Goal: Task Accomplishment & Management: Use online tool/utility

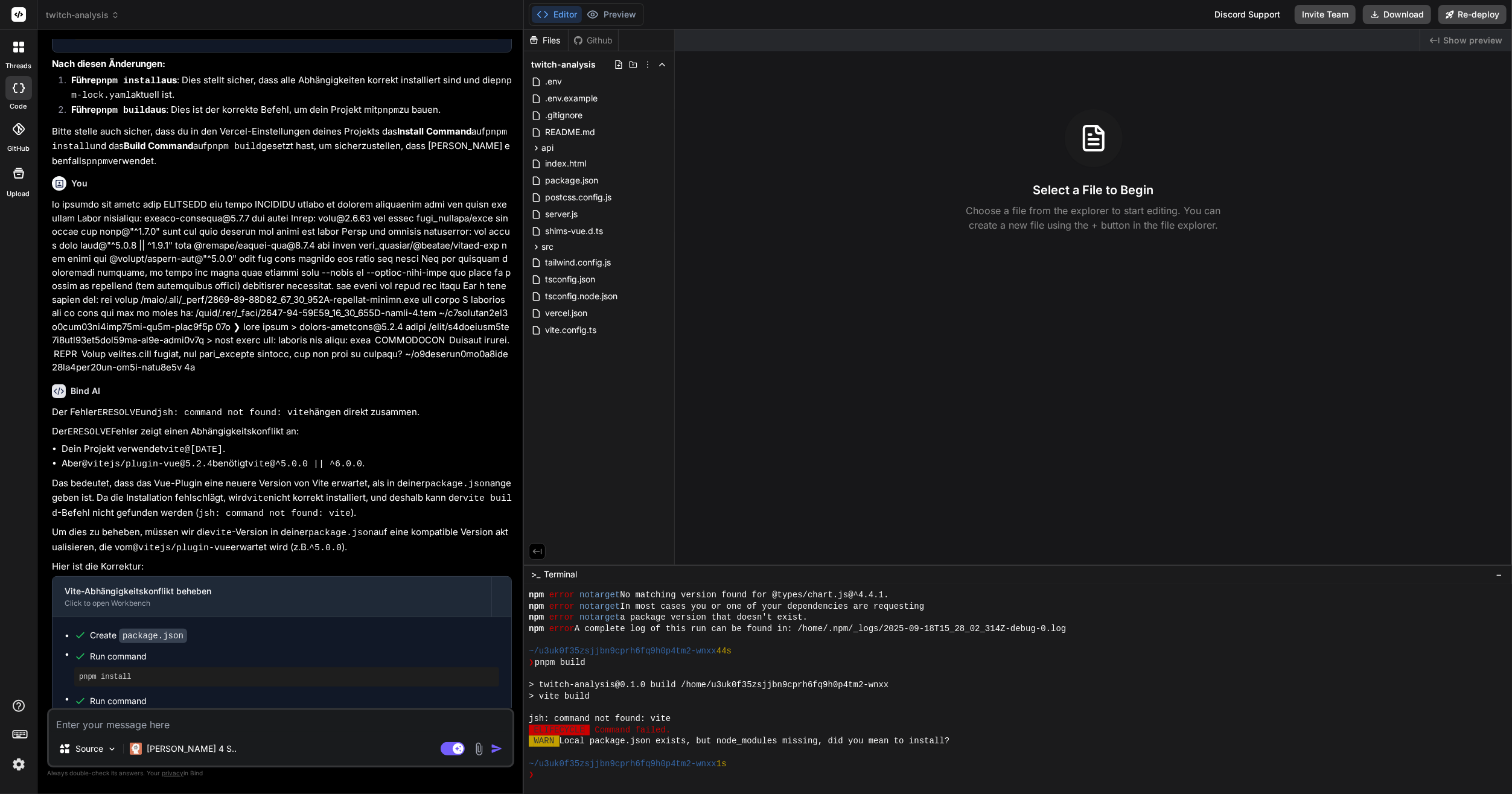
scroll to position [1707, 0]
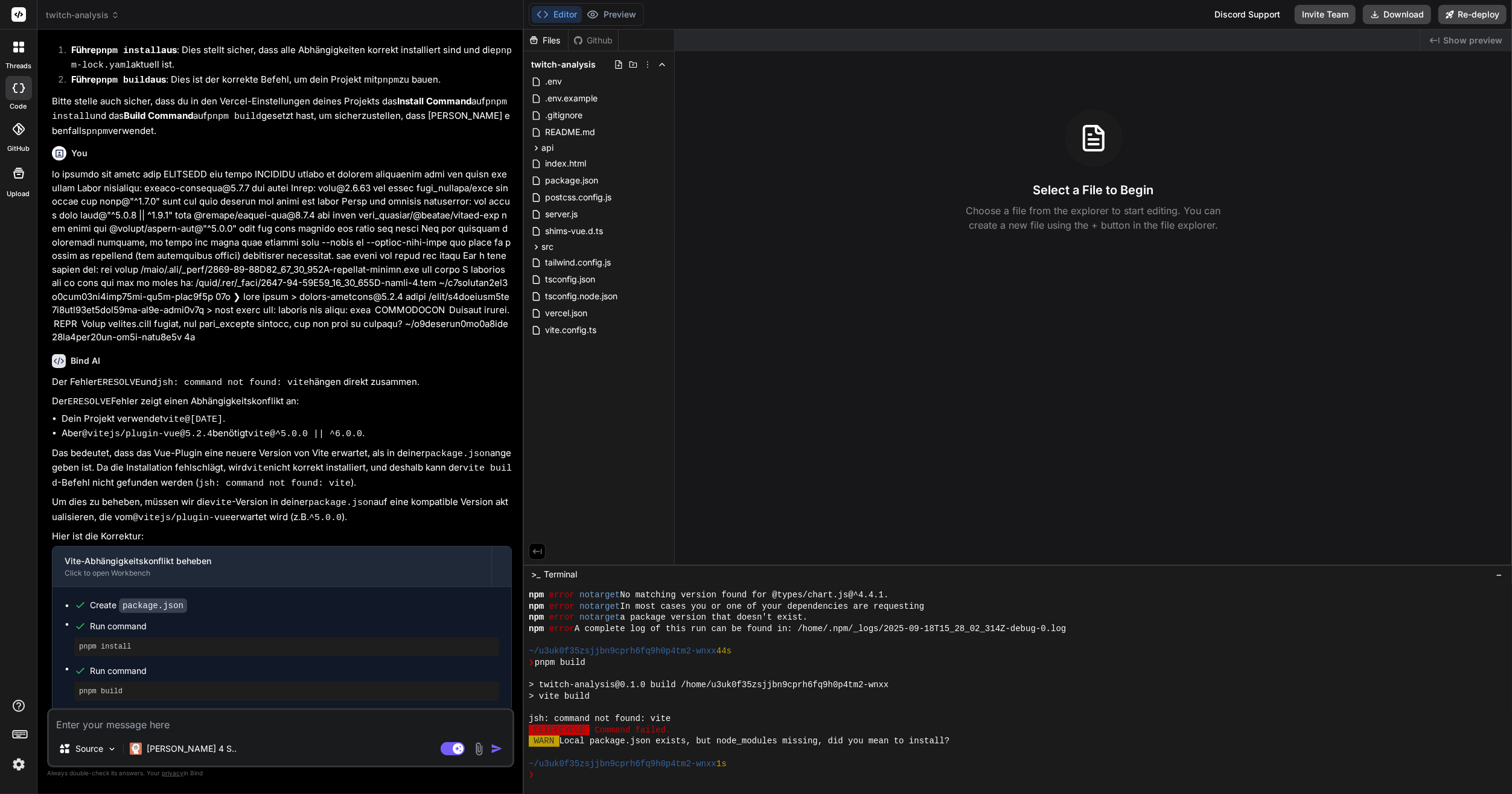
click at [86, 9] on span "twitch-analysis" at bounding box center [83, 15] width 74 height 12
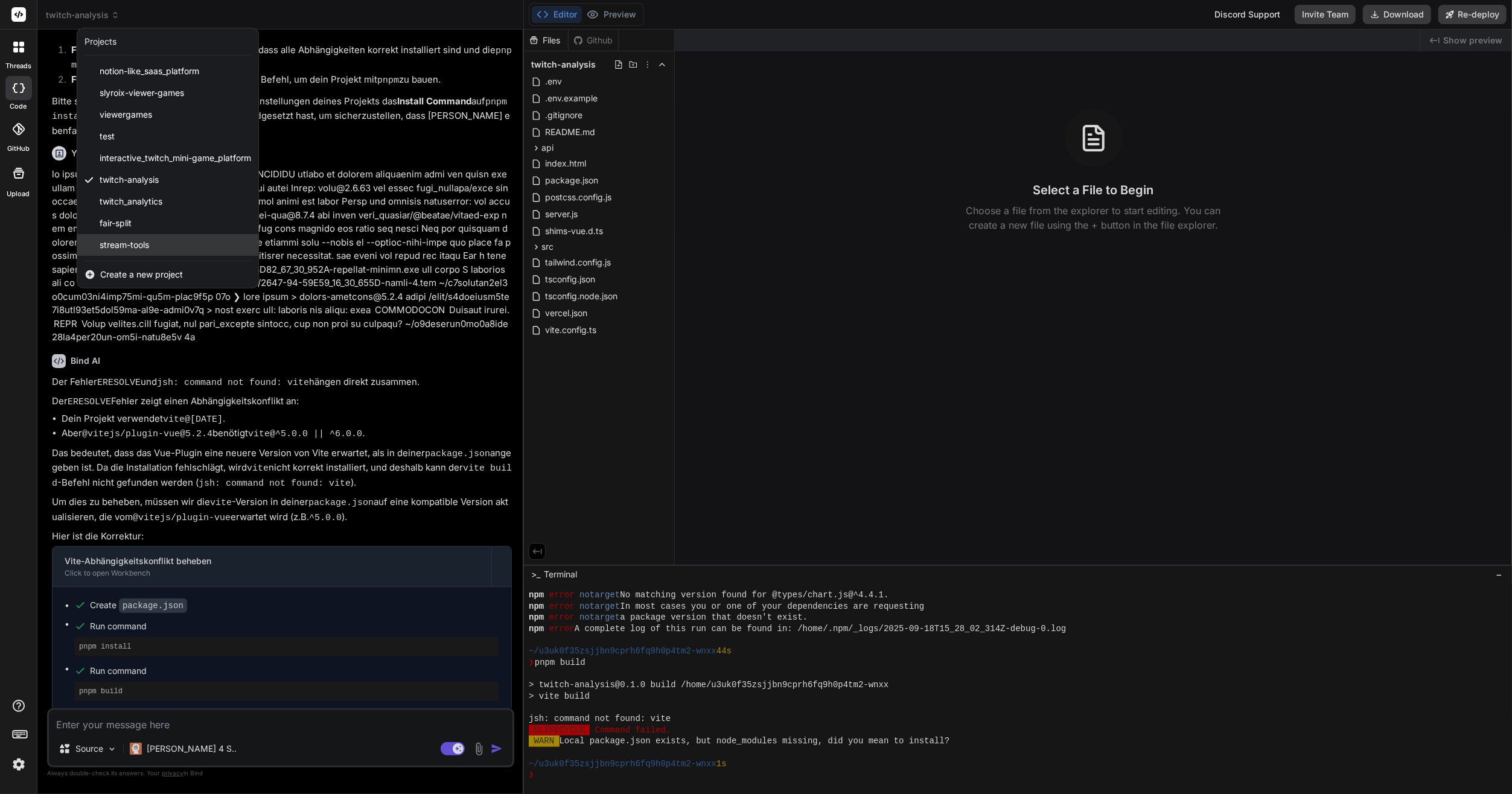
click at [141, 247] on span "stream-tools" at bounding box center [124, 244] width 49 height 12
type textarea "x"
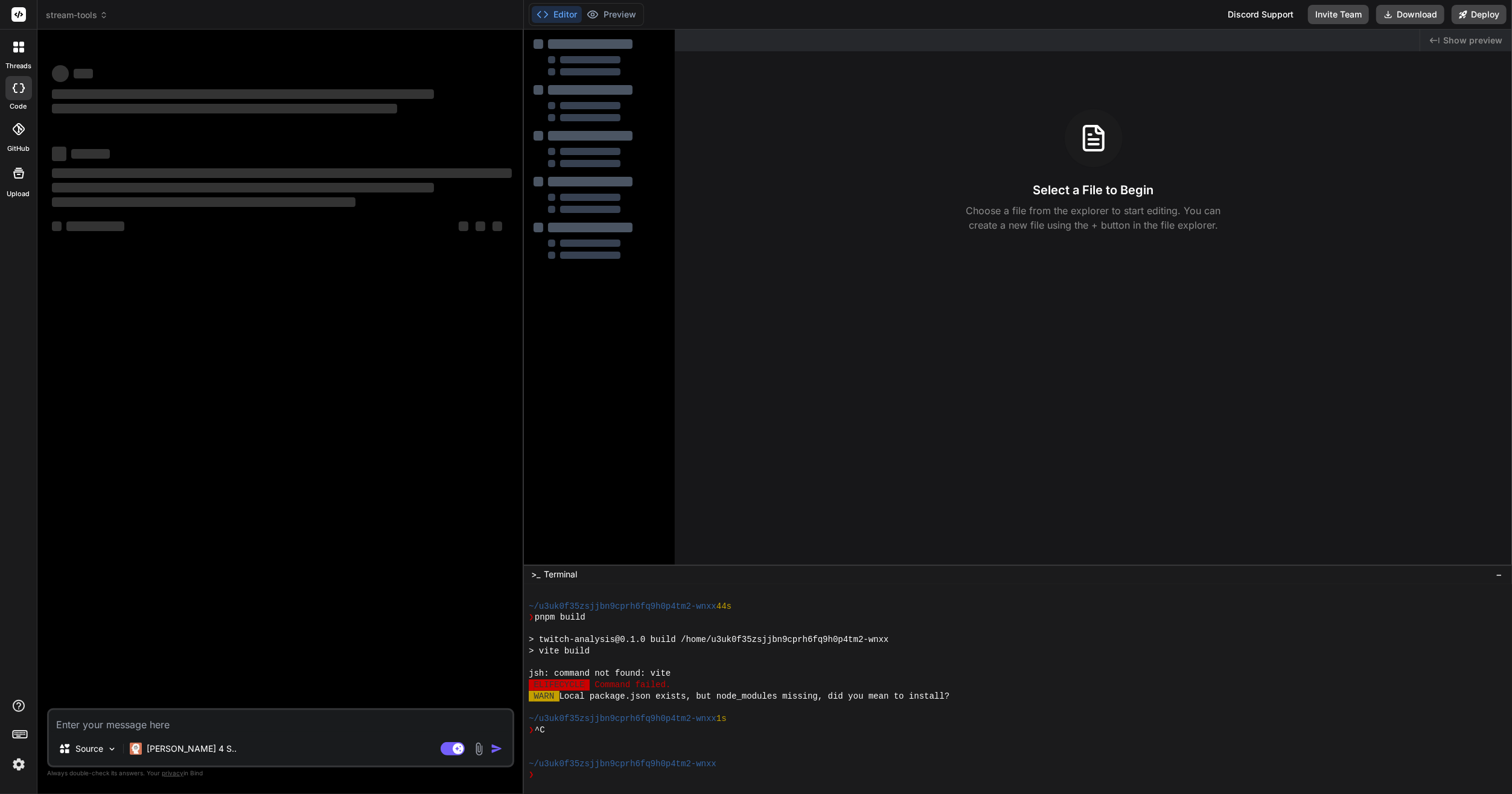
scroll to position [146, 0]
drag, startPoint x: 575, startPoint y: 505, endPoint x: 622, endPoint y: 559, distance: 71.6
click at [575, 505] on div at bounding box center [599, 386] width 151 height 713
click at [437, 367] on div "‌ ‌ ‌ ‌ ‌ ‌ ‌ ‌ ‌ ‌ ‌ ‌ ‌ ‌" at bounding box center [282, 373] width 465 height 669
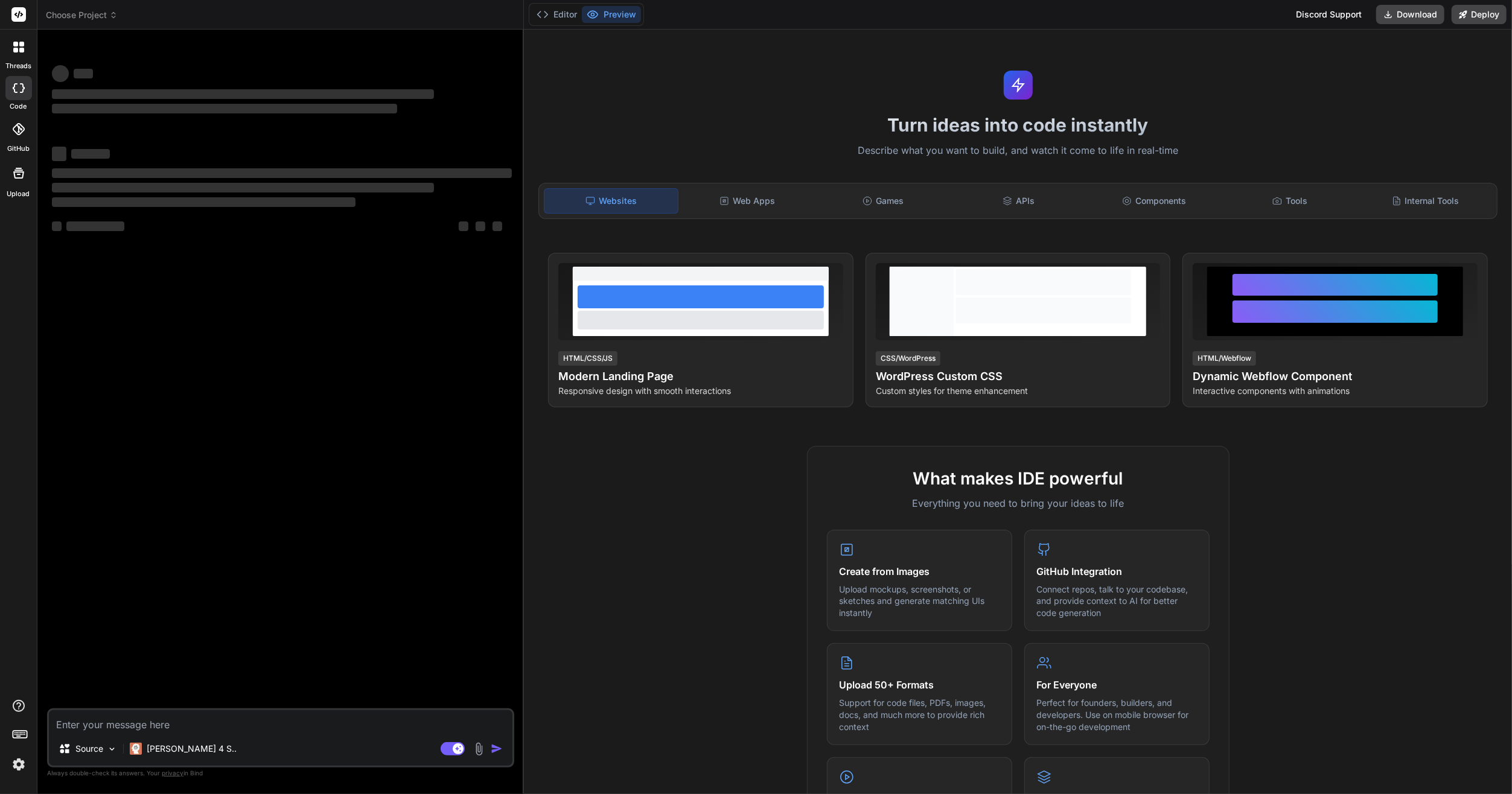
drag, startPoint x: 346, startPoint y: 174, endPoint x: 331, endPoint y: 156, distance: 23.4
drag, startPoint x: 331, startPoint y: 156, endPoint x: 260, endPoint y: 320, distance: 178.7
click at [293, 400] on div "‌ ‌ ‌ ‌ ‌ ‌ ‌ ‌ ‌ ‌ ‌ ‌ ‌ ‌" at bounding box center [282, 373] width 465 height 669
click at [91, 25] on header "Choose Project Created with Pixso." at bounding box center [281, 15] width 487 height 30
click at [91, 15] on span "Choose Project" at bounding box center [82, 15] width 72 height 12
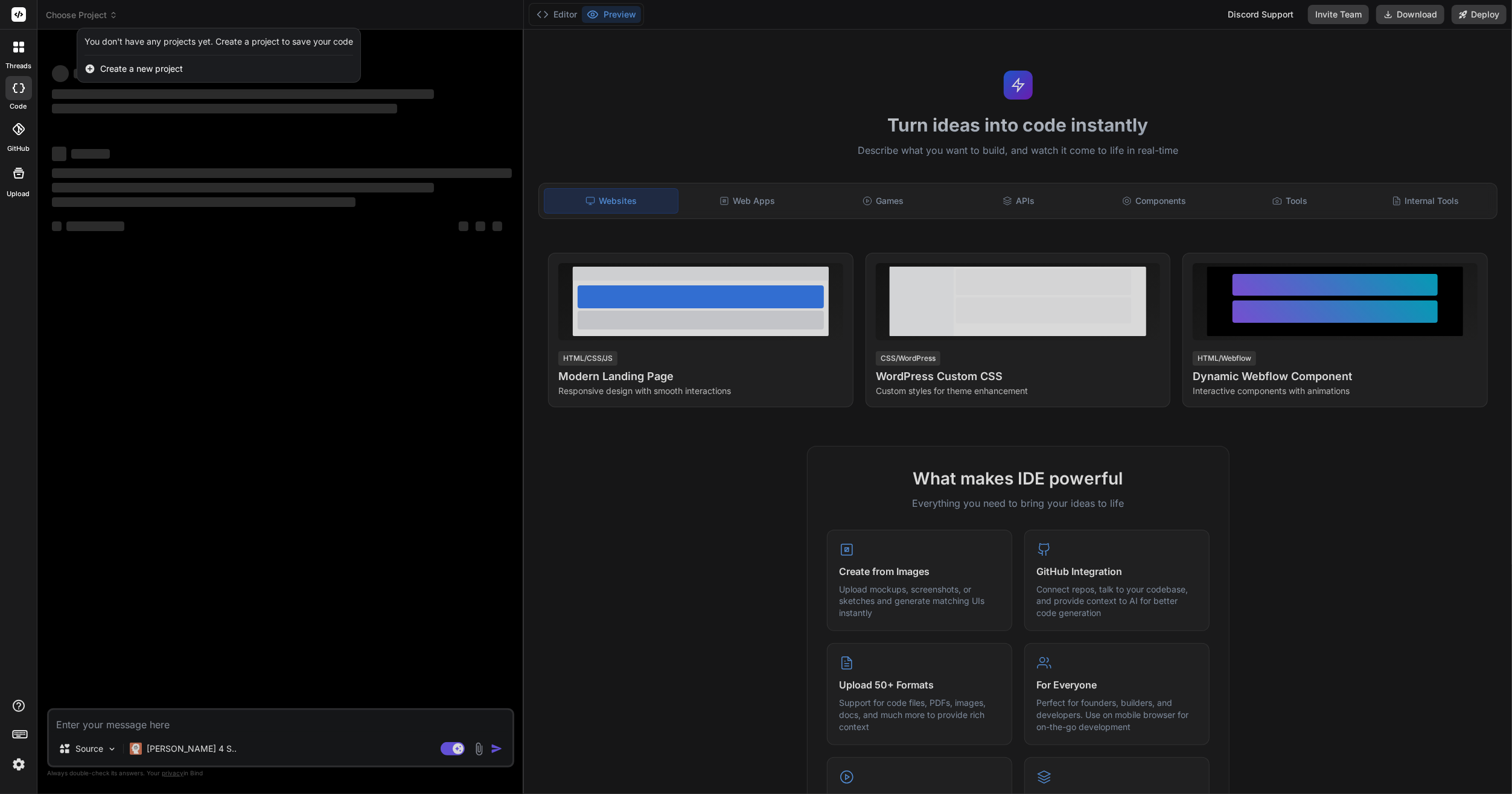
click at [232, 291] on div at bounding box center [756, 397] width 1512 height 794
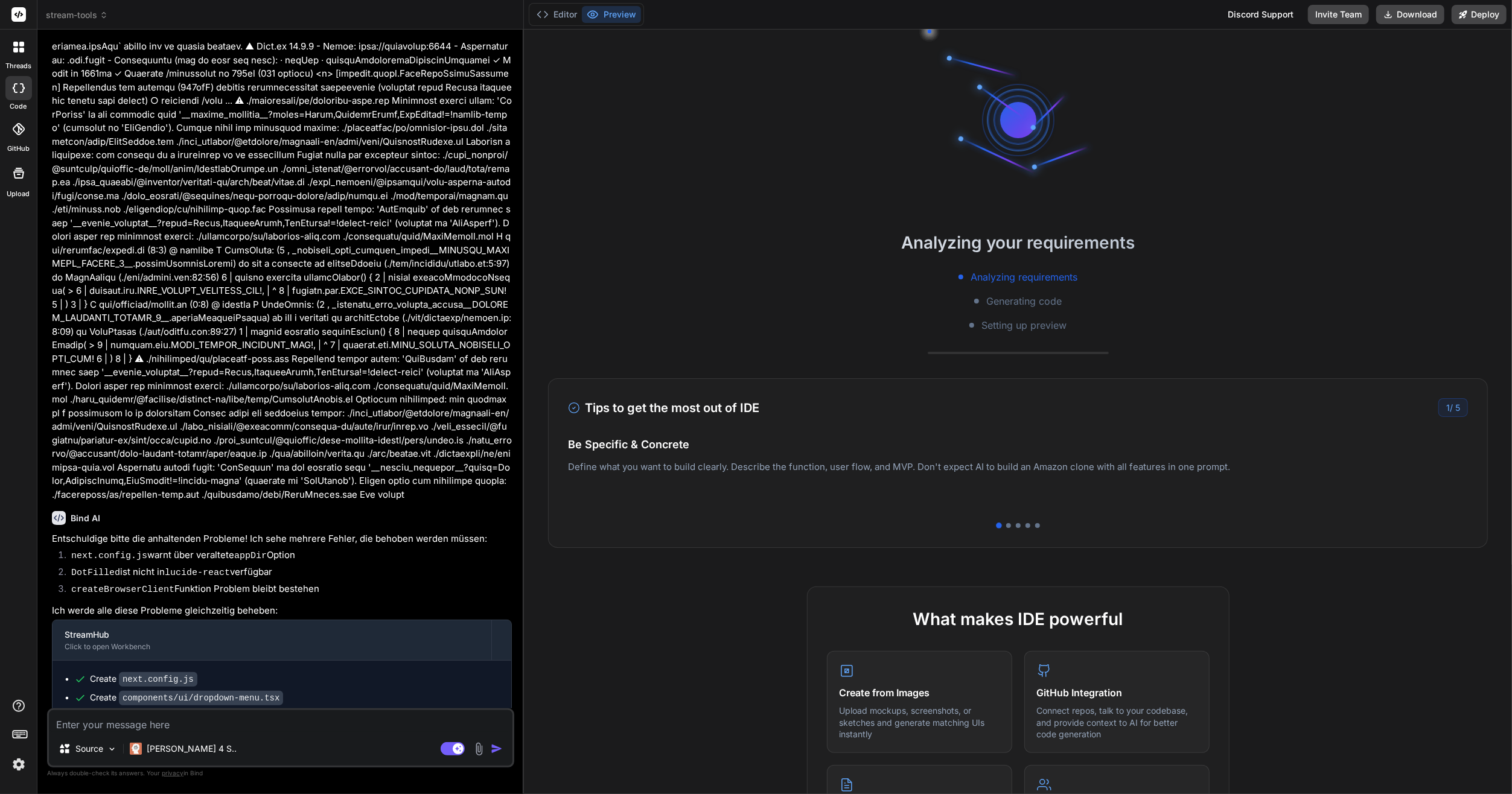
scroll to position [2220, 0]
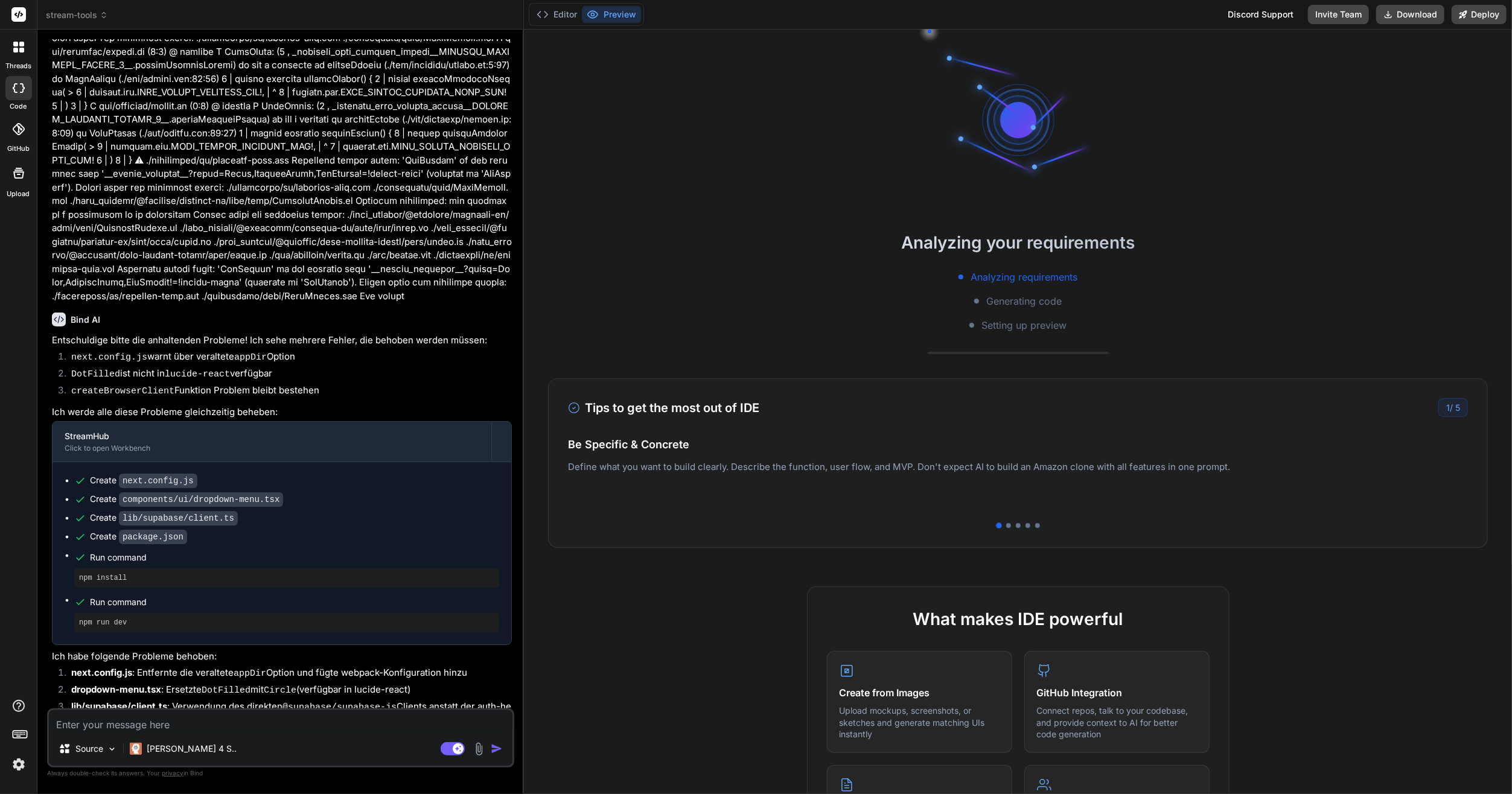
click at [19, 756] on img at bounding box center [19, 764] width 20 height 20
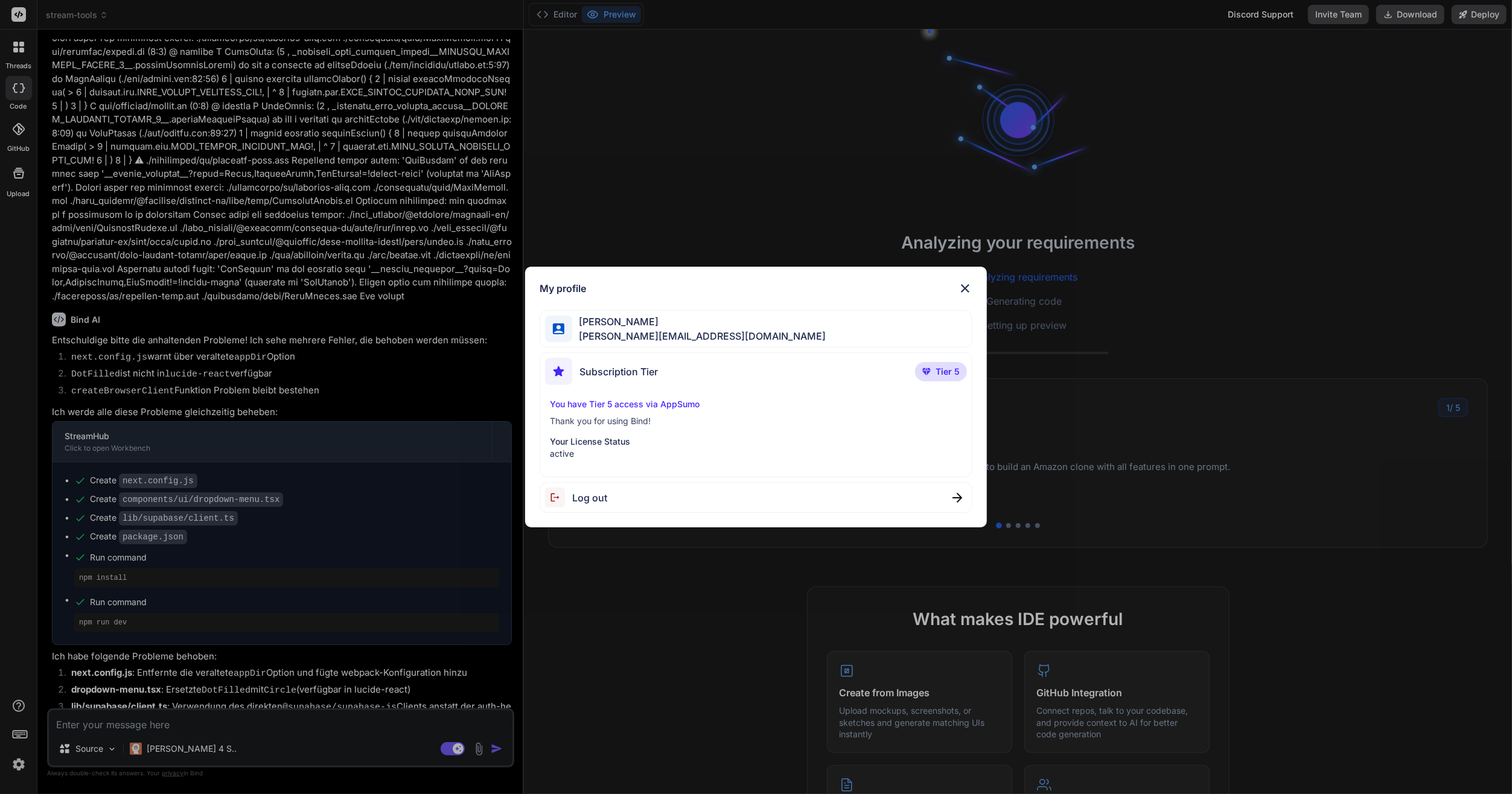
click at [579, 450] on p "active" at bounding box center [755, 453] width 412 height 12
click at [615, 375] on span "Subscription Tier" at bounding box center [618, 372] width 78 height 15
click at [954, 364] on p "Tier 5" at bounding box center [941, 372] width 52 height 20
click at [675, 405] on p "You have Tier 5 access via AppSumo" at bounding box center [755, 404] width 412 height 12
click at [705, 662] on div "My profile [PERSON_NAME] [PERSON_NAME][EMAIL_ADDRESS][DOMAIN_NAME] Subscription…" at bounding box center [756, 397] width 1512 height 794
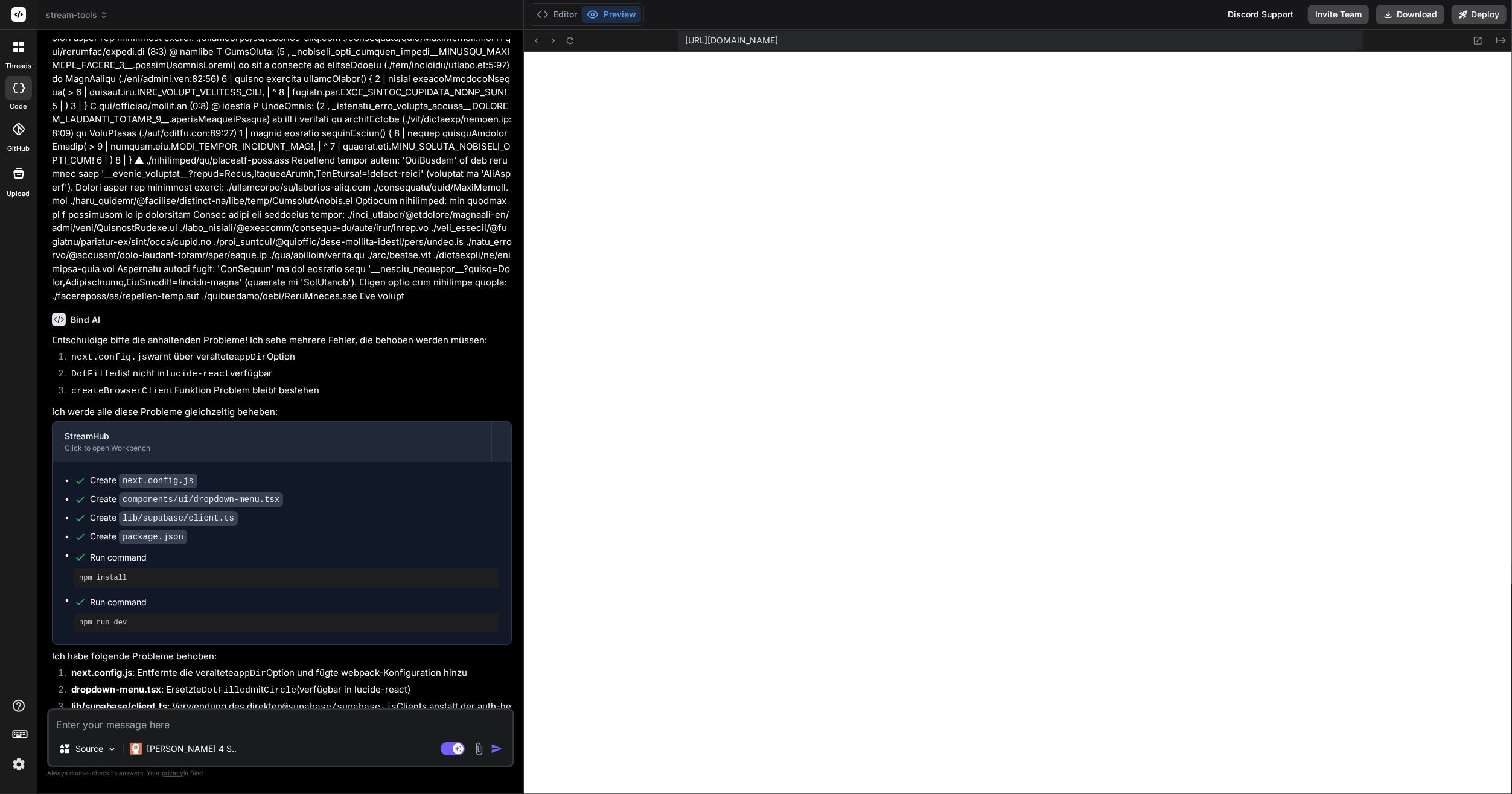
scroll to position [664, 0]
type textarea "x"
drag, startPoint x: 286, startPoint y: 608, endPoint x: 368, endPoint y: 820, distance: 227.3
click at [368, 793] on html "threads code GitHub Upload stream-tools Created with Pixso. Bind AI Web Search …" at bounding box center [756, 397] width 1512 height 794
drag, startPoint x: 368, startPoint y: 820, endPoint x: 328, endPoint y: 731, distance: 97.6
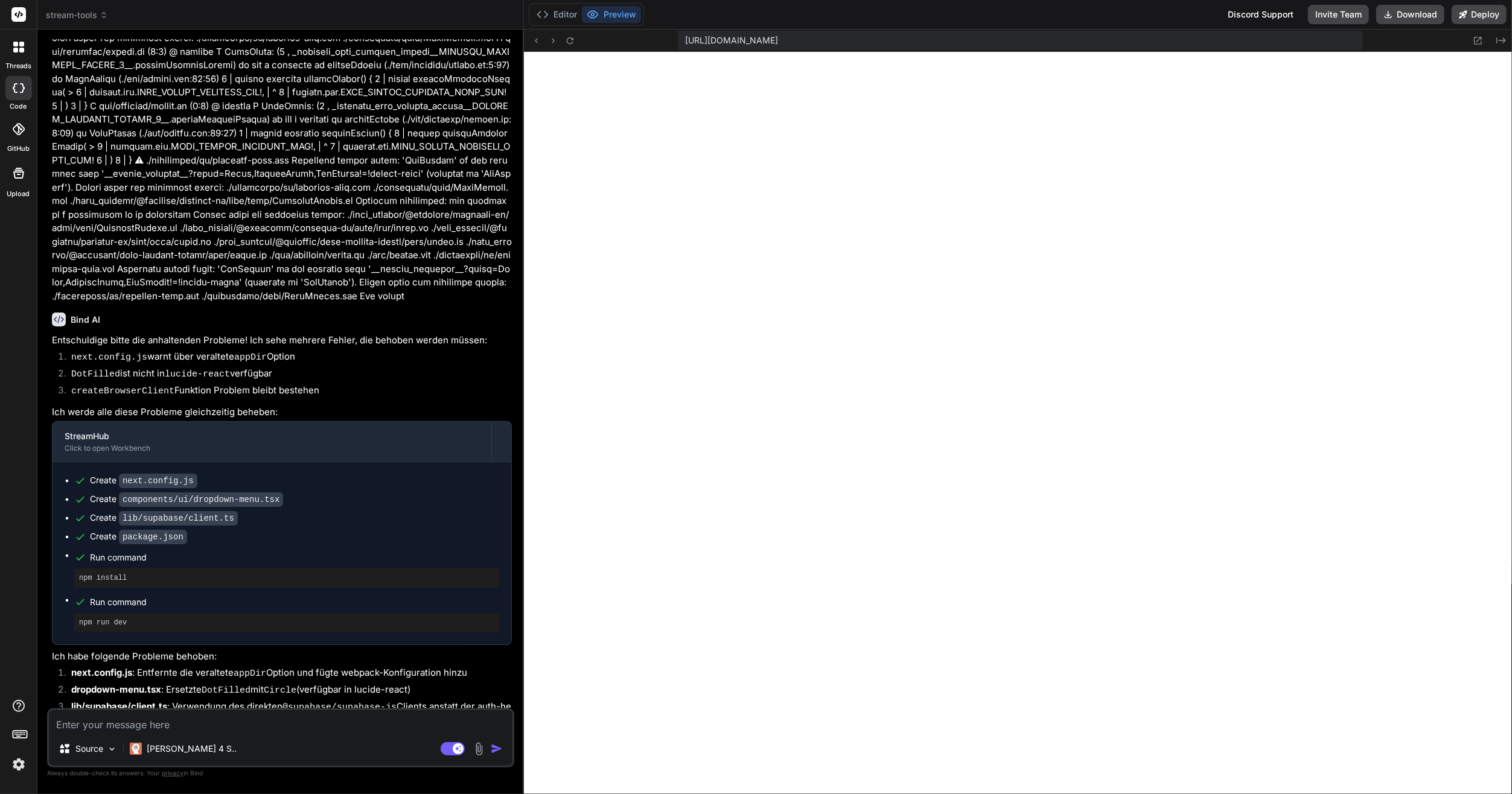
click at [328, 738] on div "Source Claude 4 S.." at bounding box center [280, 751] width 463 height 29
click at [323, 710] on textarea at bounding box center [280, 721] width 463 height 22
click at [557, 11] on button "Editor" at bounding box center [556, 15] width 50 height 17
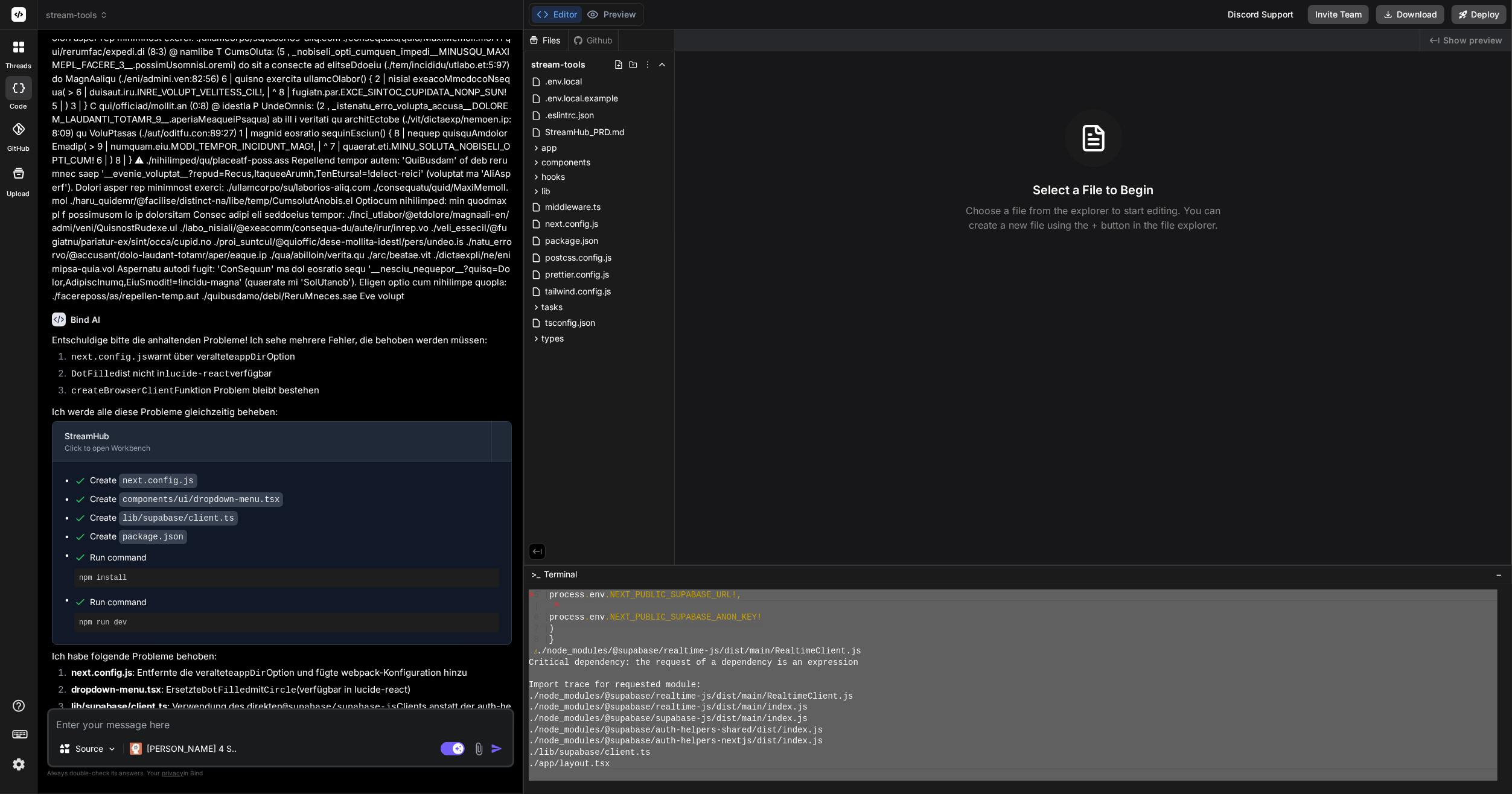
drag, startPoint x: 526, startPoint y: 620, endPoint x: 849, endPoint y: 796, distance: 367.8
click at [849, 793] on html "threads code GitHub Upload stream-tools Created with Pixso. Bind AI Web Search …" at bounding box center [756, 397] width 1512 height 794
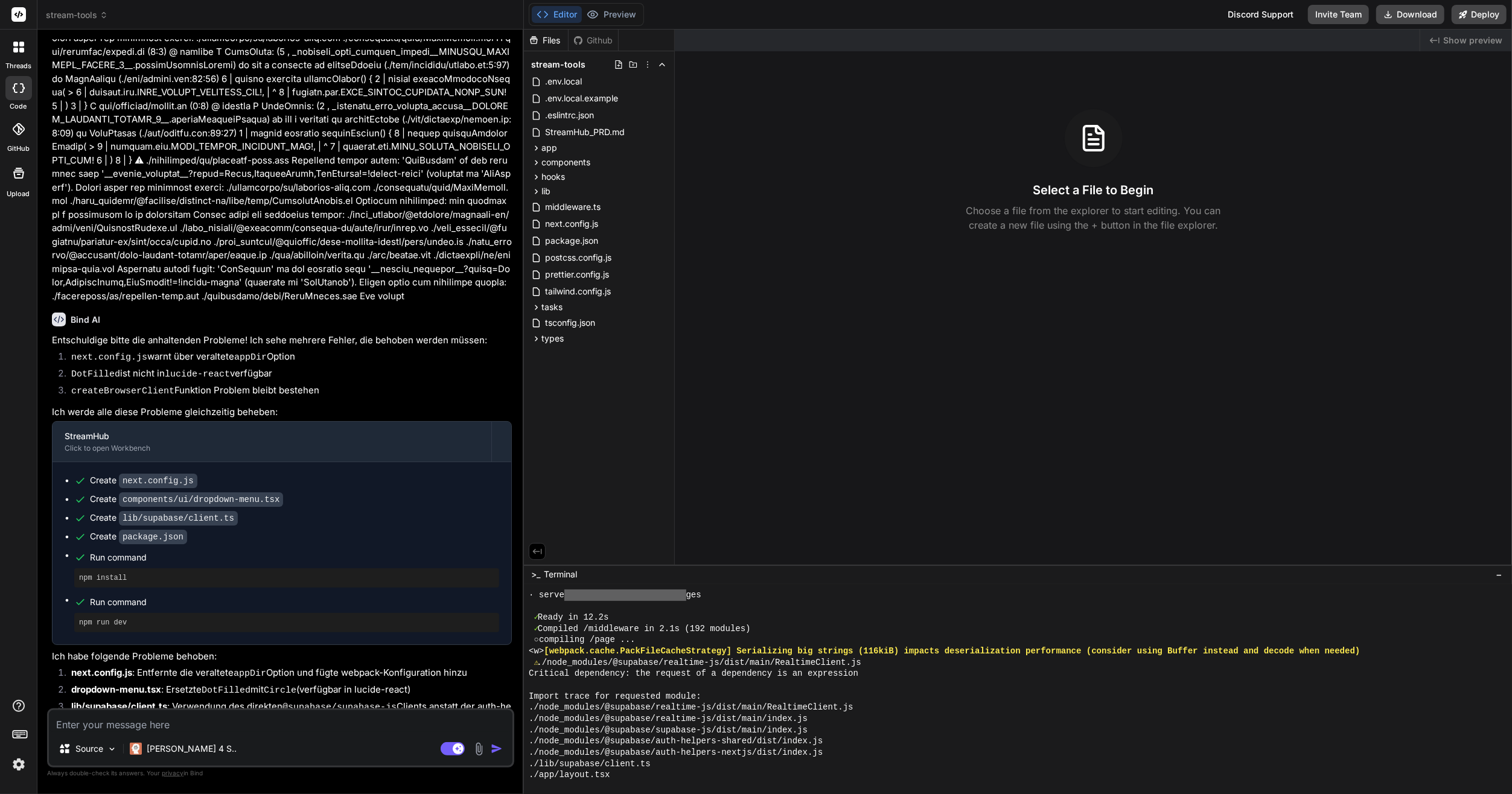
scroll to position [407, 0]
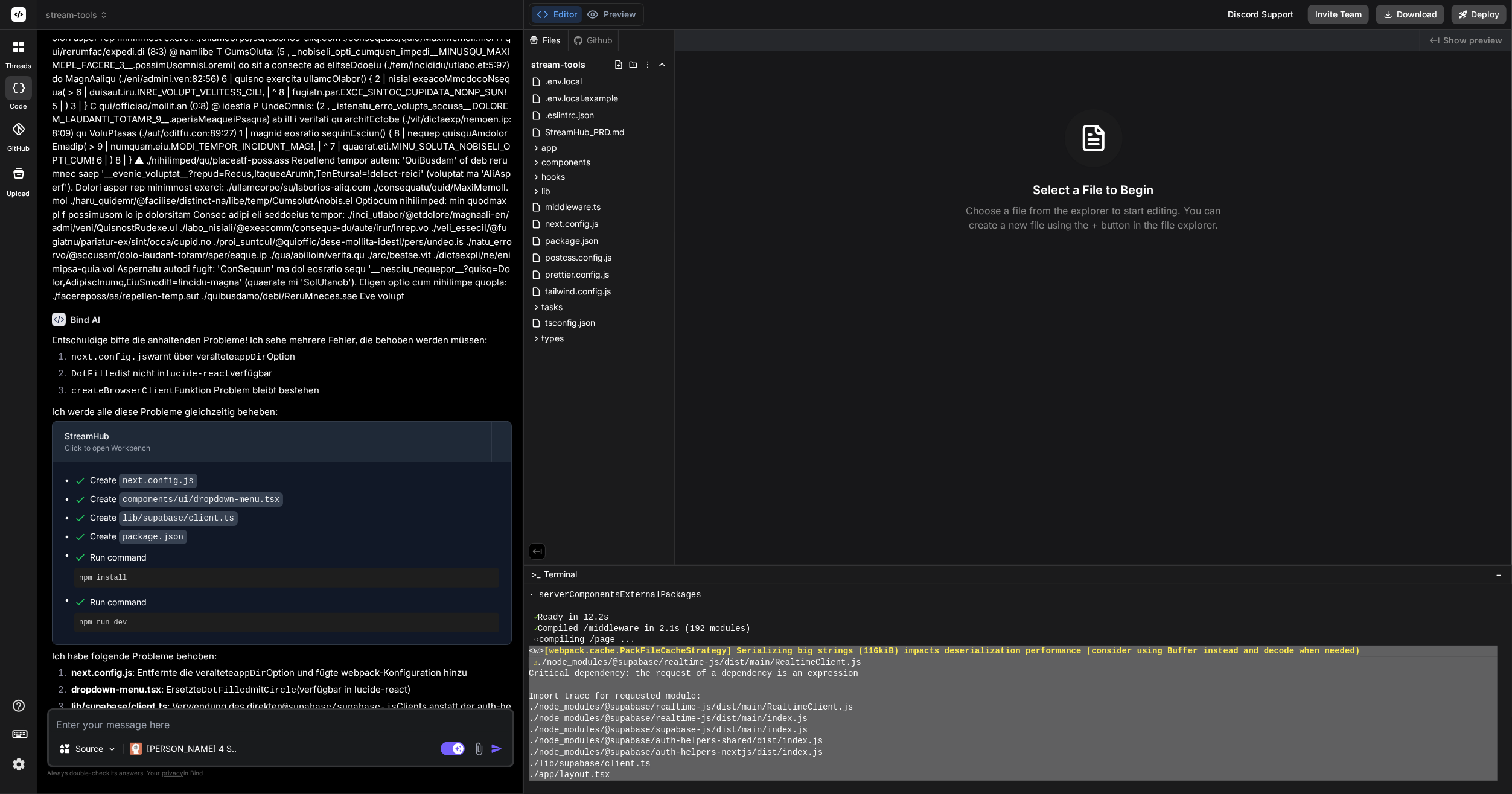
drag, startPoint x: 686, startPoint y: 758, endPoint x: 524, endPoint y: 650, distance: 194.7
click at [524, 650] on div "\\\\\\\\\\\\\\\\\\\\\\\\\\\\\\\\ ^^^^^^^^^^^^^^^^^^^^^^^^^^^^^^^^ · serverCompo…" at bounding box center [1017, 689] width 988 height 210
type textarea "<l> [ipsumdo.sitam.ConsEcteTuradIpiscing] Elitseddoei tem incidid (460utL) etdo…"
click at [369, 734] on div "Source Claude 4 S.. Agent Mode. When this toggle is activated, AI automatically…" at bounding box center [280, 738] width 467 height 59
click at [373, 721] on textarea at bounding box center [280, 721] width 463 height 22
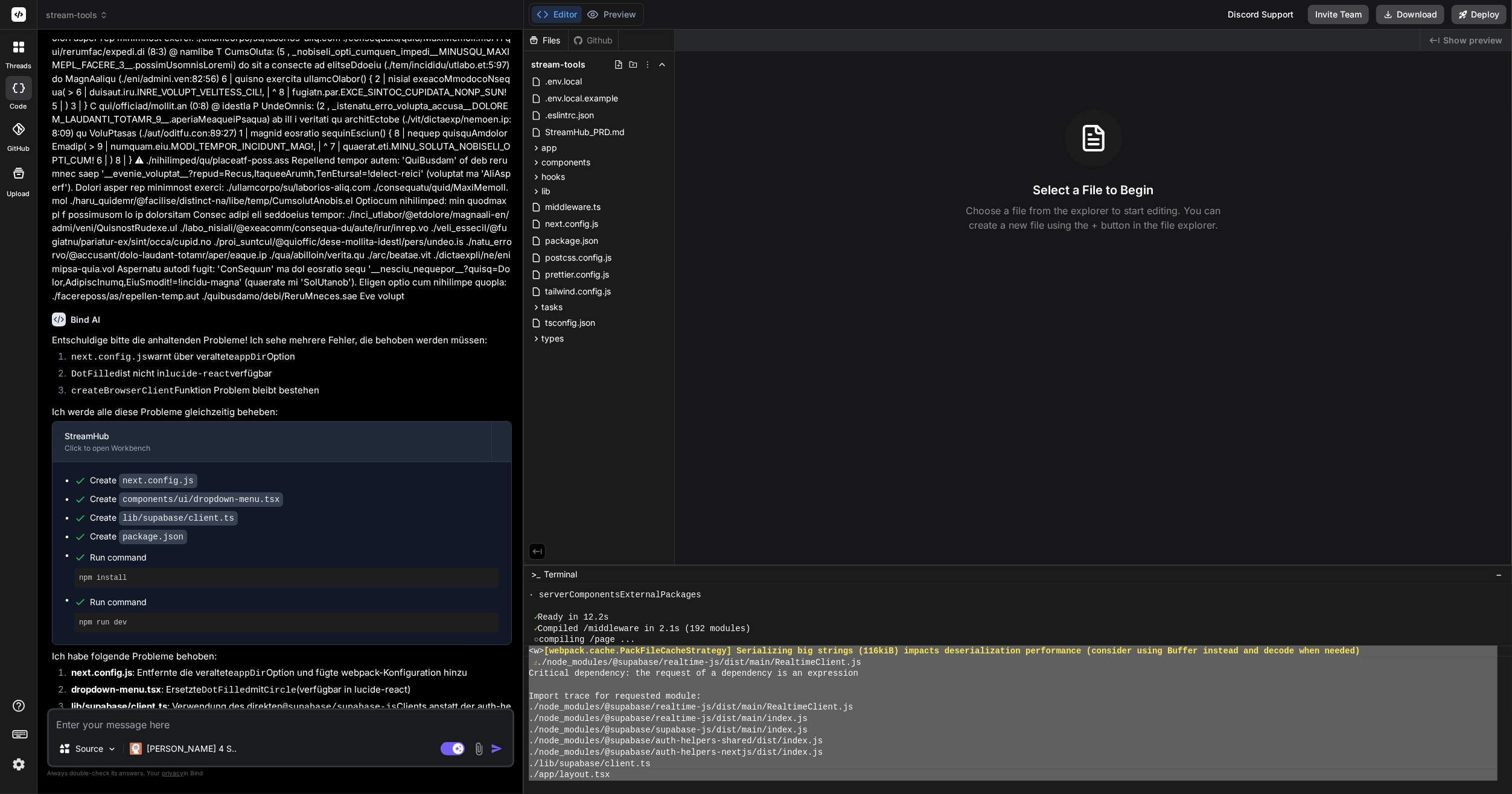
paste textarea "<l> [ipsumdo.sitam.ConsEcteTuradIpiscing] Elitseddoei tem incidid (460utL) etdo…"
type textarea "x"
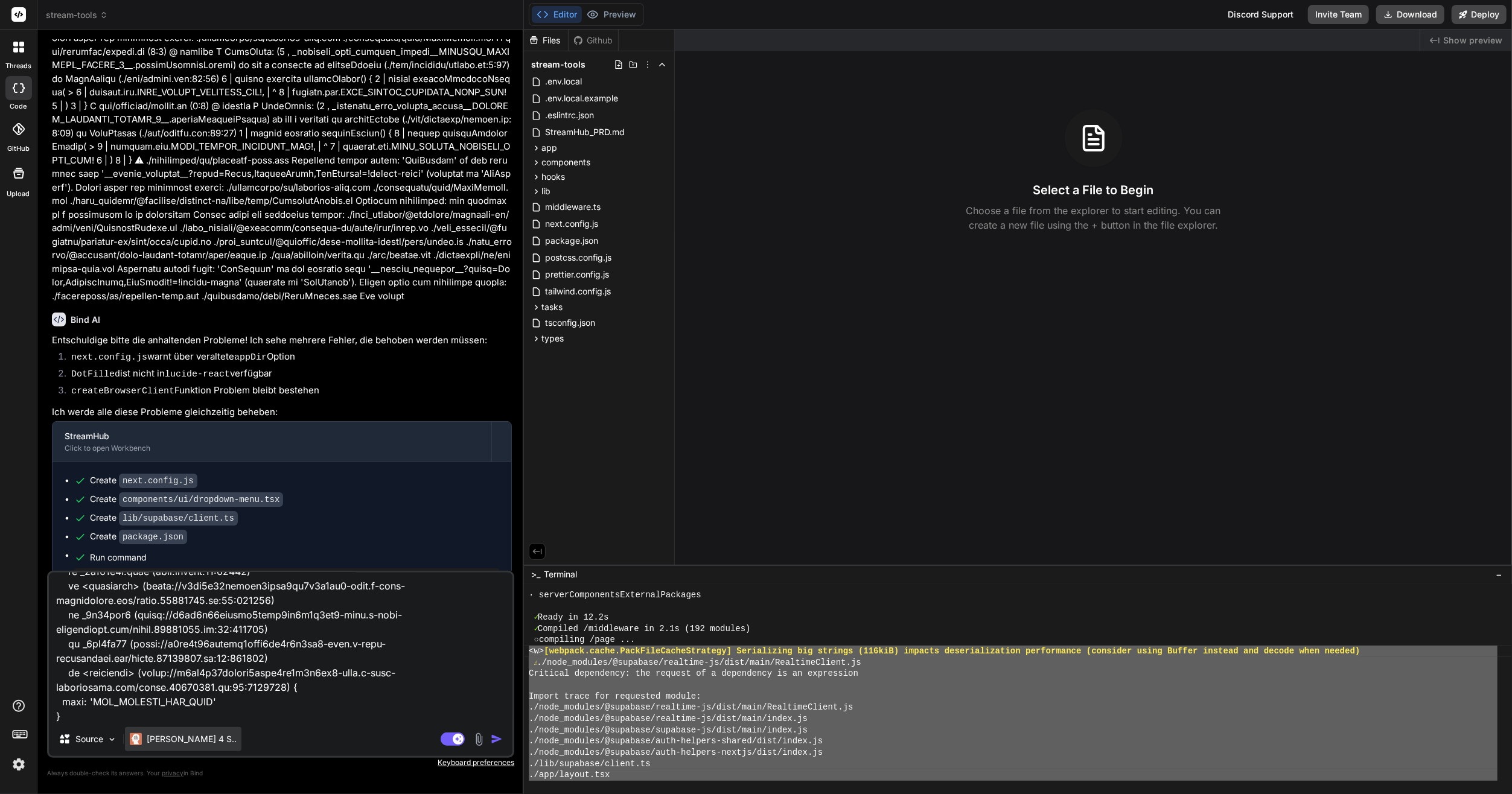
type textarea "<l> [ipsumdo.sitam.ConsEcteTuradIpiscing] Elitseddoei tem incidid (460utL) etdo…"
click at [174, 737] on p "[PERSON_NAME] 4 S.." at bounding box center [191, 738] width 90 height 12
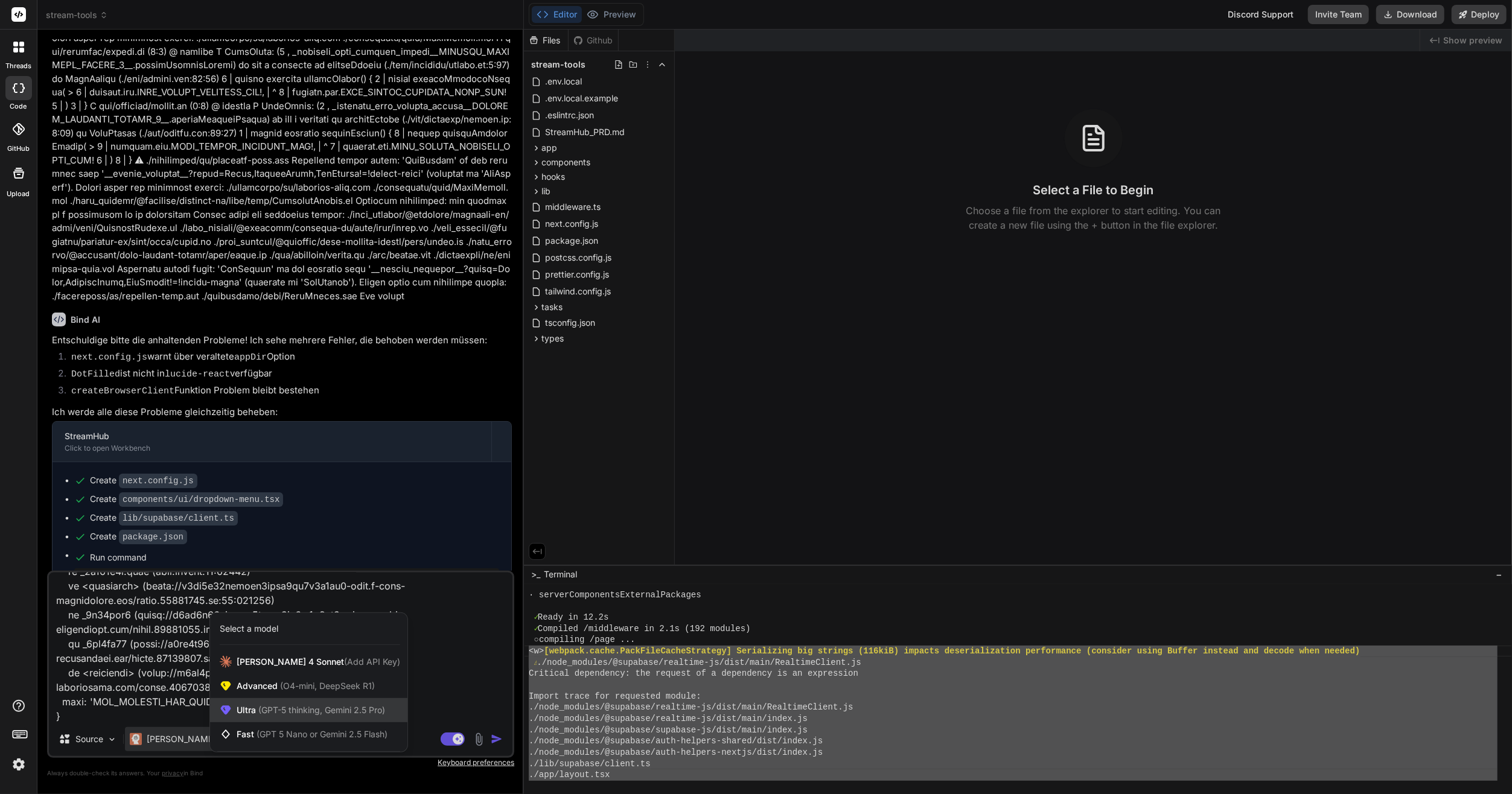
click at [284, 705] on span "(GPT-5 thinking, Gemini 2.5 Pro)" at bounding box center [320, 710] width 129 height 10
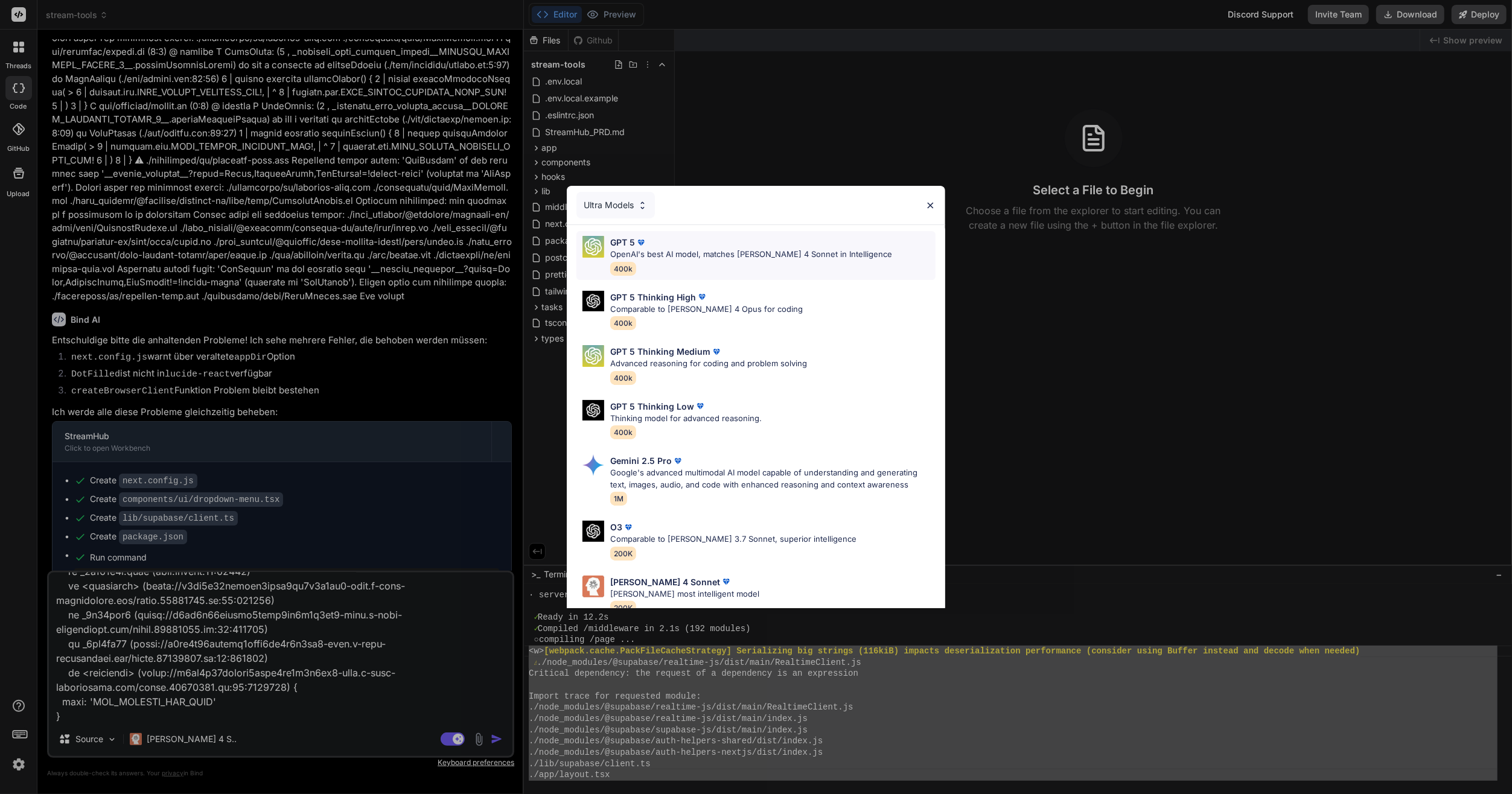
click at [679, 249] on p "OpenAI's best AI model, matches [PERSON_NAME] 4 Sonnet in Intelligence" at bounding box center [751, 254] width 282 height 12
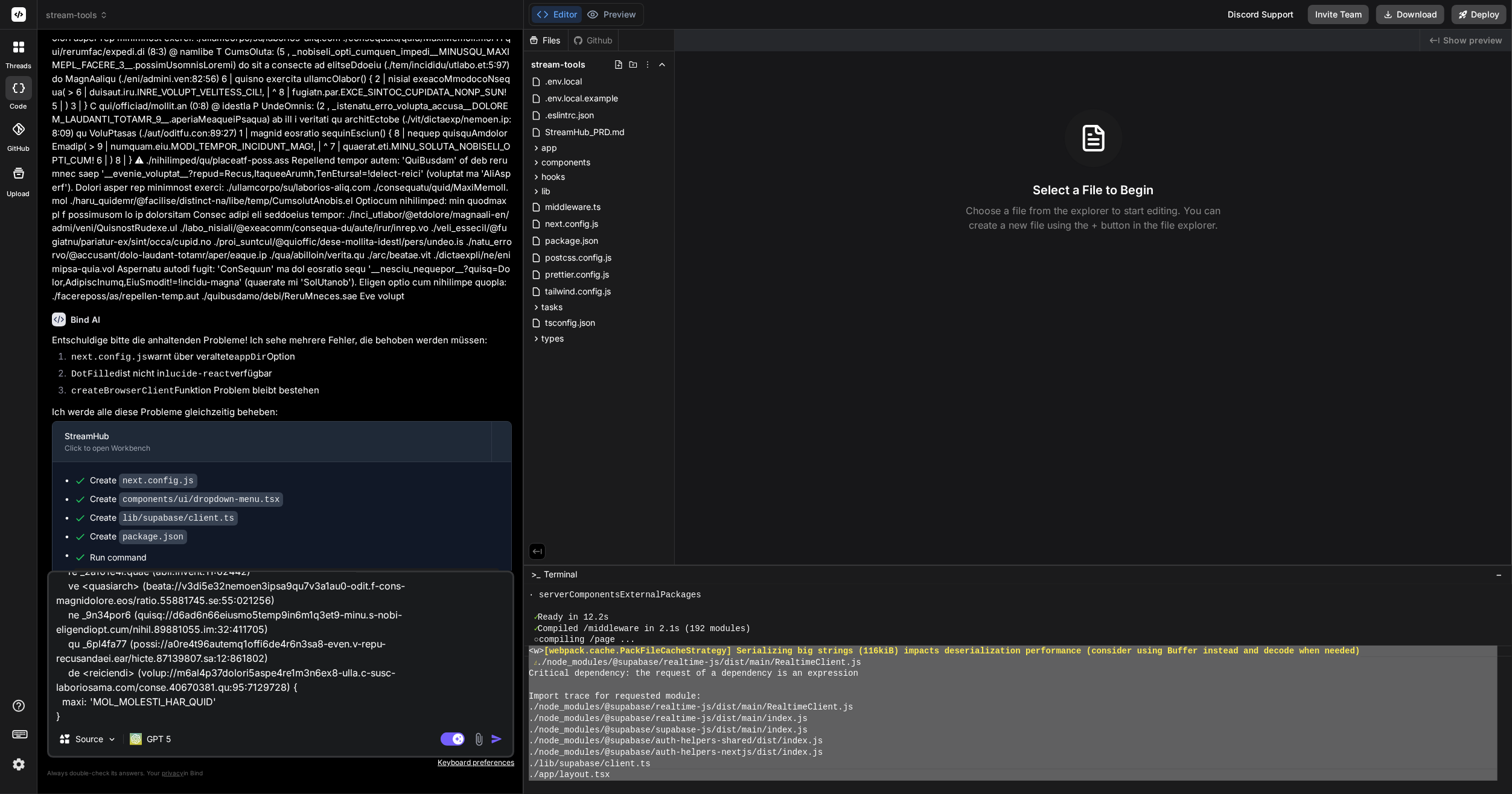
click at [504, 742] on button "button" at bounding box center [499, 738] width 17 height 12
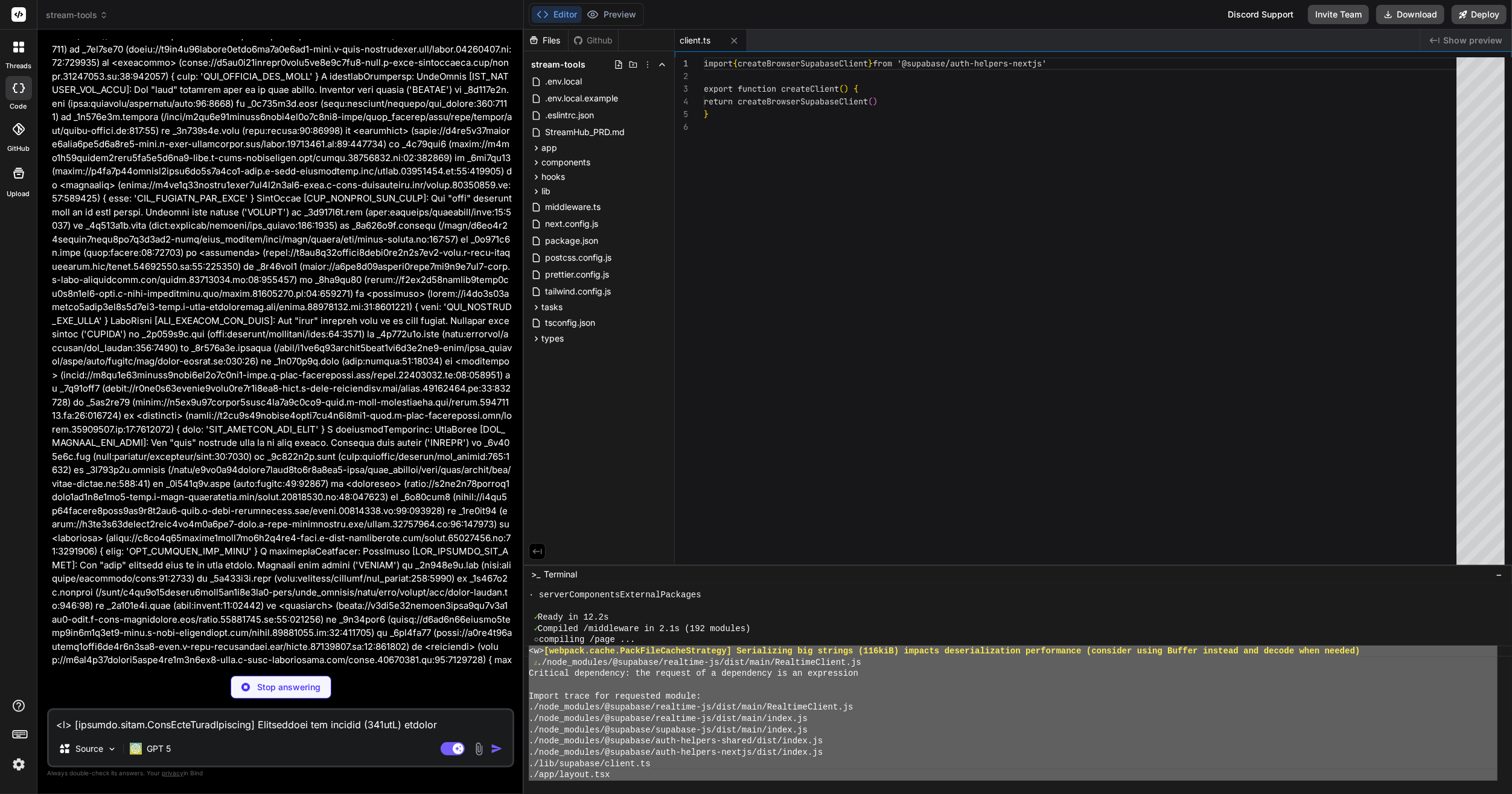
scroll to position [405, 0]
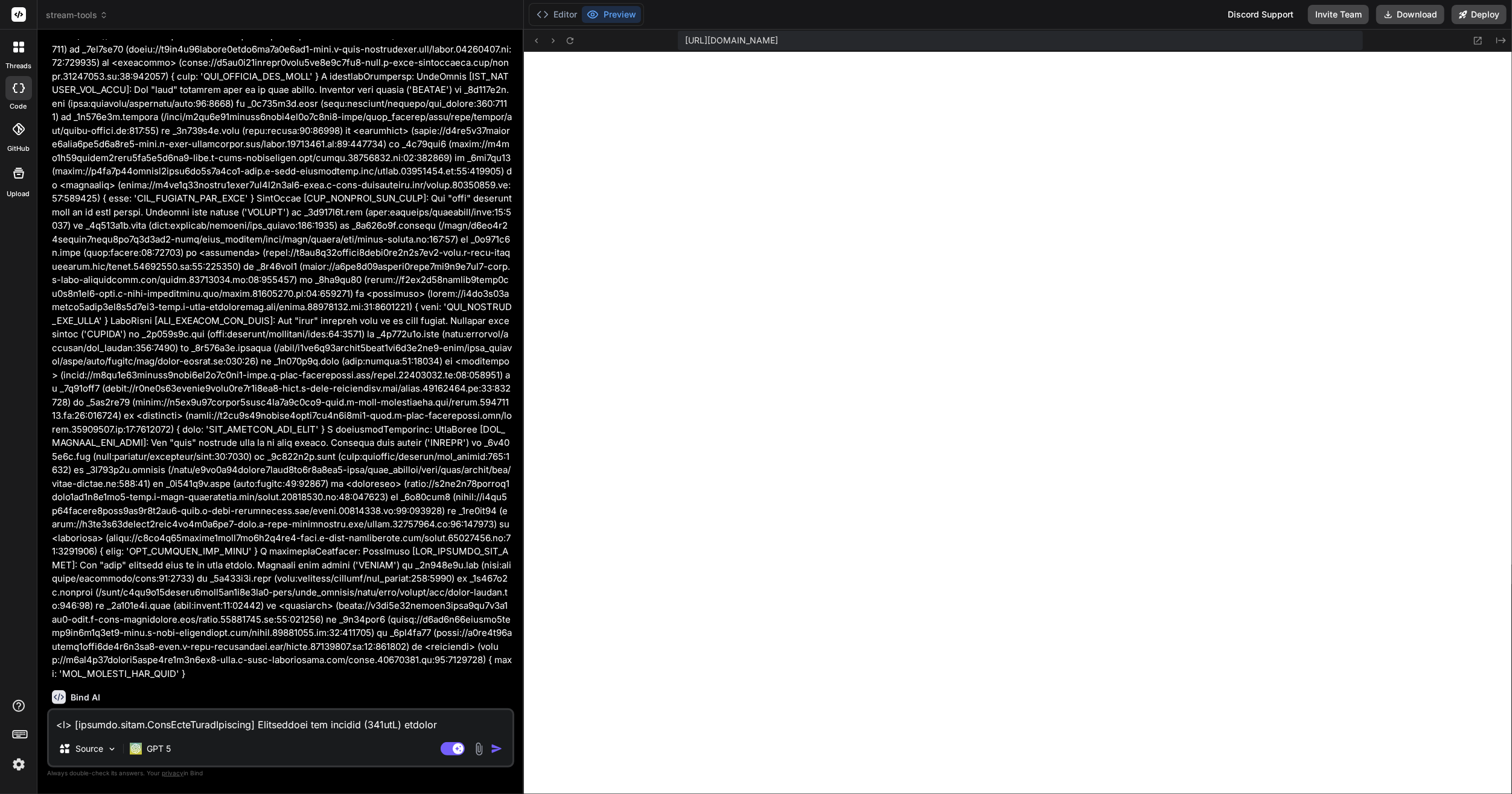
type textarea "x"
click at [539, 38] on icon at bounding box center [536, 40] width 10 height 10
click at [537, 46] on button at bounding box center [536, 40] width 15 height 15
click at [537, 44] on icon at bounding box center [536, 40] width 10 height 10
click at [575, 42] on button at bounding box center [570, 40] width 15 height 15
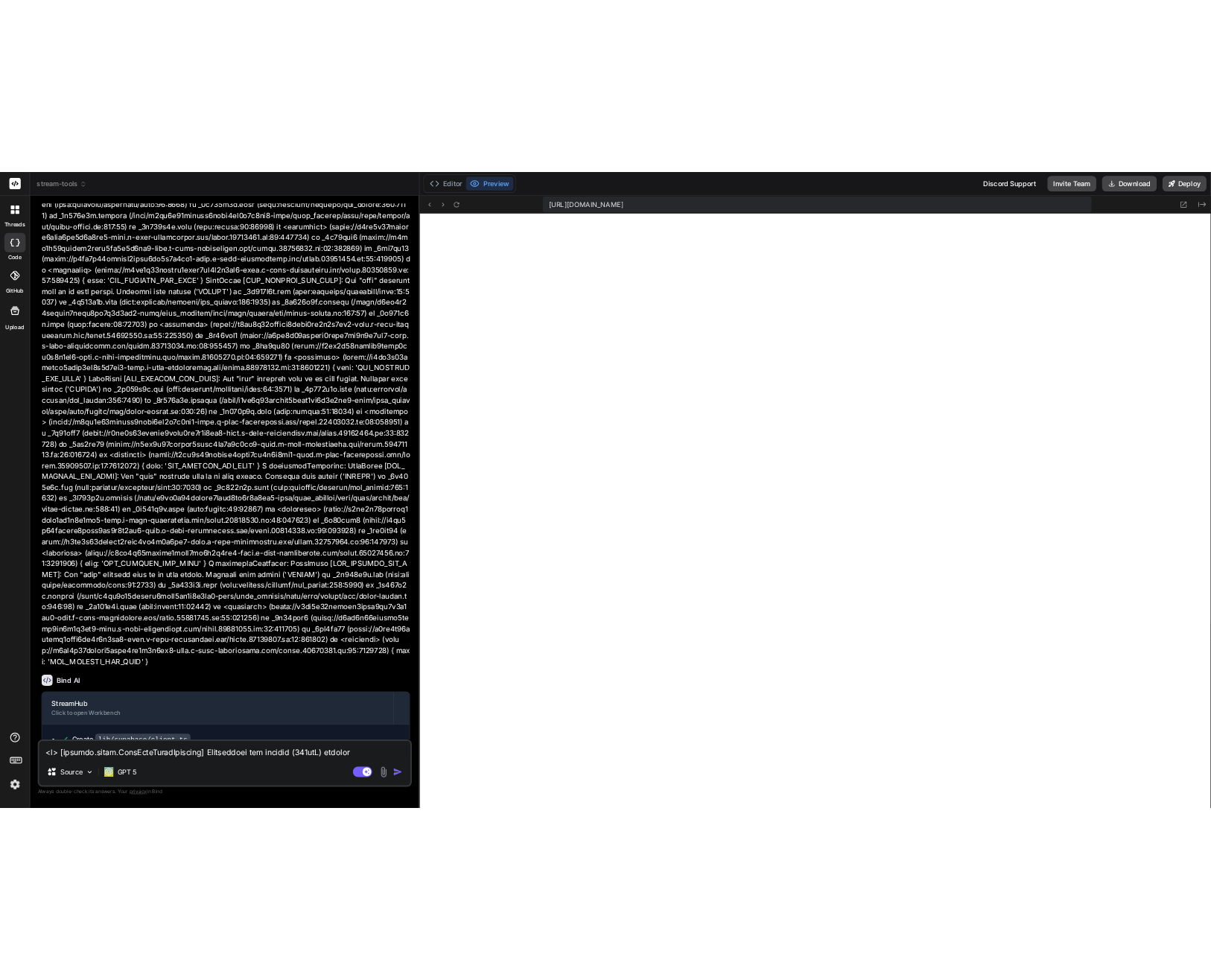
scroll to position [4403, 0]
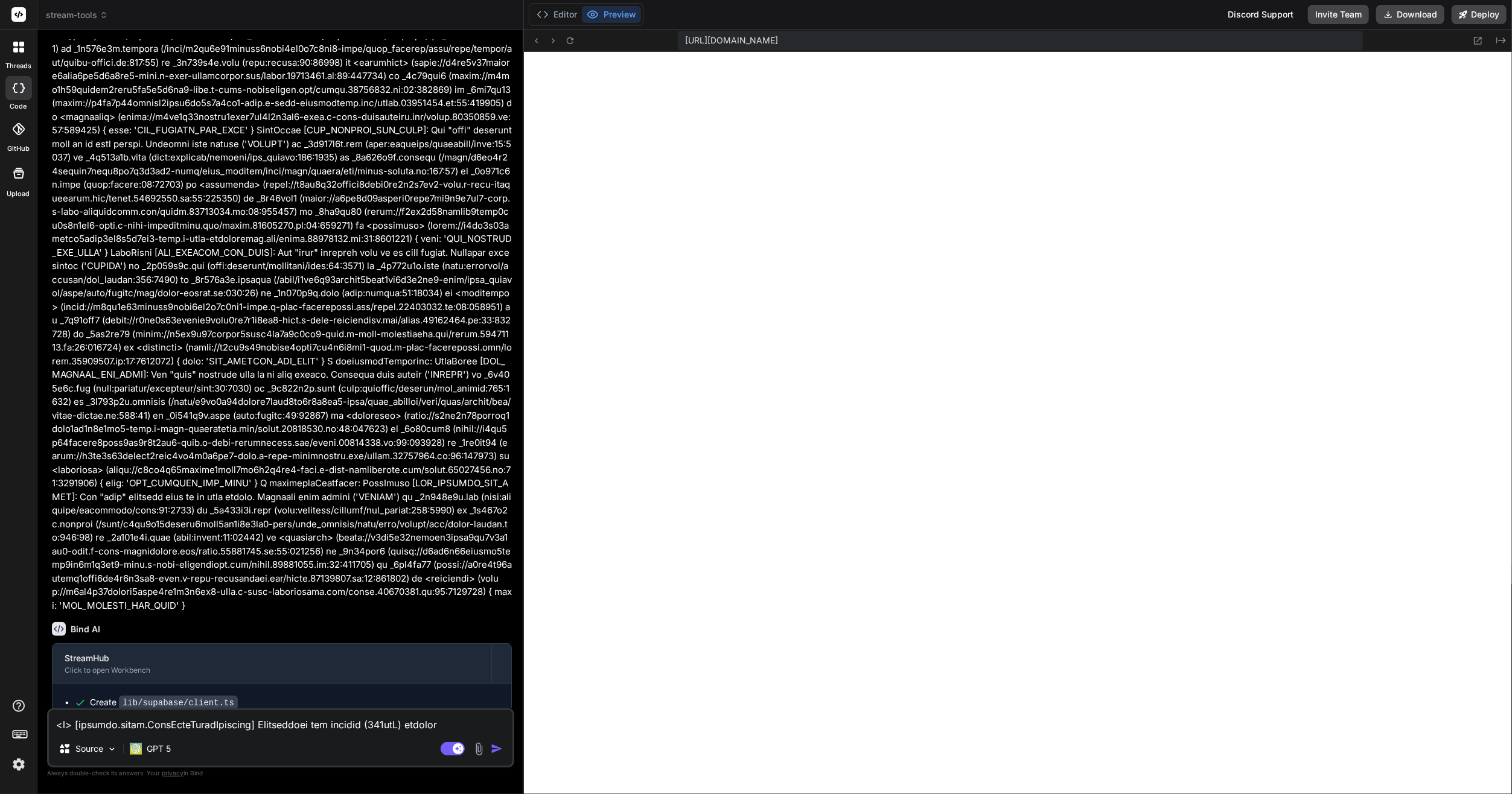
click at [186, 724] on textarea at bounding box center [280, 721] width 463 height 22
click at [391, 730] on textarea at bounding box center [280, 721] width 463 height 22
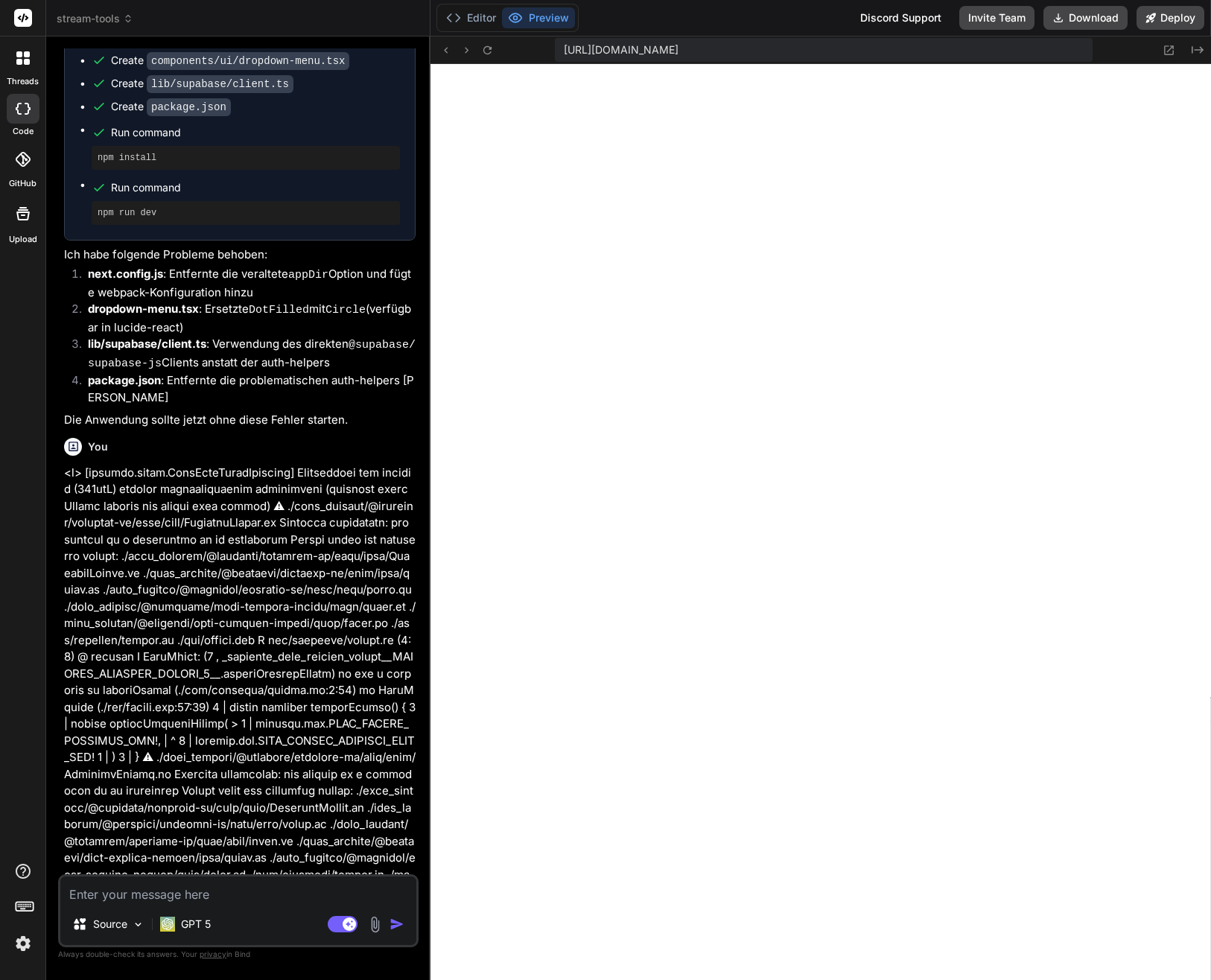
scroll to position [5553, 0]
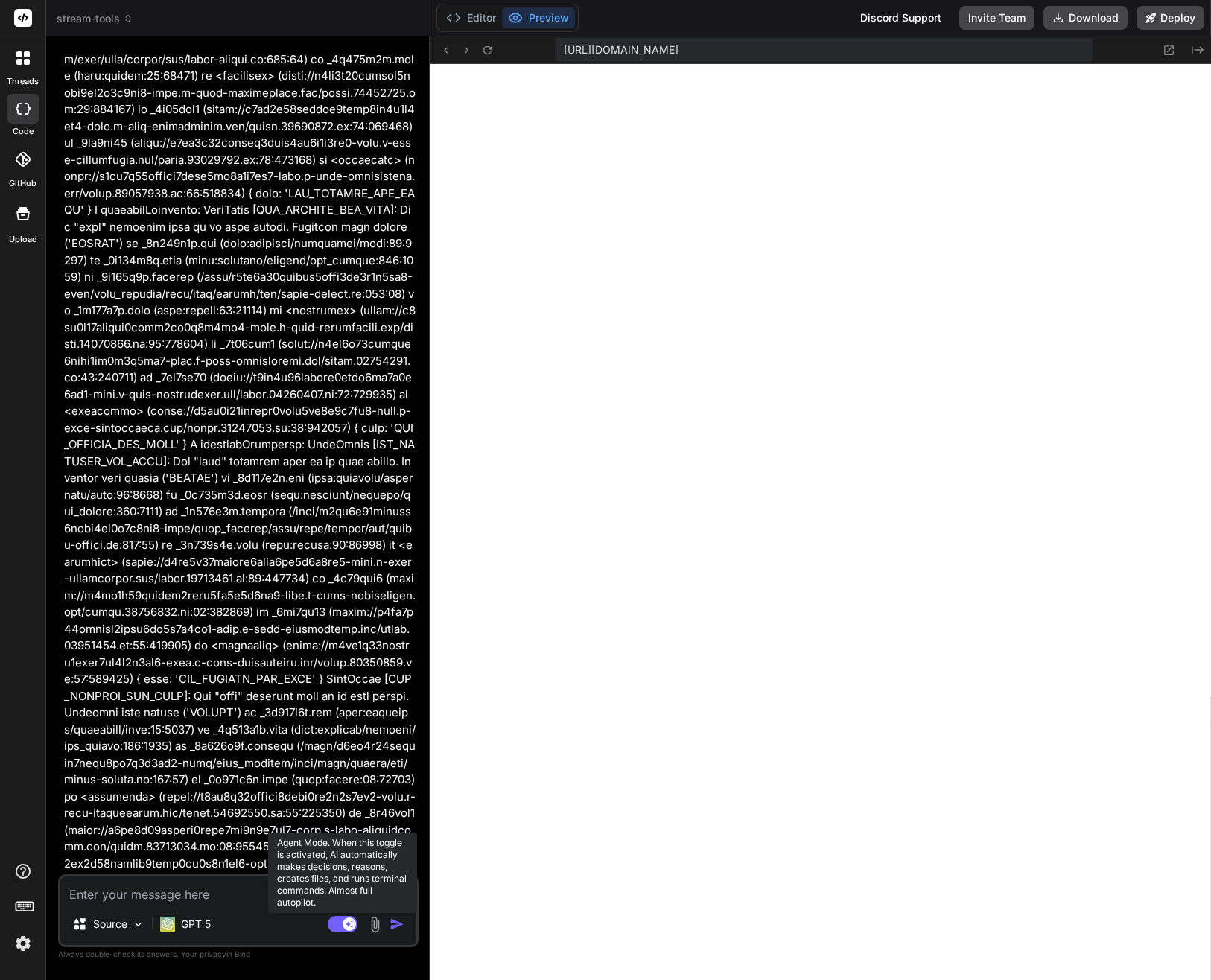
click at [346, 926] on rect at bounding box center [350, 924] width 14 height 14
type textarea "x"
click at [213, 903] on textarea at bounding box center [238, 890] width 356 height 27
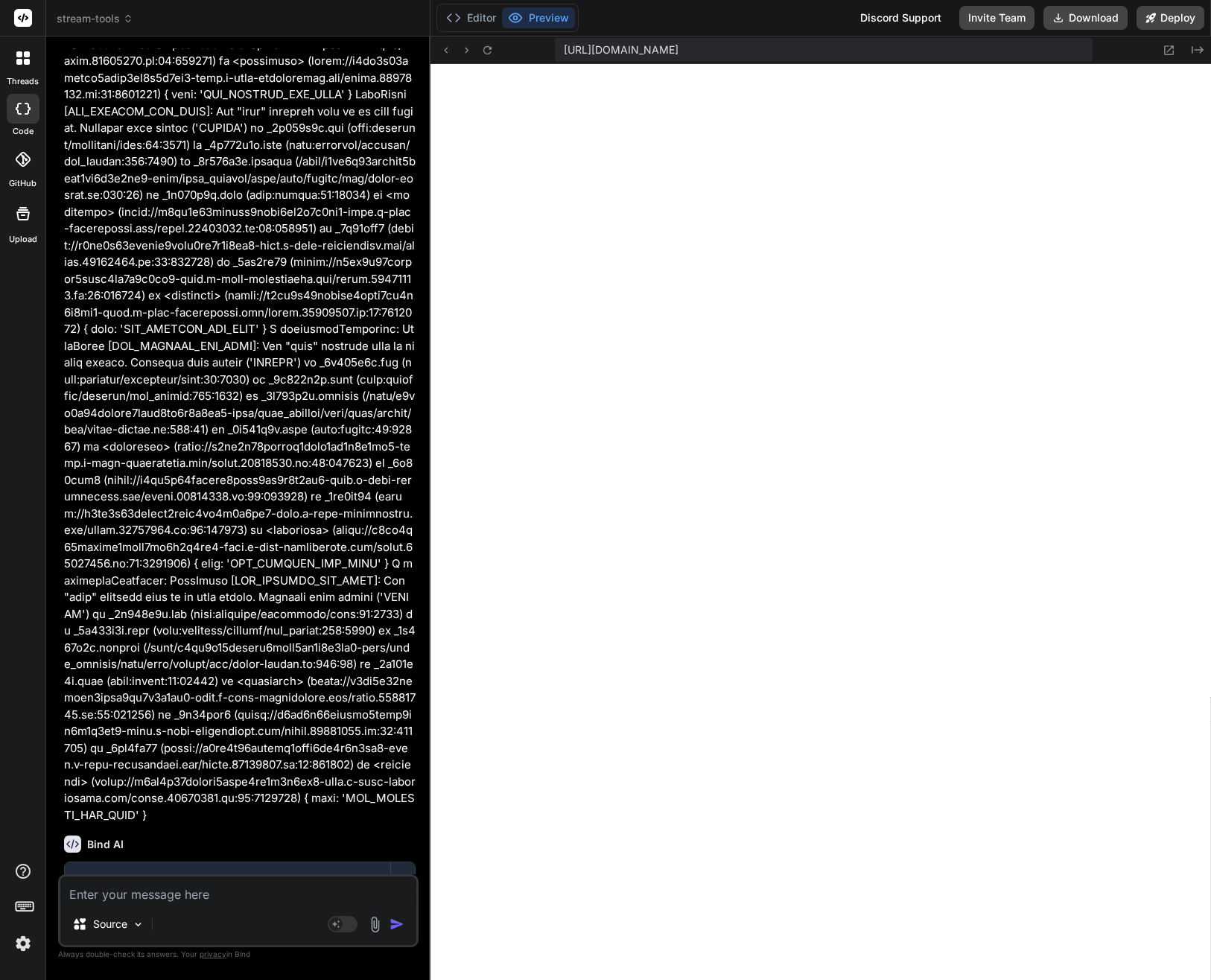
click at [193, 893] on textarea at bounding box center [238, 890] width 356 height 27
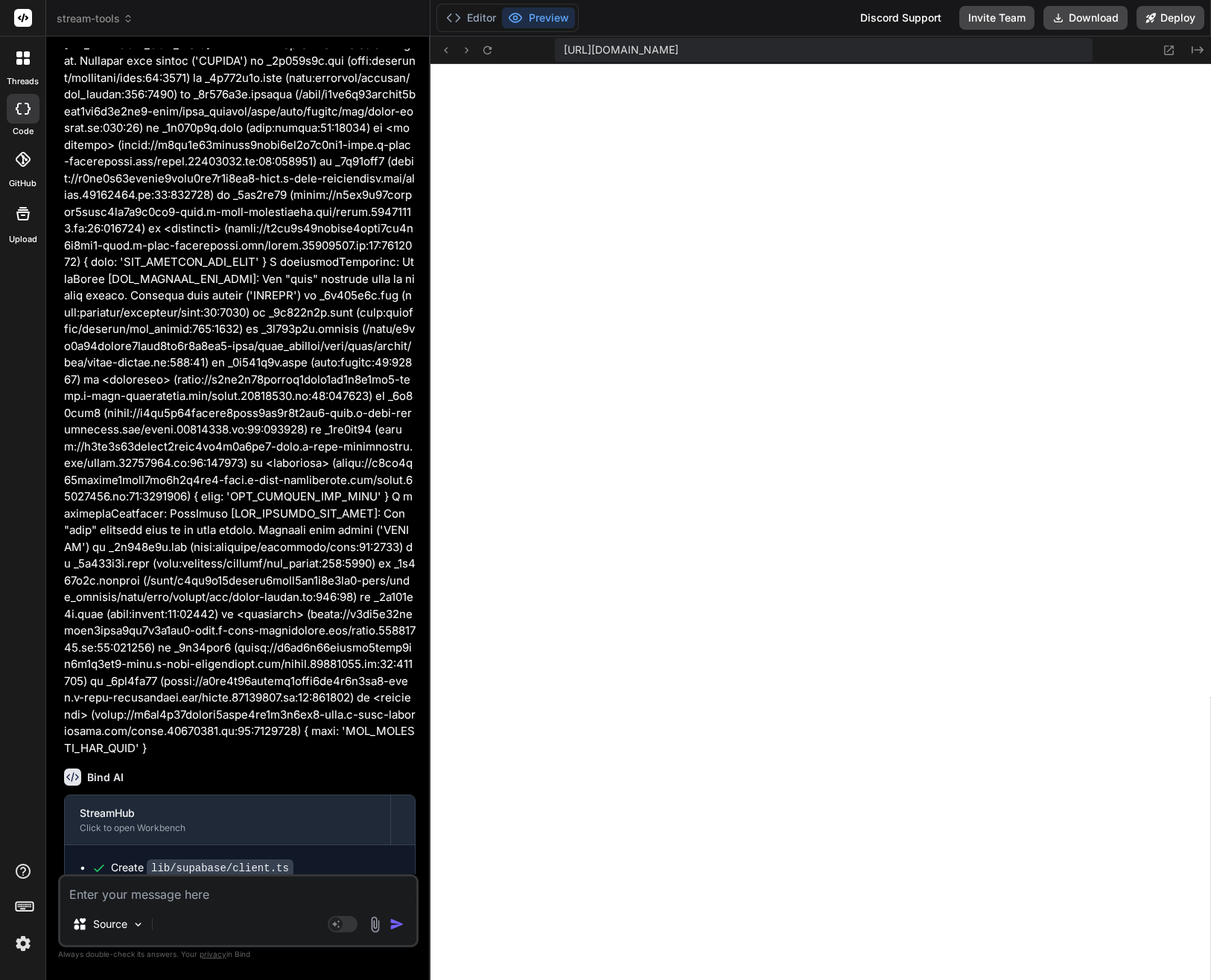
scroll to position [6440, 0]
click at [482, 8] on button "Editor" at bounding box center [471, 18] width 62 height 21
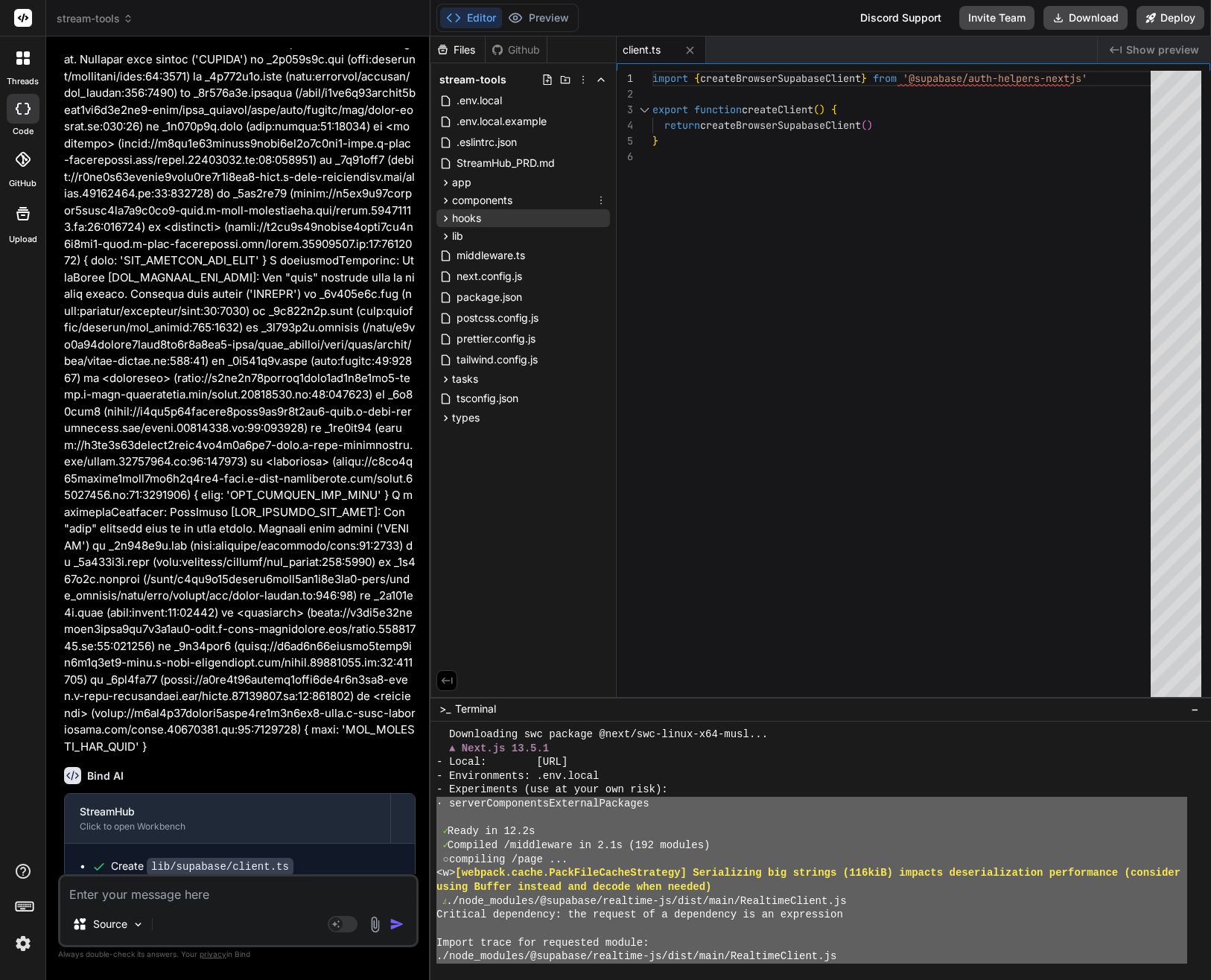
click at [478, 222] on span "hooks" at bounding box center [466, 217] width 29 height 14
click at [473, 215] on span "hooks" at bounding box center [466, 217] width 29 height 14
click at [471, 242] on div "lib" at bounding box center [523, 236] width 174 height 18
click at [491, 253] on span "supabase" at bounding box center [488, 255] width 47 height 14
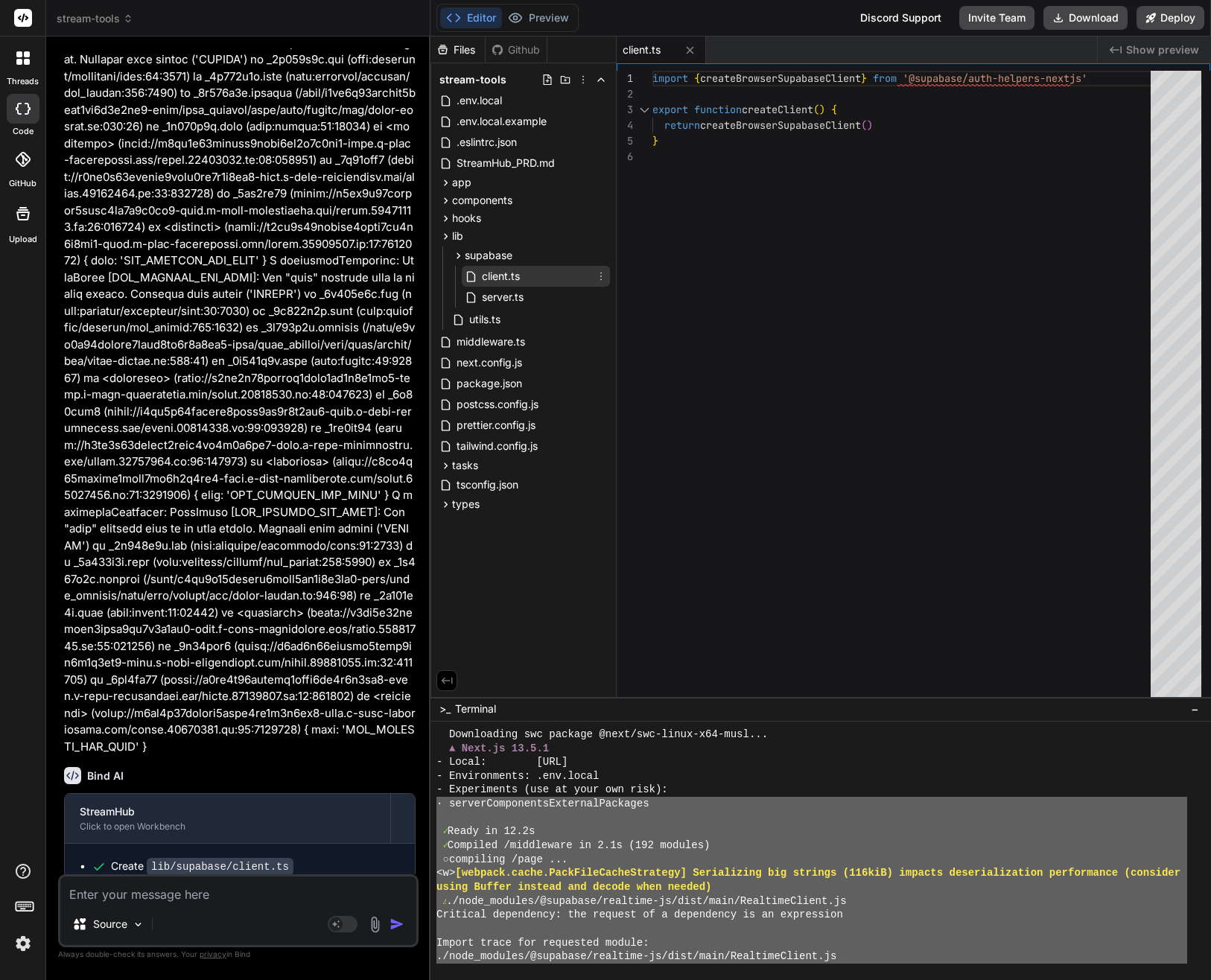
click at [498, 275] on span "client.ts" at bounding box center [500, 276] width 41 height 18
click at [564, 283] on div "client.ts" at bounding box center [535, 276] width 148 height 21
click at [545, 294] on div "server.ts" at bounding box center [535, 297] width 148 height 21
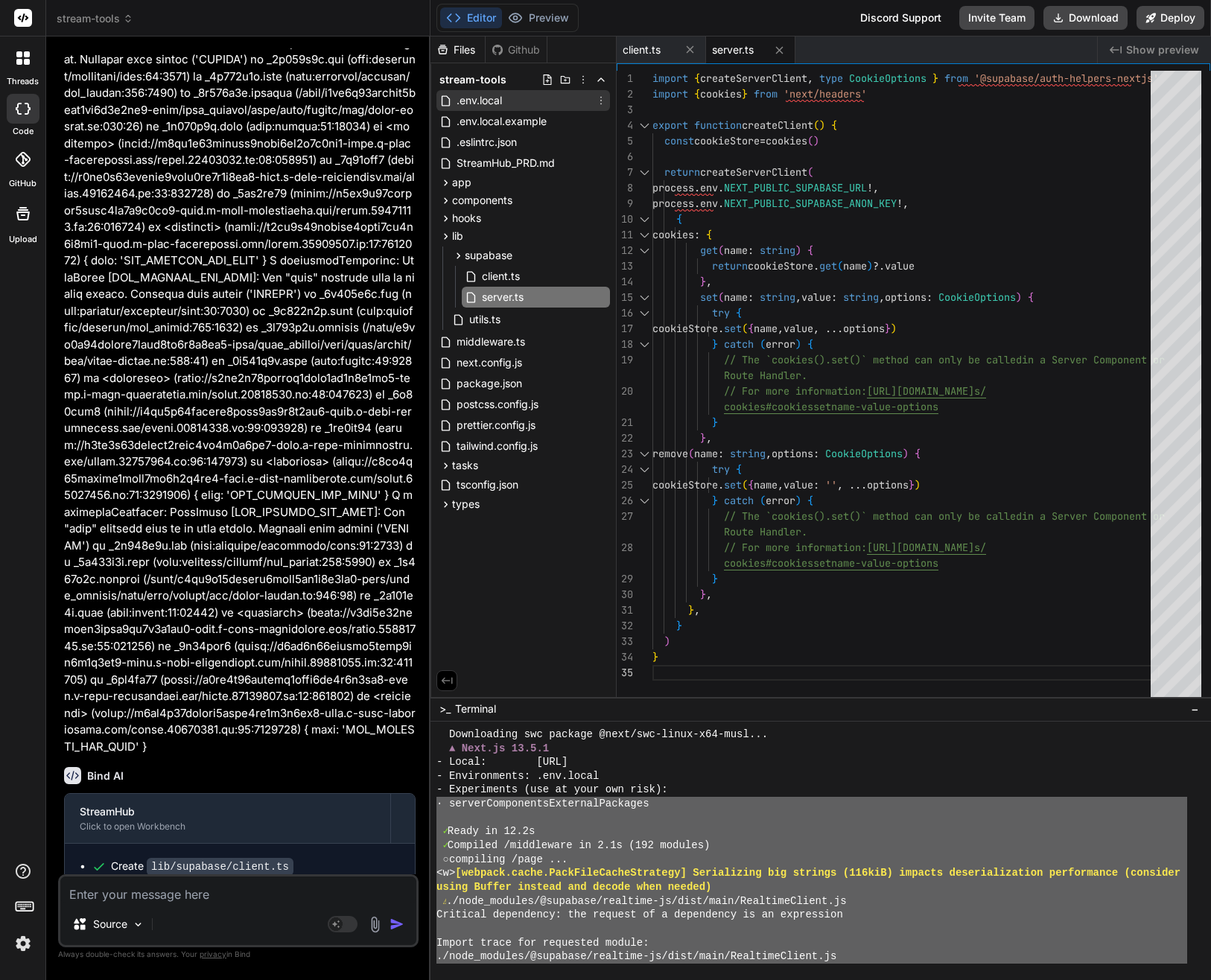
click at [498, 102] on span ".env.local" at bounding box center [479, 100] width 48 height 18
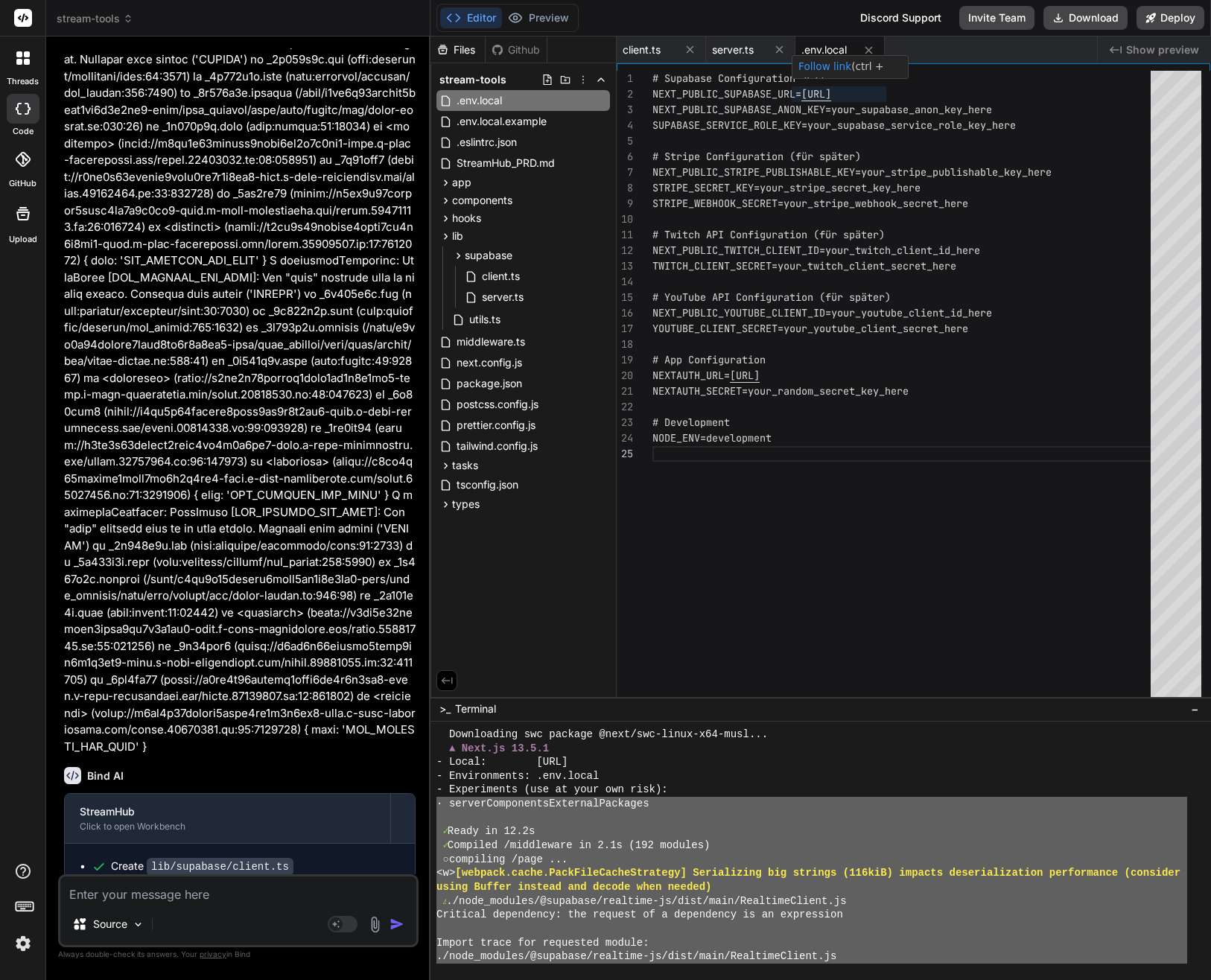
scroll to position [0, 0]
drag, startPoint x: 803, startPoint y: 92, endPoint x: 926, endPoint y: 90, distance: 123.0
click at [926, 90] on div "# Supabase Configuration NEXT_PUBLIC_SUPABASE_URL= [URL] NEXT_PUBLIC_SUPABASE_A…" at bounding box center [906, 386] width 507 height 632
click at [743, 99] on div "# Supabase Configuration NEXT_PUBLIC_SUPABASE_URL= [URL] NEXT_PUBLIC_SUPABASE_A…" at bounding box center [906, 386] width 507 height 632
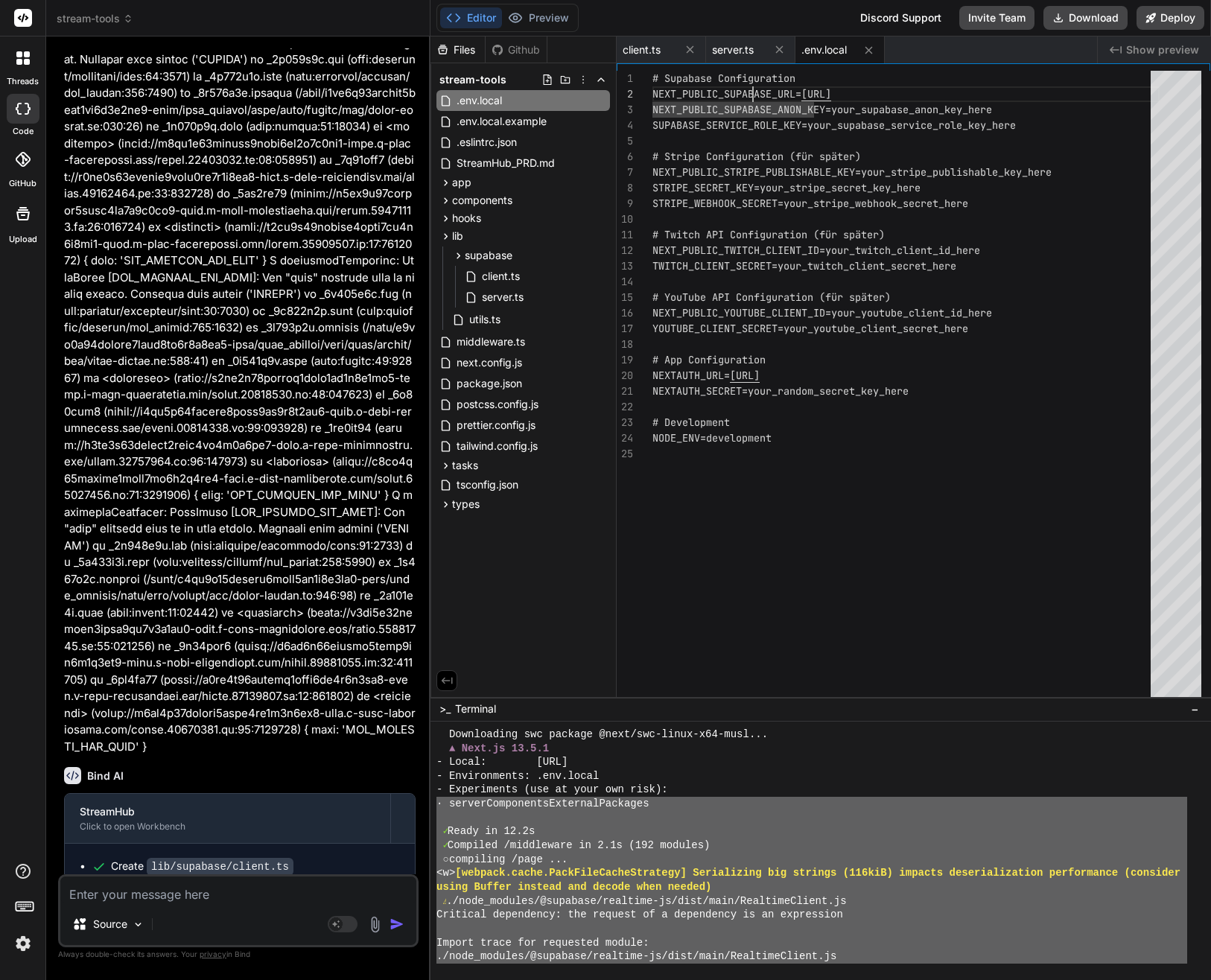
click at [762, 86] on div "# Supabase Configuration NEXT_PUBLIC_SUPABASE_URL= [URL] NEXT_PUBLIC_SUPABASE_A…" at bounding box center [906, 386] width 507 height 632
drag, startPoint x: 654, startPoint y: 92, endPoint x: 1045, endPoint y: 106, distance: 391.3
click at [1045, 106] on div "# Supabase Configuration NEXT_PUBLIC_SUPABASE_URL= [URL] NEXT_PUBLIC_SUPABASE_A…" at bounding box center [906, 386] width 507 height 632
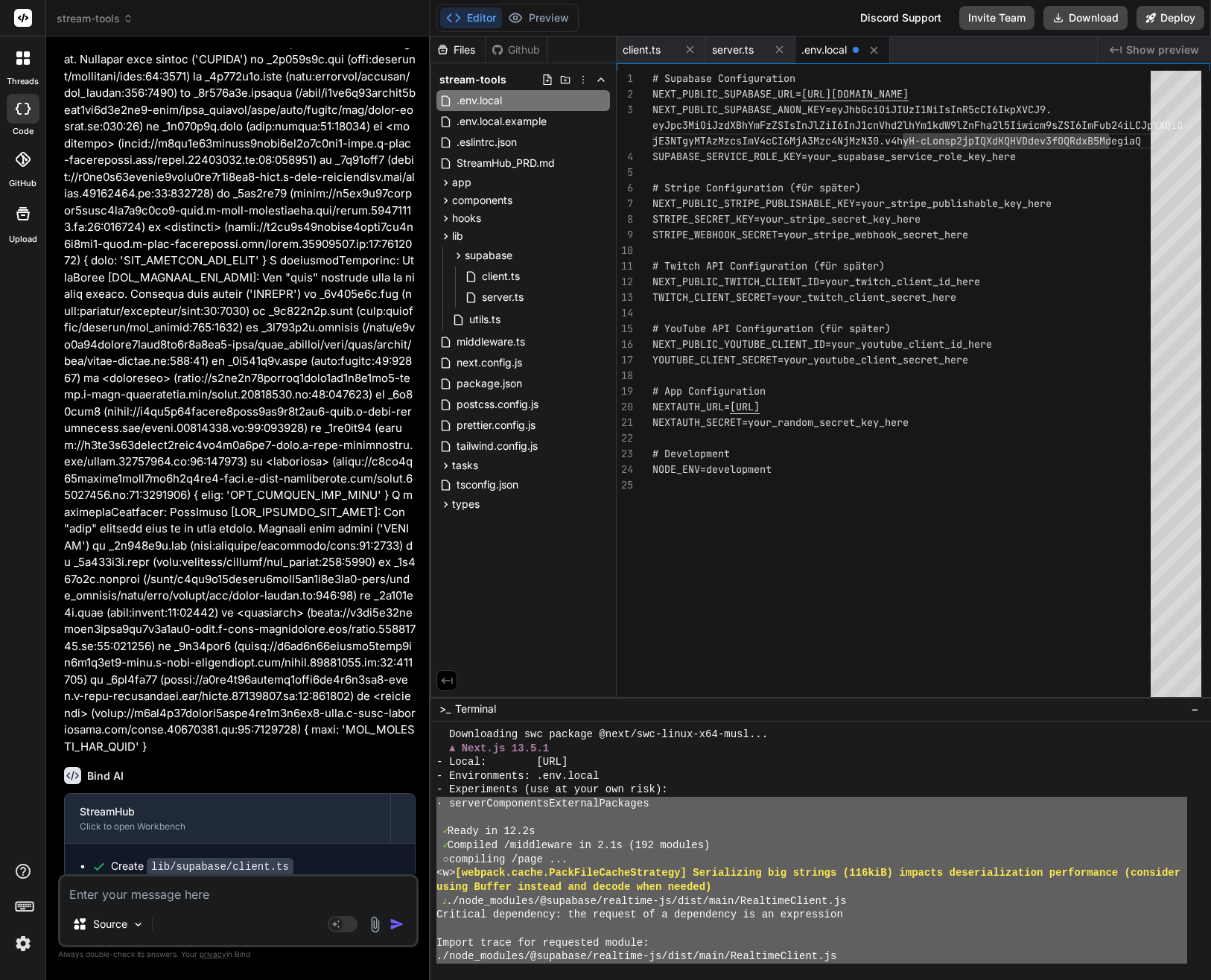
click at [943, 216] on div "# Supabase Configuration NEXT_PUBLIC_SUPABASE_URL= [URL][DOMAIN_NAME] SUPABASE_…" at bounding box center [906, 386] width 507 height 632
click at [1052, 186] on div "# Supabase Configuration NEXT_PUBLIC_SUPABASE_URL= [URL][DOMAIN_NAME] SUPABASE_…" at bounding box center [906, 386] width 507 height 632
drag, startPoint x: 719, startPoint y: 142, endPoint x: 732, endPoint y: 149, distance: 14.8
click at [723, 145] on div "# Supabase Configuration NEXT_PUBLIC_SUPABASE_URL= [URL][DOMAIN_NAME] SUPABASE_…" at bounding box center [906, 386] width 507 height 632
click at [763, 152] on div "# Supabase Configuration NEXT_PUBLIC_SUPABASE_URL= [URL][DOMAIN_NAME] SUPABASE_…" at bounding box center [906, 386] width 507 height 632
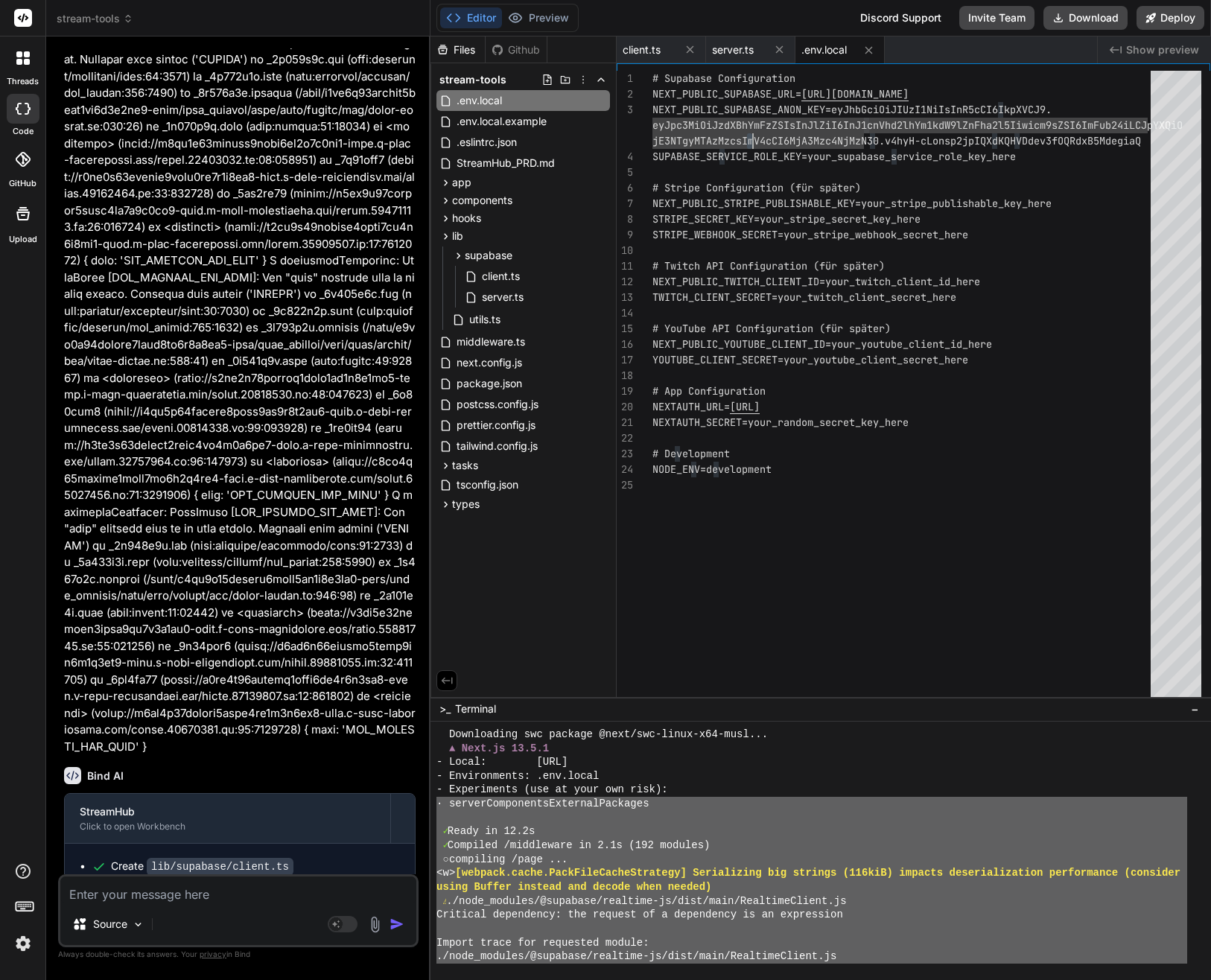
click at [766, 153] on div "# Supabase Configuration NEXT_PUBLIC_SUPABASE_URL= [URL][DOMAIN_NAME] SUPABASE_…" at bounding box center [906, 386] width 507 height 632
click at [774, 164] on div "# Supabase Configuration NEXT_PUBLIC_SUPABASE_URL= [URL][DOMAIN_NAME] SUPABASE_…" at bounding box center [906, 386] width 507 height 632
click at [780, 156] on div "# Supabase Configuration NEXT_PUBLIC_SUPABASE_URL= [URL][DOMAIN_NAME] SUPABASE_…" at bounding box center [906, 386] width 507 height 632
click at [926, 157] on div "# Supabase Configuration NEXT_PUBLIC_SUPABASE_URL= [URL][DOMAIN_NAME] SUPABASE_…" at bounding box center [906, 386] width 507 height 632
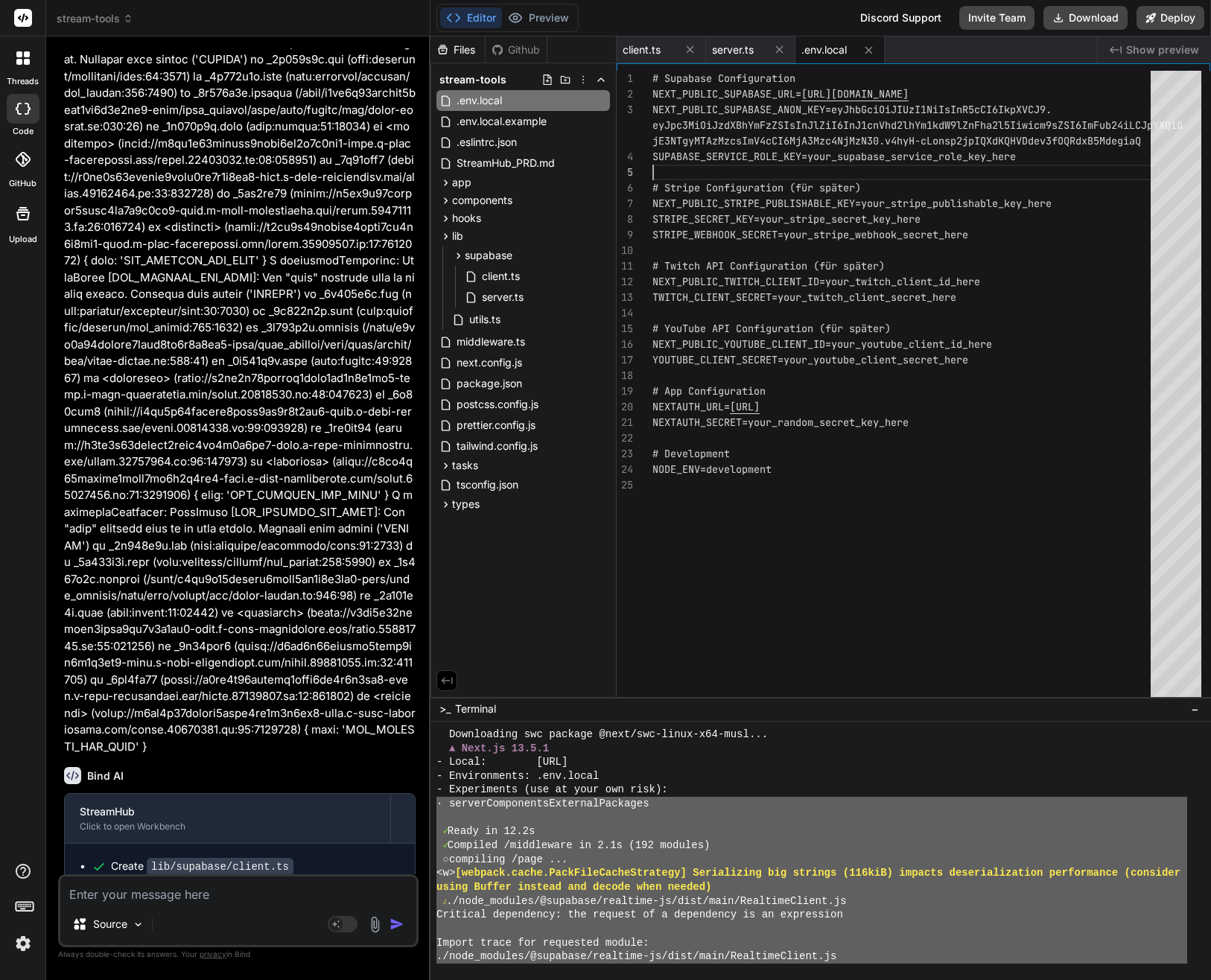
click at [975, 158] on div "# Supabase Configuration NEXT_PUBLIC_SUPABASE_URL= [URL][DOMAIN_NAME] SUPABASE_…" at bounding box center [906, 386] width 507 height 632
click at [985, 155] on div "# Supabase Configuration NEXT_PUBLIC_SUPABASE_URL= [URL][DOMAIN_NAME] SUPABASE_…" at bounding box center [906, 386] width 507 height 632
click at [1004, 164] on div "# Supabase Configuration NEXT_PUBLIC_SUPABASE_URL= [URL][DOMAIN_NAME] SUPABASE_…" at bounding box center [906, 386] width 507 height 632
click at [1010, 156] on div "# Supabase Configuration NEXT_PUBLIC_SUPABASE_URL= [URL][DOMAIN_NAME] SUPABASE_…" at bounding box center [906, 386] width 507 height 632
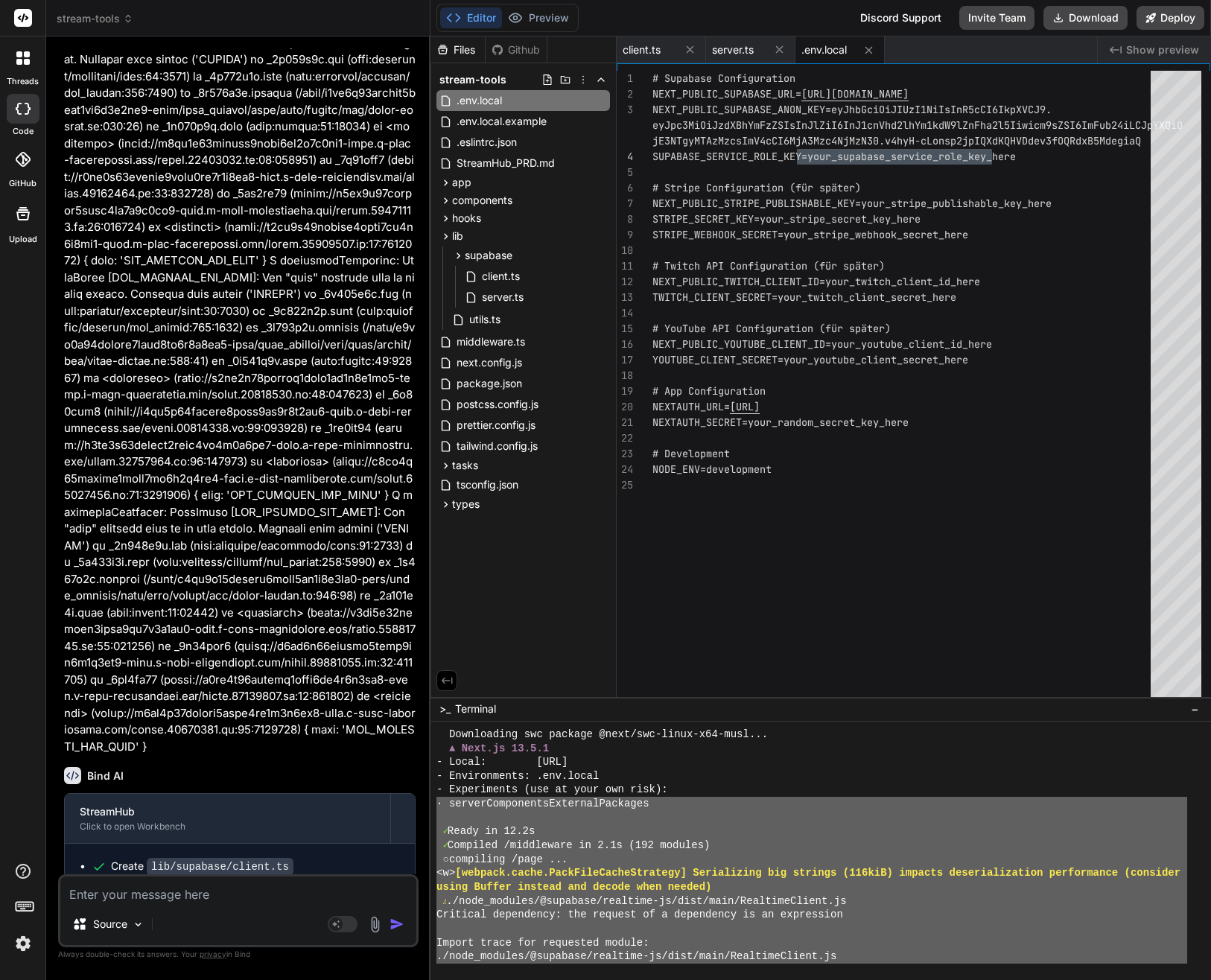
click at [1012, 157] on div "# Supabase Configuration NEXT_PUBLIC_SUPABASE_URL= [URL][DOMAIN_NAME] SUPABASE_…" at bounding box center [906, 386] width 507 height 632
click at [807, 155] on div "# Supabase Configuration NEXT_PUBLIC_SUPABASE_URL= [URL][DOMAIN_NAME] SUPABASE_…" at bounding box center [906, 386] width 507 height 632
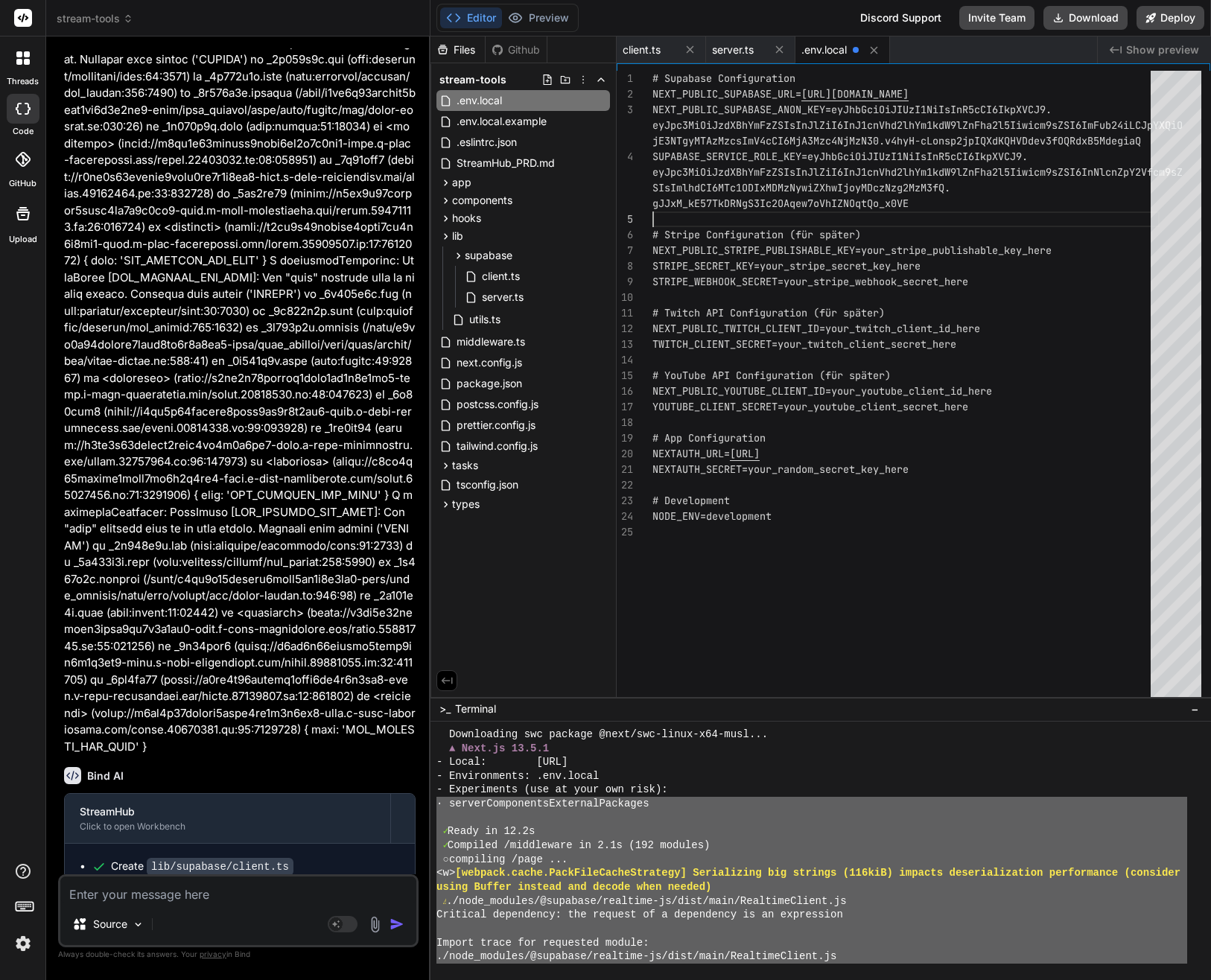
scroll to position [126, 0]
click at [741, 782] on div "- Environments: .env.local" at bounding box center [811, 776] width 750 height 14
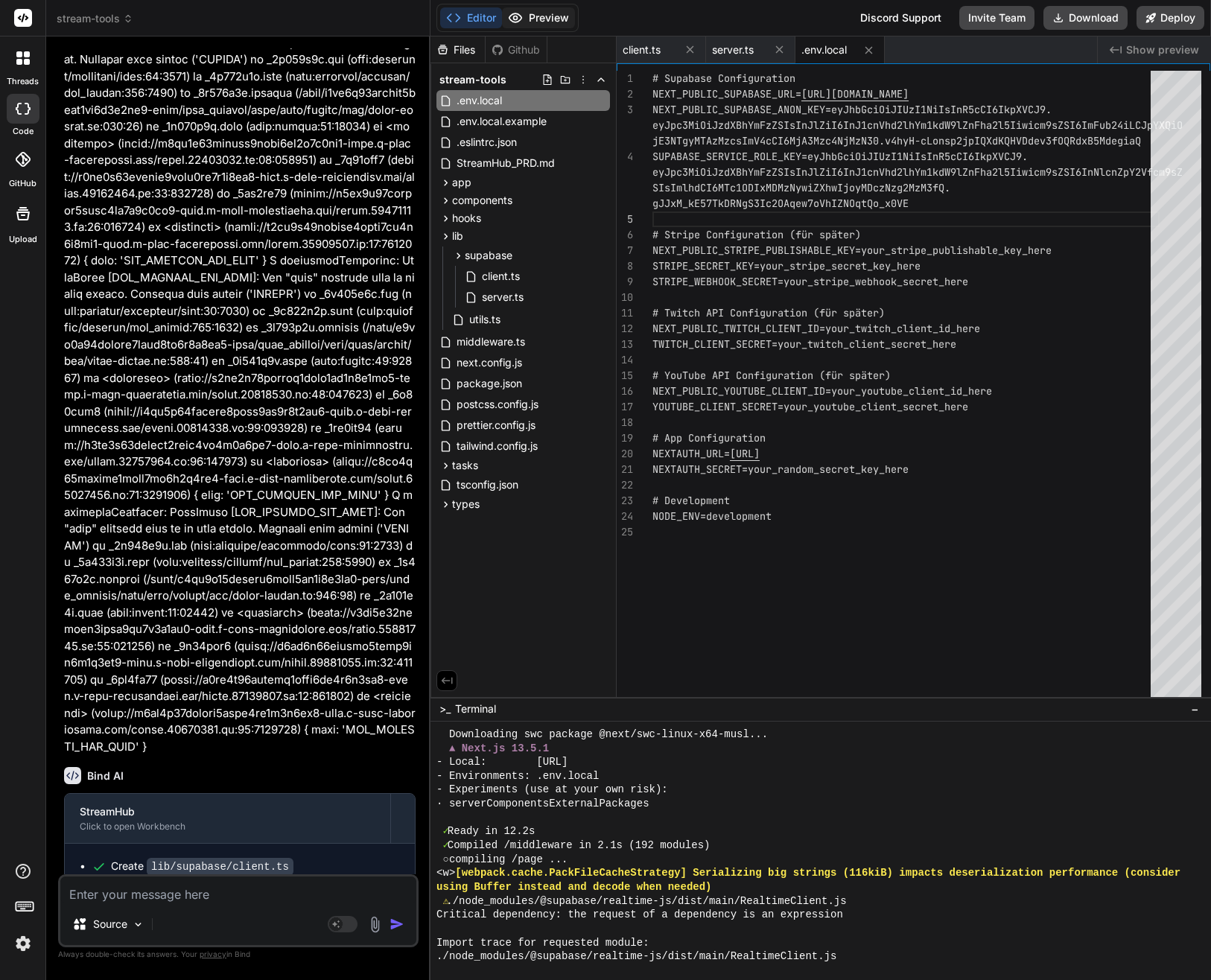
click at [531, 14] on button "Preview" at bounding box center [539, 18] width 73 height 21
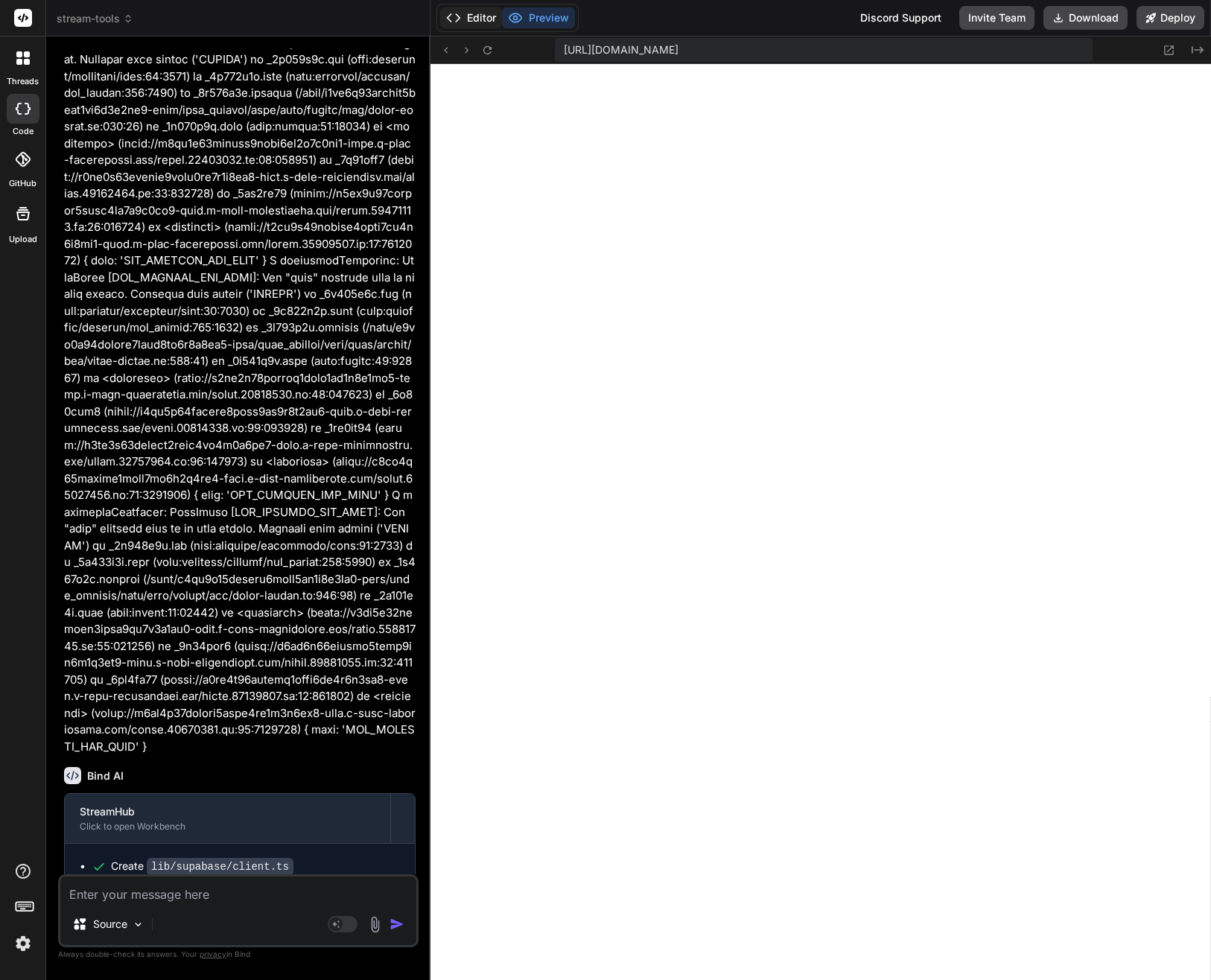
click at [492, 14] on button "Editor" at bounding box center [471, 18] width 62 height 21
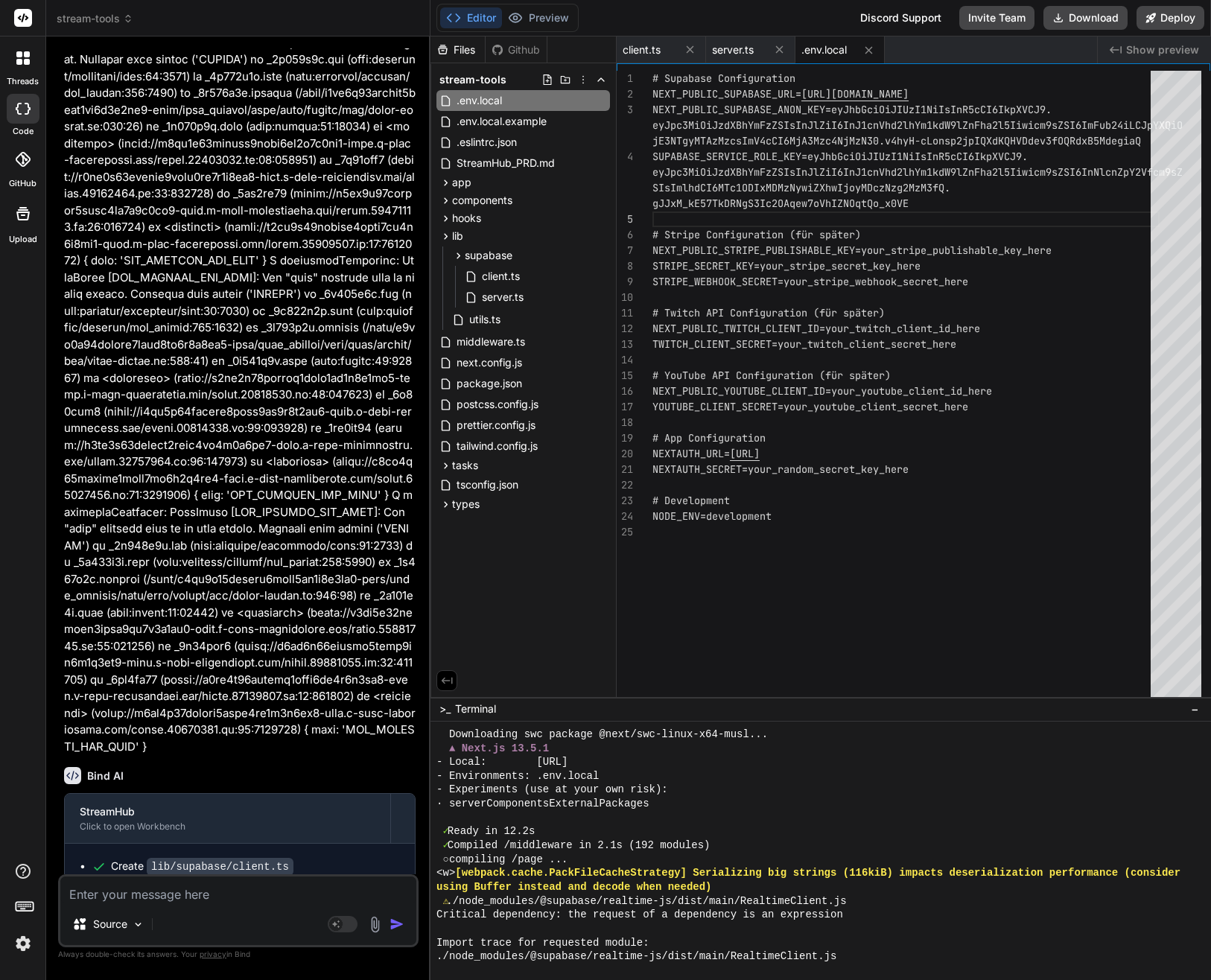
type textarea "NEXT_PUBLIC_YOUTUBE_CLIENT_ID=your_youtube_client_id_here YOUTUBE_CLIENT_SECRET…"
click at [727, 626] on div "# Supabase Configuration NEXT_PUBLIC_SUPABASE_URL= [URL][DOMAIN_NAME] SUPABASE_…" at bounding box center [906, 386] width 507 height 632
click at [283, 874] on div "Source Agent Mode. When this toggle is activated, AI automatically makes decisi…" at bounding box center [238, 910] width 360 height 73
click at [239, 884] on textarea at bounding box center [238, 890] width 356 height 27
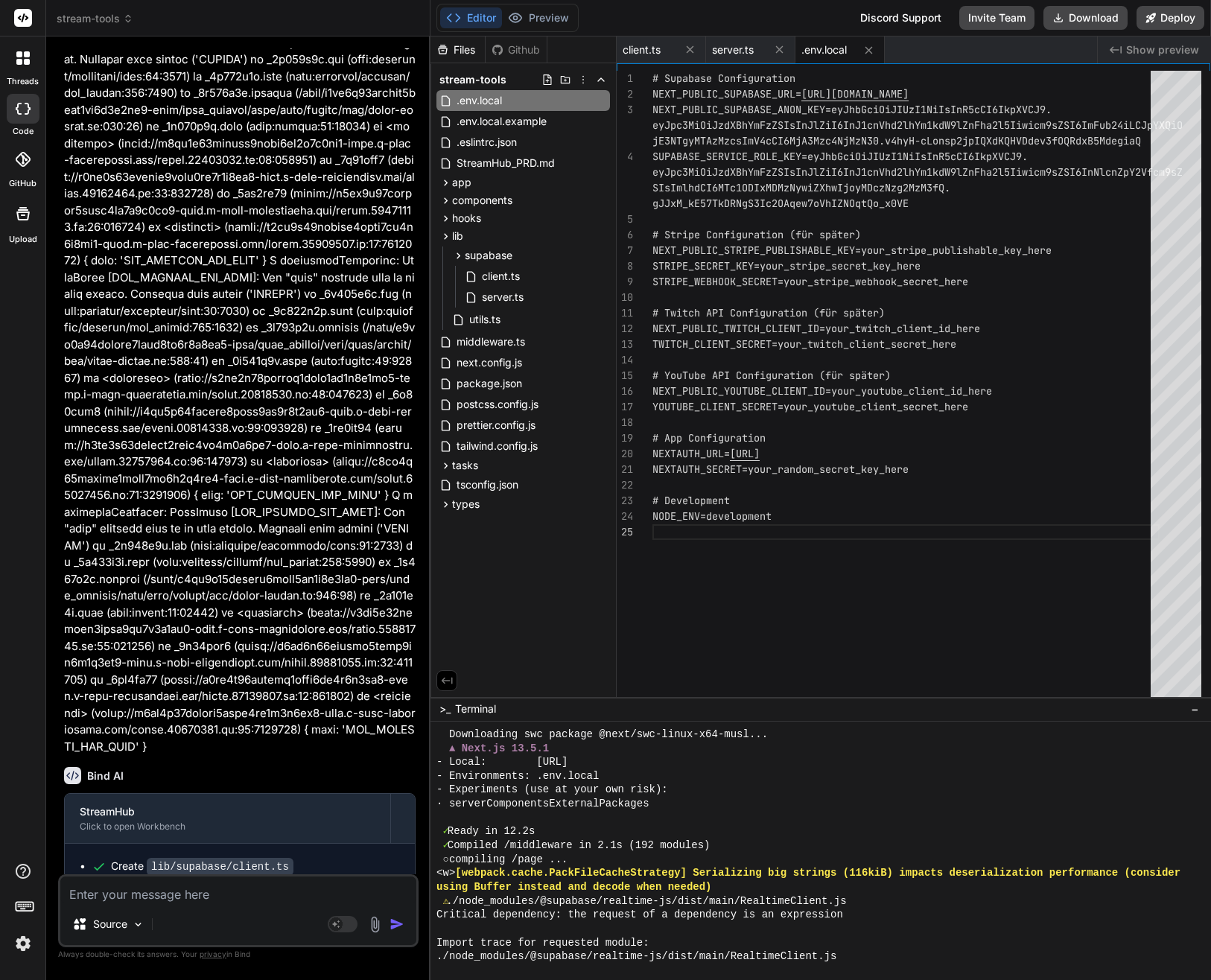
click at [726, 552] on div "# Supabase Configuration NEXT_PUBLIC_SUPABASE_URL= [URL][DOMAIN_NAME] SUPABASE_…" at bounding box center [906, 386] width 507 height 632
click at [300, 886] on textarea at bounding box center [238, 890] width 356 height 27
type textarea "x"
type textarea "W"
type textarea "x"
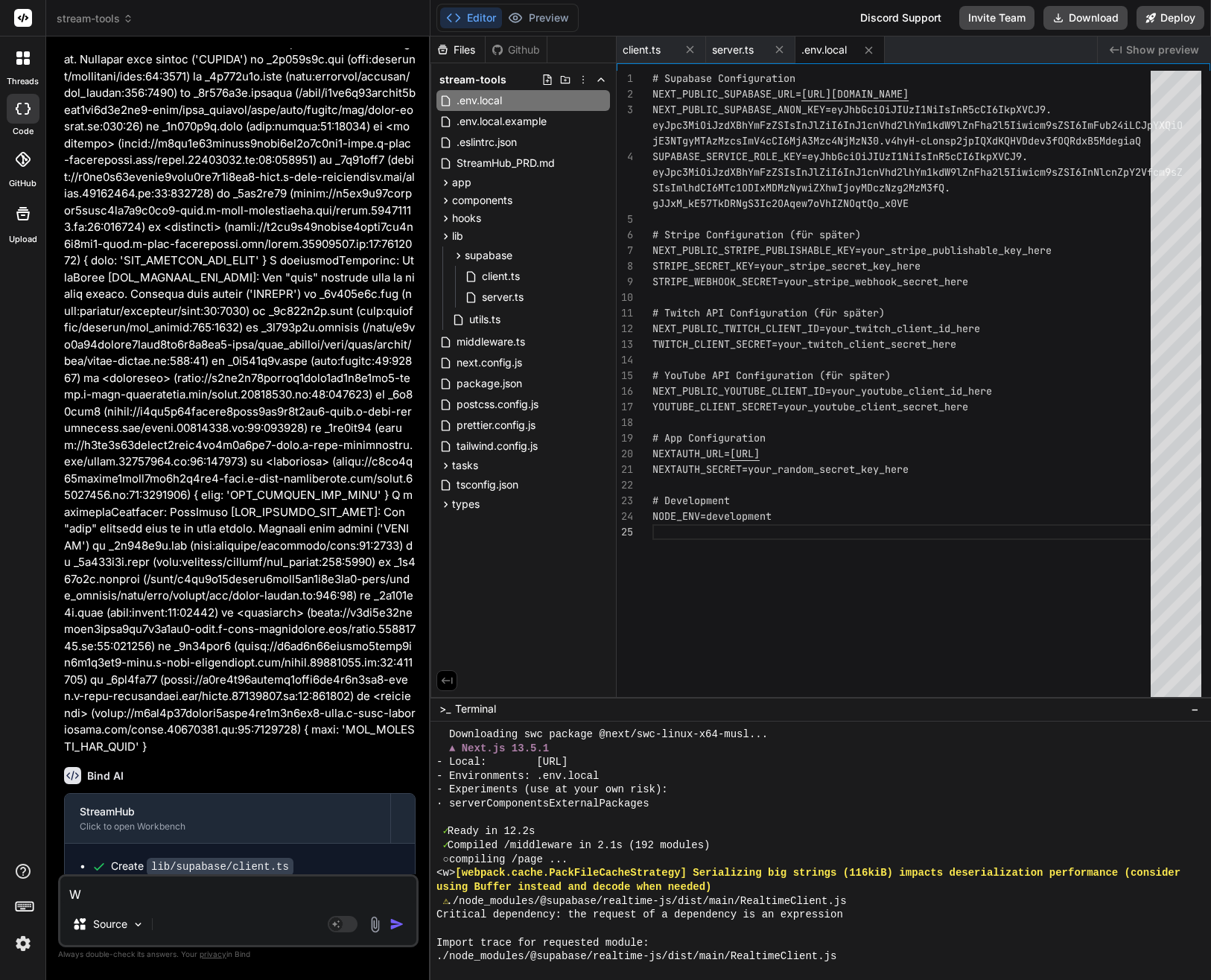
type textarea "Wa"
type textarea "x"
type textarea "Was"
type textarea "x"
type textarea "Was"
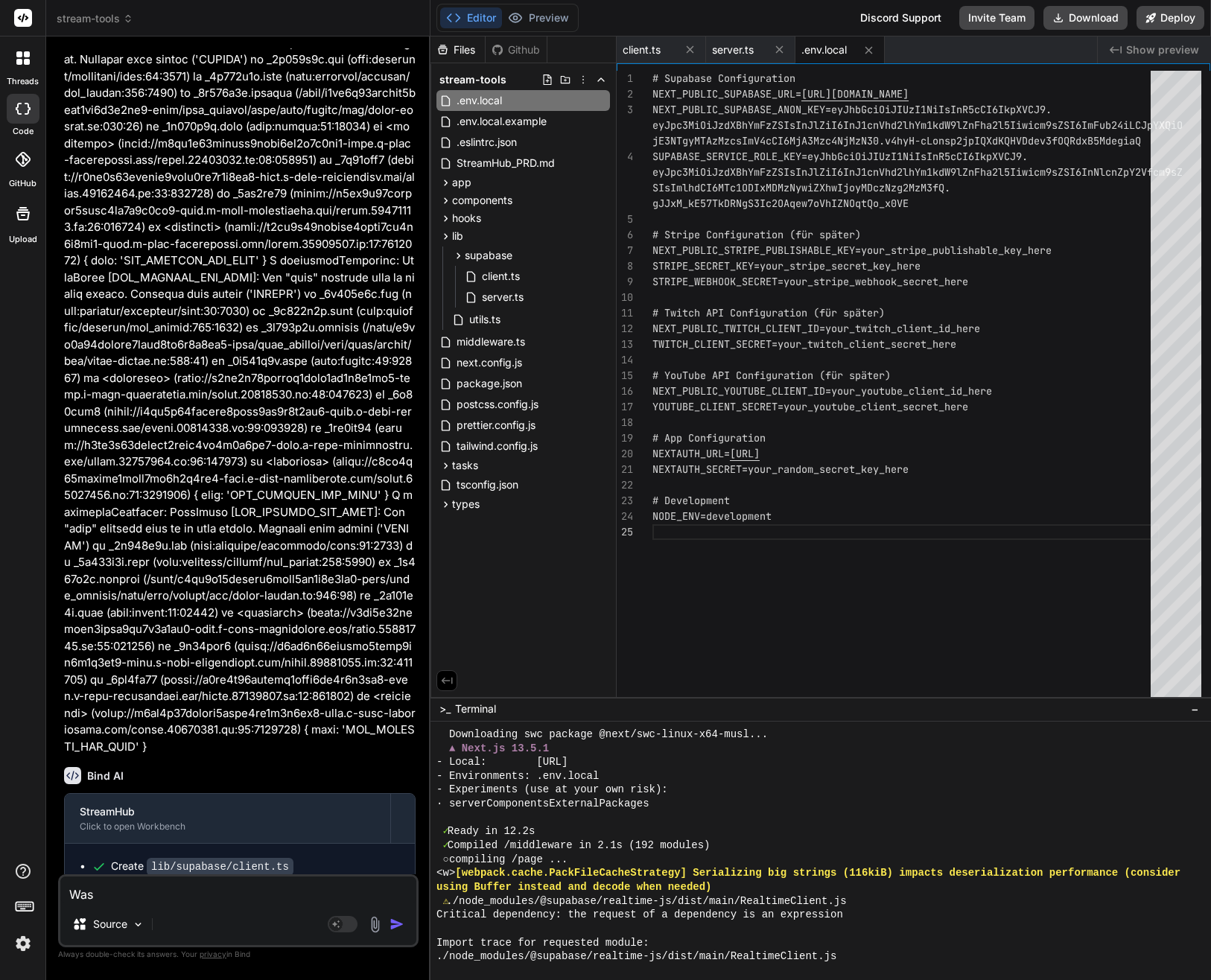
type textarea "x"
type textarea "Was w"
type textarea "x"
type textarea "Was w#"
type textarea "x"
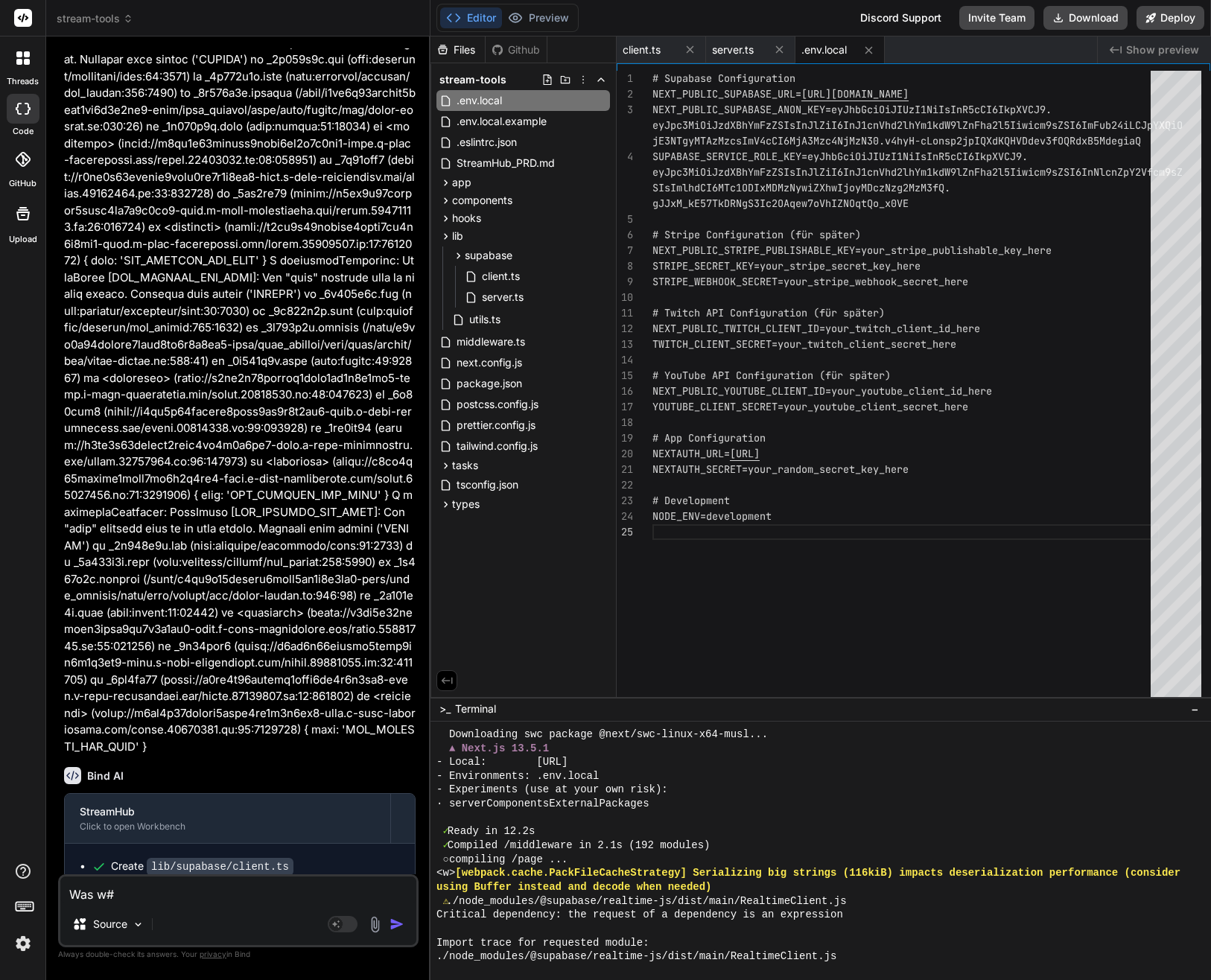
type textarea "Was w#r"
type textarea "x"
type textarea "Was w#re"
type textarea "x"
type textarea "Was w#re d"
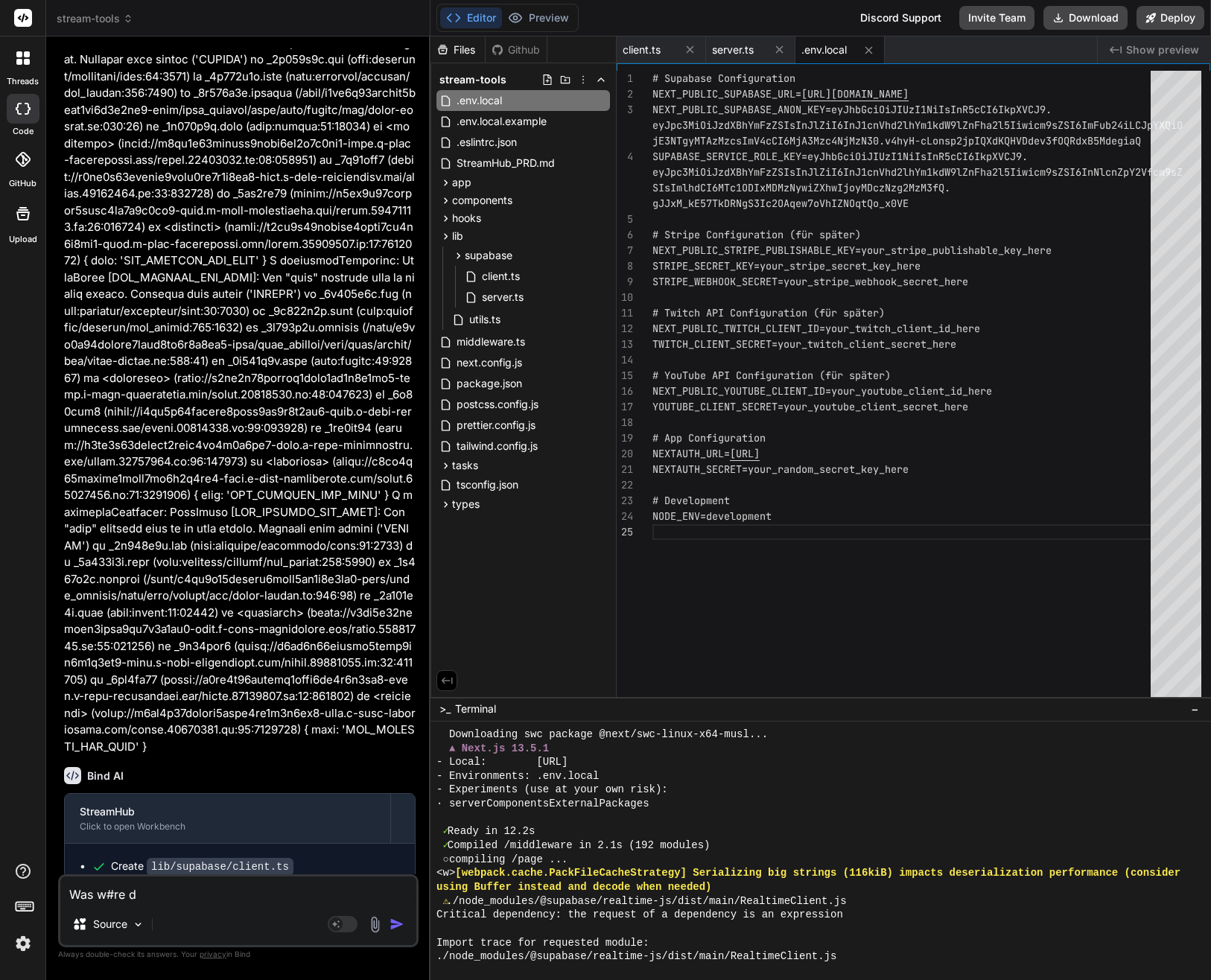
type textarea "x"
type textarea "Was w#re de"
type textarea "x"
type textarea "Was w#re"
type textarea "x"
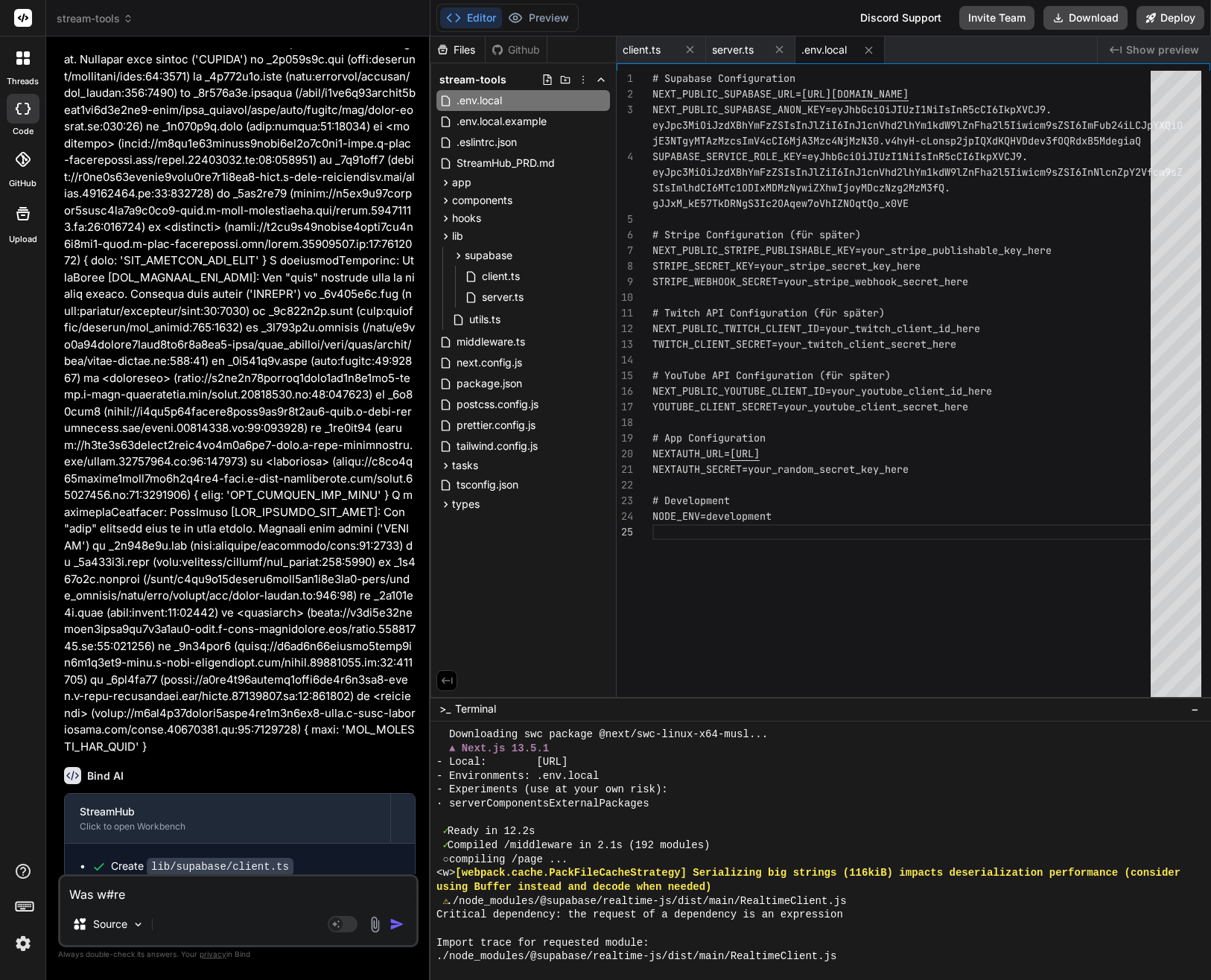
type textarea "Was w#"
type textarea "x"
type textarea "Was w"
type textarea "x"
type textarea "Was wä"
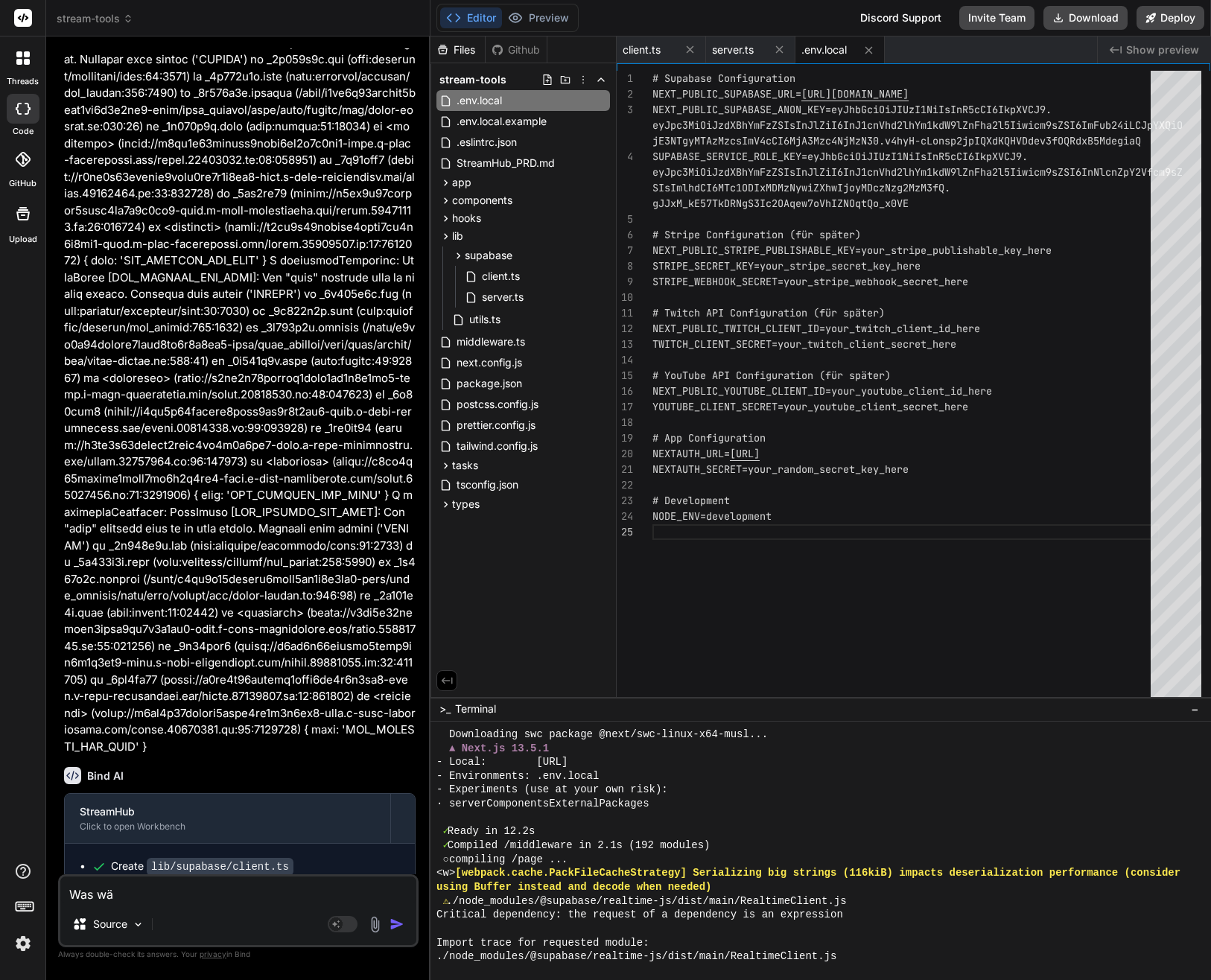
type textarea "x"
type textarea "Was wär"
type textarea "x"
type textarea "Was wäre"
type textarea "x"
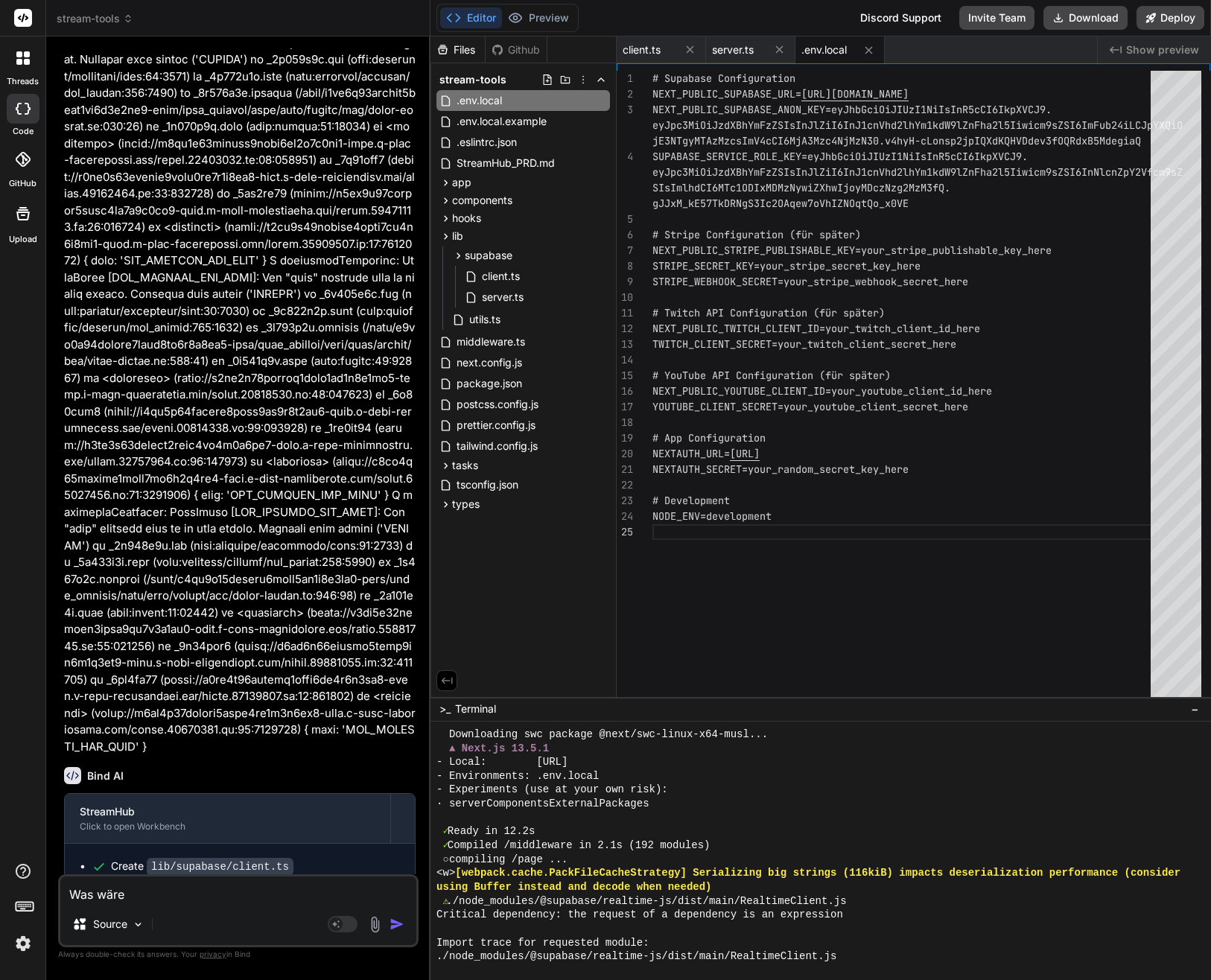
type textarea "Was wäre"
type textarea "x"
type textarea "Was wäre d"
type textarea "x"
type textarea "Was wäre de"
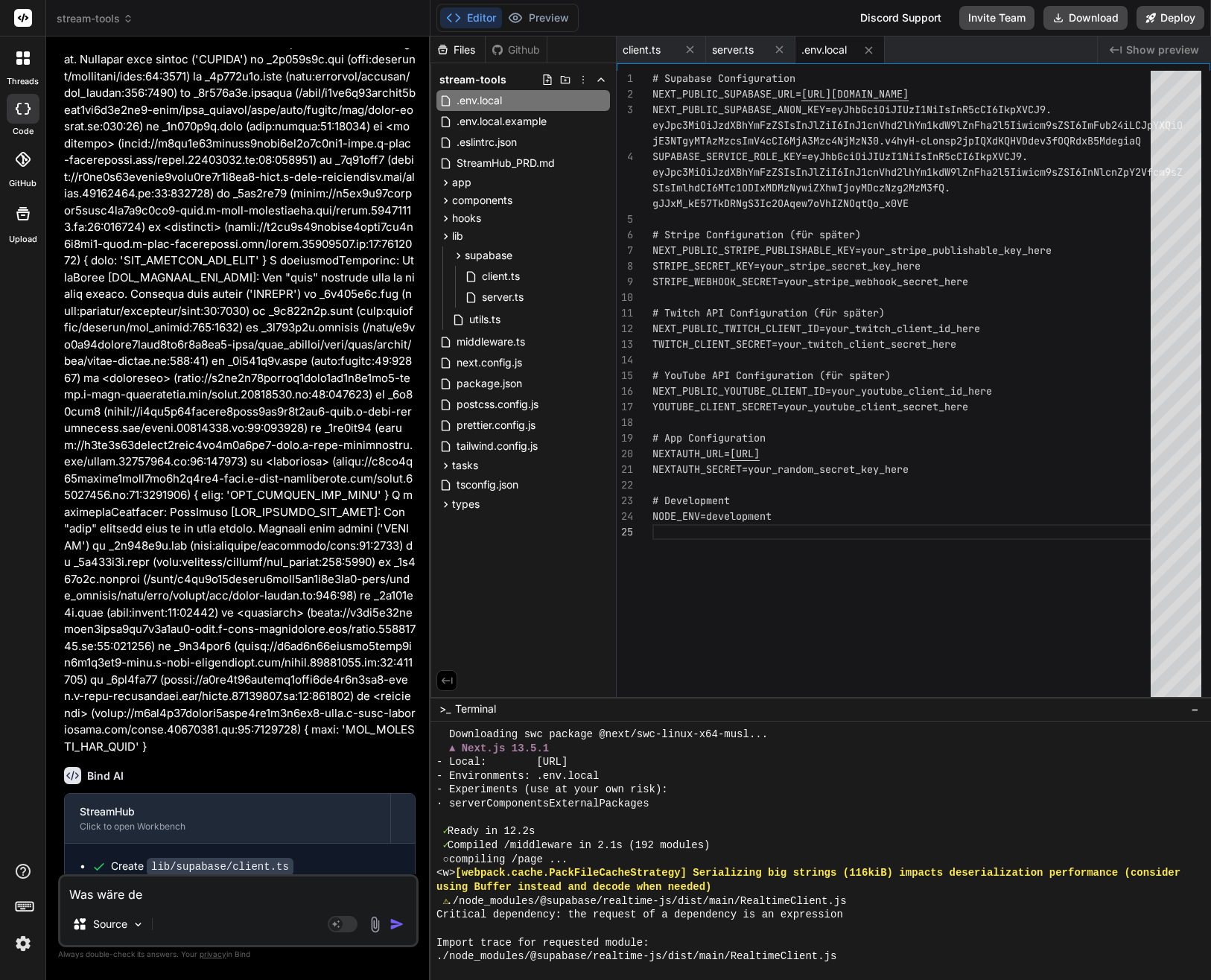
type textarea "x"
type textarea "Was wäre der"
type textarea "x"
type textarea "Was wäre der"
type textarea "x"
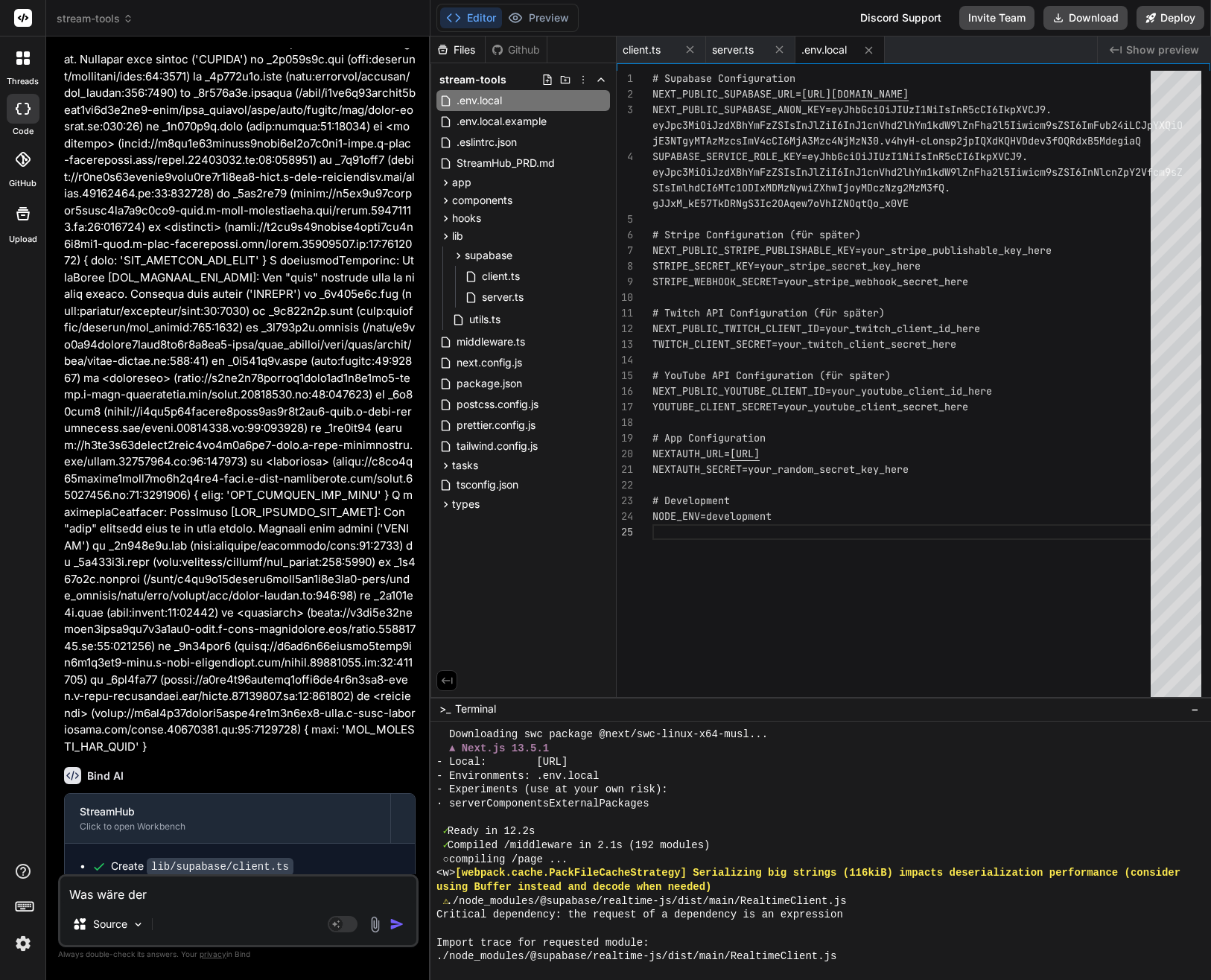
type textarea "Was wäre der n"
type textarea "x"
type textarea "Was wäre der nä"
type textarea "x"
type textarea "Was wäre der näc"
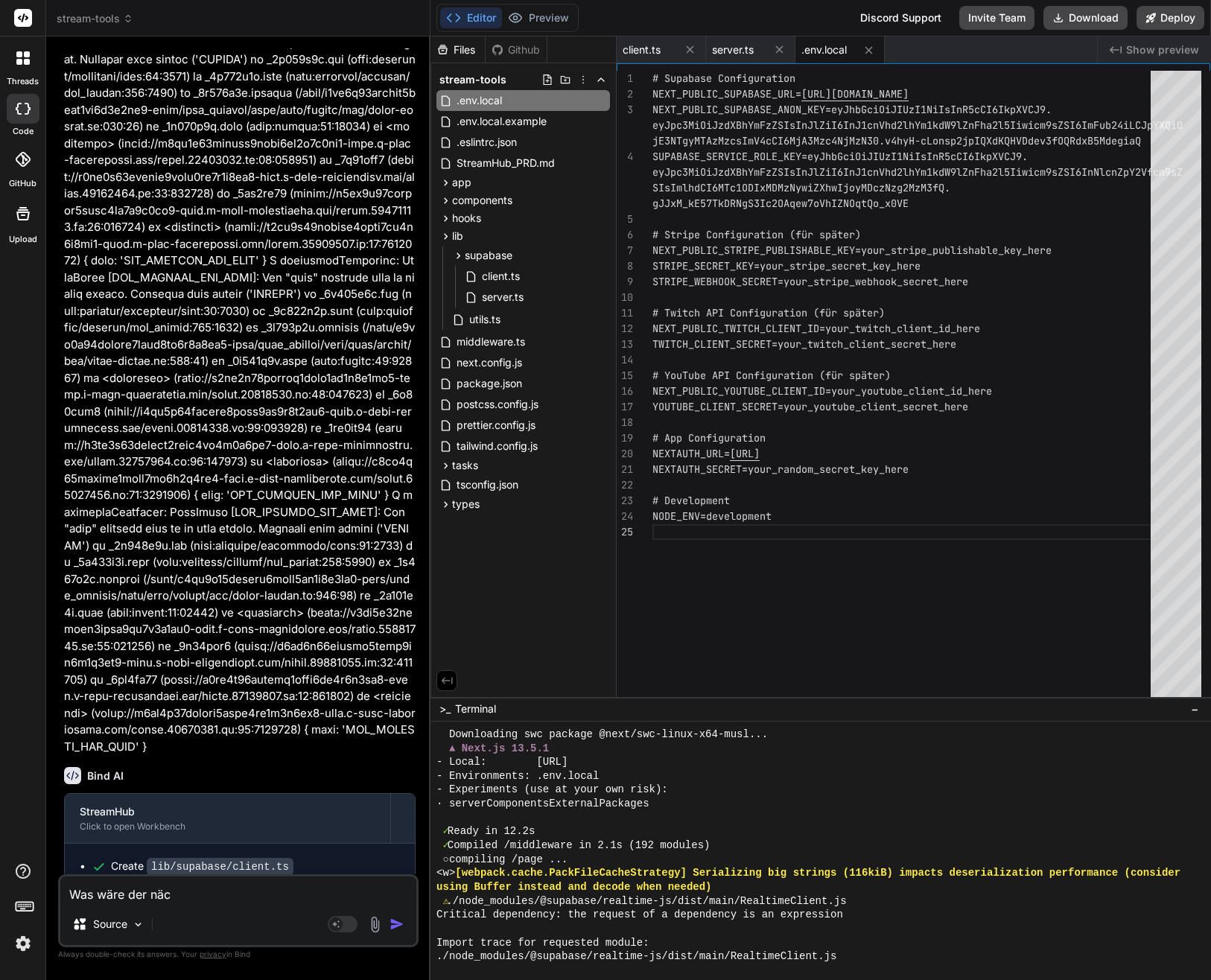
type textarea "x"
type textarea "Was wäre der näch"
type textarea "x"
type textarea "Was wäre der nächs"
type textarea "x"
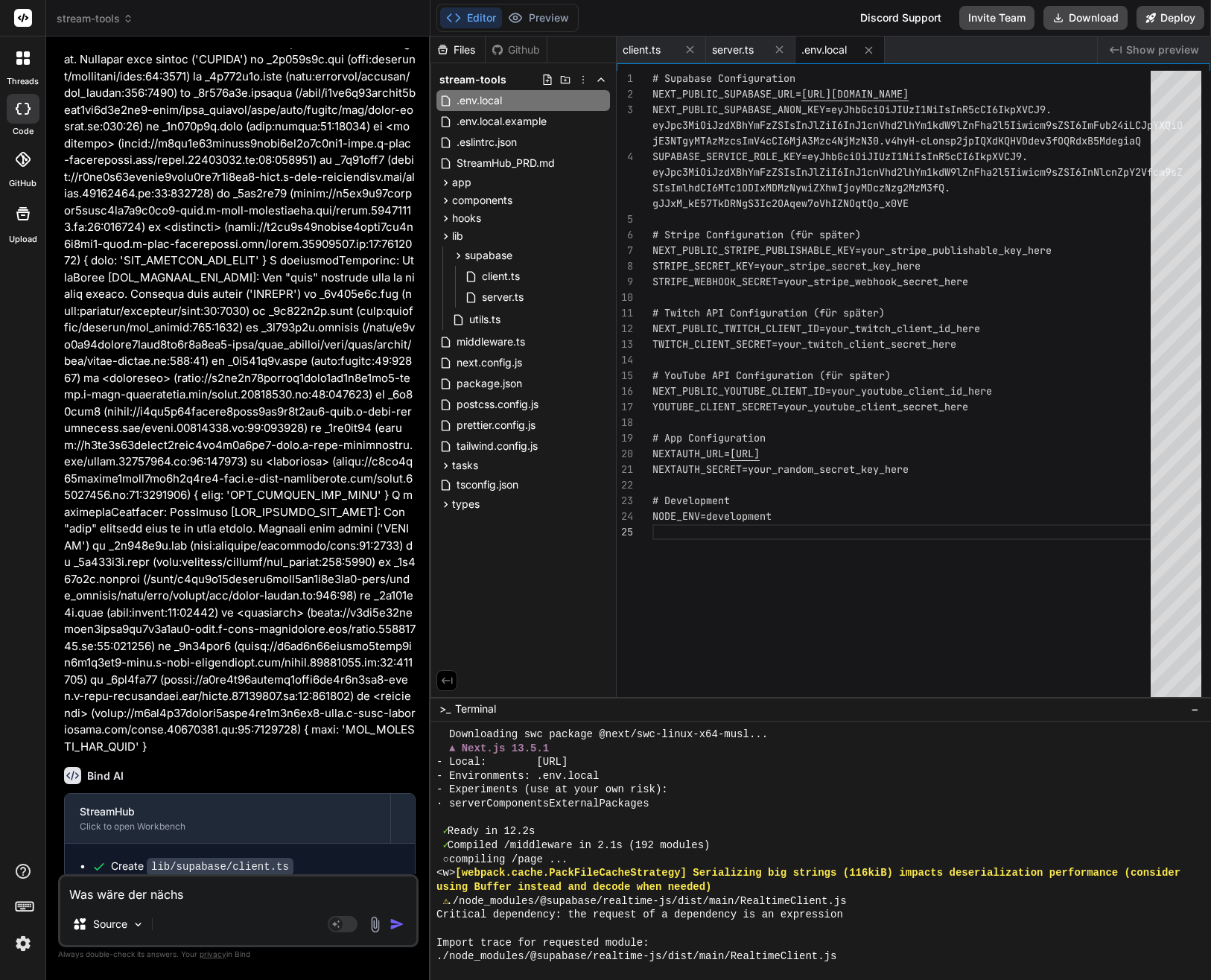
type textarea "Was wäre der nächst"
type textarea "x"
type textarea "Was wäre der nächste"
type textarea "x"
type textarea "Was wäre der nächste"
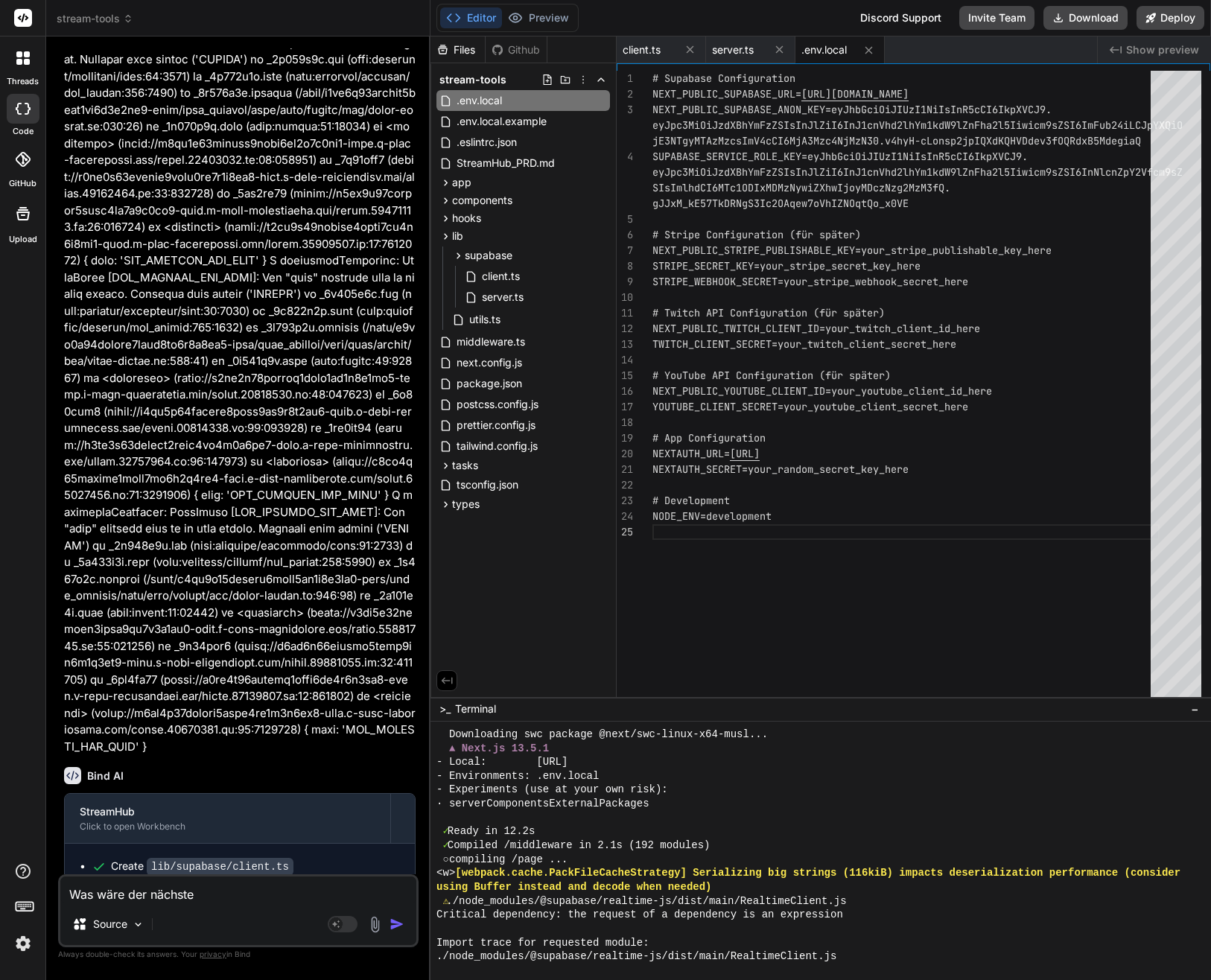
type textarea "x"
type textarea "Was wäre der nächste S"
type textarea "x"
type textarea "Was wäre der nächste Sc"
type textarea "x"
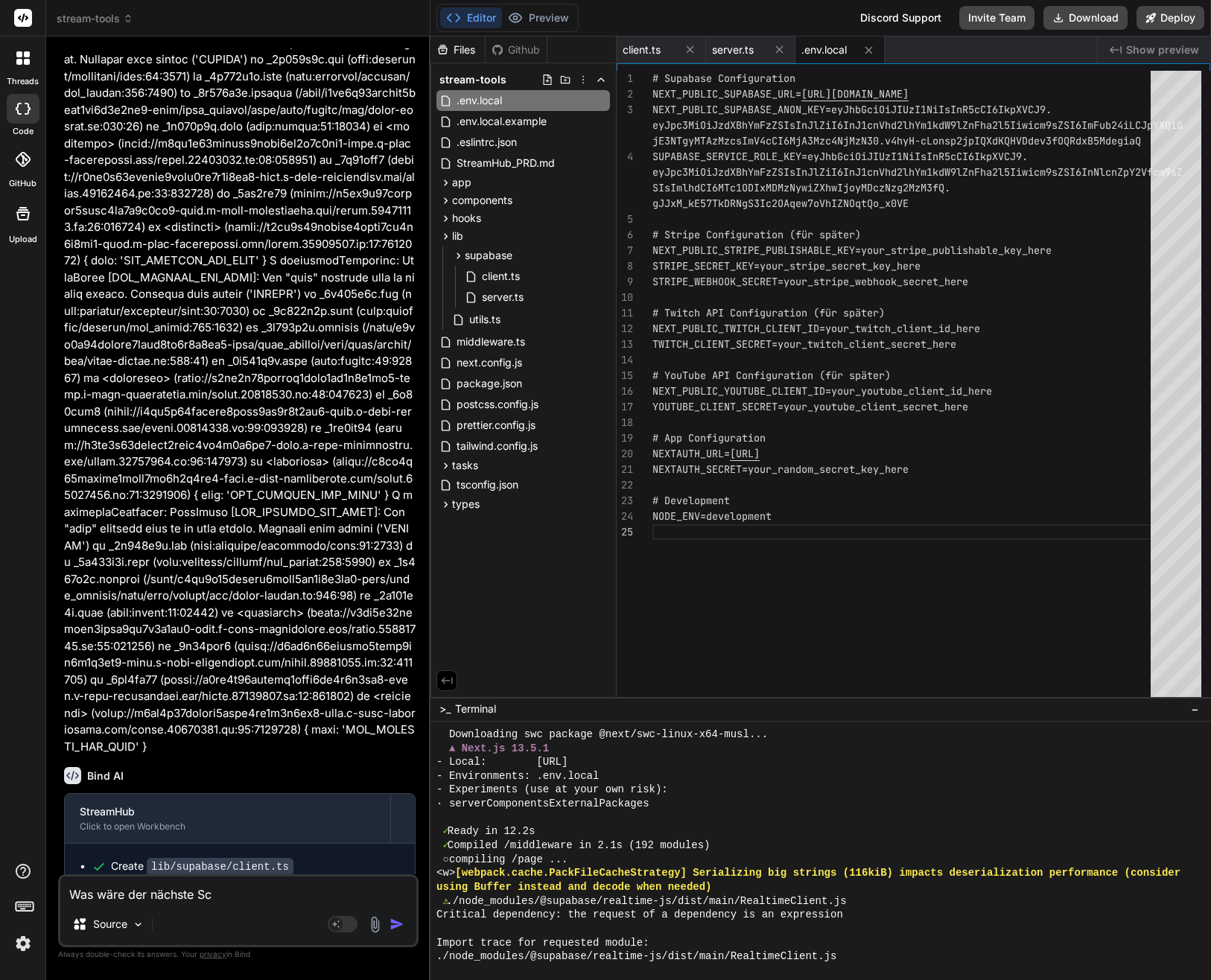
type textarea "Was wäre der nächste Sch"
type textarea "x"
type textarea "Was wäre der nächste Schr"
type textarea "x"
type textarea "Was wäre der nächste Schri"
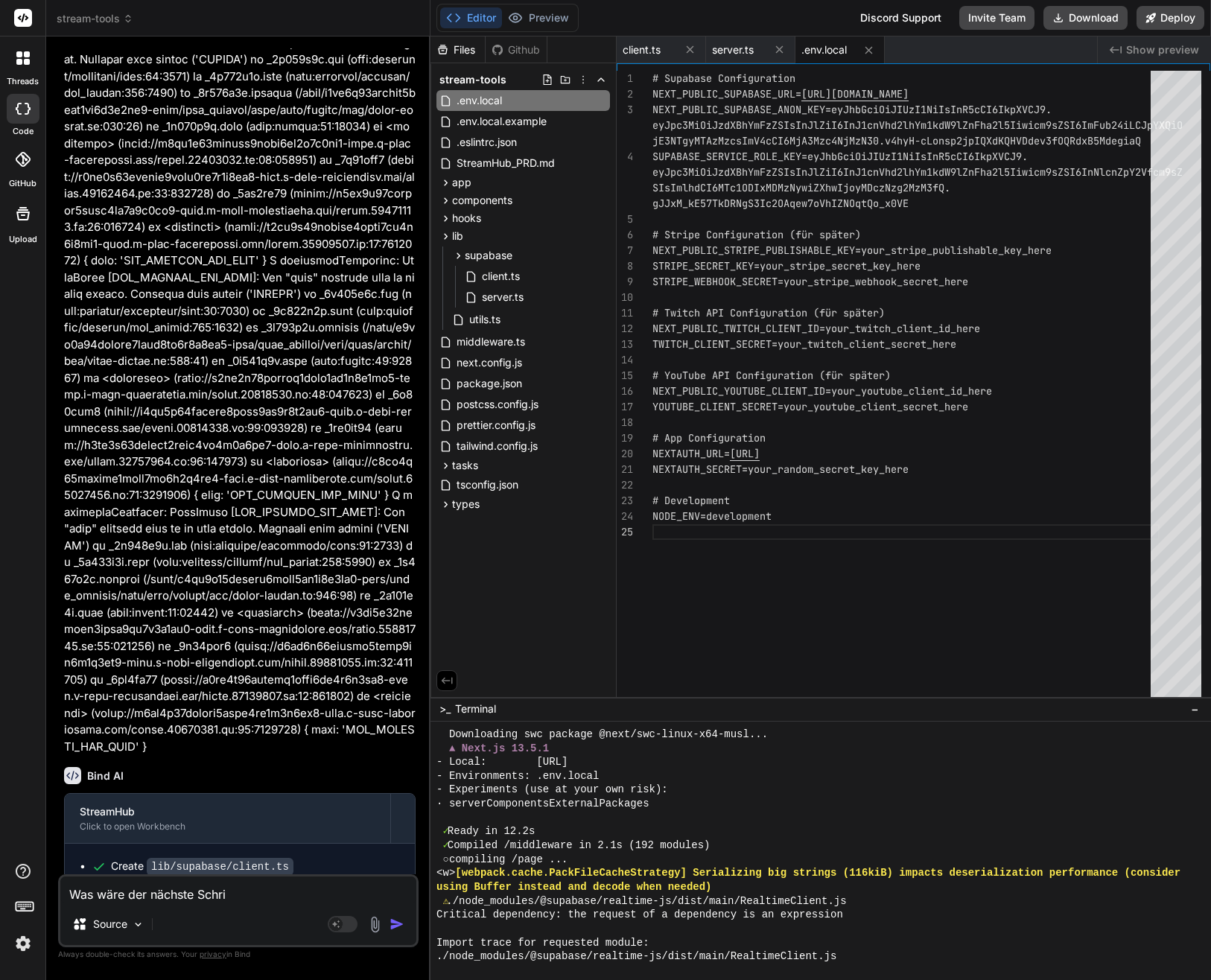
type textarea "x"
type textarea "Was wäre der nächste Schrit"
type textarea "x"
type textarea "Was wäre der nächste Schritt"
type textarea "x"
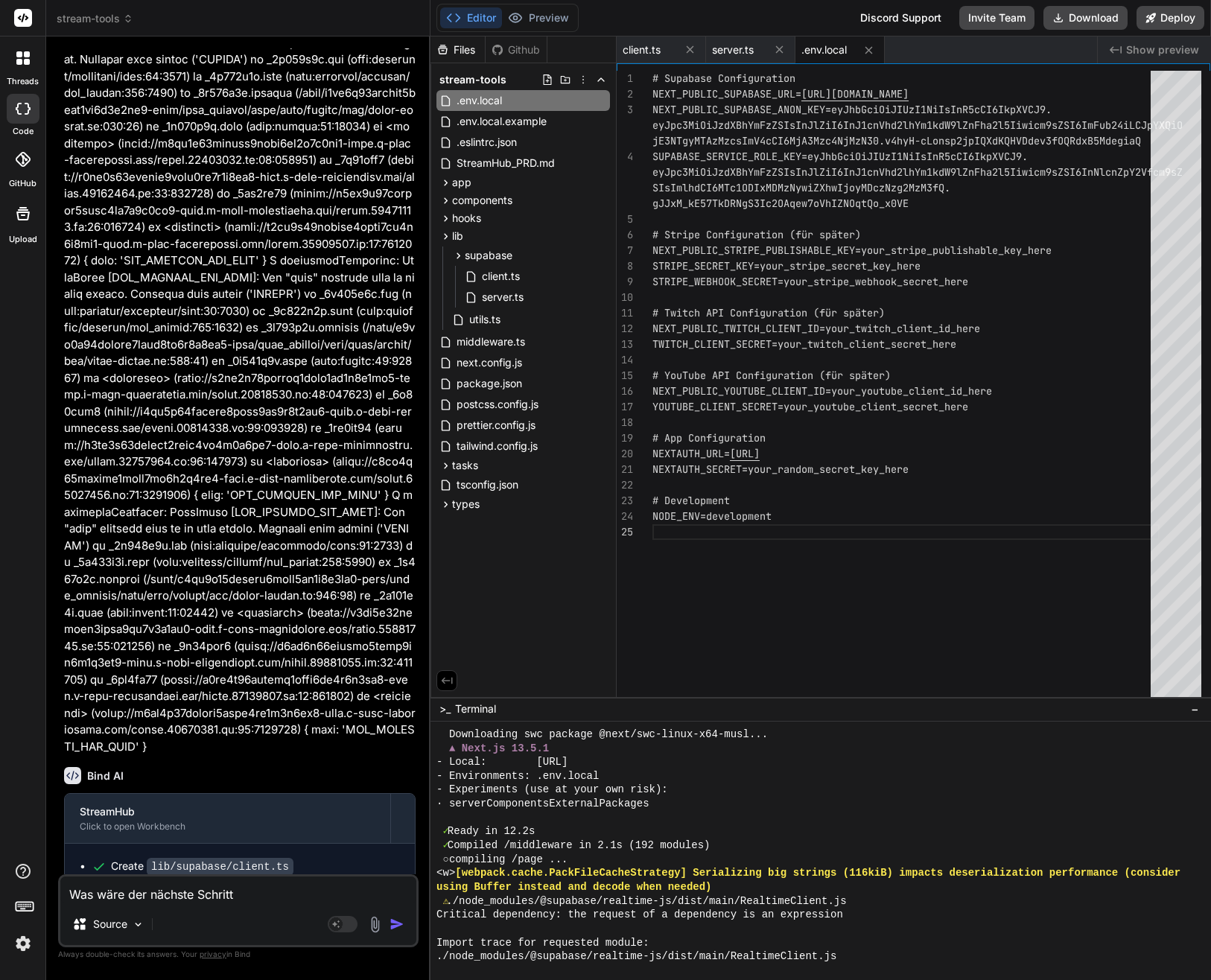
type textarea "Was wäre der nächste Schritt"
type textarea "x"
type textarea "Was wäre der nächste Schritt a"
type textarea "x"
type textarea "Was wäre der nächste Schritt au"
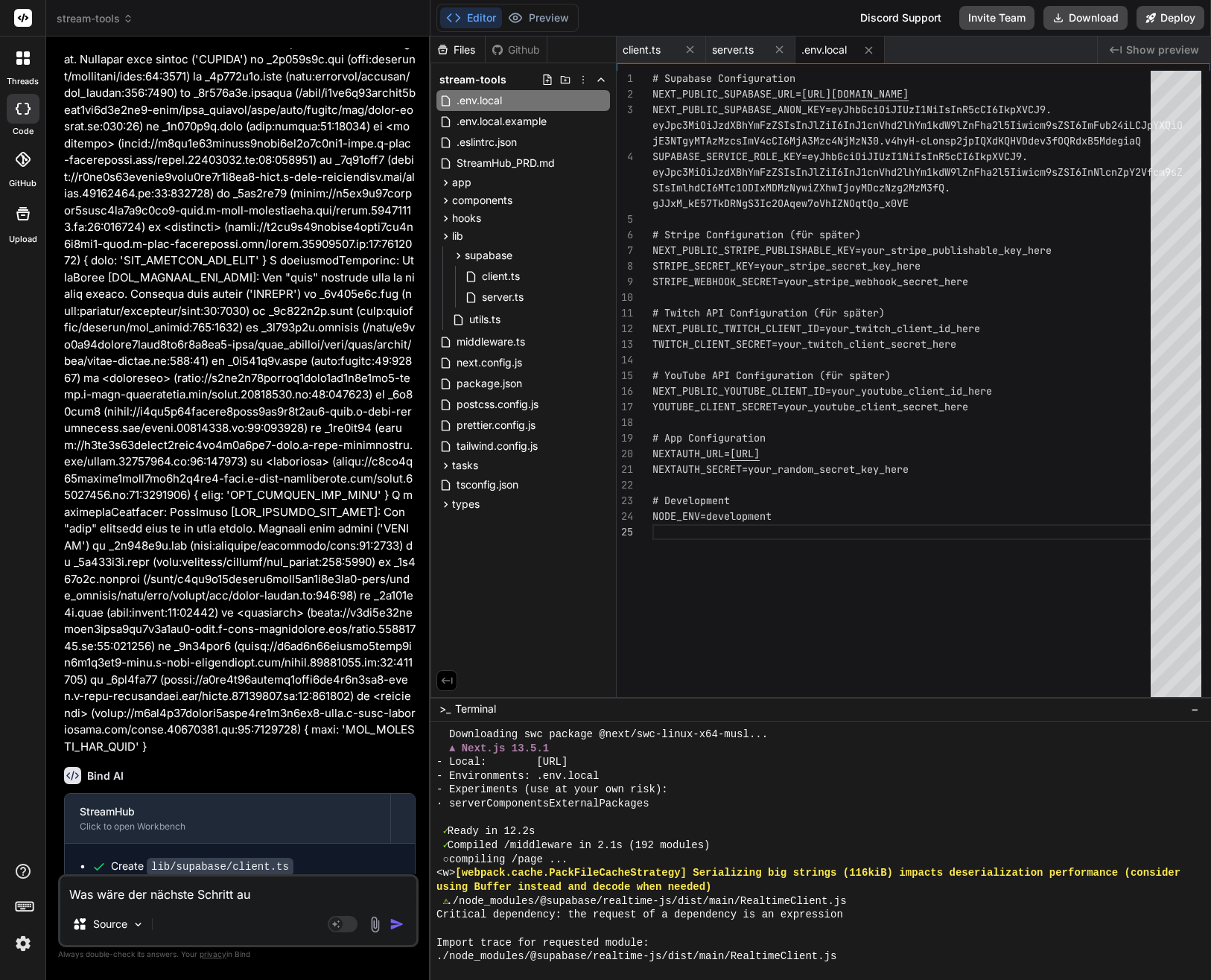
type textarea "x"
type textarea "Was wäre der nächste Schritt au"
type textarea "x"
type textarea "Was wäre der nächste Schritt au"
type textarea "x"
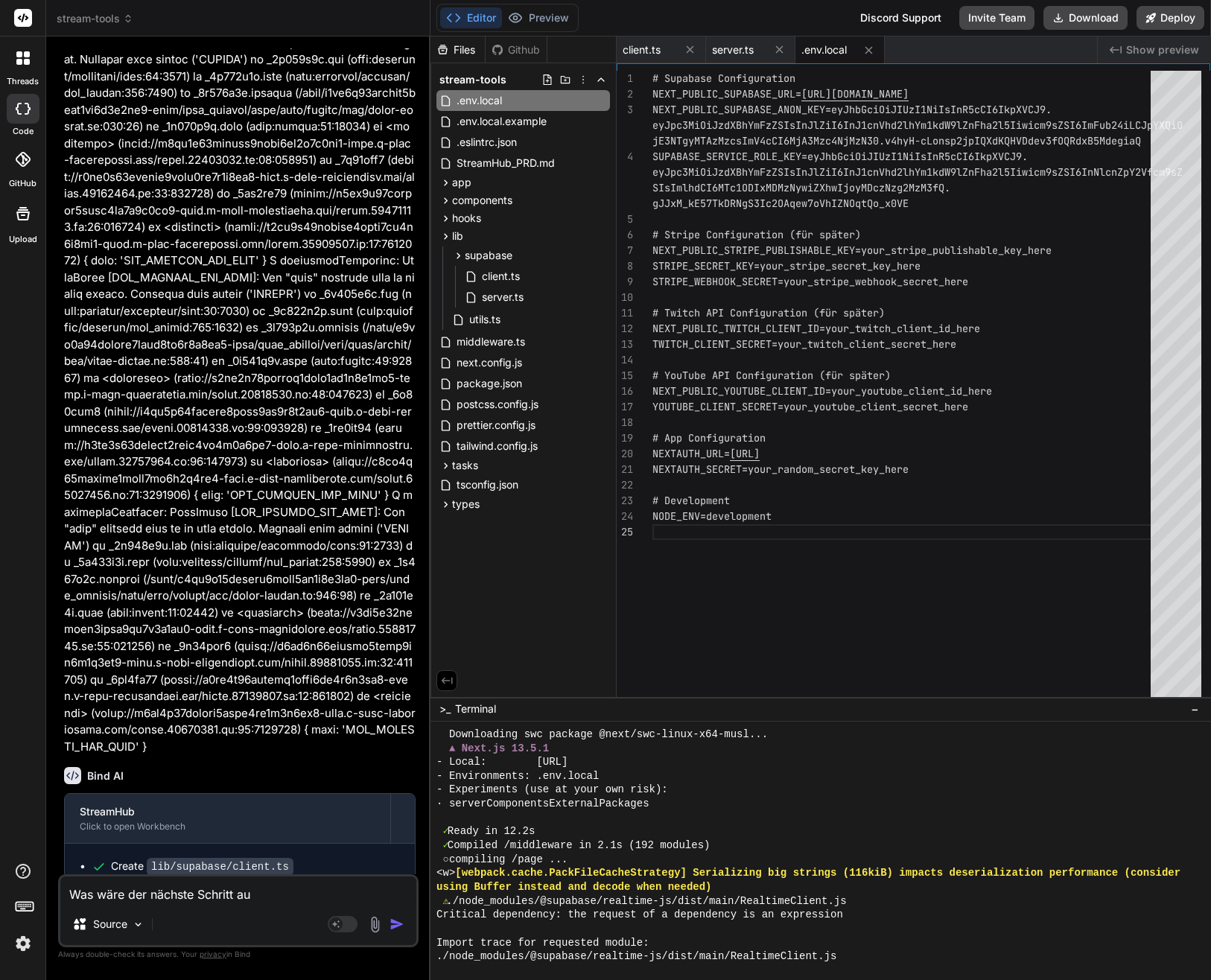
type textarea "Was wäre der nächste Schritt auf"
type textarea "x"
type textarea "Was wäre der nächste Schritt auf"
type textarea "x"
type textarea "Was wäre der nächste Schritt auf d"
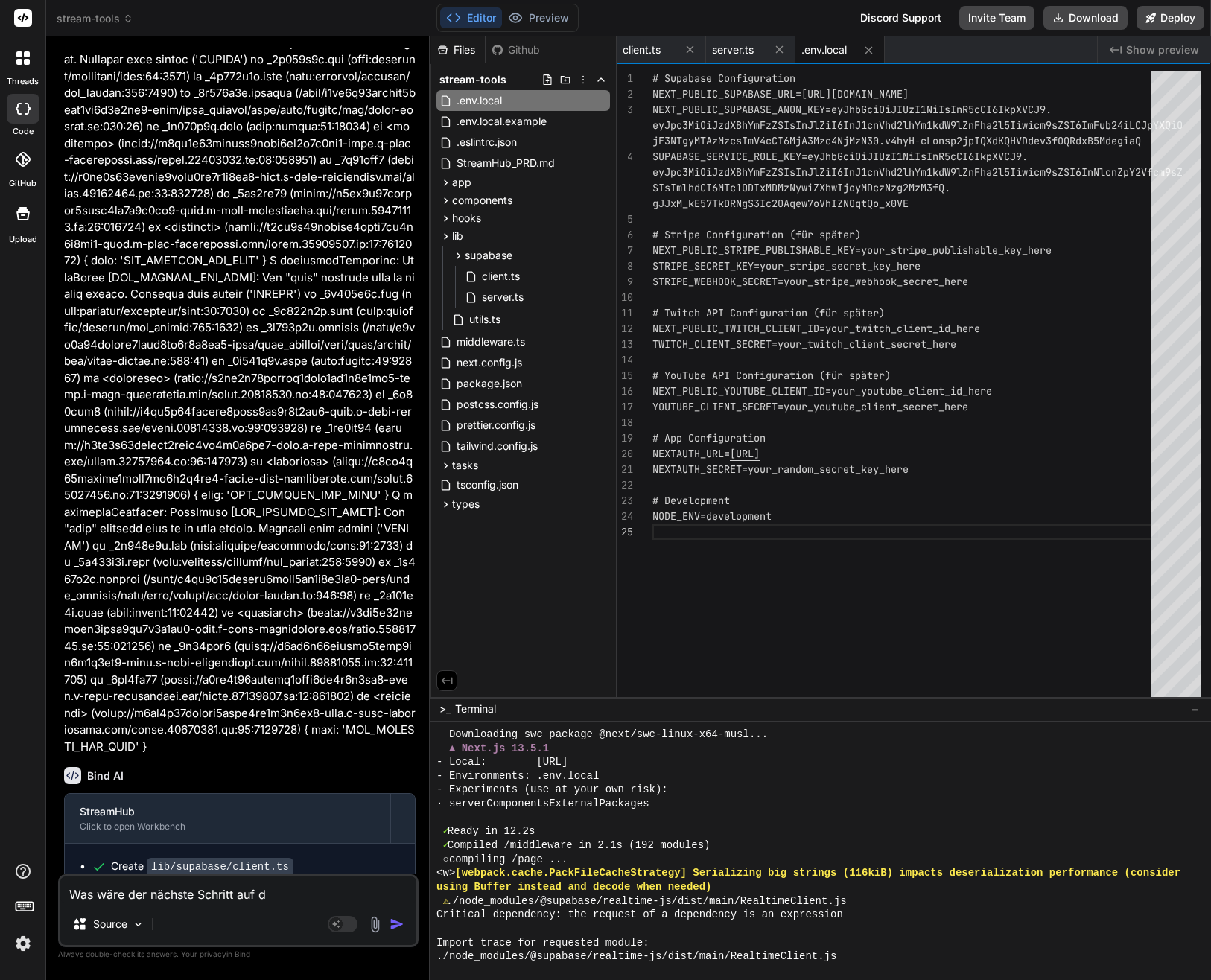
type textarea "x"
type textarea "Was wäre der nächste Schritt auf de"
type textarea "x"
type textarea "Was wäre der nächste Schritt auf der"
type textarea "x"
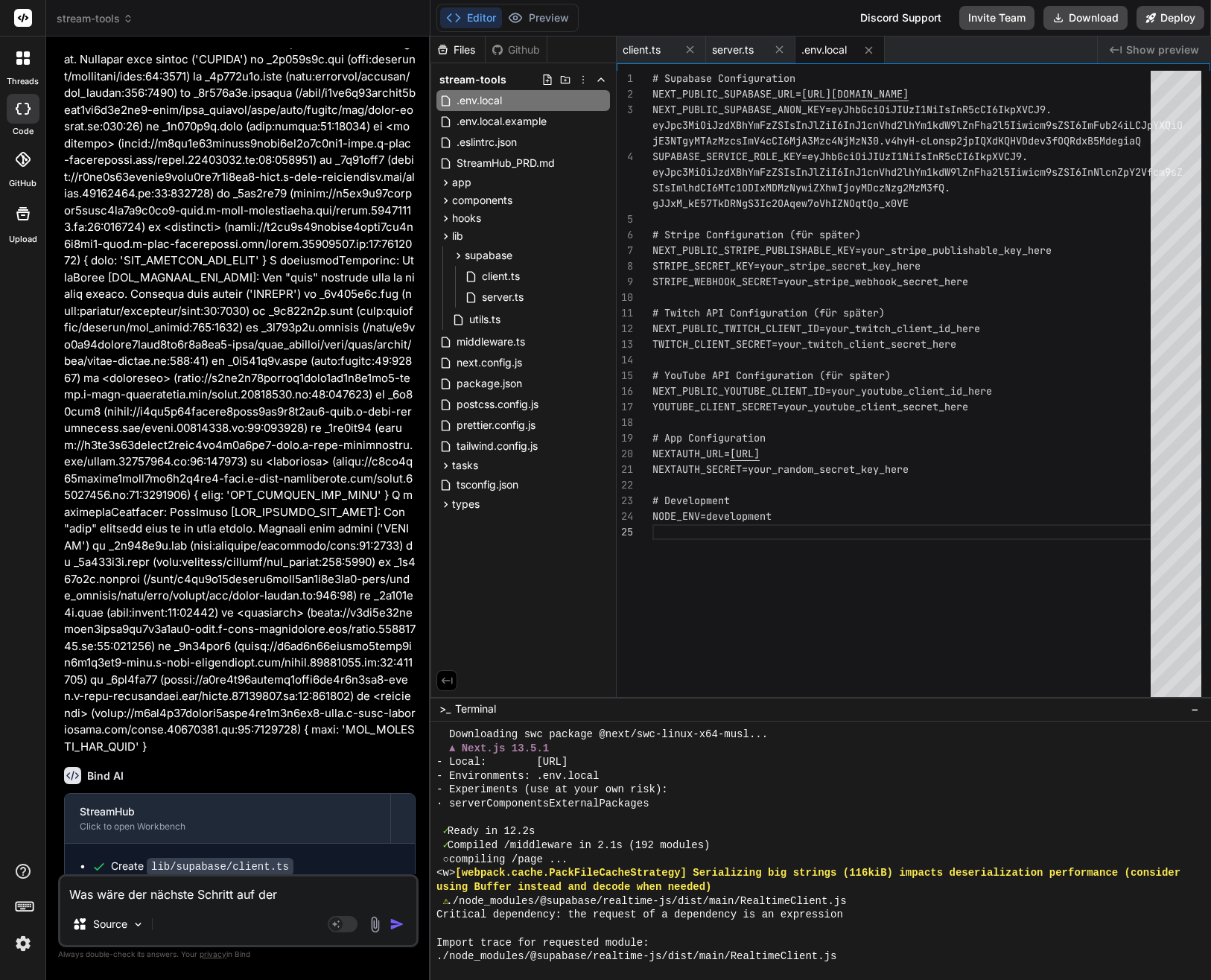
type textarea "Was wäre der nächste Schritt auf der"
type textarea "x"
type textarea "Was wäre der nächste Schritt auf der T"
type textarea "x"
type textarea "Was wäre der nächste Schritt auf der To"
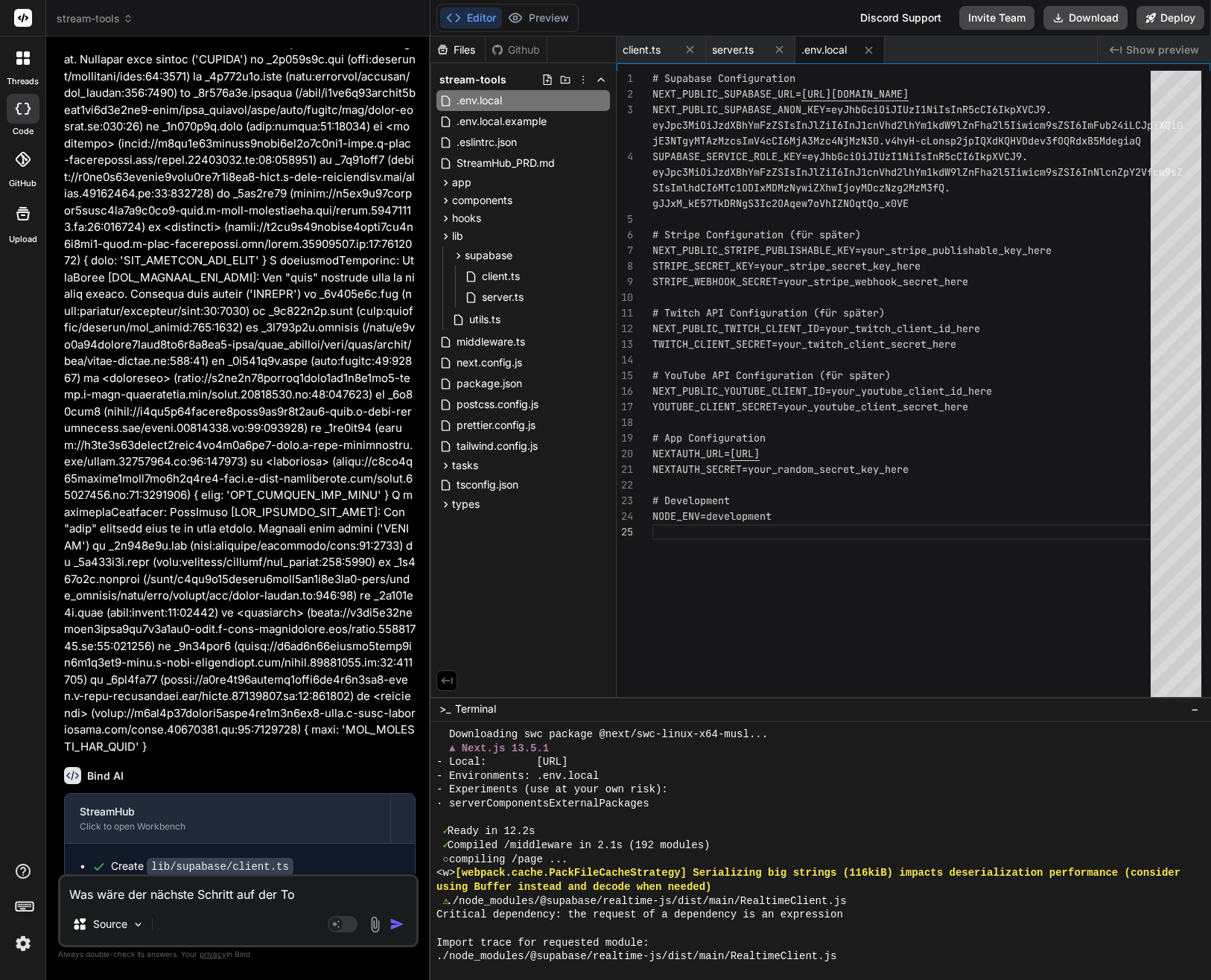
type textarea "x"
type textarea "Was wäre der nächste Schritt auf der Tod"
type textarea "x"
type textarea "Was wäre der nächste Schritt auf der Todo"
type textarea "x"
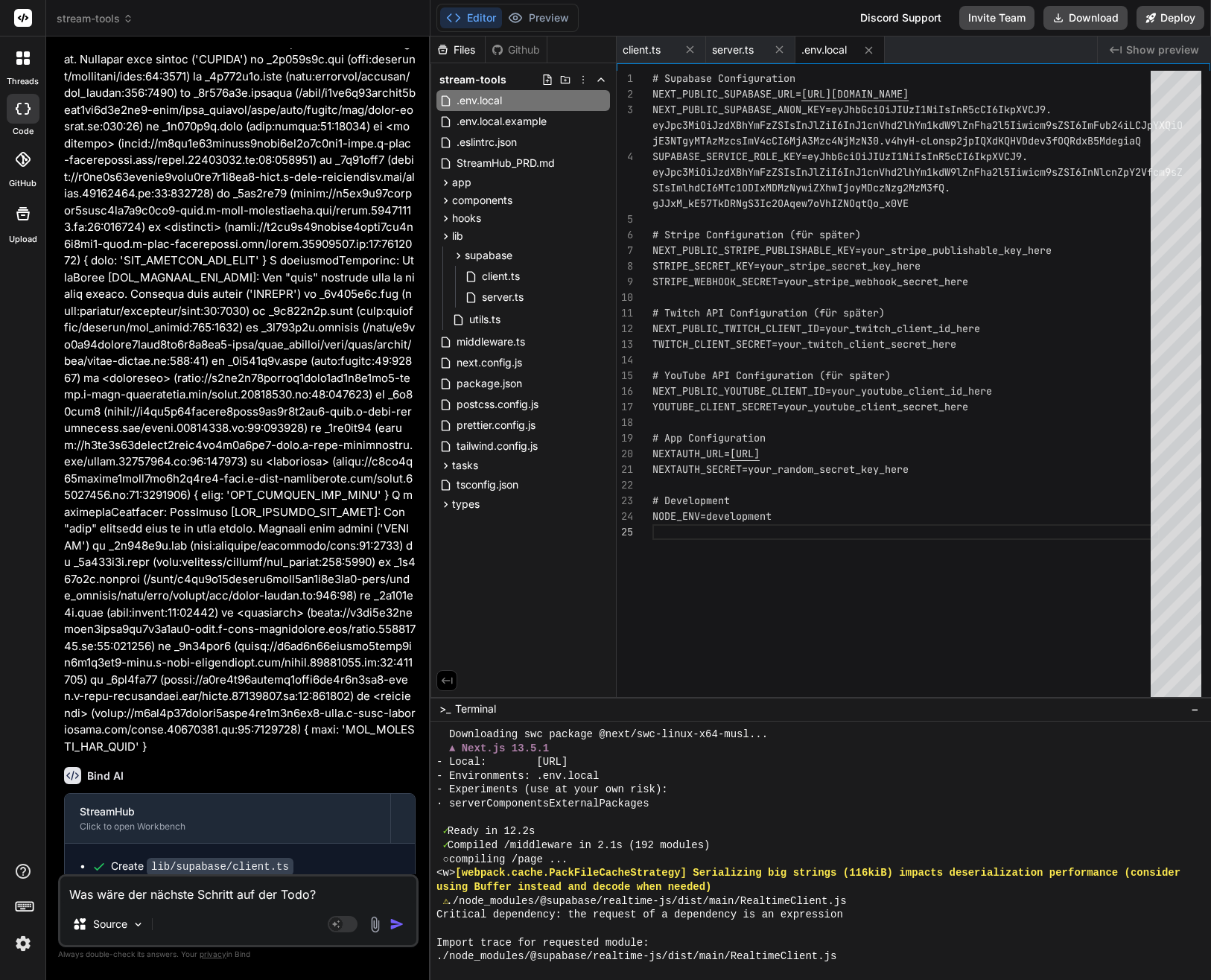
type textarea "Was wäre der nächste Schritt auf der Todo?"
type textarea "x"
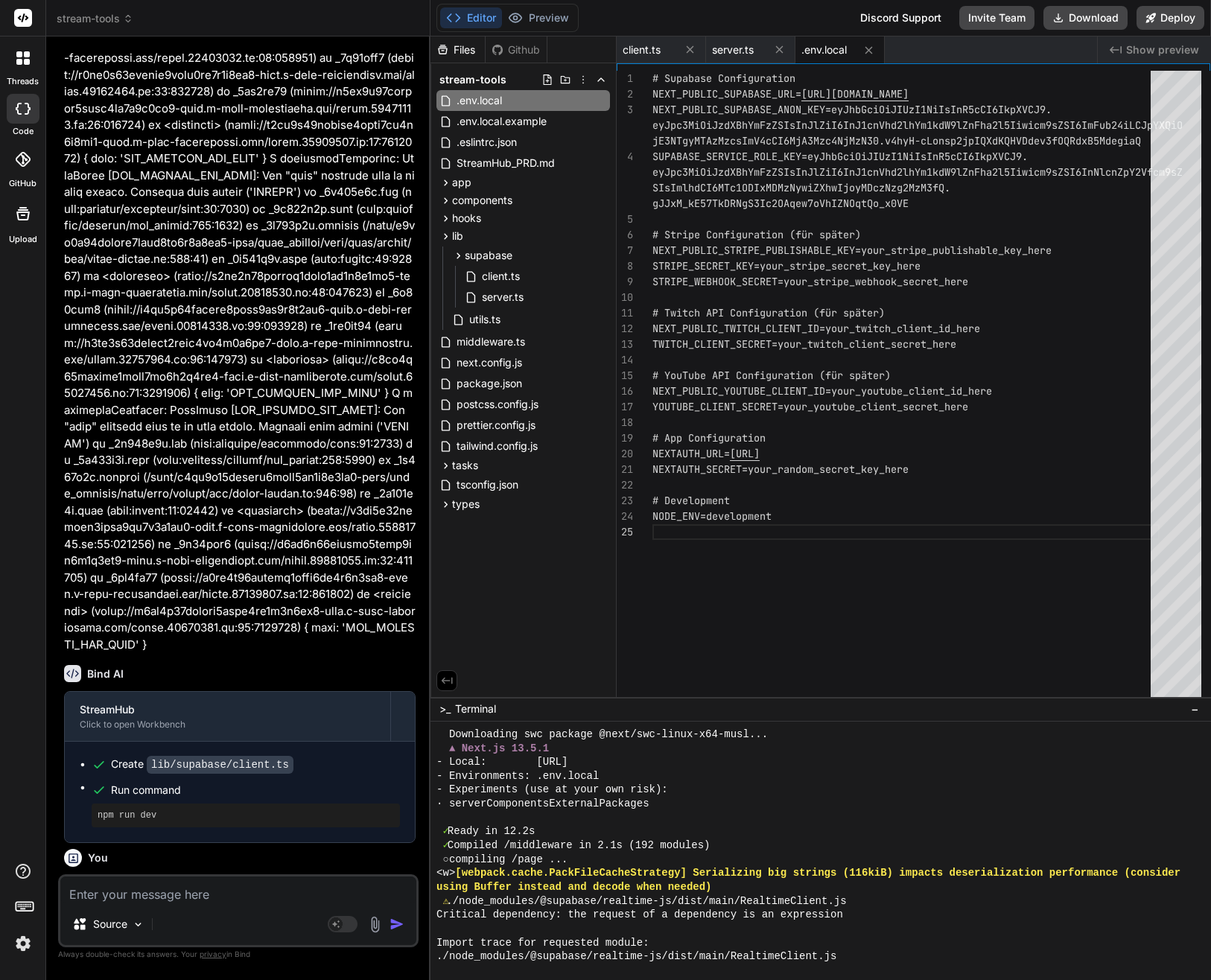
scroll to position [6595, 0]
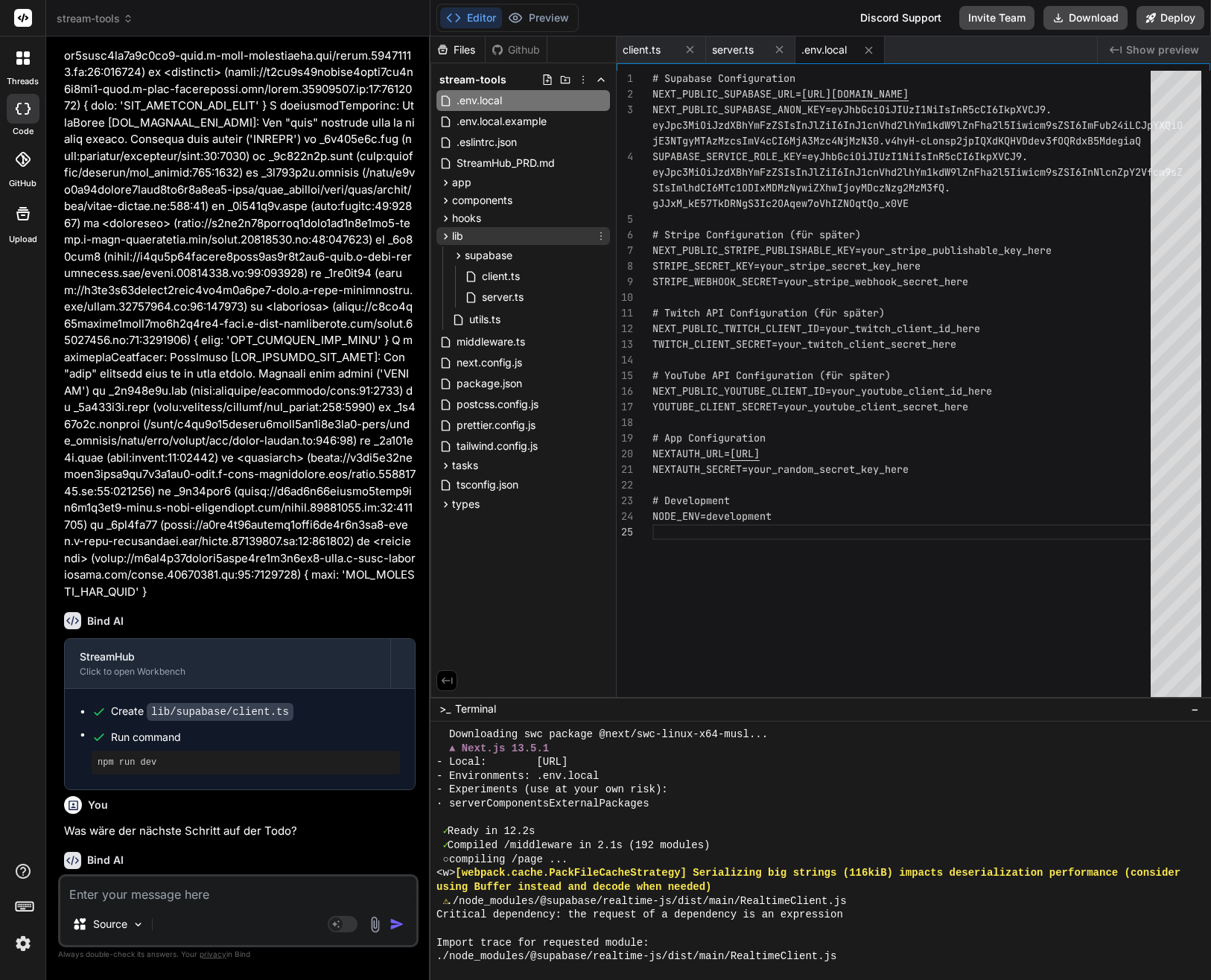
click at [441, 234] on icon at bounding box center [445, 236] width 13 height 13
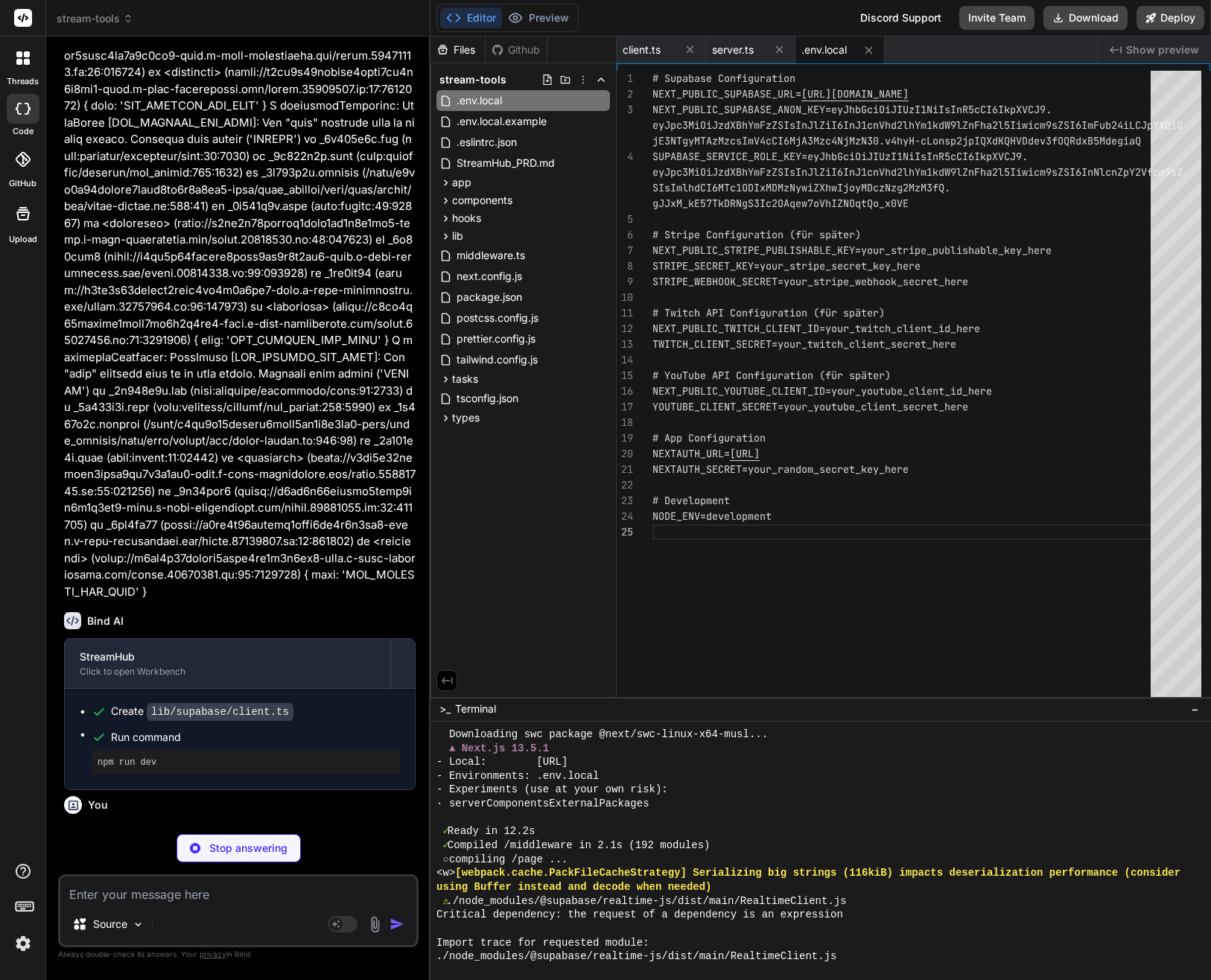
type textarea "x"
type textarea "</aside> <main className="flex-1 p-8"> {children} </main> </div> </div> ) }"
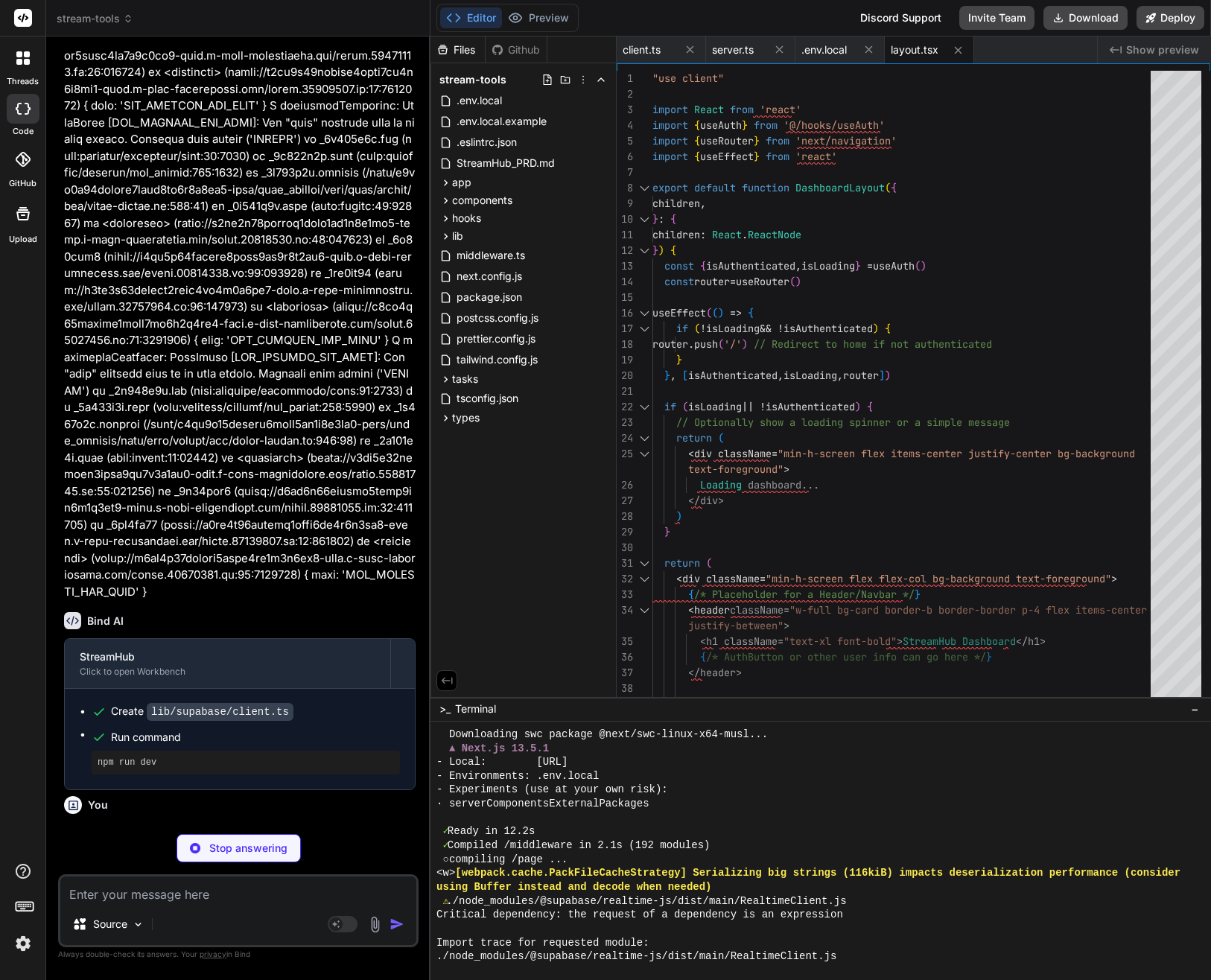
type textarea "x"
type textarea ")} {/* Add buttons to connect more platforms if needed */} {/* <Button variant=…"
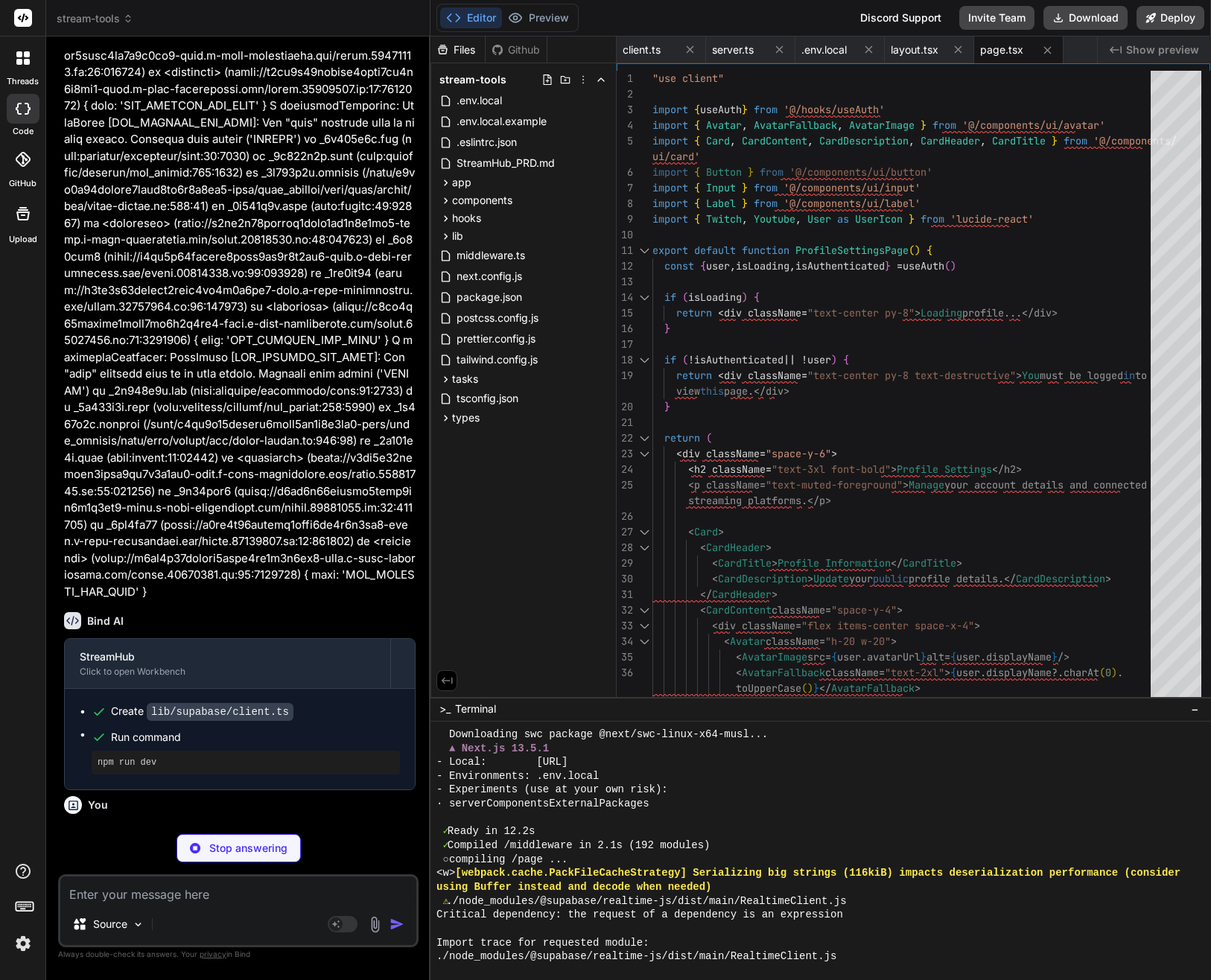
type textarea "x"
type textarea "Button>\n <Button\n variant=\"outline\"\n onClick={() => signIn('youtube')}\n d…"
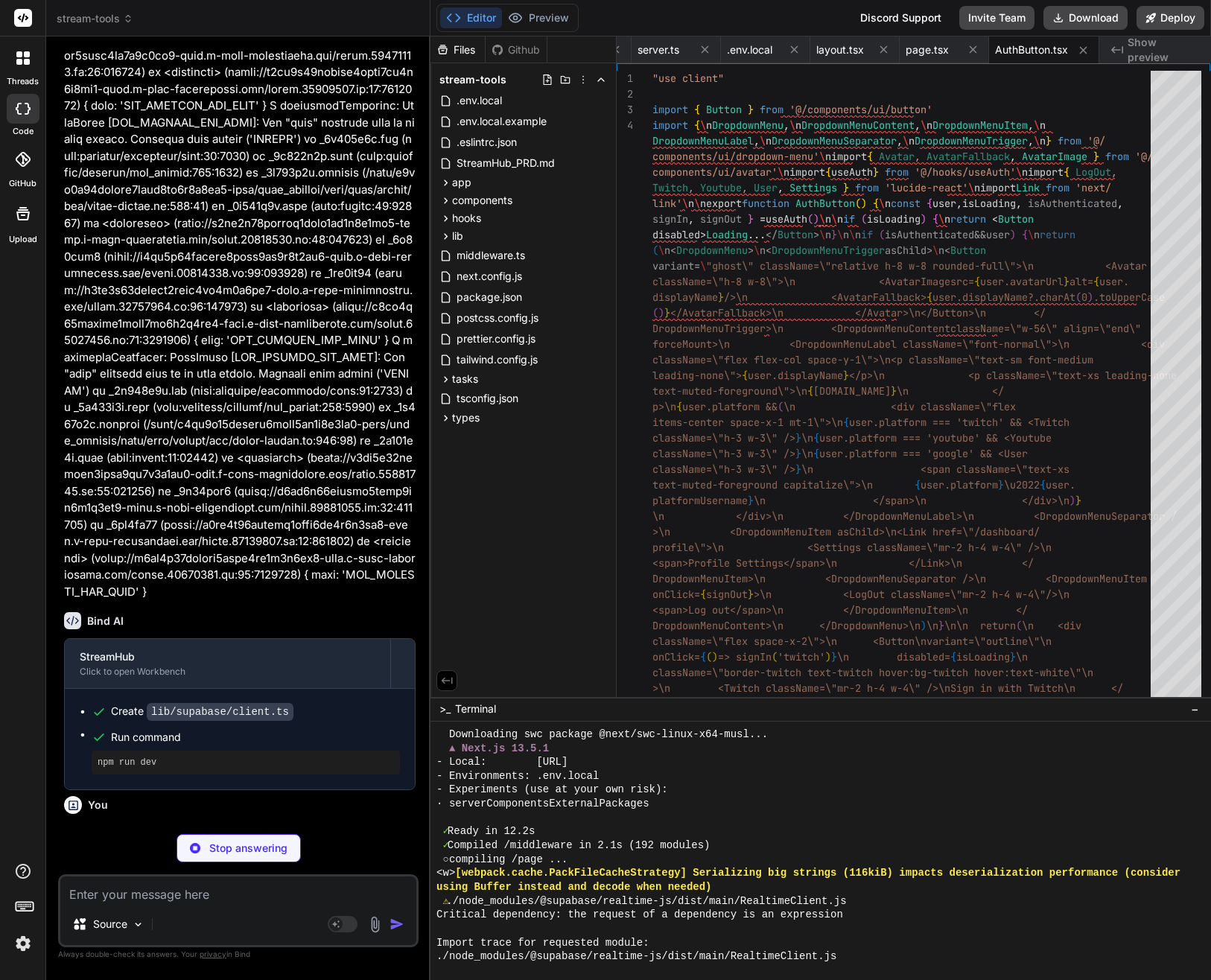
type textarea "x"
type textarea "React.HTMLAttributes<HTMLDivElement>>(\n ({ className, ...props }, ref) => (\n …"
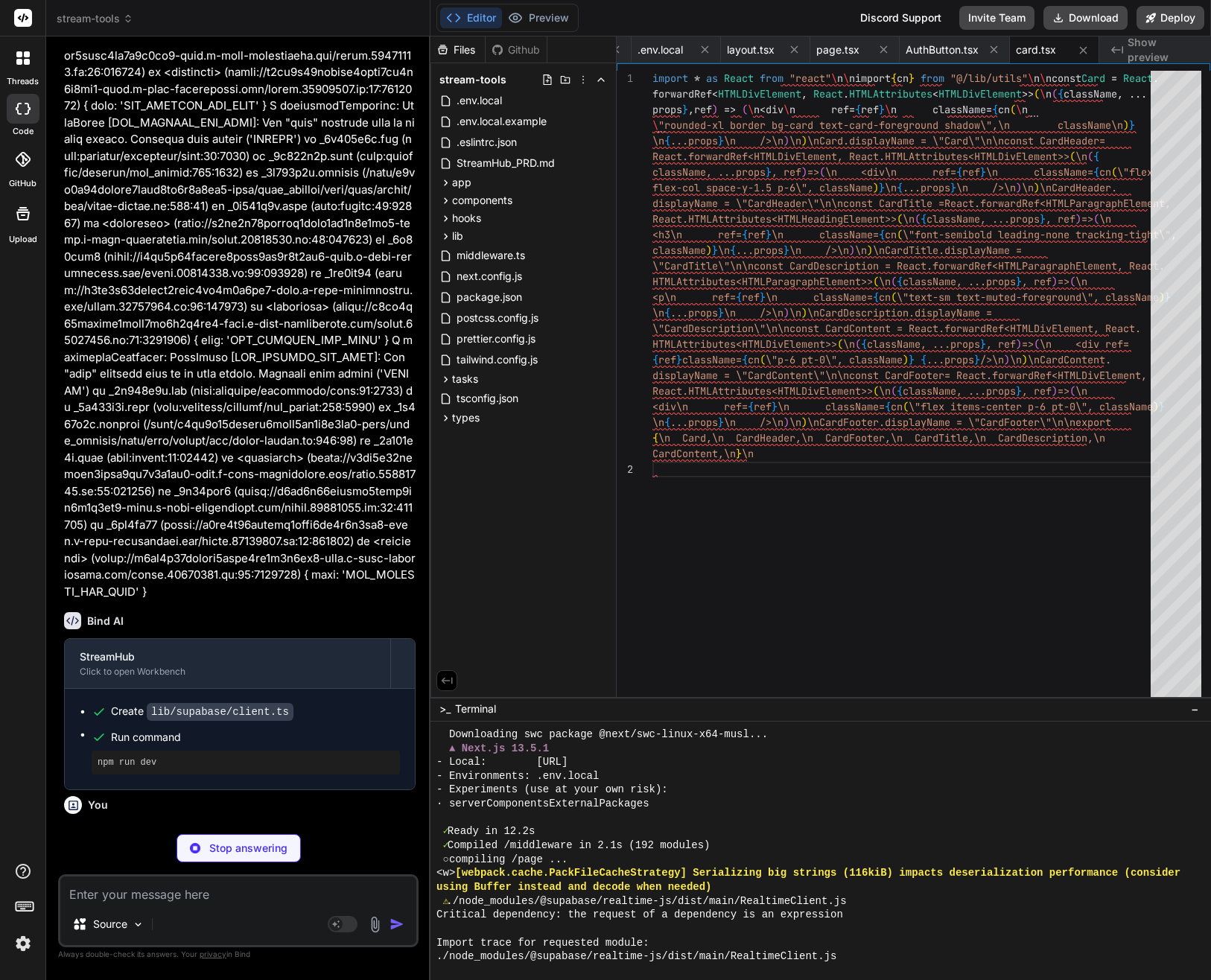
type textarea "x"
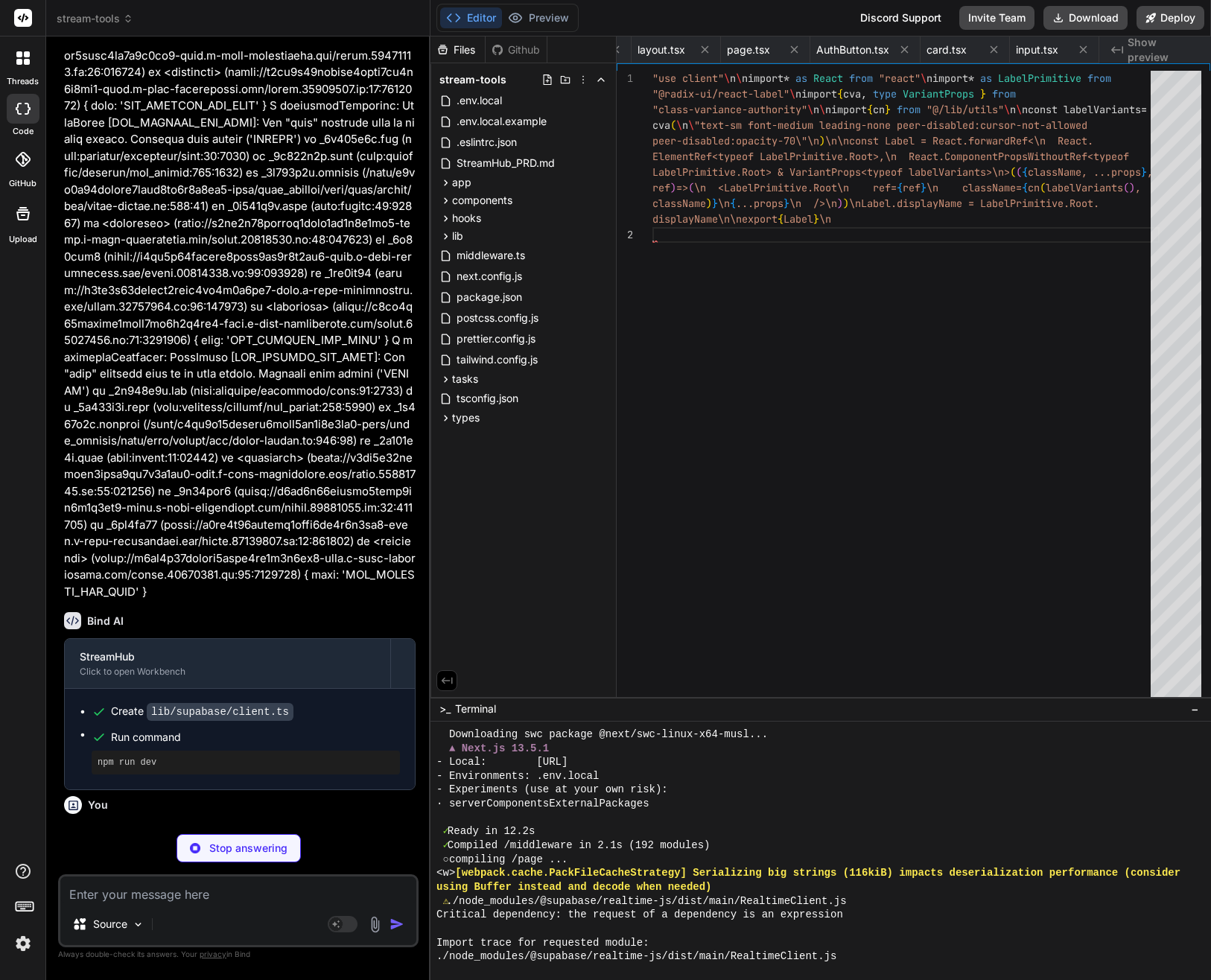
scroll to position [0, 343]
type textarea "x"
type textarea "- Use database indexes for performance - Implement proper error boundaries and …"
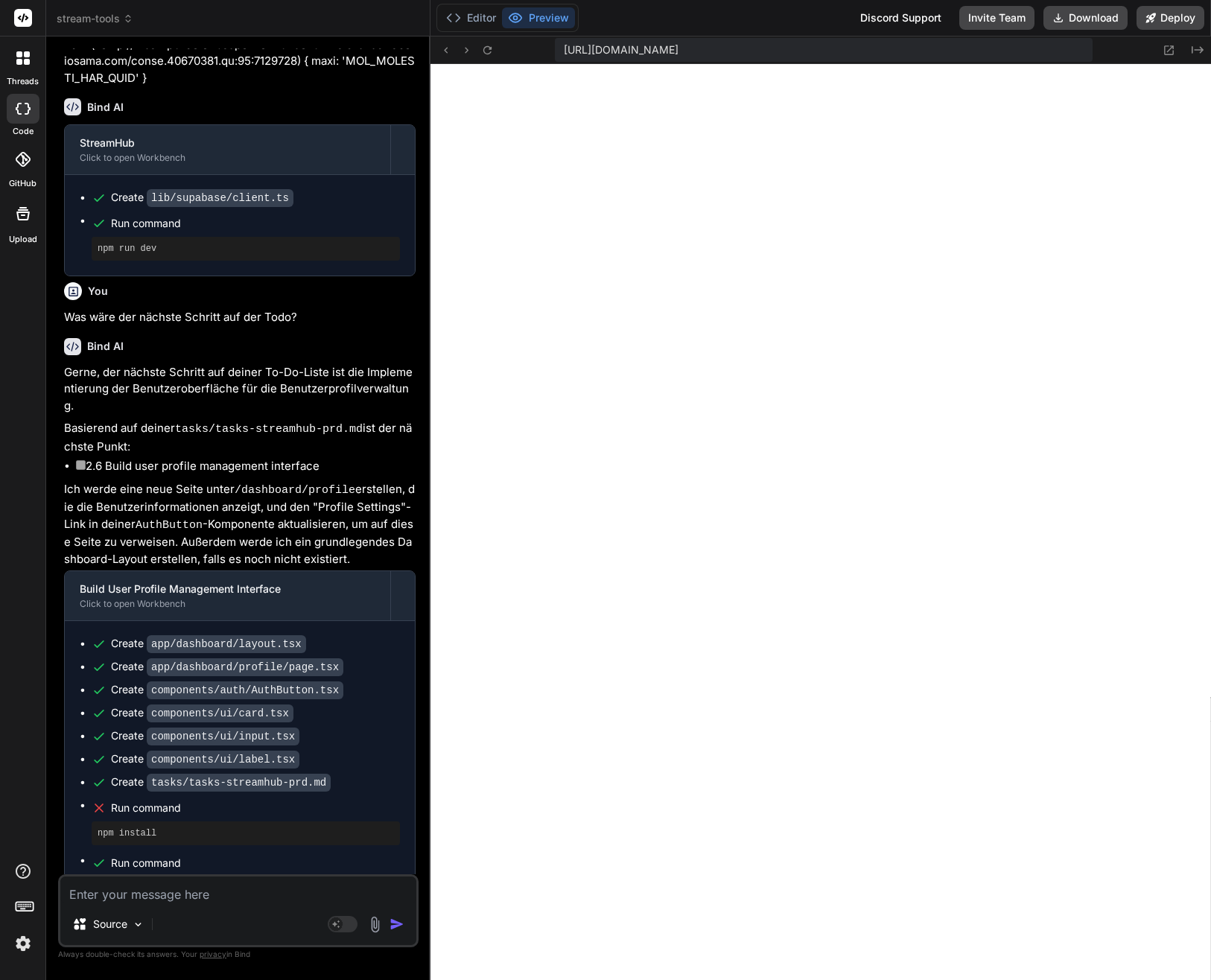
scroll to position [7481, 0]
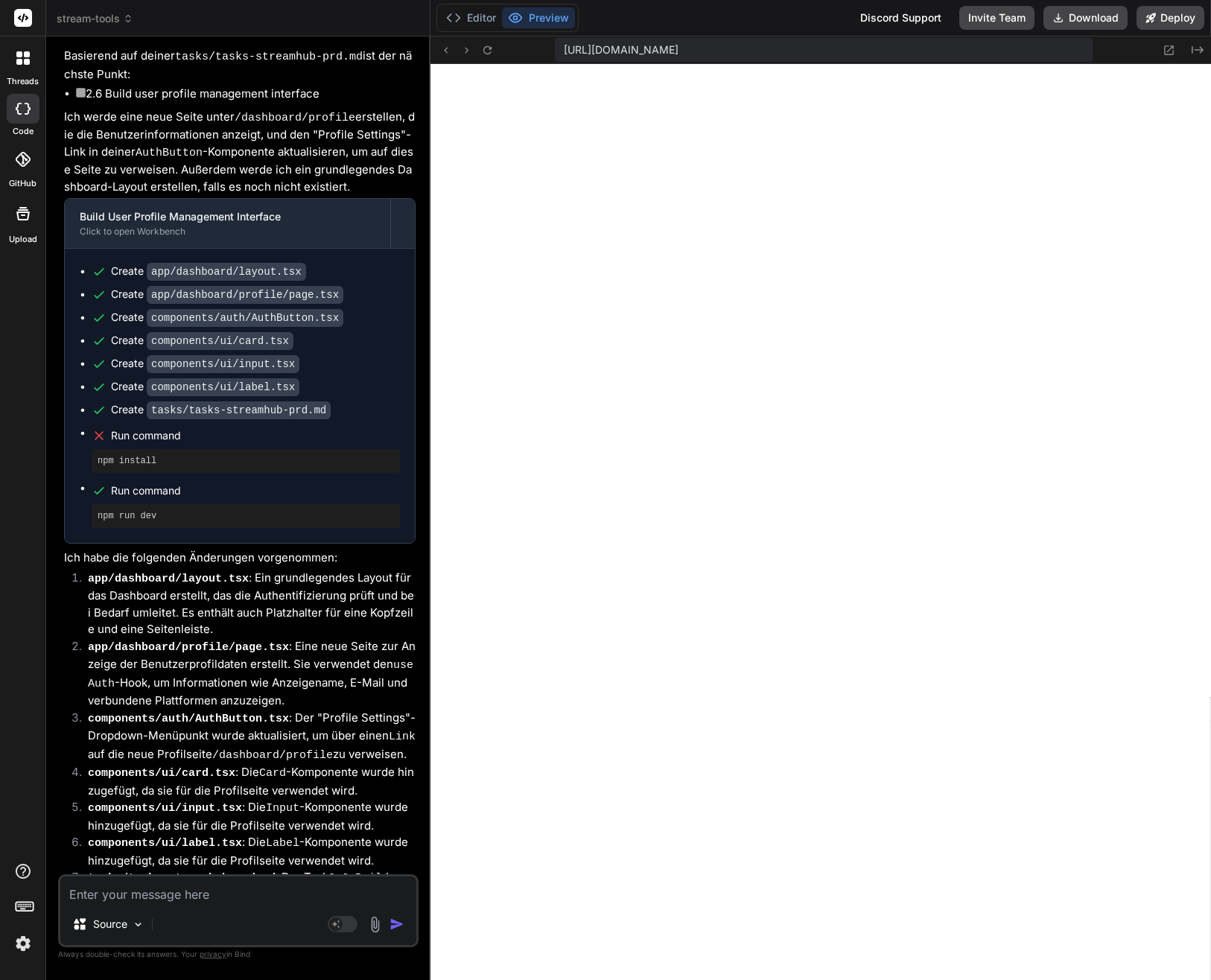
click at [259, 888] on textarea at bounding box center [238, 890] width 356 height 27
paste textarea "./components/auth/AuthButton.tsx NonErrorEmittedError: (Emitted value instead o…"
type textarea "x"
type textarea "./components/auth/AuthButton.tsx NonErrorEmittedError: (Emitted value instead o…"
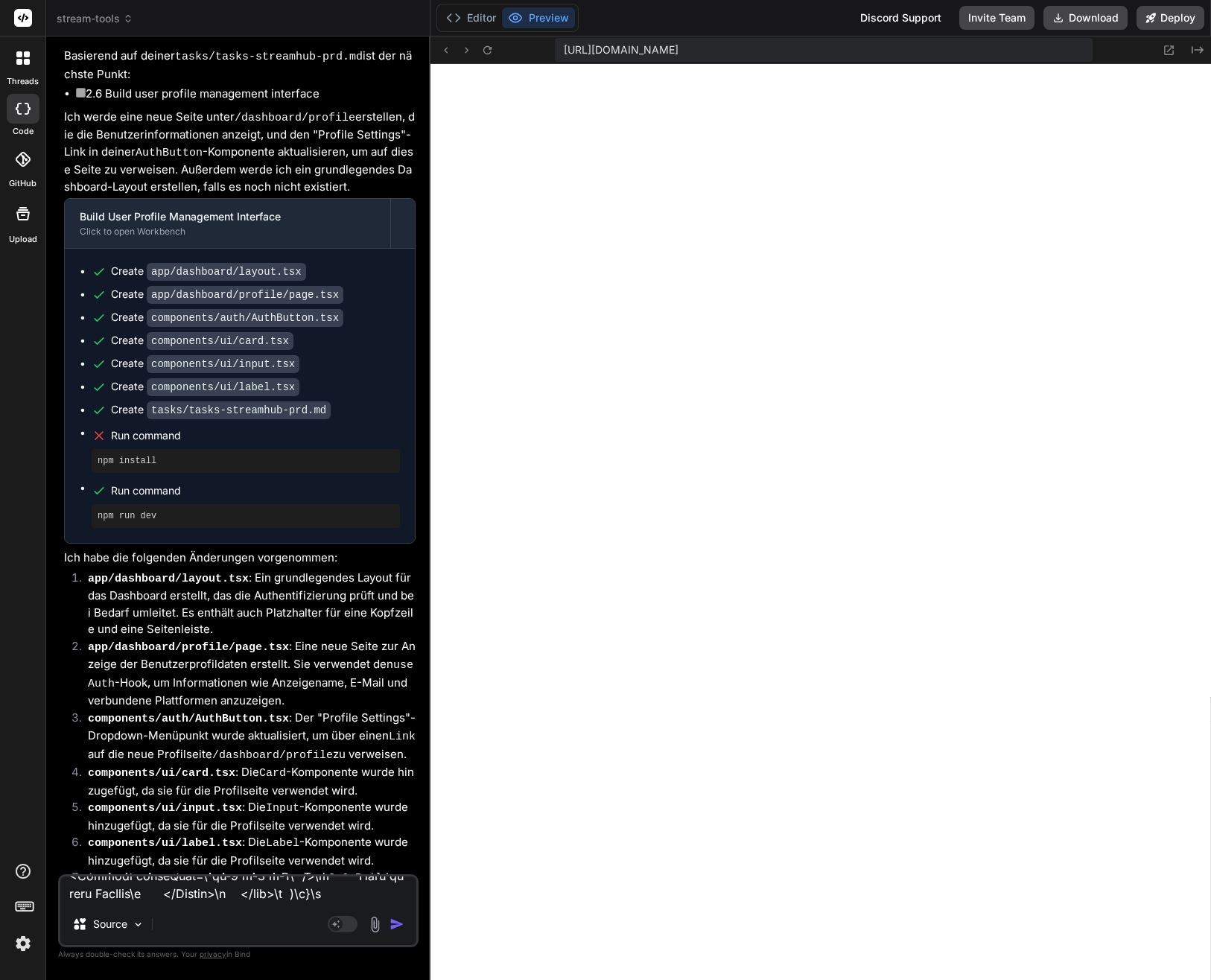
type textarea "x"
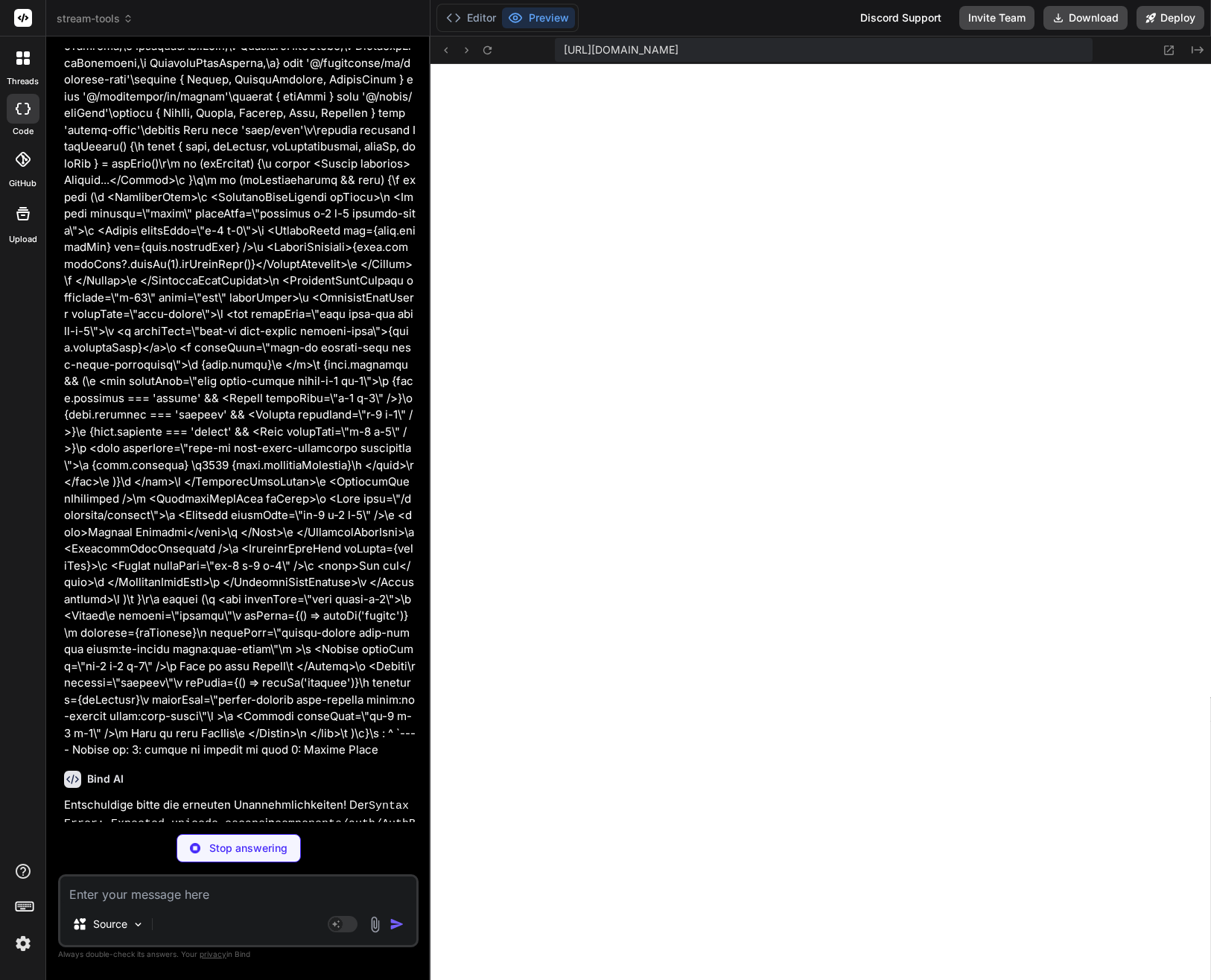
scroll to position [8726, 0]
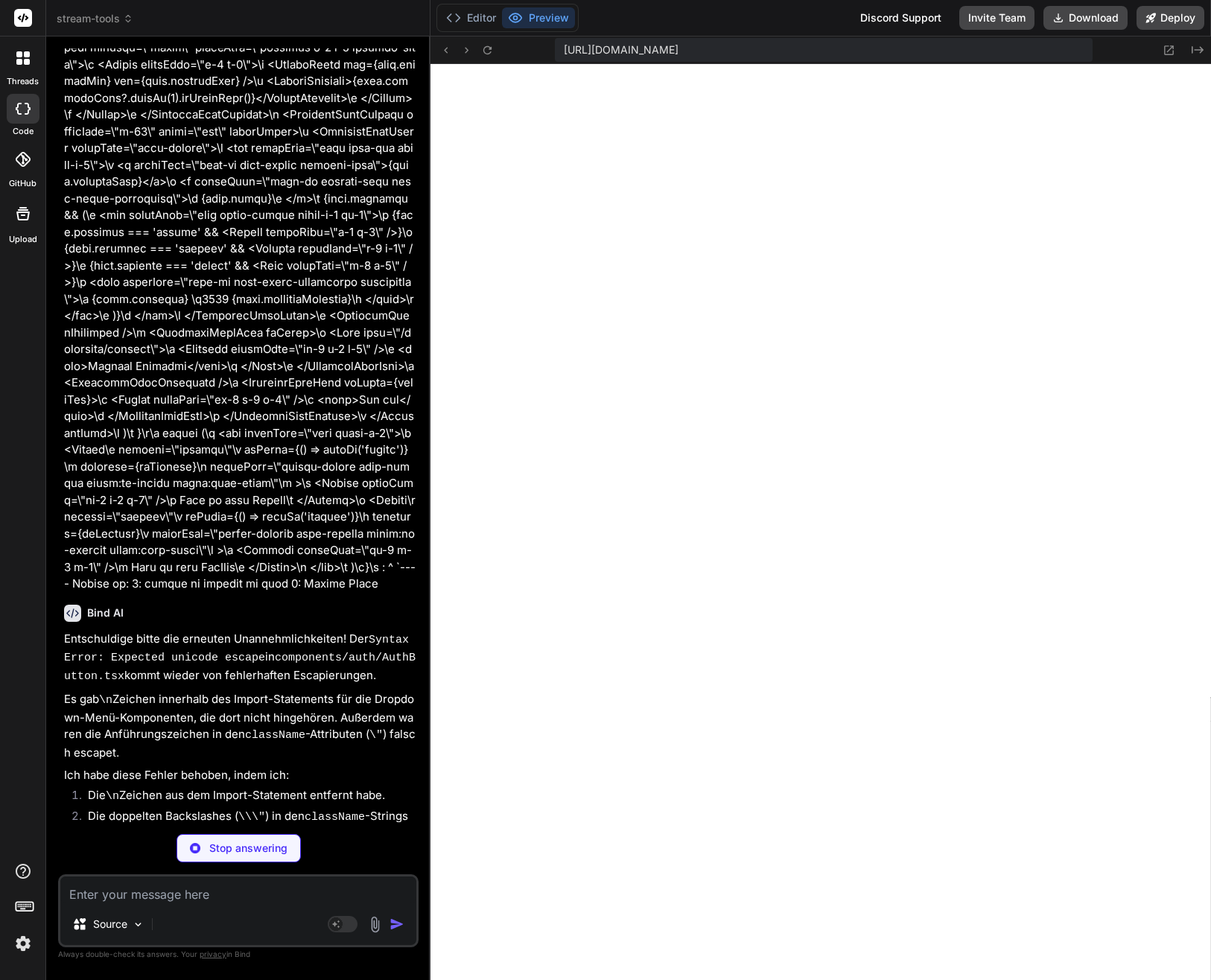
type textarea "x"
type textarea "</Button> </div> ) }"
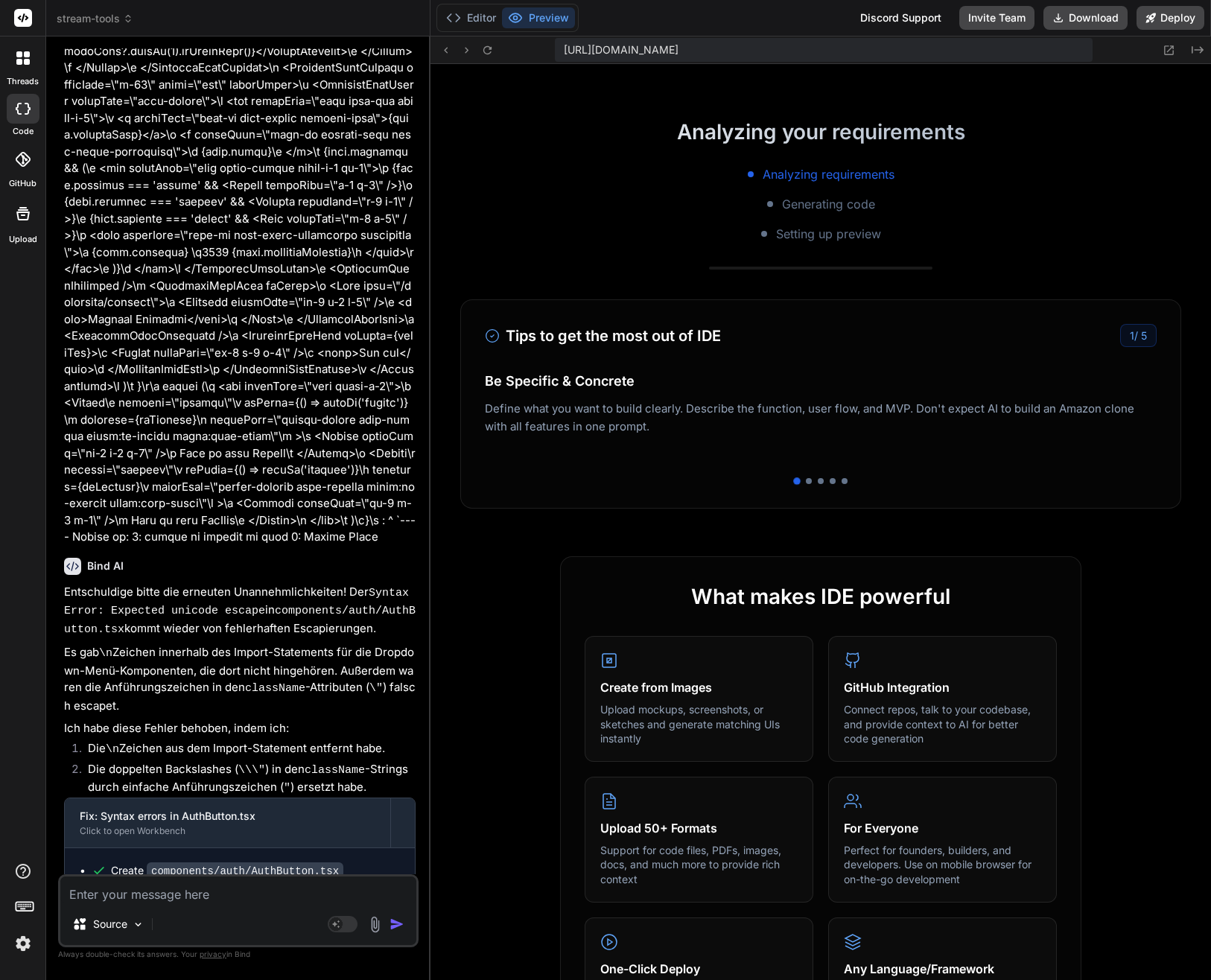
scroll to position [223, 0]
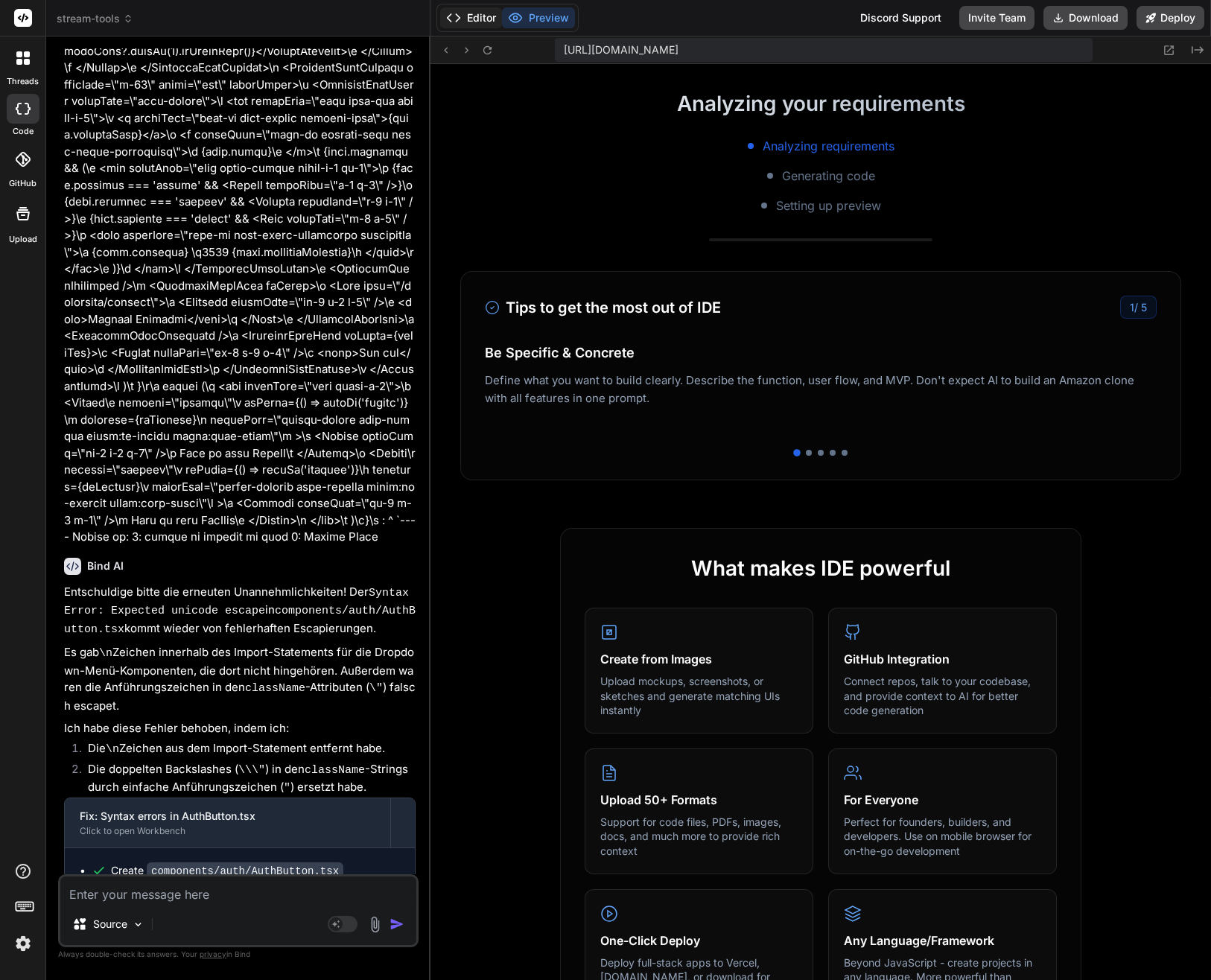
click at [468, 14] on button "Editor" at bounding box center [471, 18] width 62 height 21
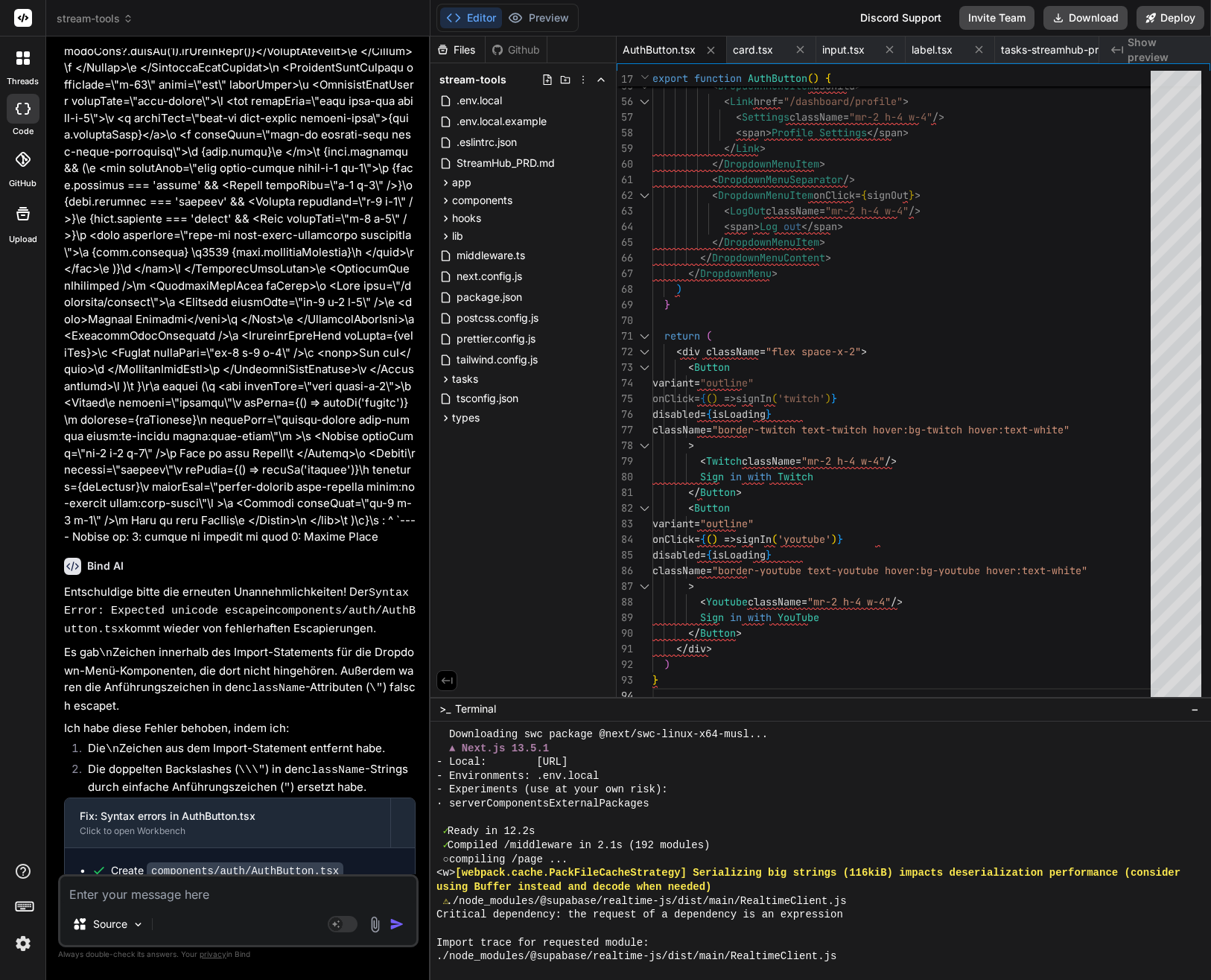
click at [853, 797] on div "· serverComponentsExternalPackages" at bounding box center [811, 803] width 750 height 14
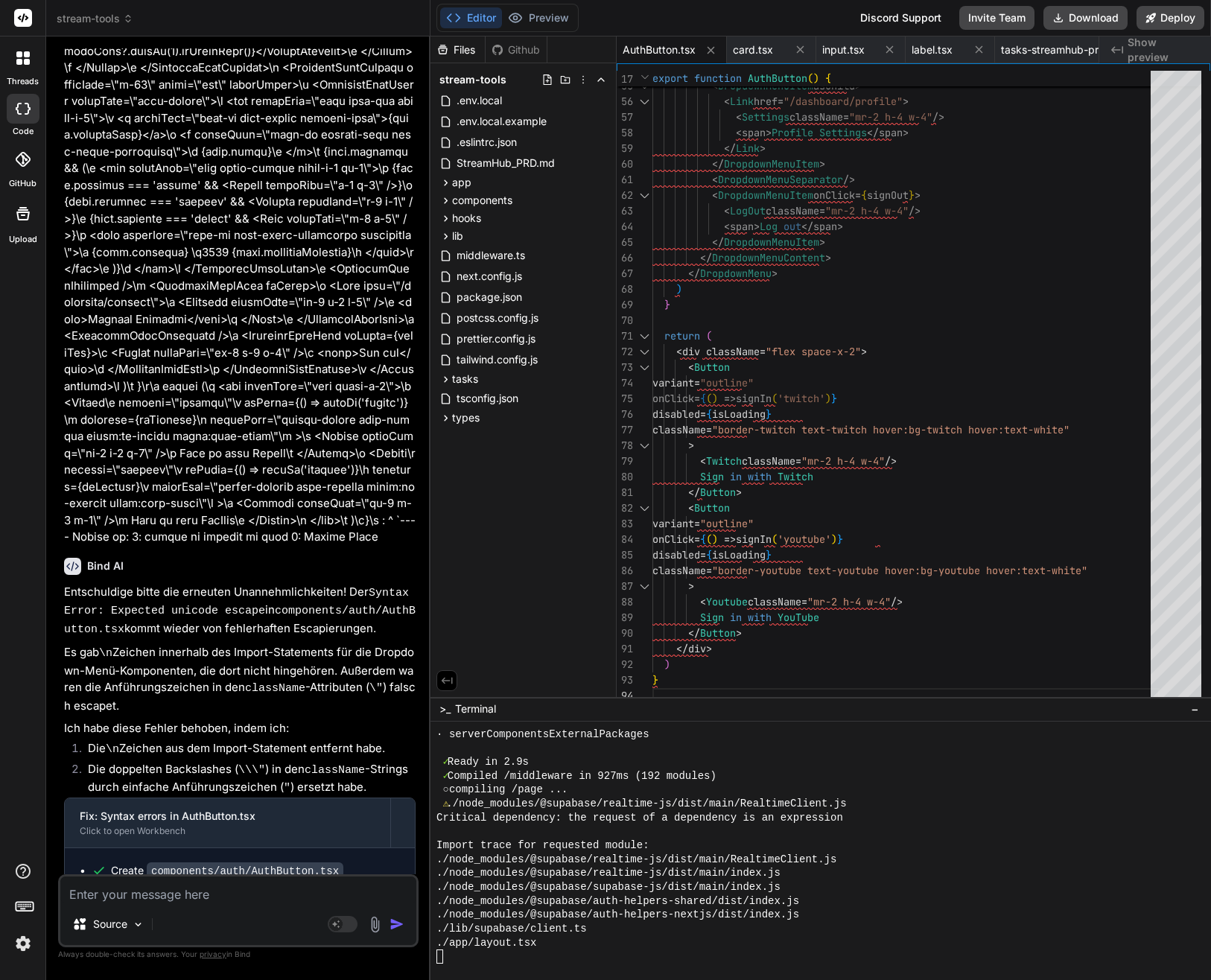
scroll to position [13898, 0]
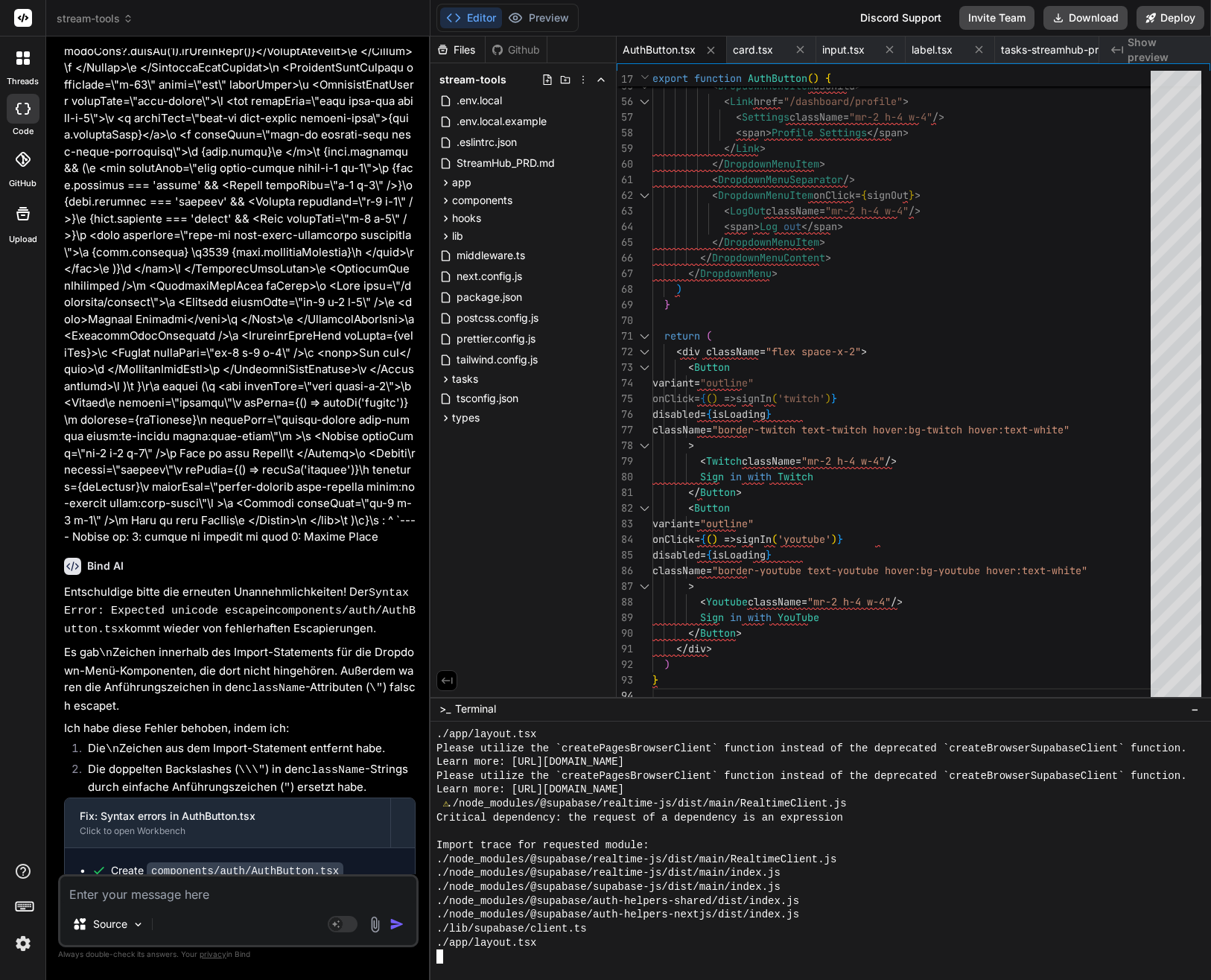
click at [718, 844] on div "Import trace for requested module:" at bounding box center [811, 845] width 750 height 14
click at [535, 14] on button "Preview" at bounding box center [539, 18] width 73 height 21
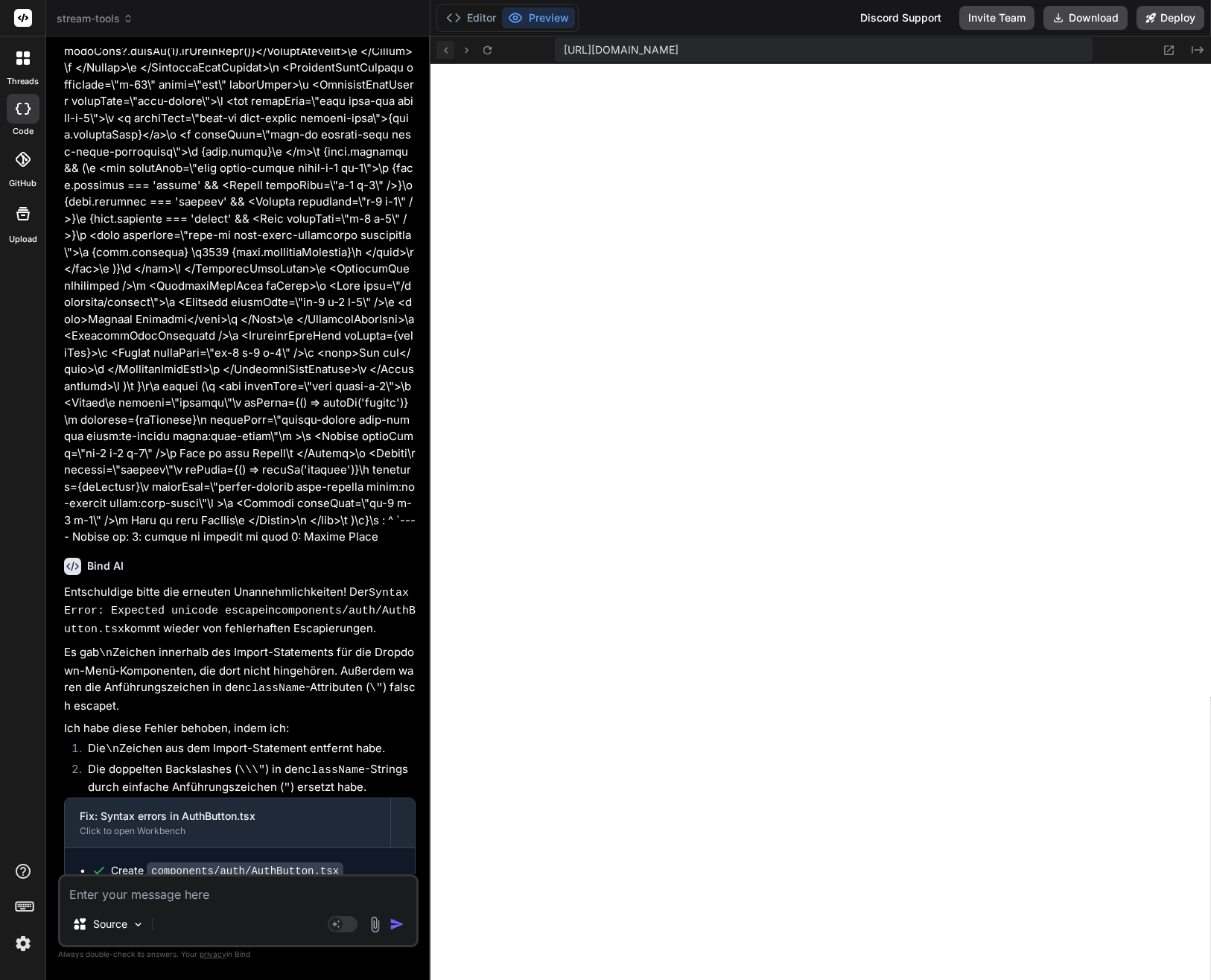
click at [448, 49] on icon at bounding box center [445, 49] width 13 height 13
click at [487, 45] on icon at bounding box center [487, 49] width 13 height 13
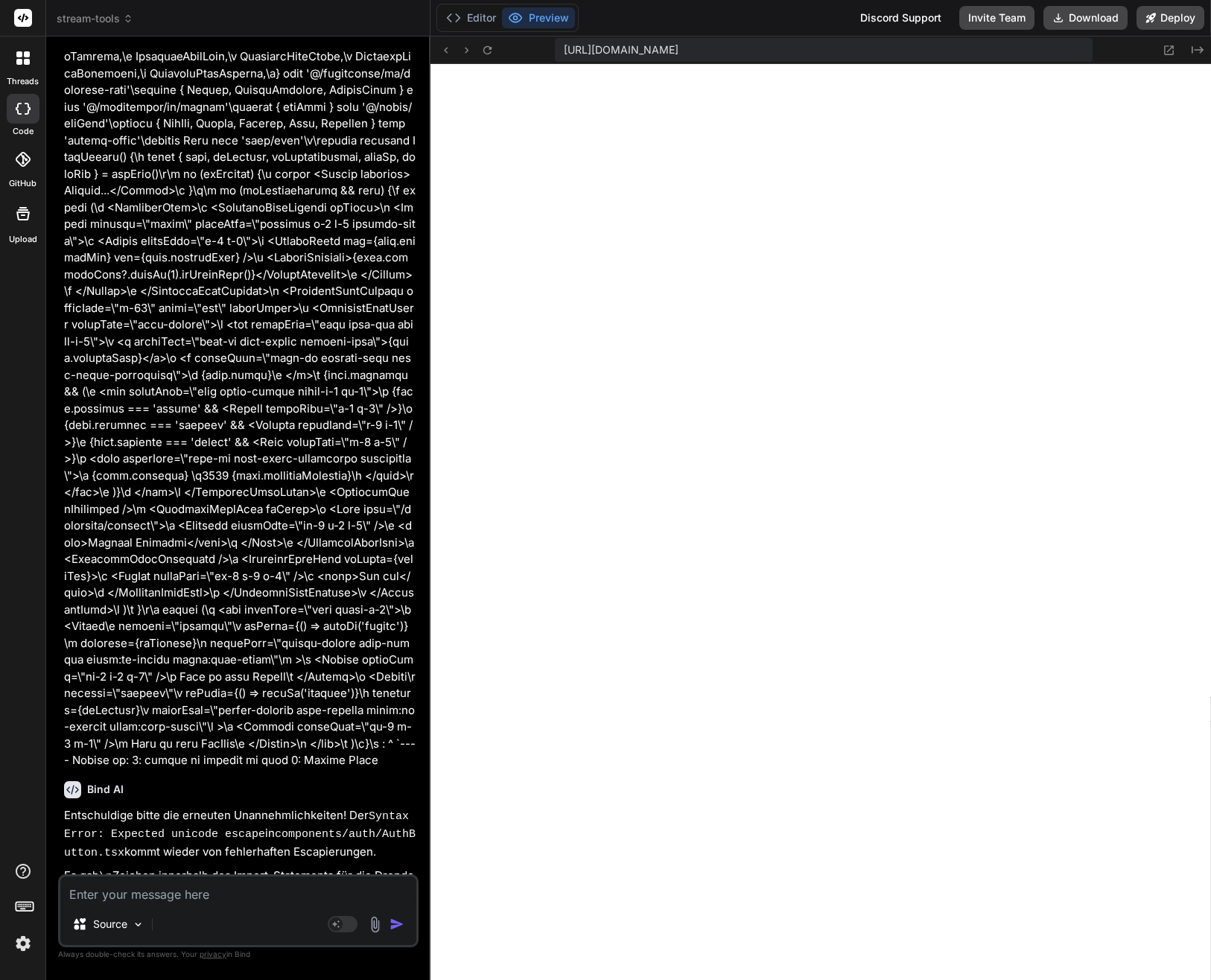
scroll to position [8774, 0]
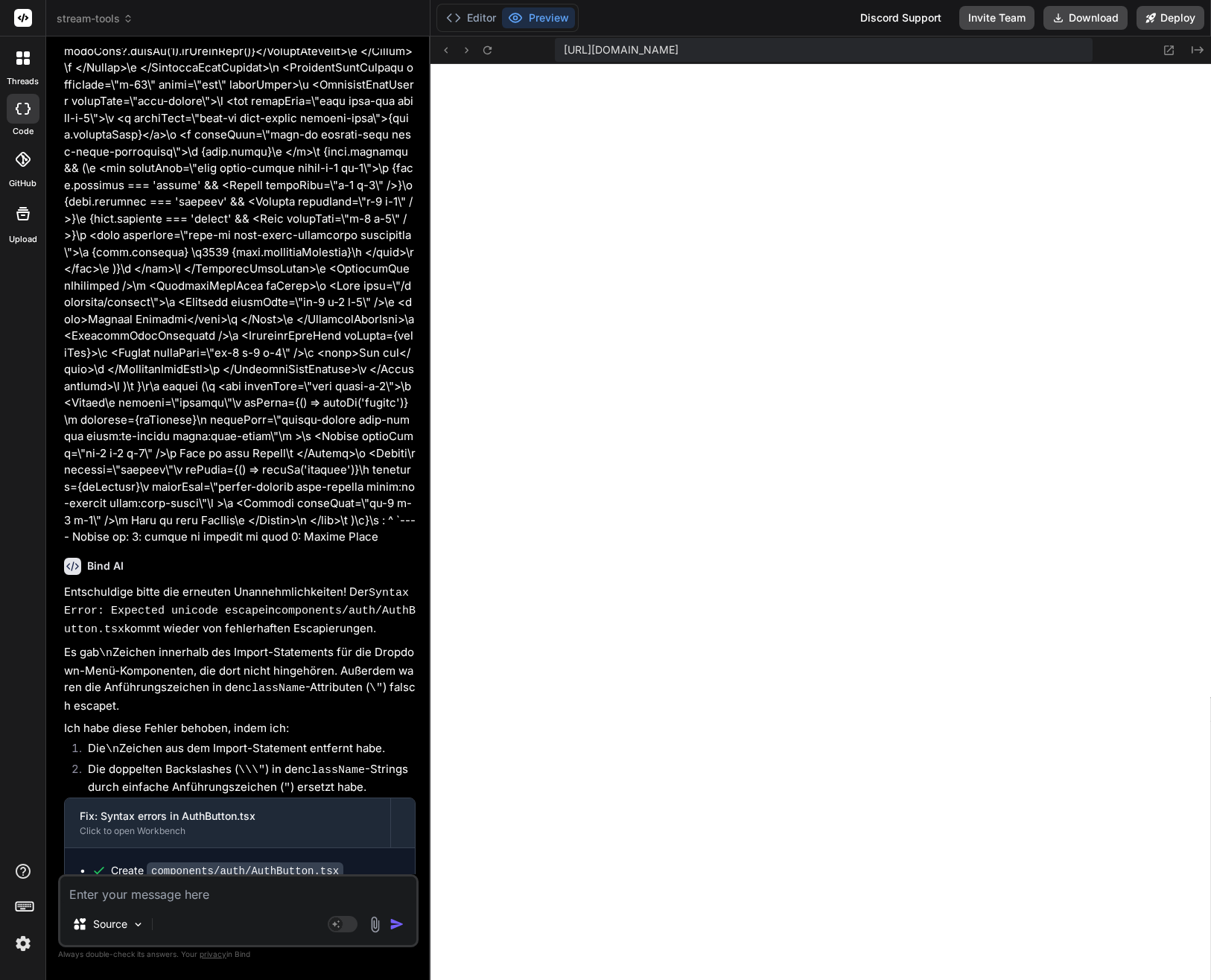
click at [200, 893] on textarea at bounding box center [238, 890] width 356 height 27
type textarea "x"
type textarea "E"
type textarea "x"
type textarea "Er"
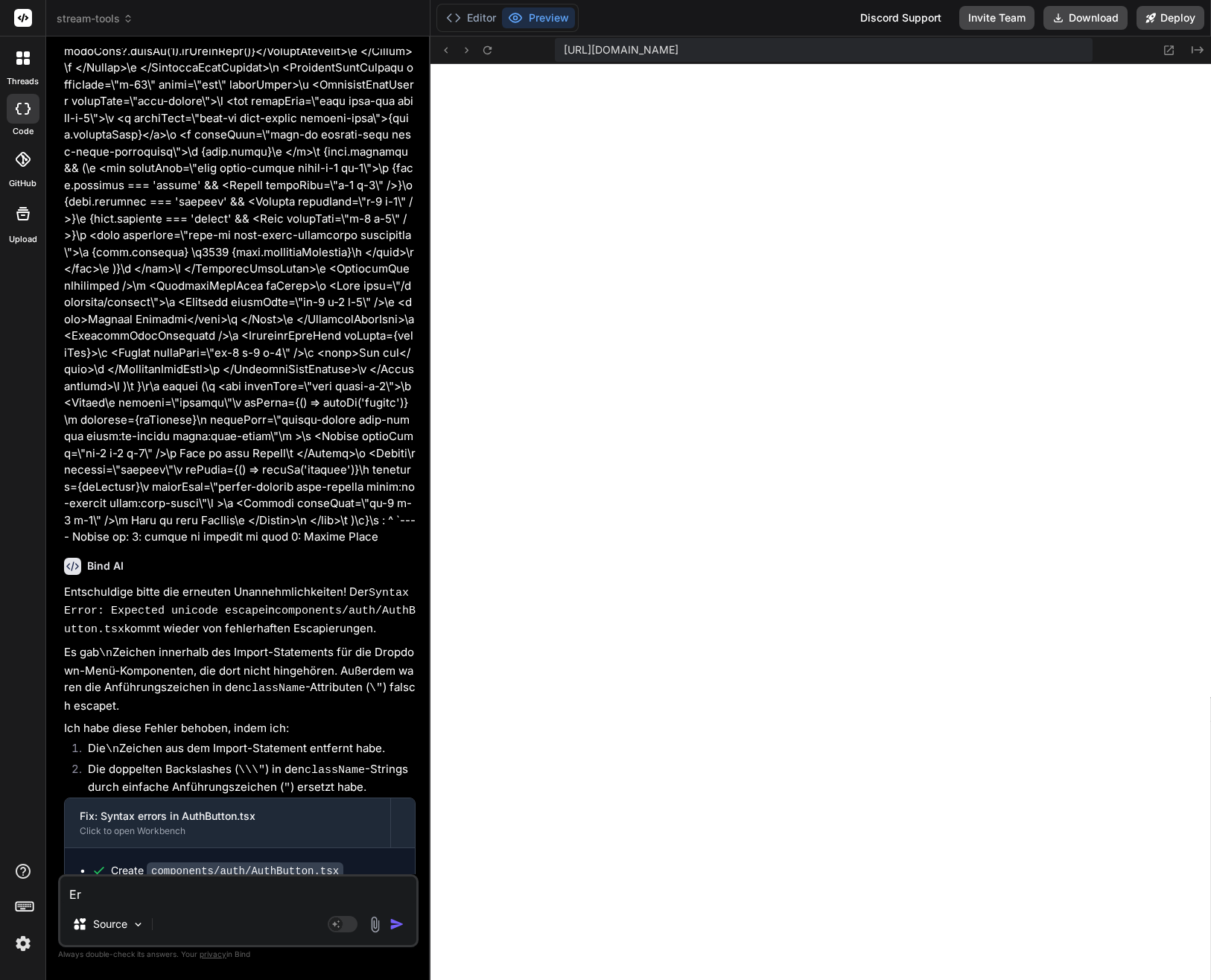
type textarea "x"
type textarea "Erm"
type textarea "x"
type textarea "Ermö"
type textarea "x"
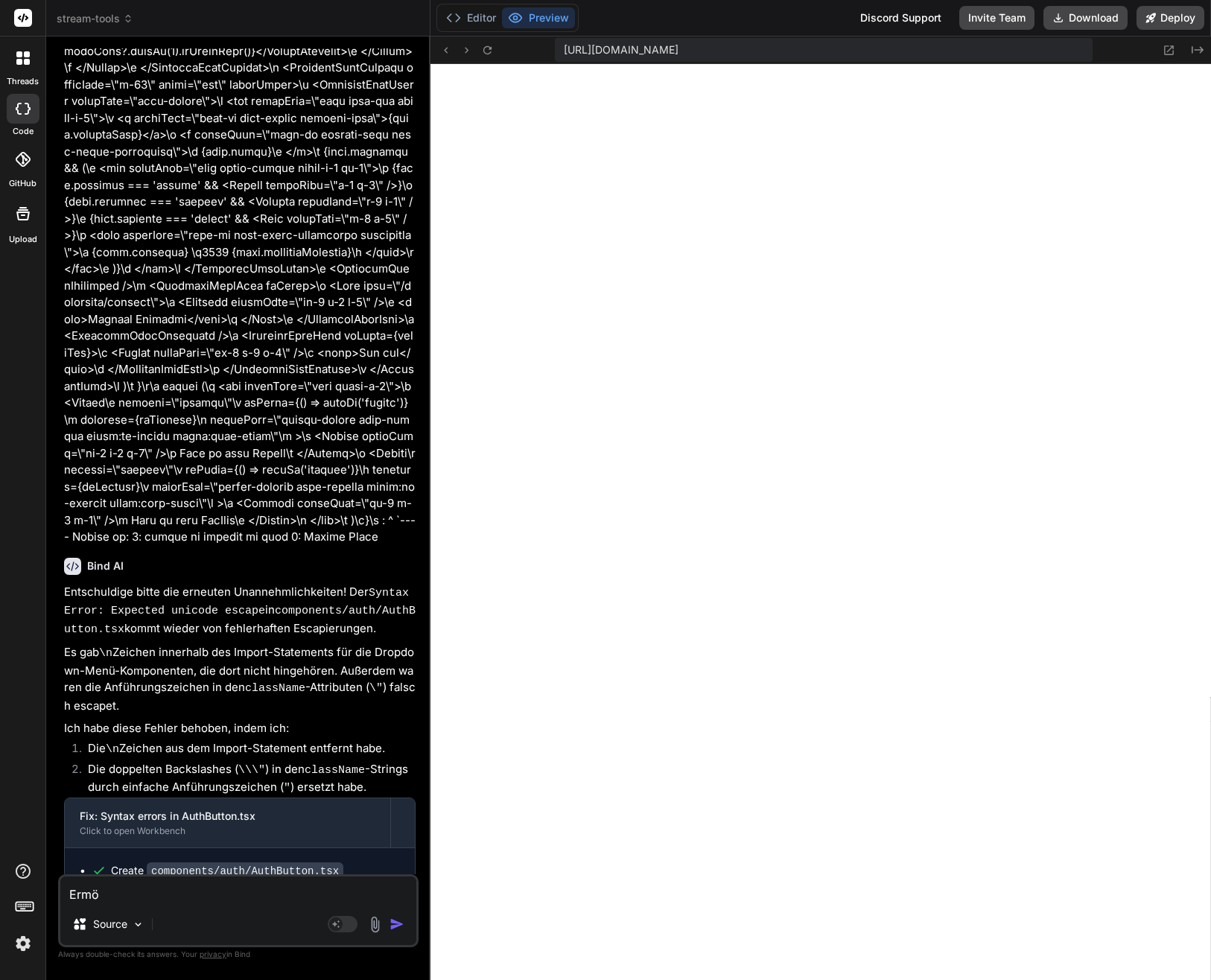
type textarea "Ermög"
type textarea "x"
type textarea "Ermögl"
type textarea "x"
type textarea "Ermögli"
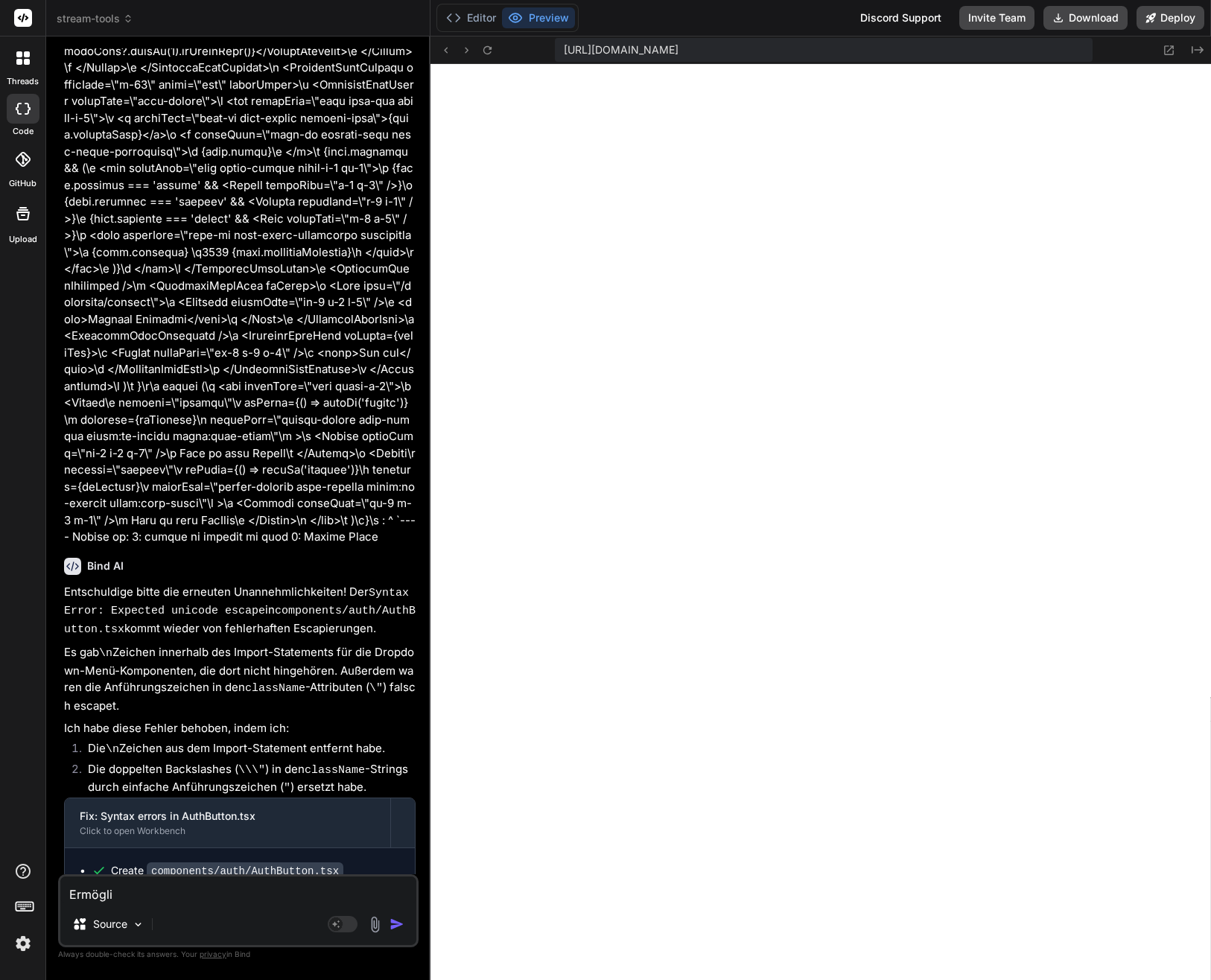
type textarea "x"
type textarea "Ermöglic"
type textarea "x"
type textarea "Ermöglich"
type textarea "x"
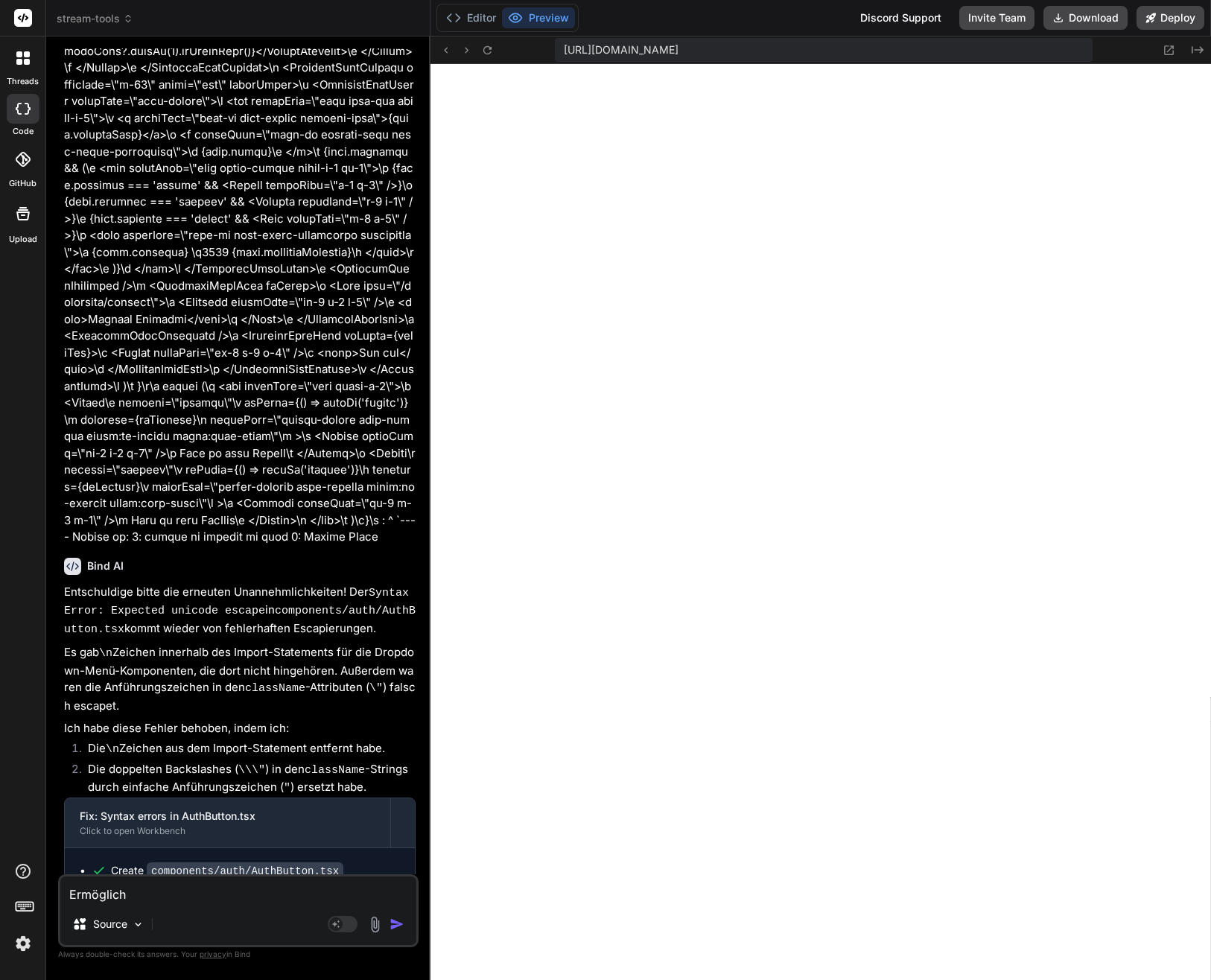
type textarea "Ermögliche"
type textarea "x"
type textarea "Ermögliche"
type textarea "x"
type textarea "Ermögliche b"
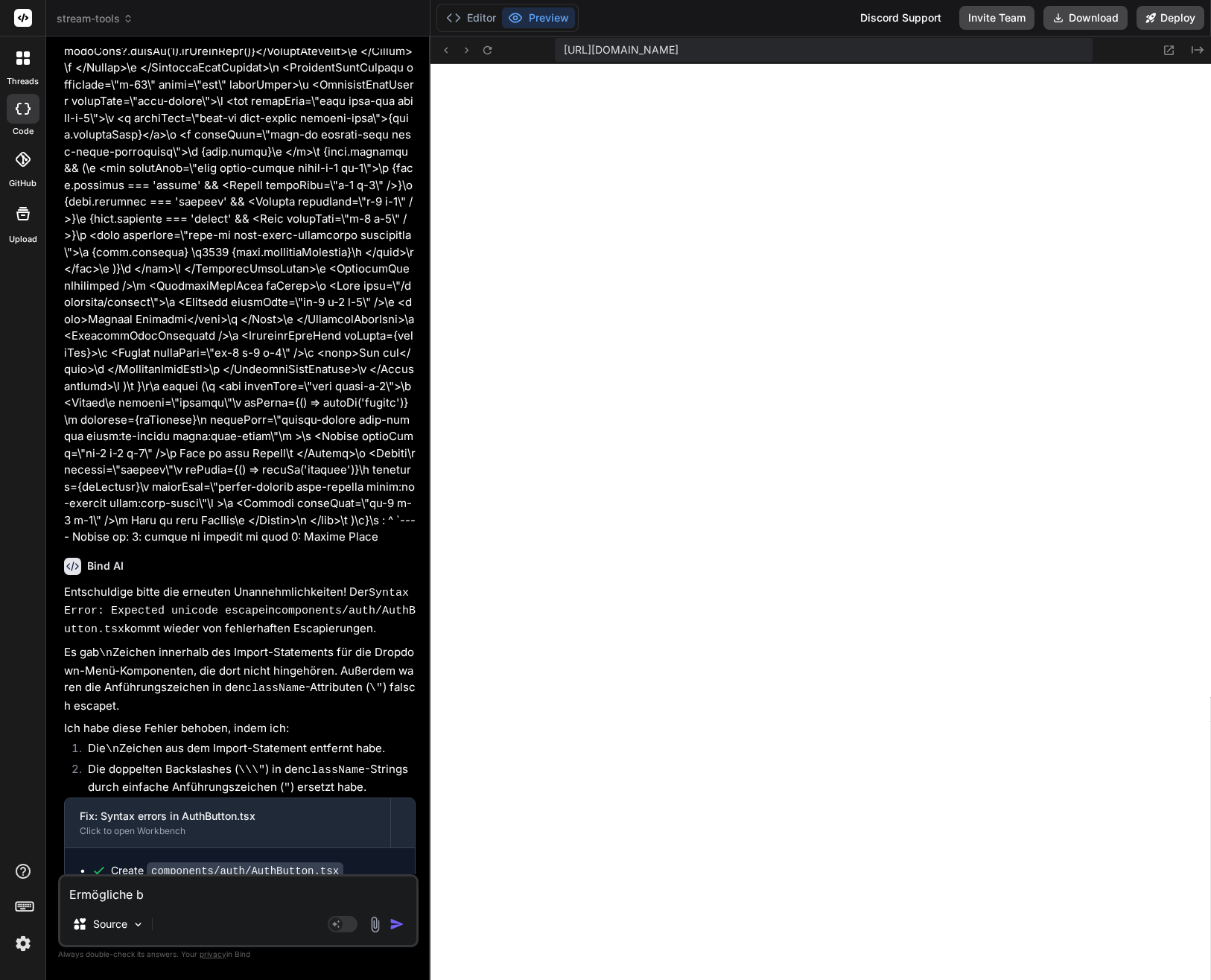
type textarea "x"
type textarea "Ermögliche bi"
type textarea "x"
type textarea "Ermögliche bit"
type textarea "x"
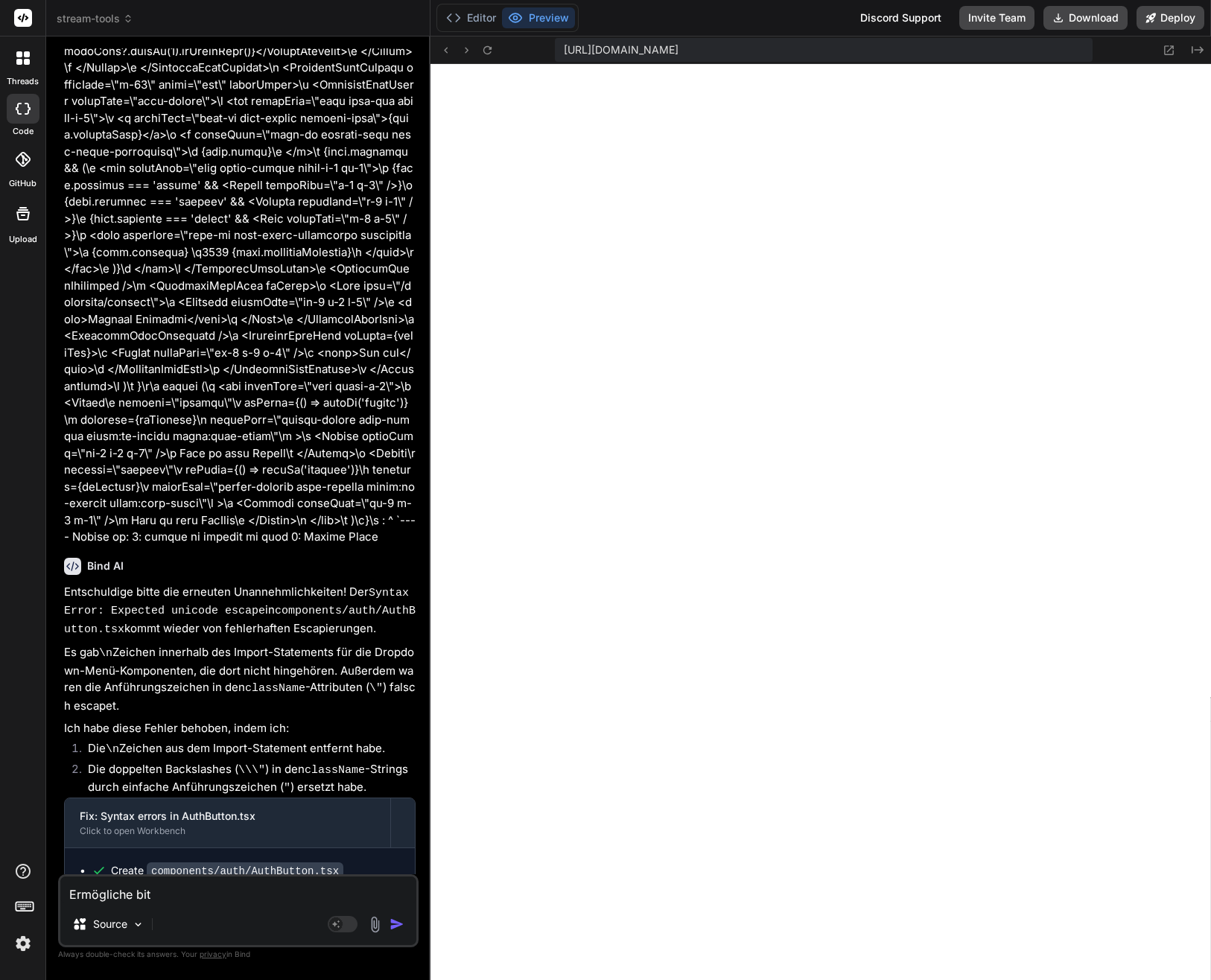
type textarea "Ermögliche bitt"
type textarea "x"
type textarea "Ermögliche bitte"
type textarea "x"
type textarea "Ermögliche bitte"
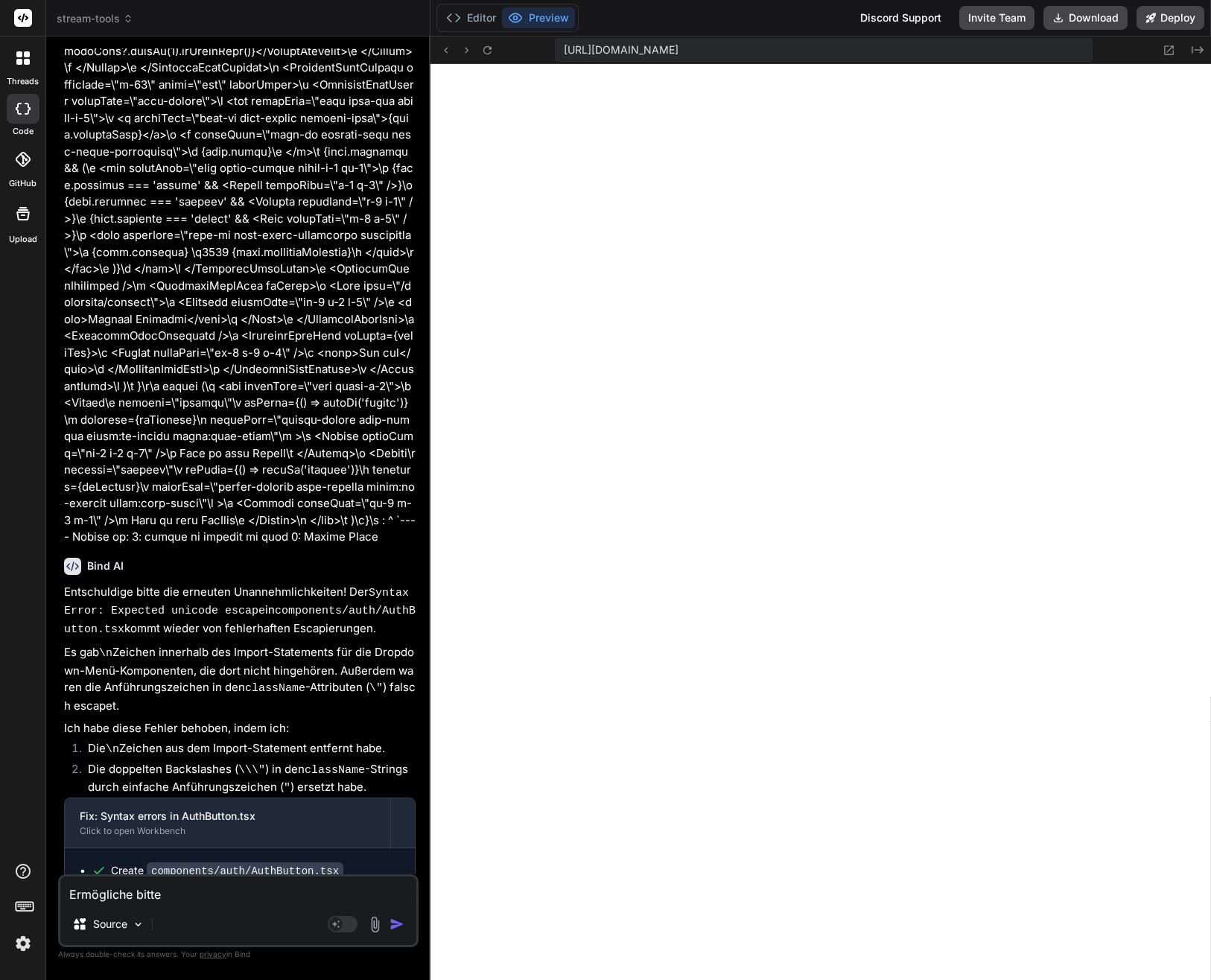
type textarea "x"
type textarea "Ermögliche bitte a"
type textarea "x"
type textarea "Ermögliche bitte au"
type textarea "x"
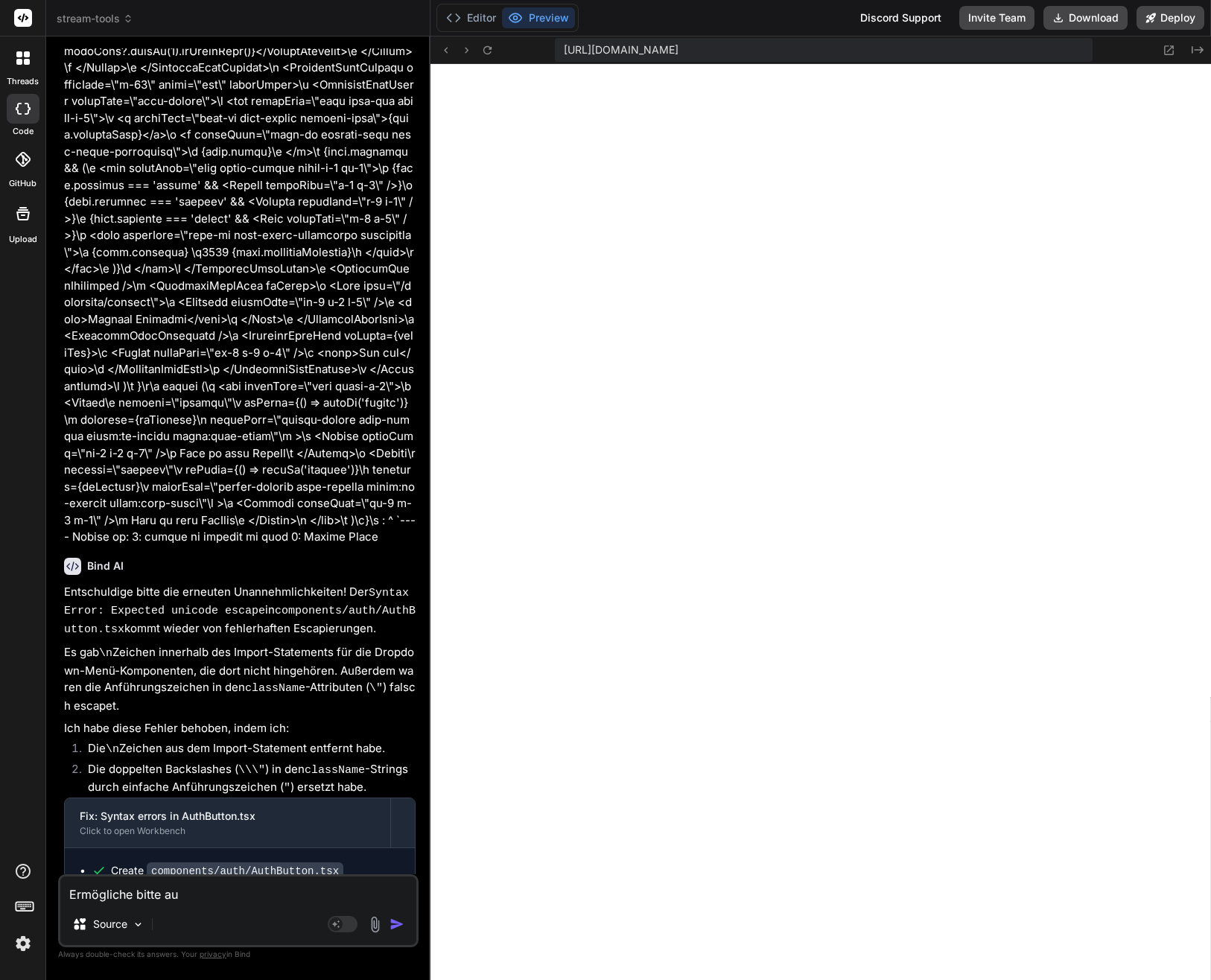
type textarea "Ermögliche bitte auc"
type textarea "x"
type textarea "Ermögliche bitte auch"
type textarea "x"
type textarea "Ermögliche bitte auch"
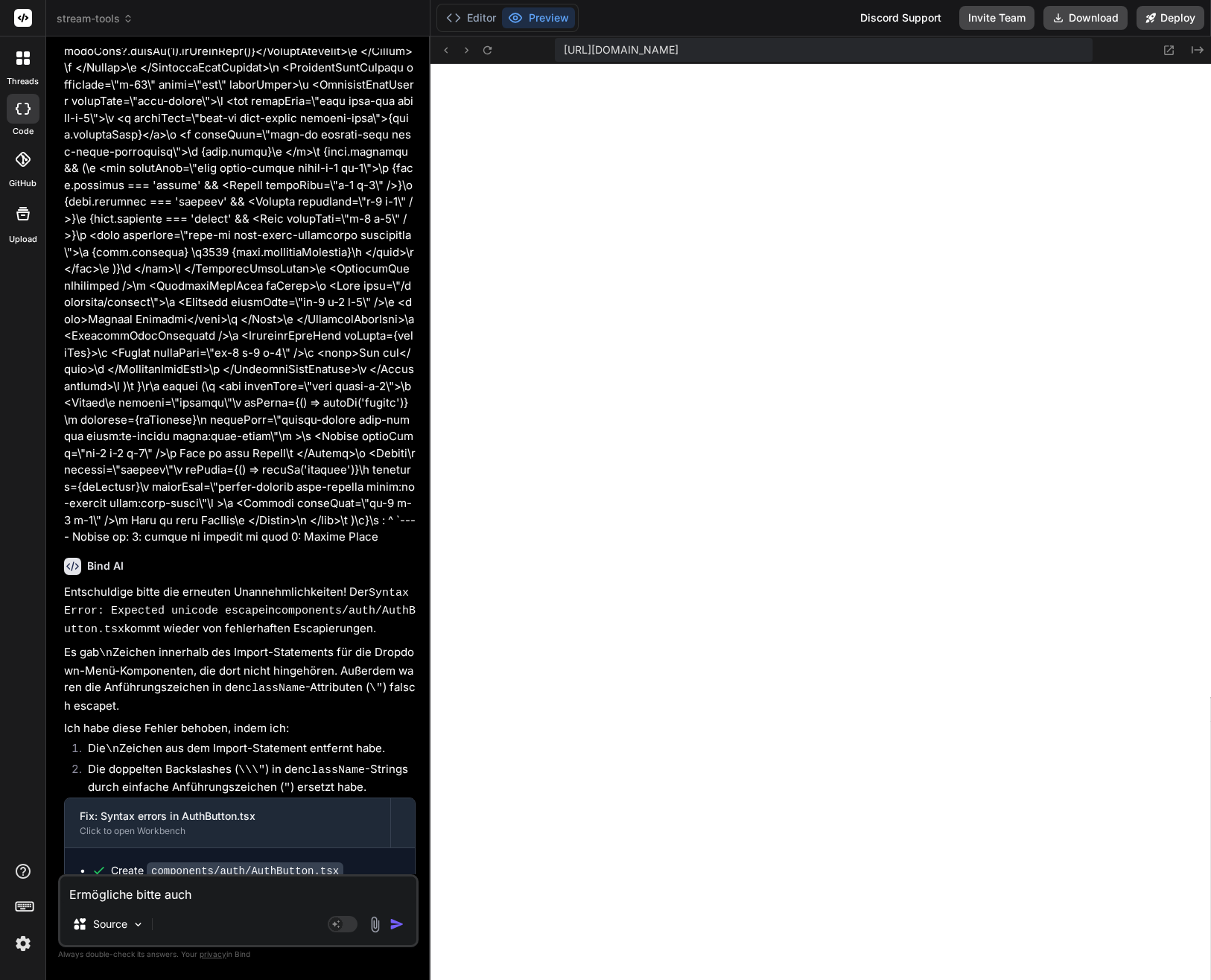
type textarea "x"
type textarea "Ermögliche bitte auch d"
type textarea "x"
type textarea "Ermögliche bitte auch da"
type textarea "x"
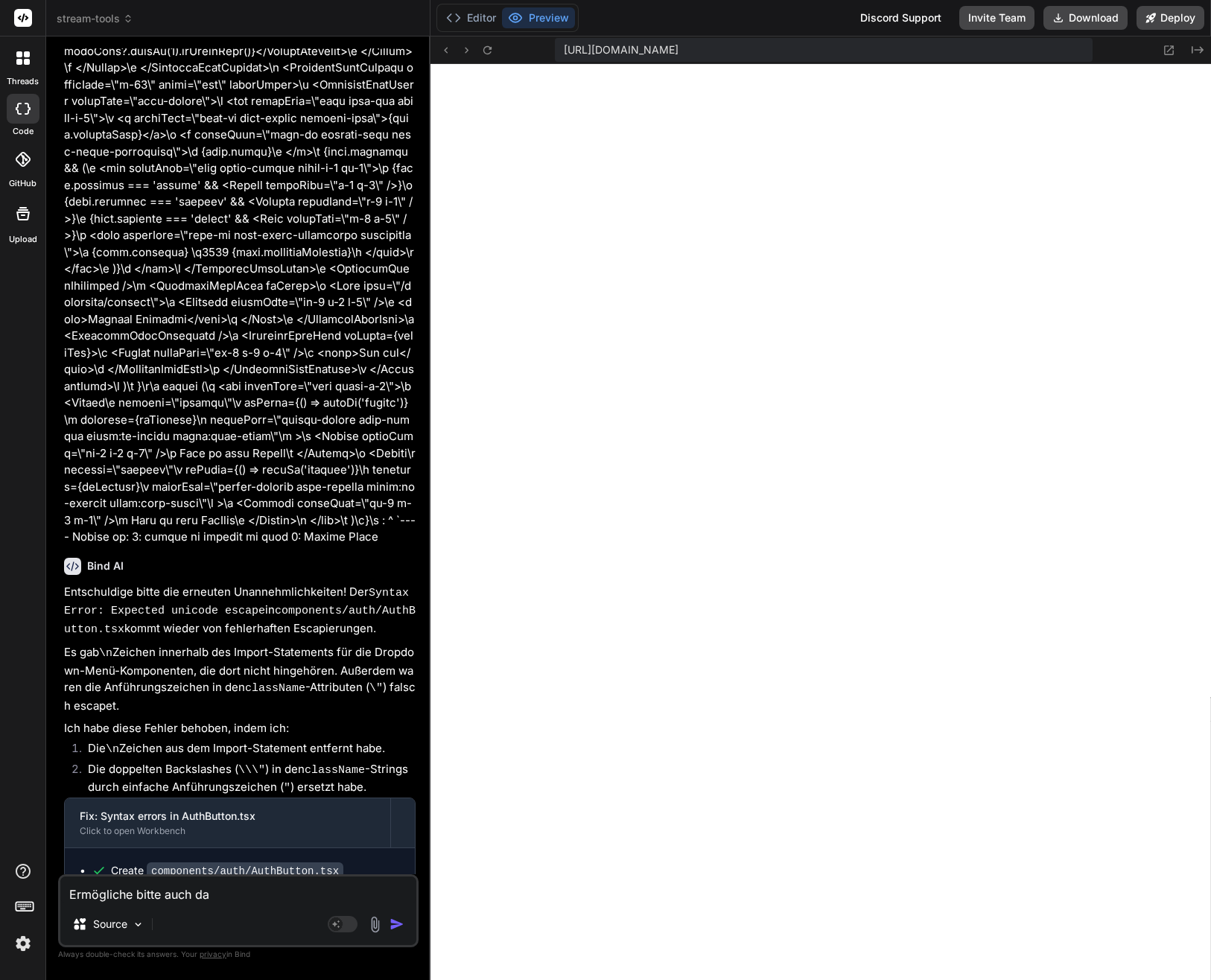
type textarea "Ermögliche bitte auch das"
type textarea "x"
type textarea "Ermögliche bitte auch das r"
type textarea "x"
type textarea "Ermögliche bitte auch das re"
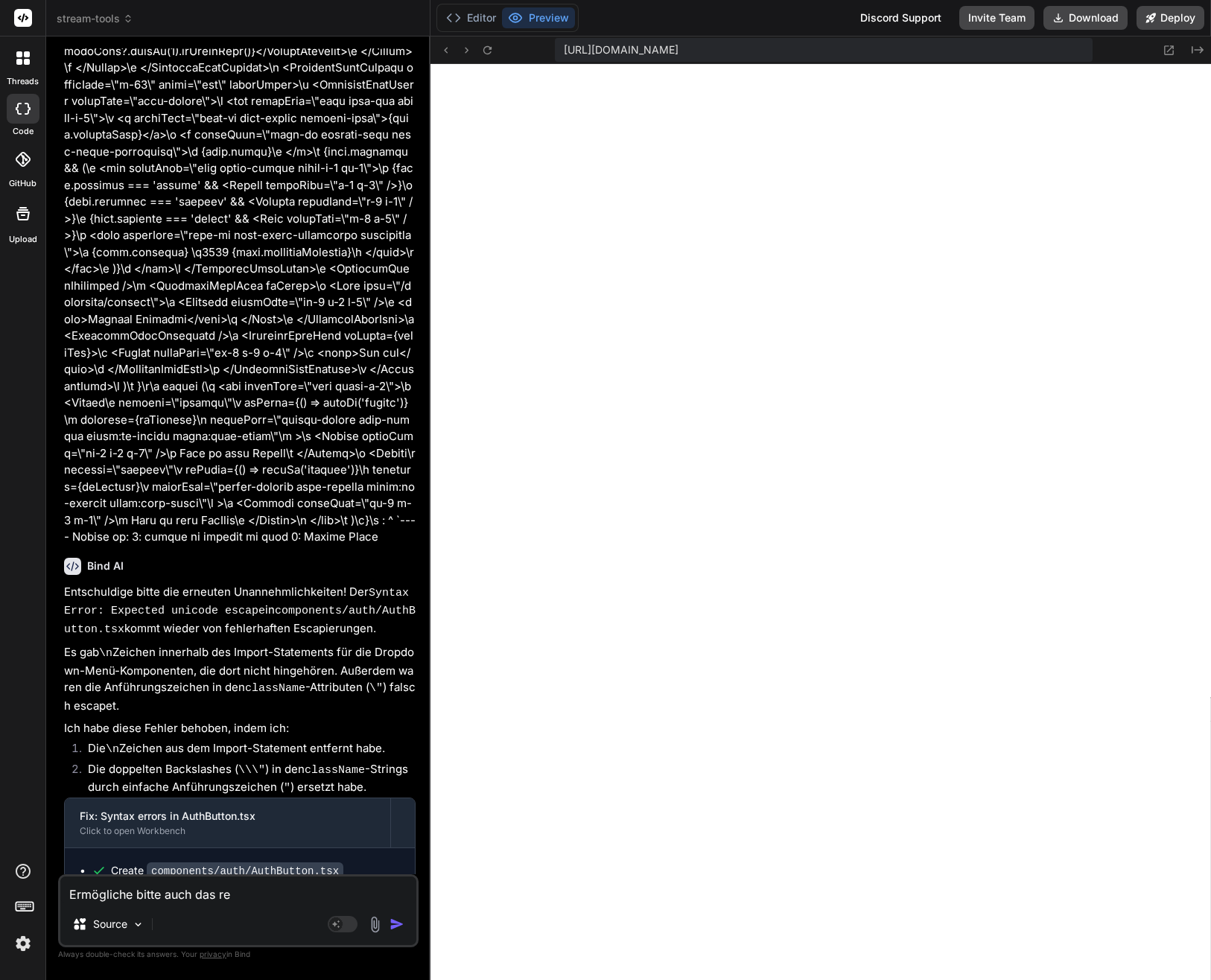
type textarea "x"
type textarea "Ermögliche bitte auch das reg"
type textarea "x"
type textarea "Ermögliche bitte auch das regi"
type textarea "x"
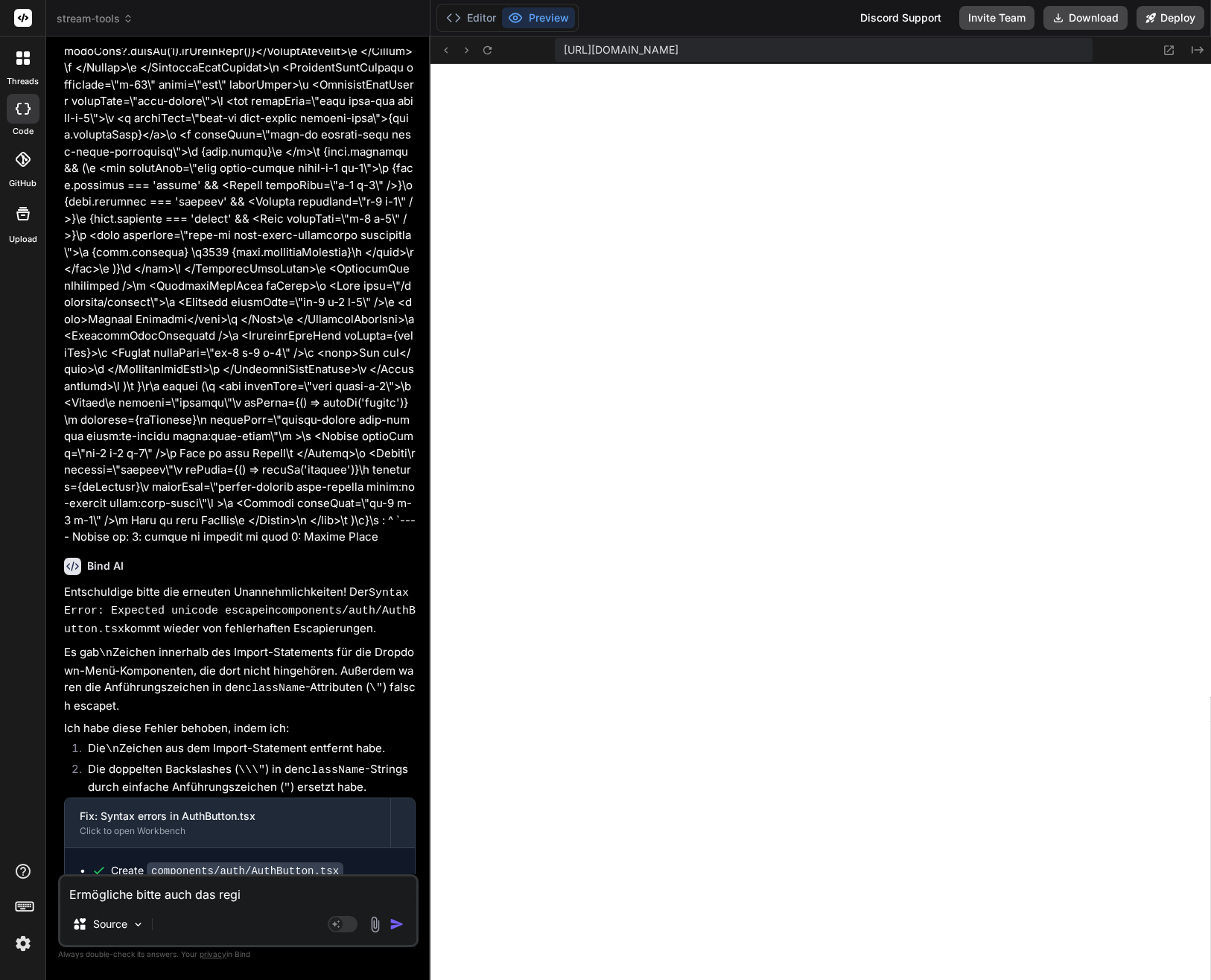
type textarea "Ermögliche bitte auch das regis"
type textarea "x"
type textarea "Ermögliche bitte auch das regist"
type textarea "x"
type textarea "Ermögliche bitte auch das registr"
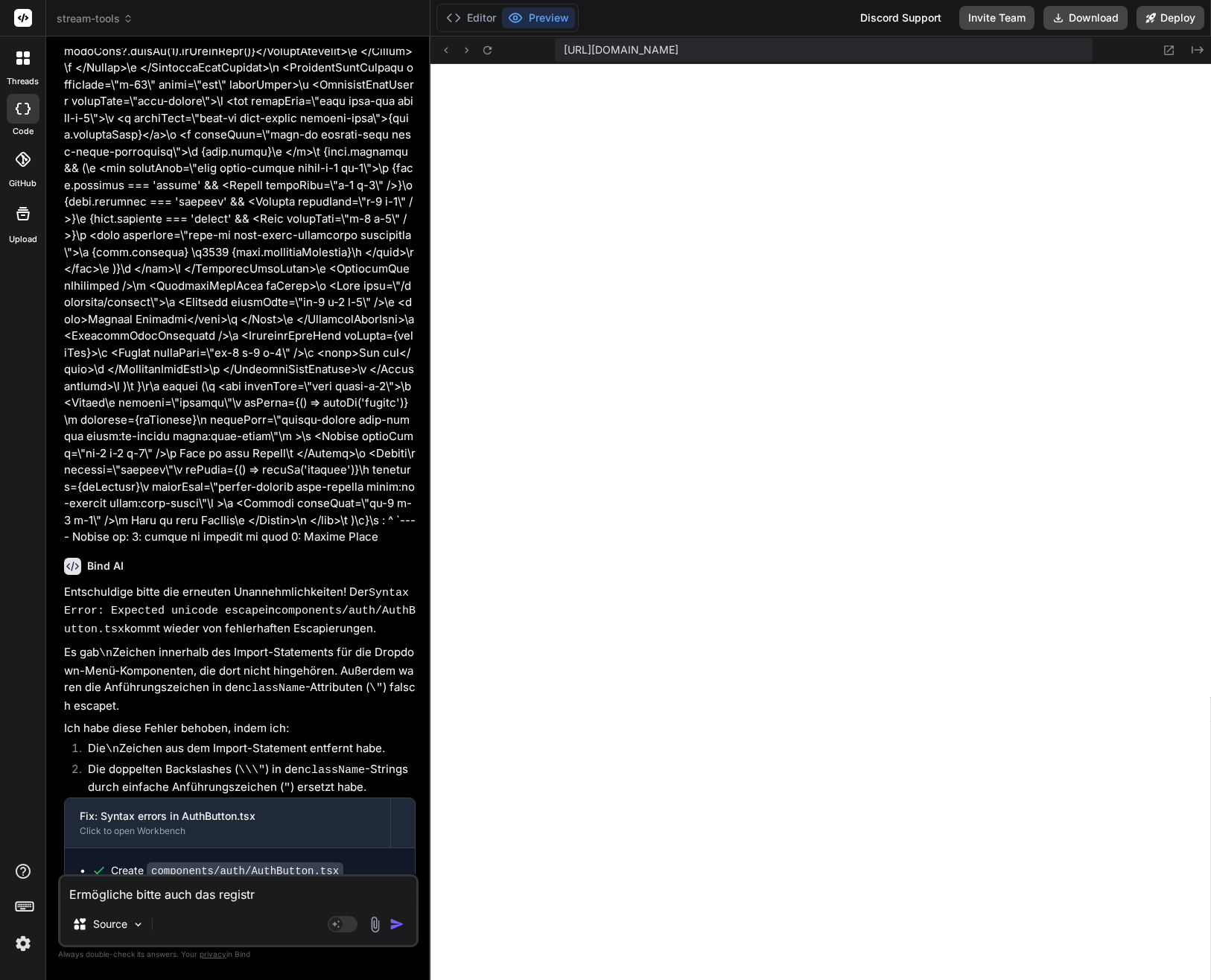
type textarea "x"
type textarea "Ermögliche bitte auch das registri"
type textarea "x"
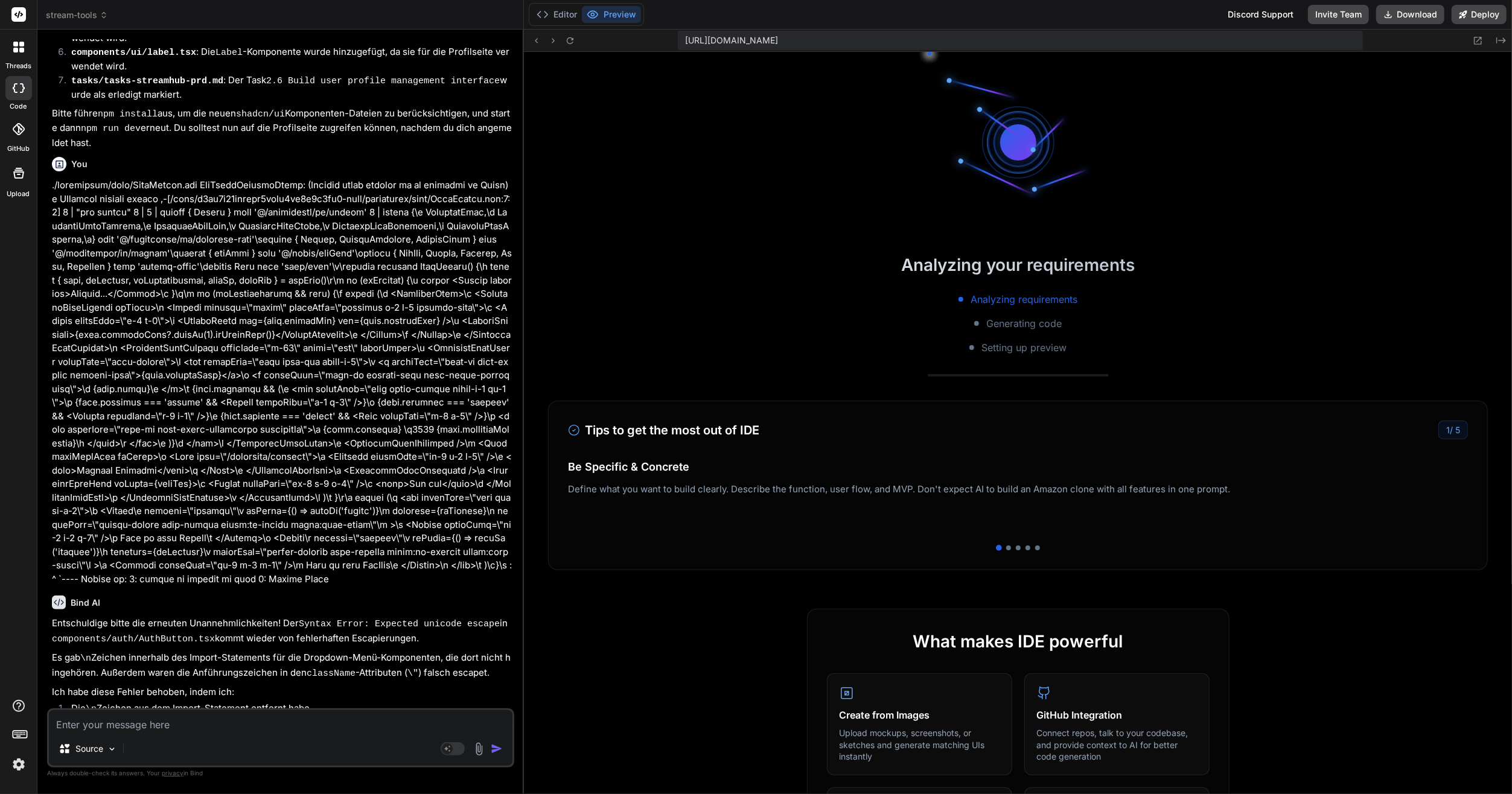
scroll to position [5644, 0]
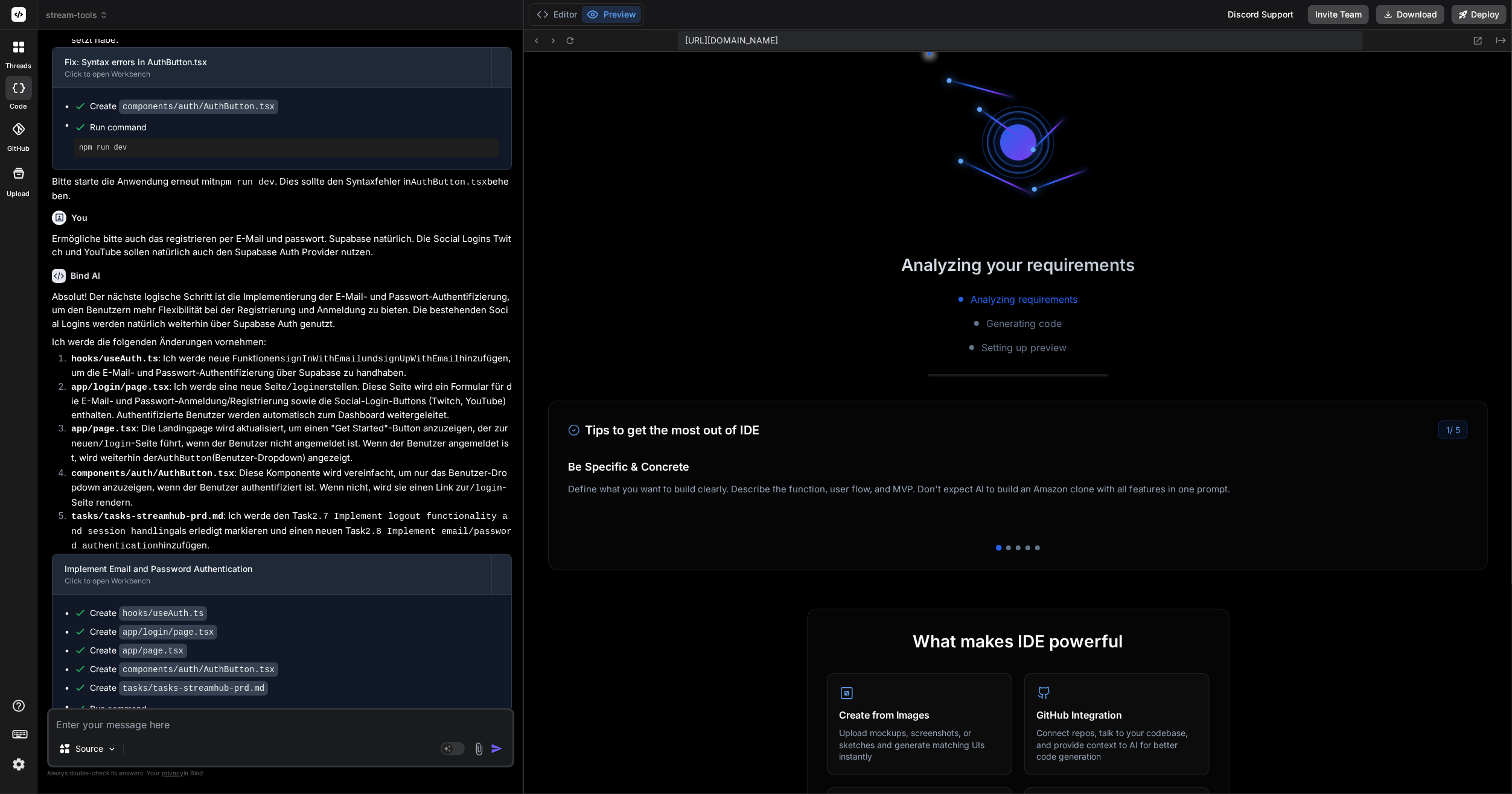
click at [298, 661] on div "Absolut! Der nächste logische Schritt ist die Implementierung der E-Mail- und P…" at bounding box center [282, 544] width 460 height 508
click at [555, 16] on button "Editor" at bounding box center [556, 15] width 50 height 17
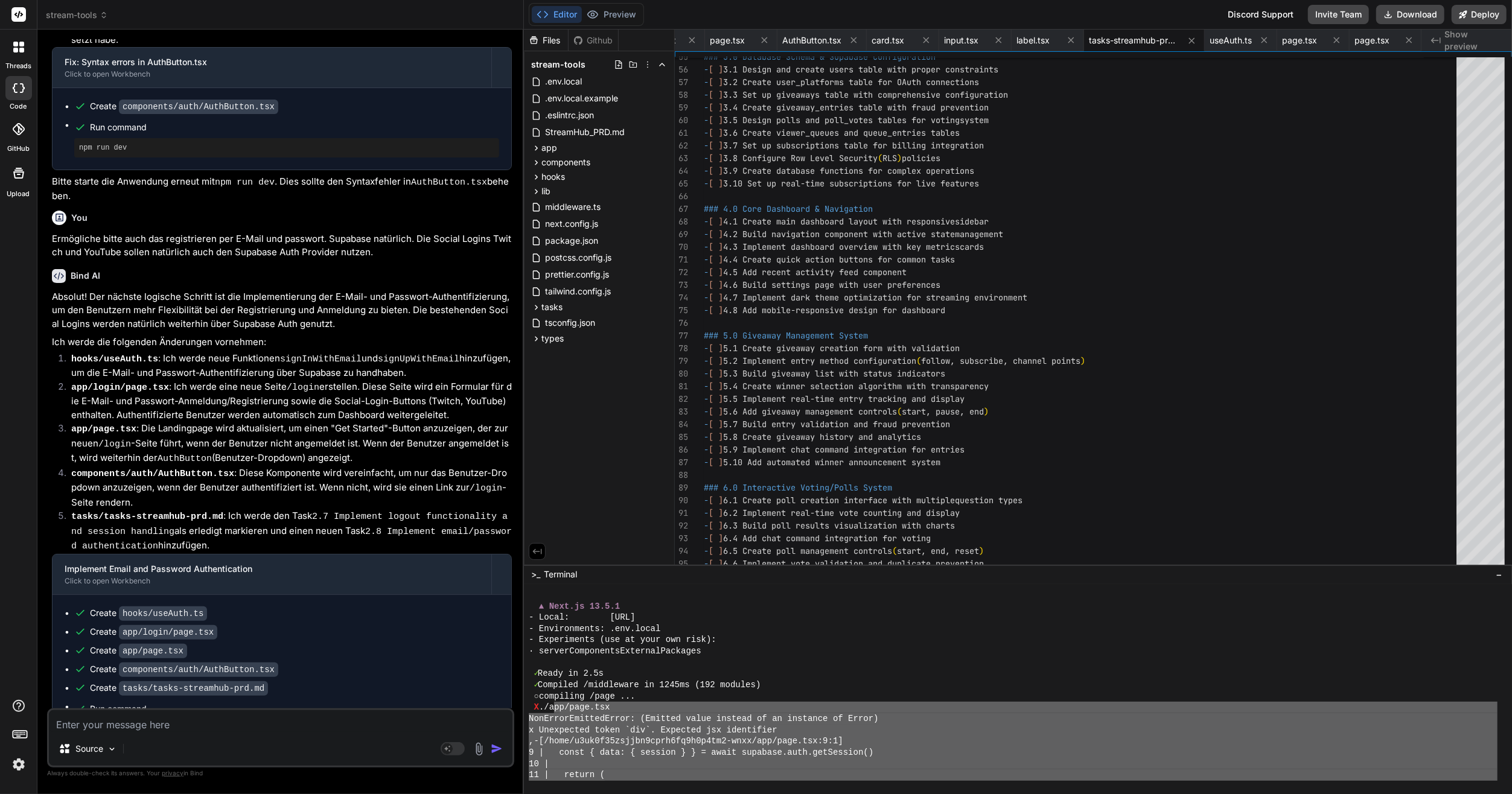
scroll to position [10046, 0]
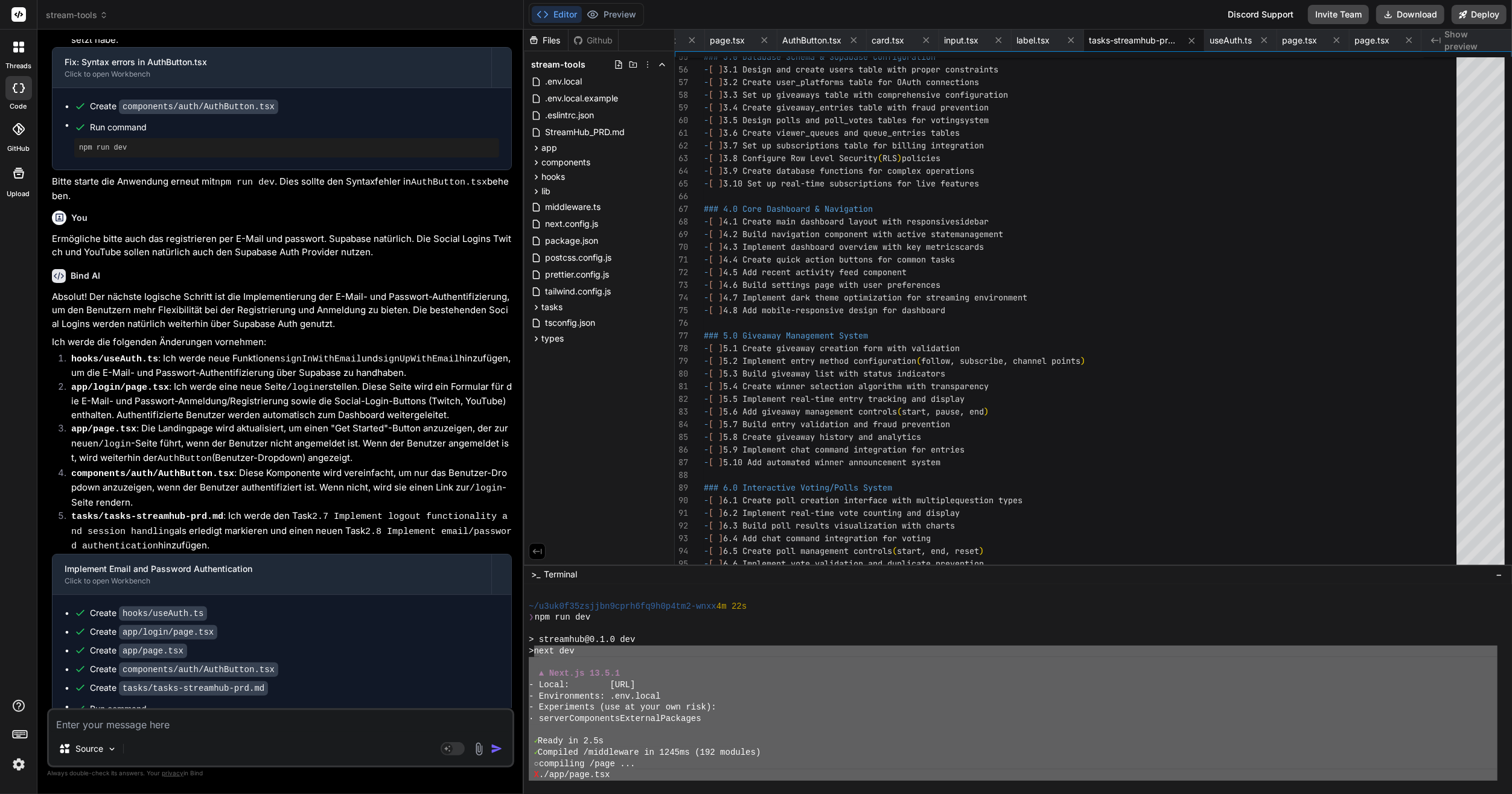
drag, startPoint x: 608, startPoint y: 774, endPoint x: 537, endPoint y: 649, distance: 143.8
click at [537, 649] on div "~/u3uk0f35zsjjbn9cprh6fq9h0p4tm2-wnxx 4m 22s ❯ npm run dev > streamhub@0.1.0 de…" at bounding box center [1013, 684] width 969 height 191
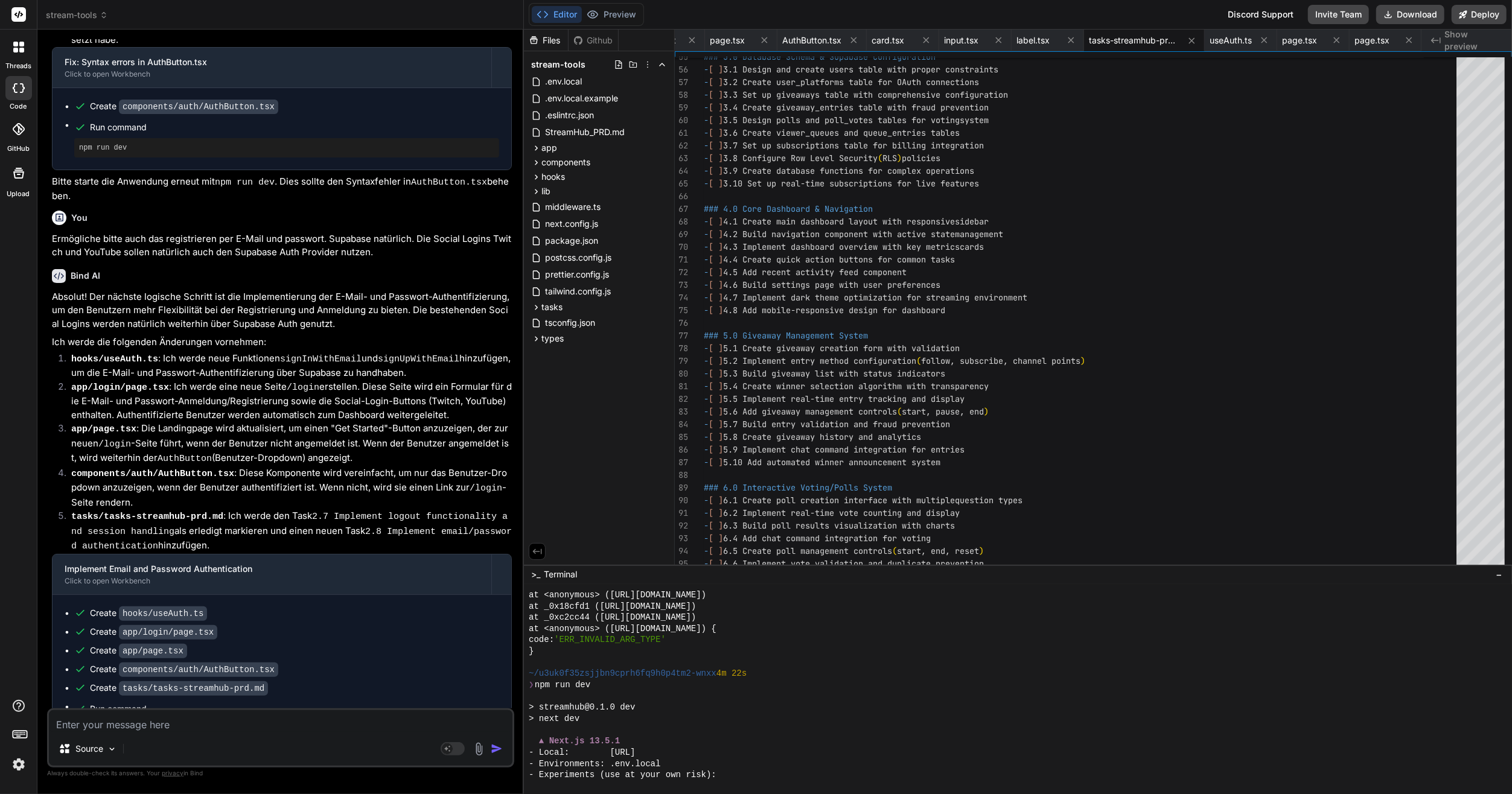
scroll to position [9493, 0]
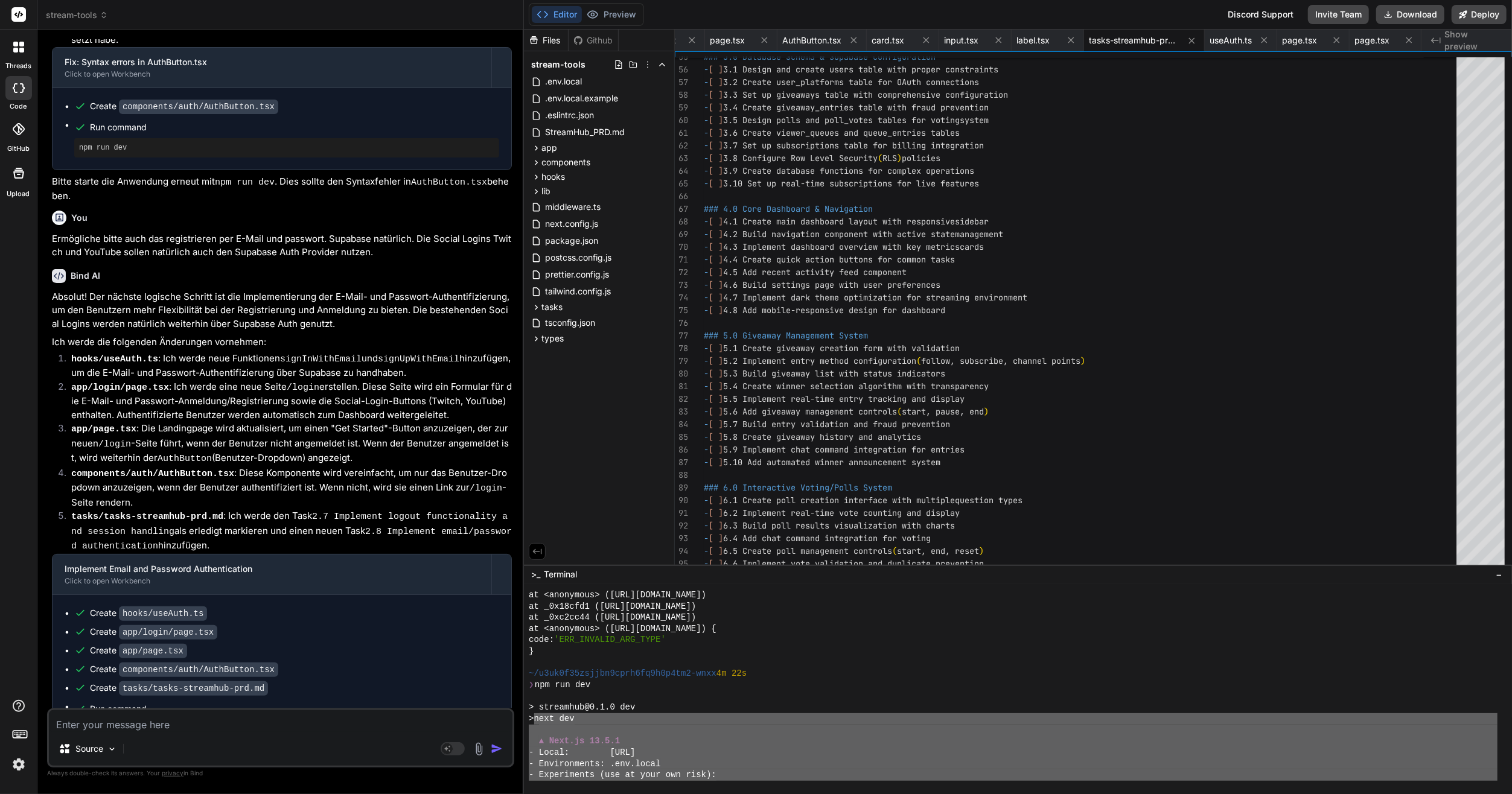
drag, startPoint x: 539, startPoint y: 745, endPoint x: 542, endPoint y: 720, distance: 25.2
click at [541, 720] on div "at <anonymous> ([URL][DOMAIN_NAME]) at _0x18cfd1 ([URL][DOMAIN_NAME]) at _0xc2c…" at bounding box center [1013, 684] width 969 height 191
click at [285, 713] on textarea at bounding box center [280, 721] width 463 height 22
paste textarea "lore ips ▲ Dolo.si 48.3.0 - Ametc: adip://elitseddo:3348 - Eiusmodtempo: .inc.u…"
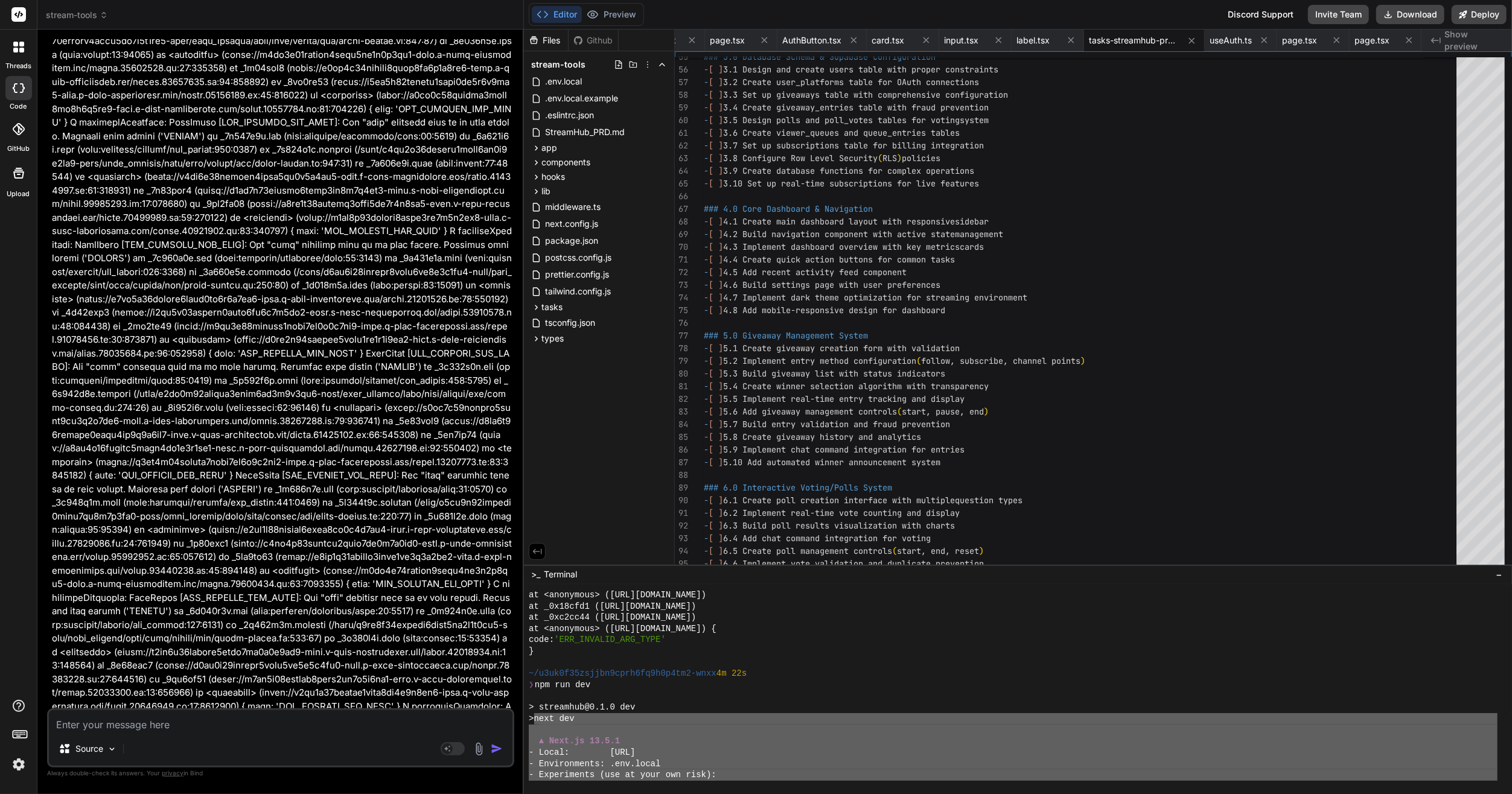
scroll to position [7004, 0]
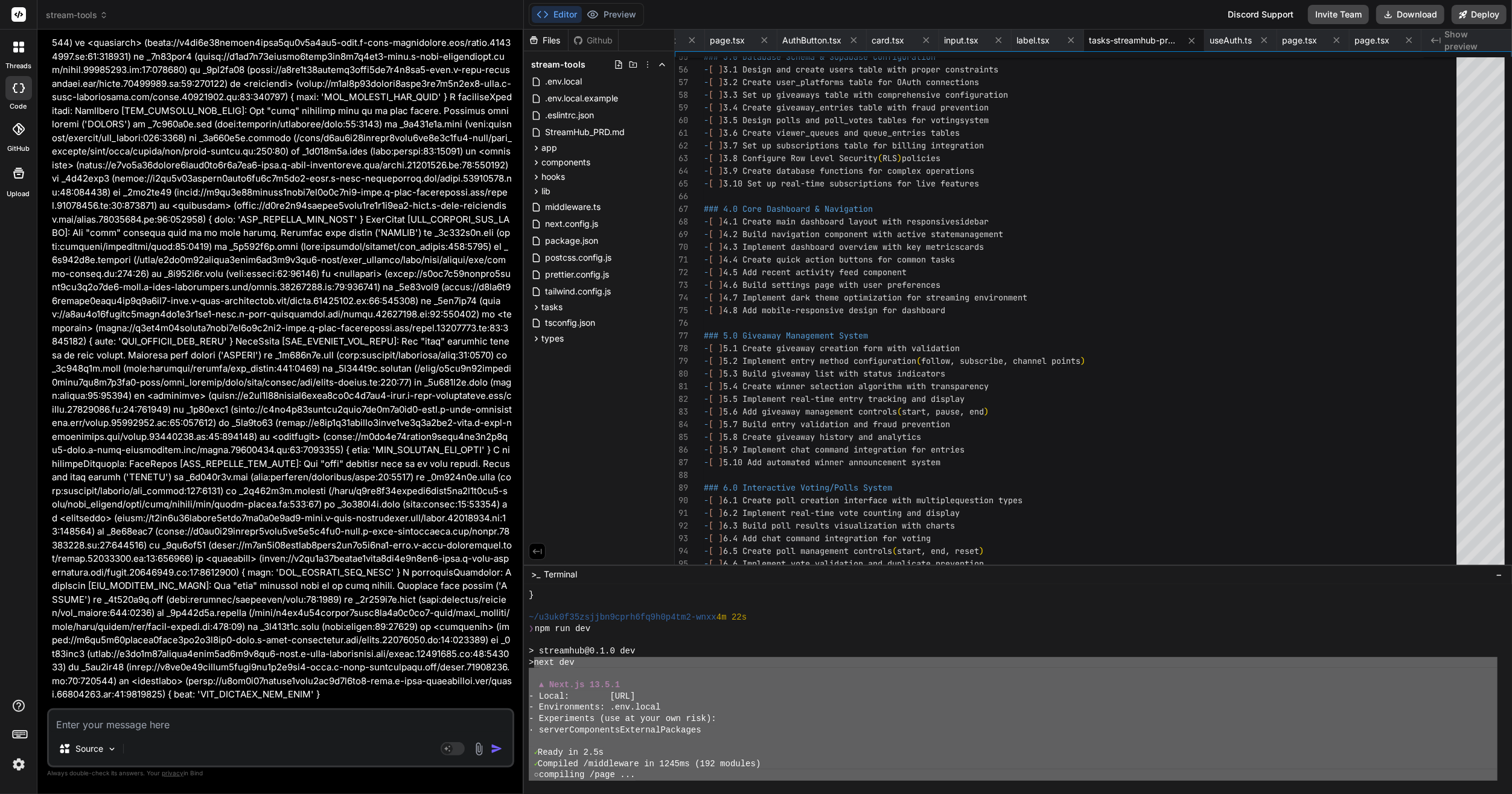
click at [815, 654] on div "> streamhub@0.1.0 dev" at bounding box center [1013, 651] width 969 height 12
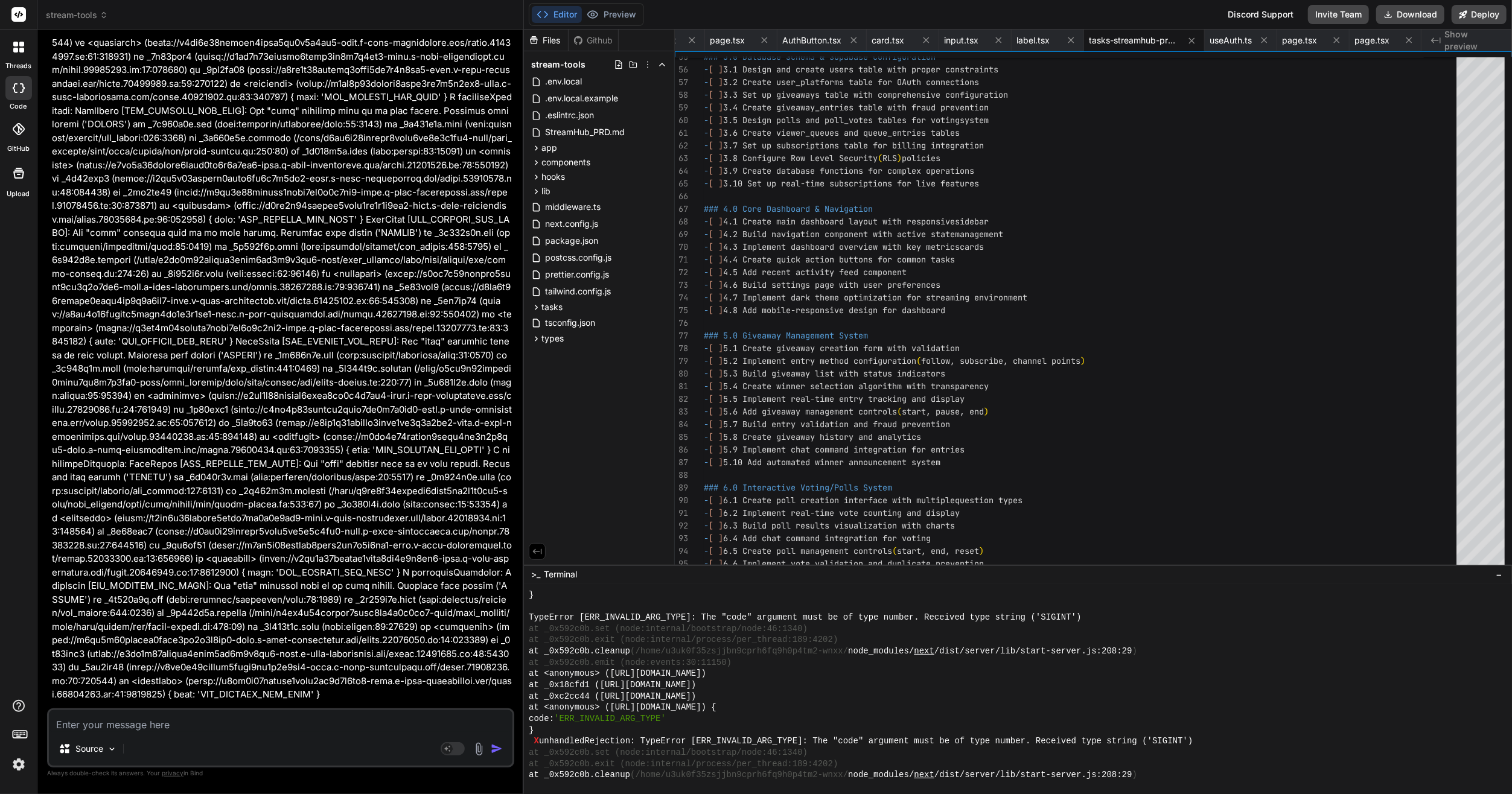
scroll to position [11260, 0]
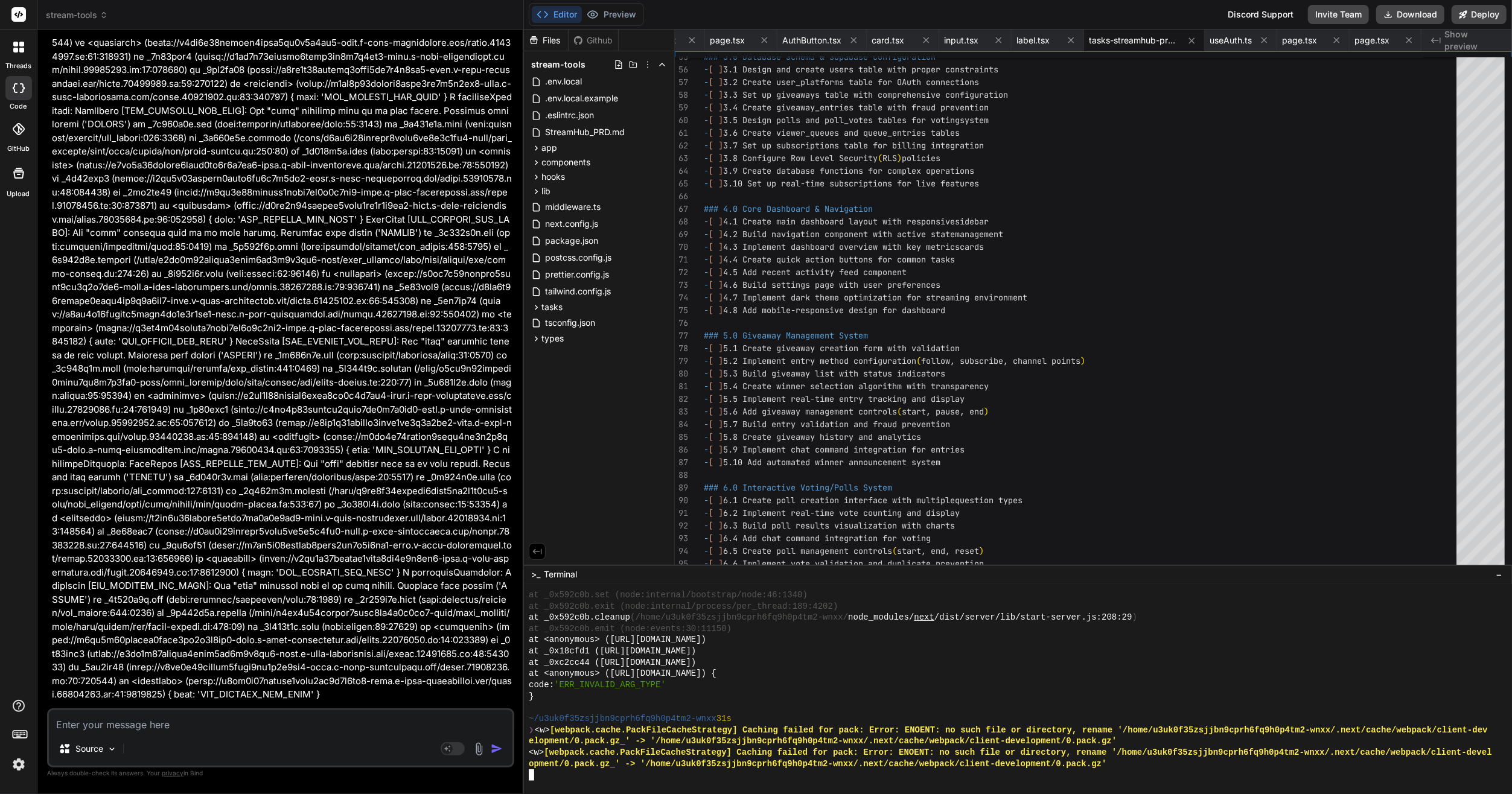
click at [512, 634] on div "You Bind AI Entschuldige bitte die erneuten Schwierigkeiten! Der Fehler TypeErr…" at bounding box center [282, 373] width 465 height 669
click at [140, 587] on p at bounding box center [282, 84] width 460 height 1235
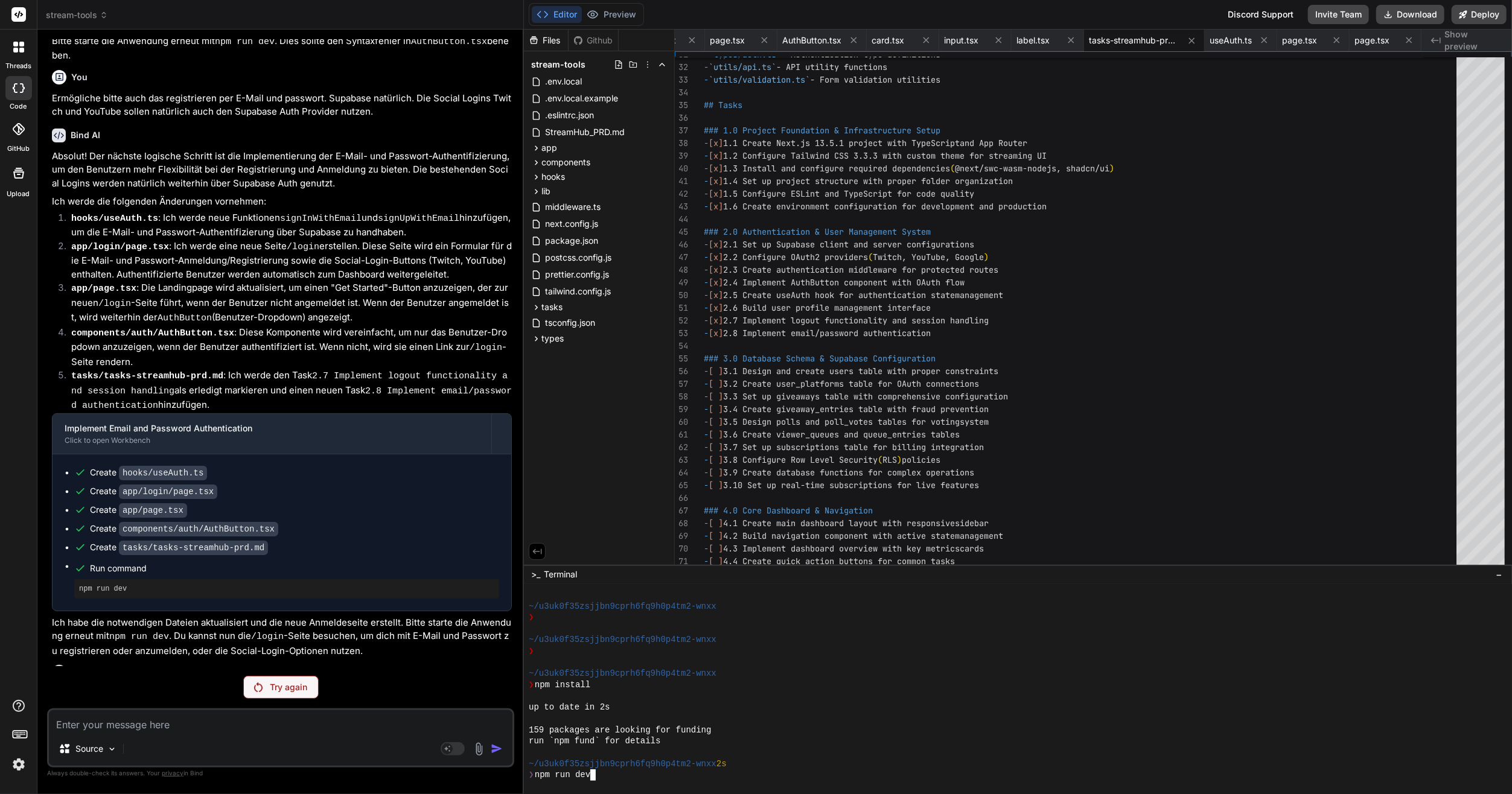
scroll to position [0, 0]
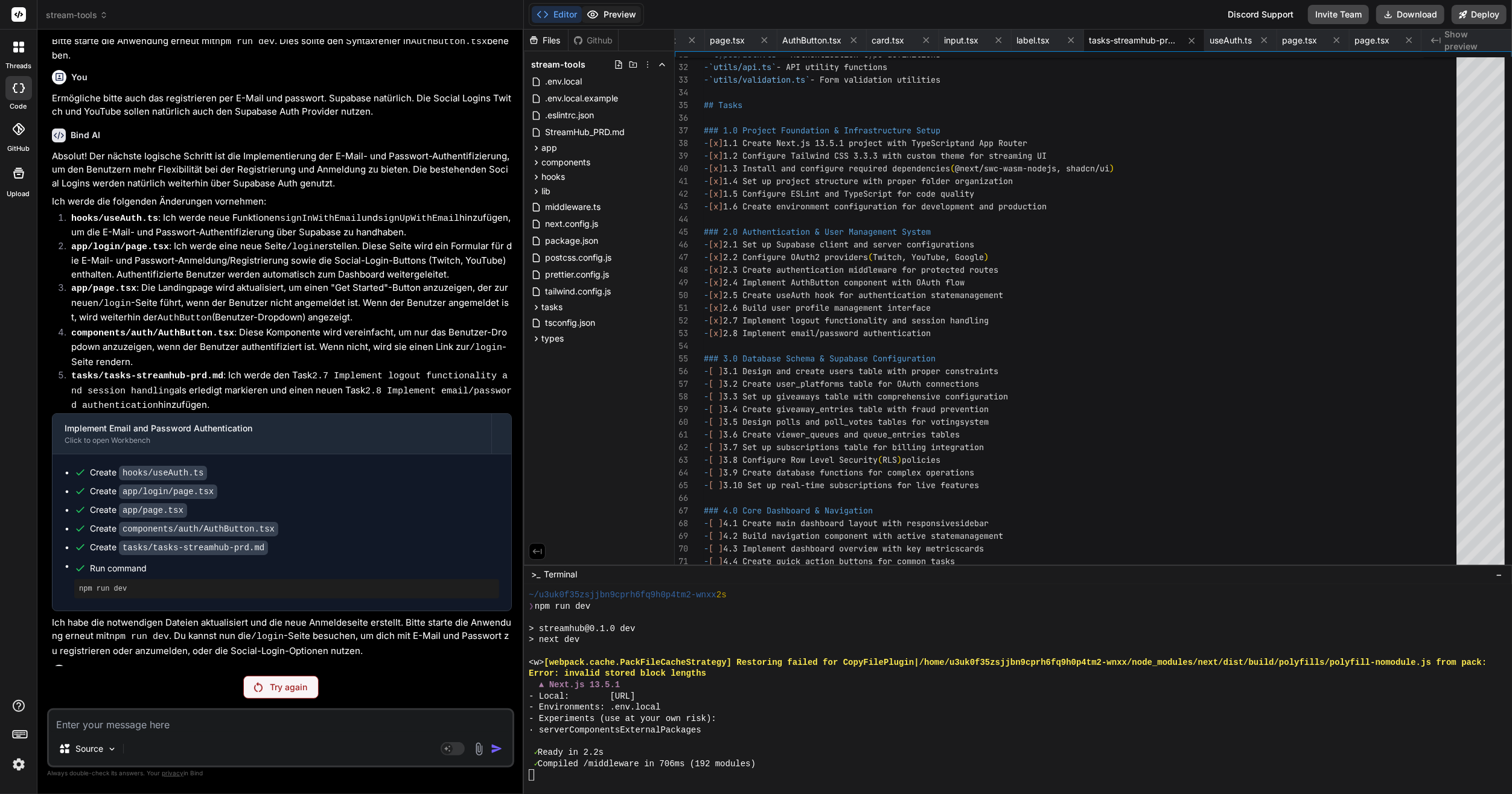
click at [595, 6] on button "Preview" at bounding box center [611, 15] width 59 height 17
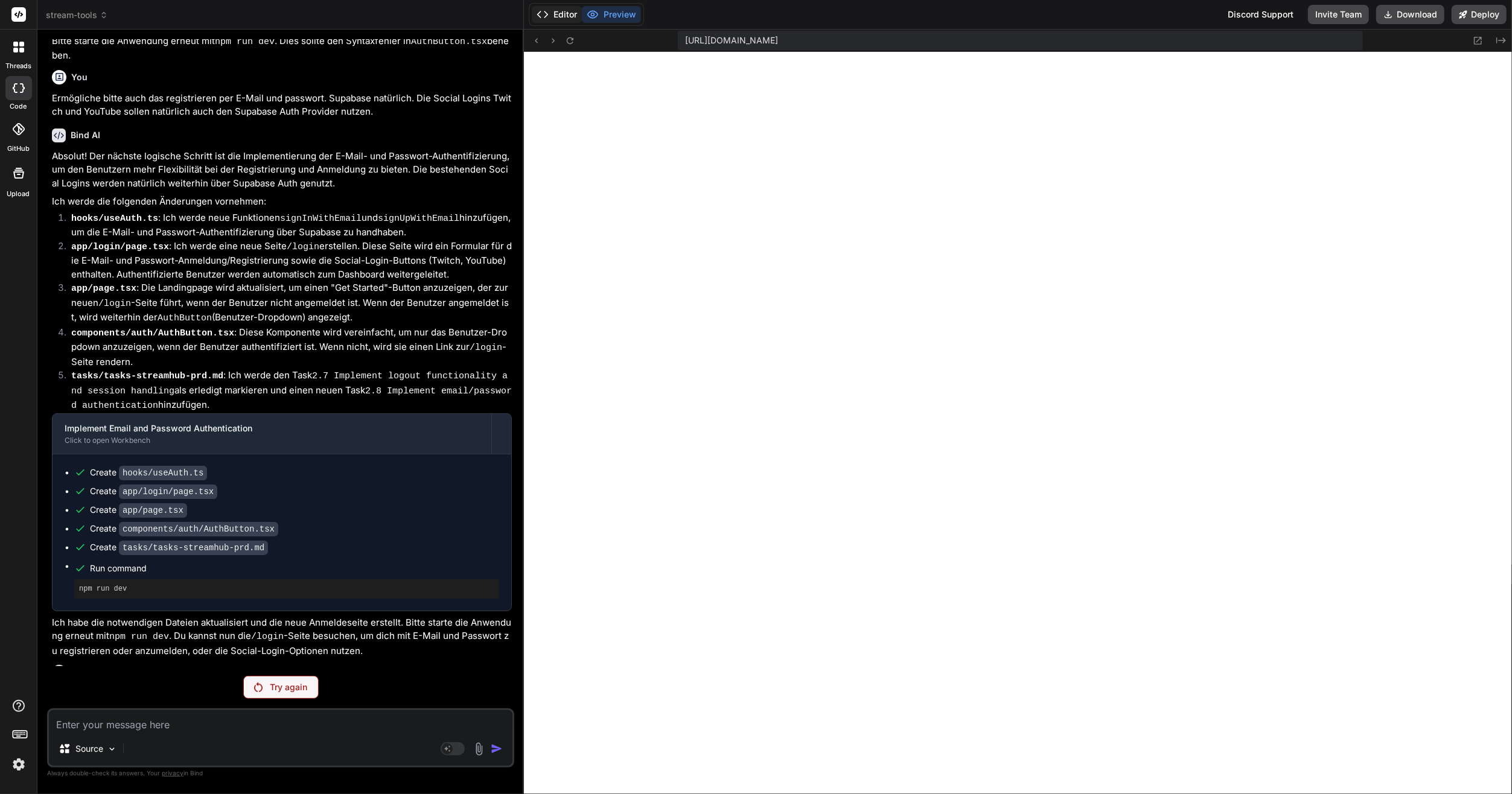
click at [557, 14] on button "Editor" at bounding box center [556, 15] width 50 height 17
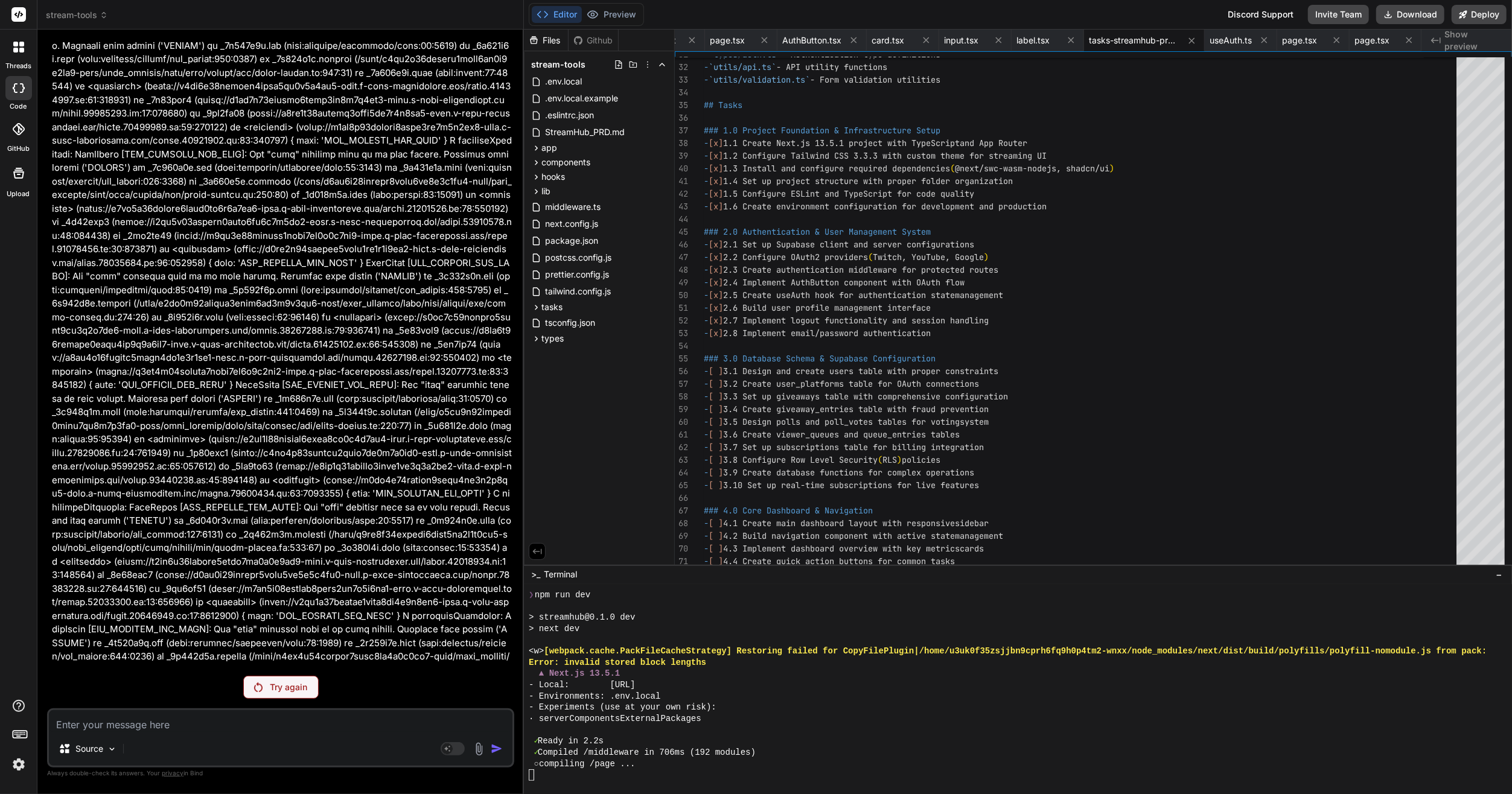
click at [286, 690] on p "Try again" at bounding box center [289, 687] width 38 height 12
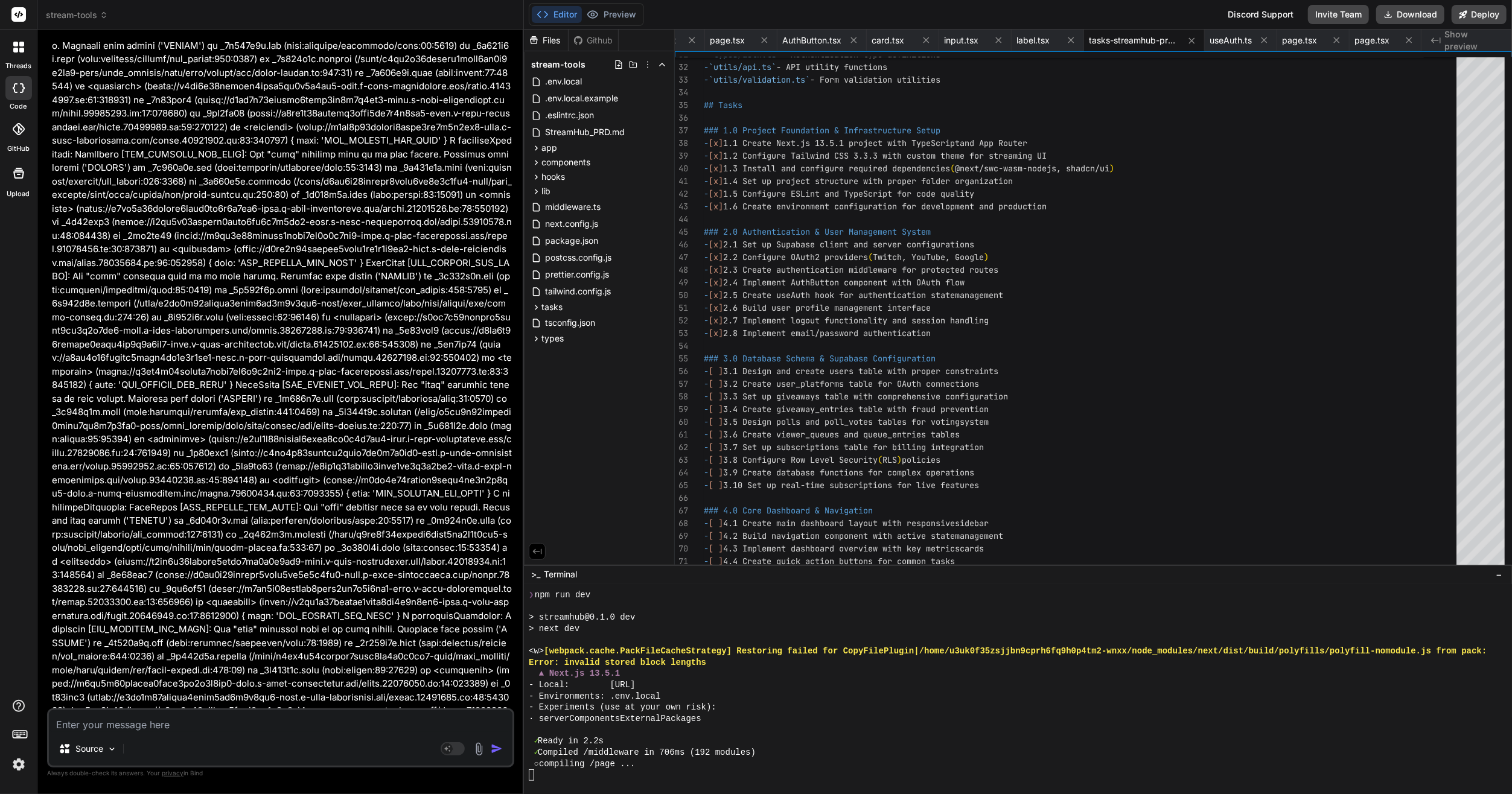
scroll to position [7004, 0]
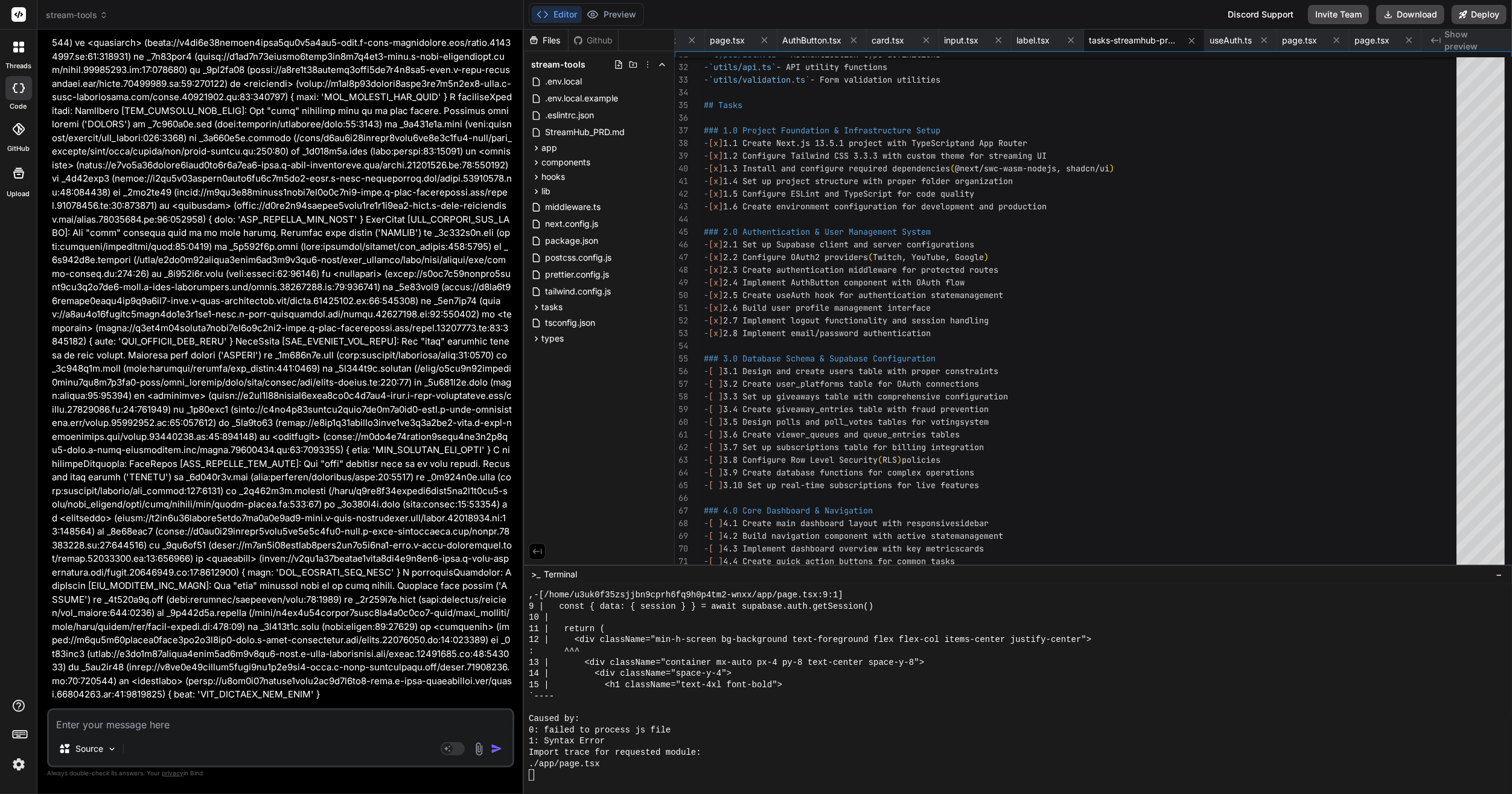
drag, startPoint x: 742, startPoint y: 763, endPoint x: 761, endPoint y: 770, distance: 20.2
click at [742, 763] on div "./app/page.tsx" at bounding box center [1013, 763] width 969 height 12
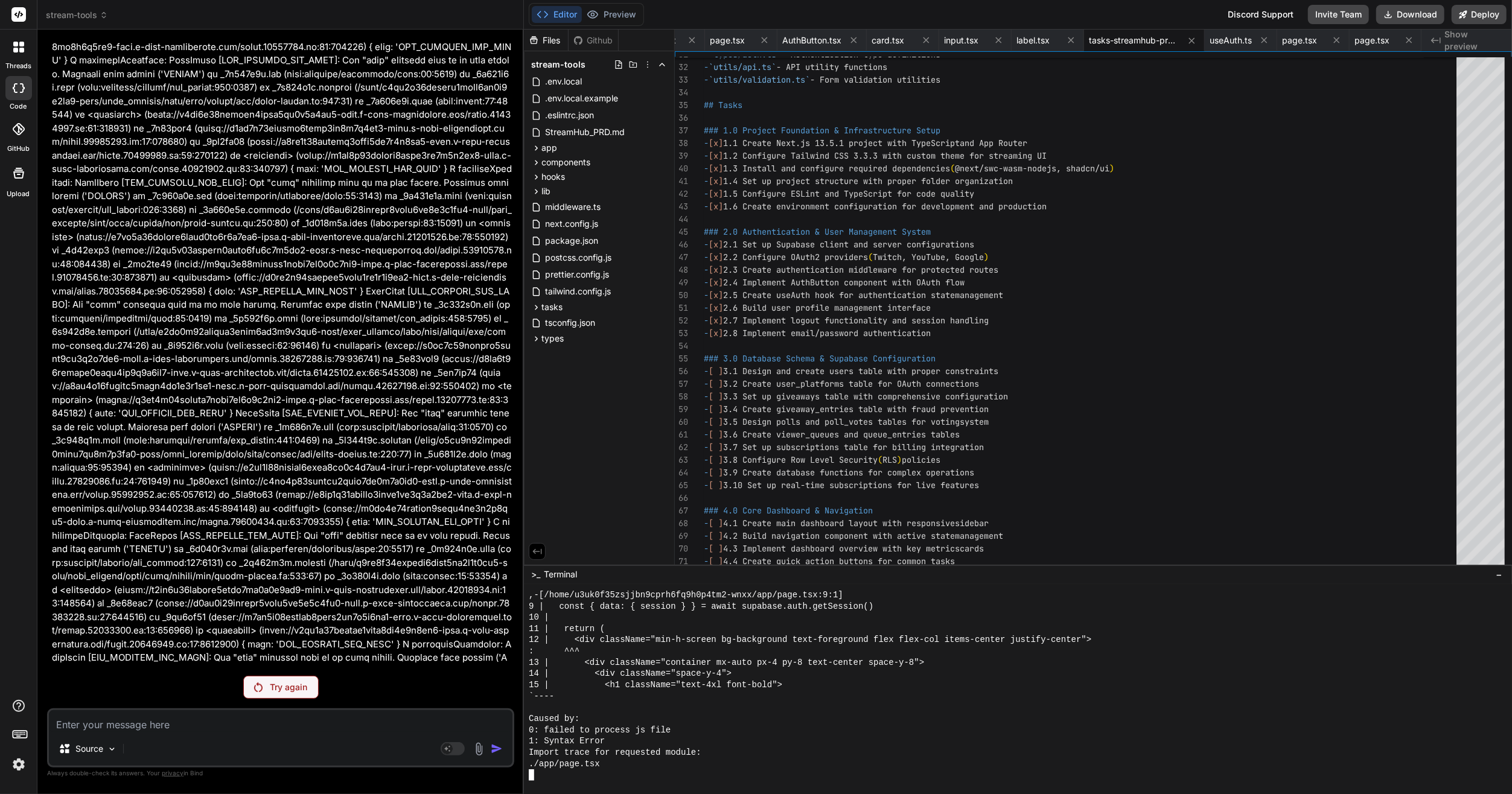
scroll to position [6961, 0]
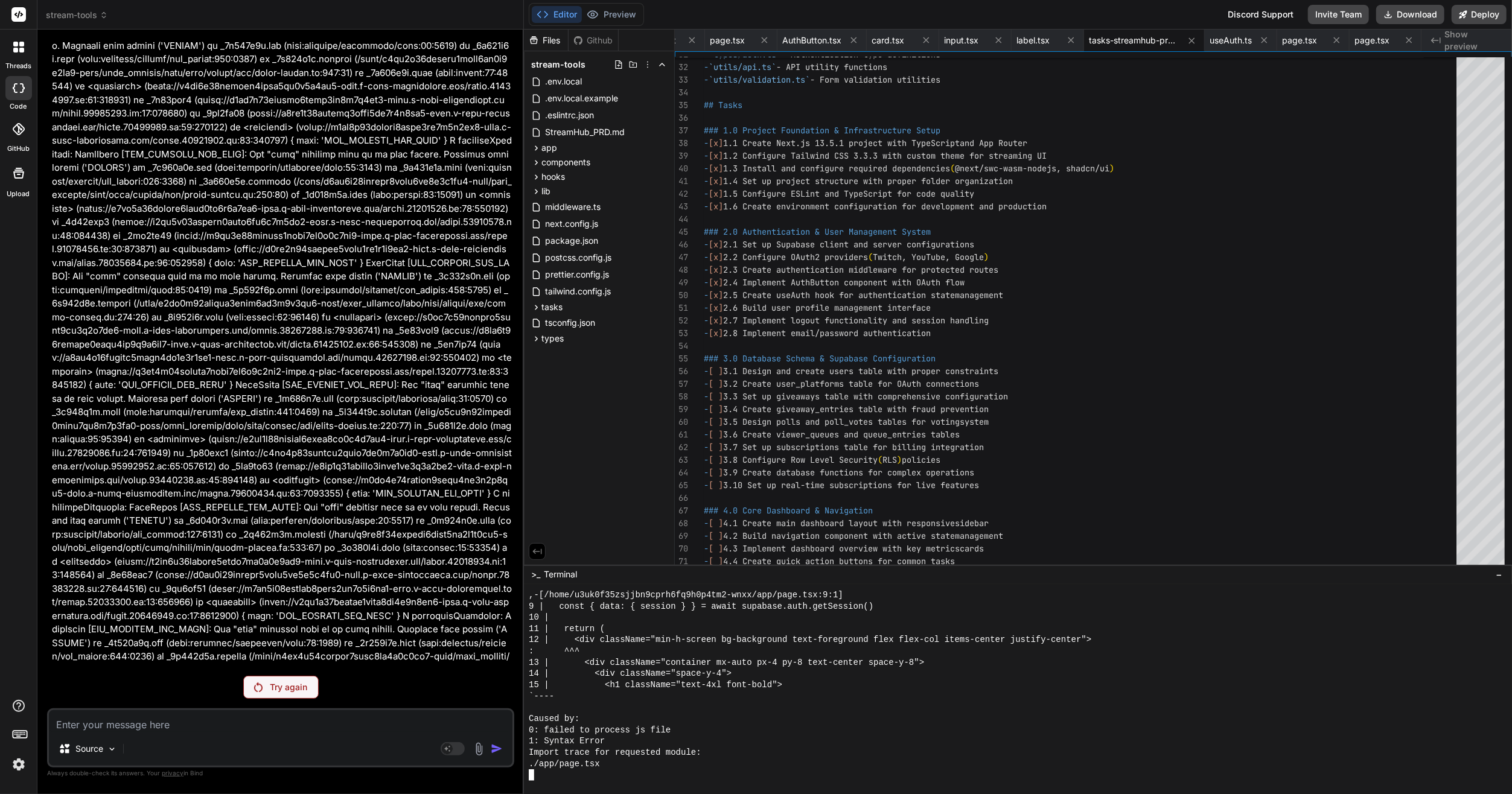
click at [326, 670] on div "You Bind AI Entschuldige bitte die erneuten Schwierigkeiten! Der Fehler TypeErr…" at bounding box center [280, 416] width 467 height 754
click at [290, 687] on p "Try again" at bounding box center [289, 687] width 38 height 12
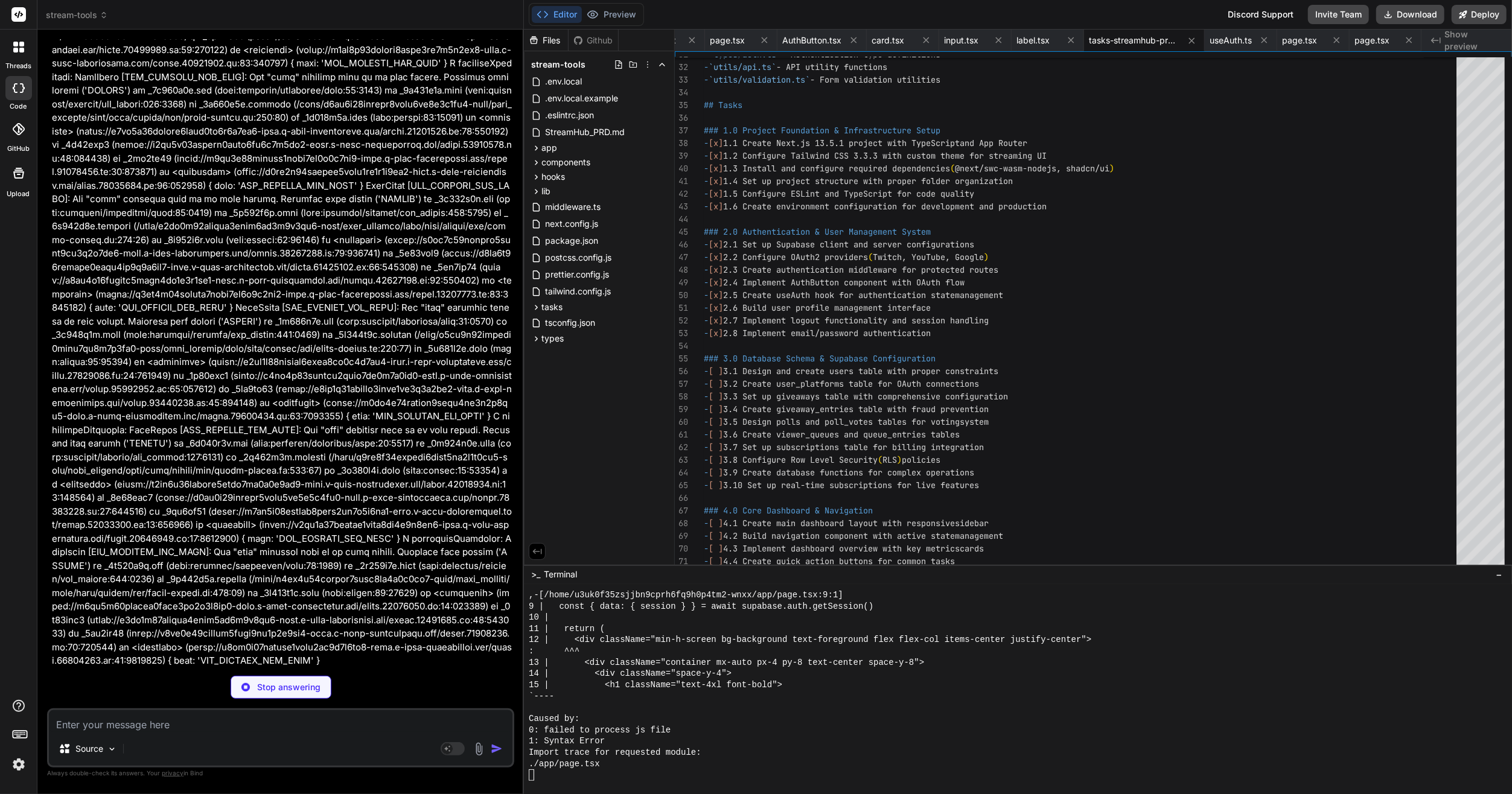
scroll to position [7047, 0]
click at [649, 720] on div "Caused by:" at bounding box center [1013, 718] width 969 height 12
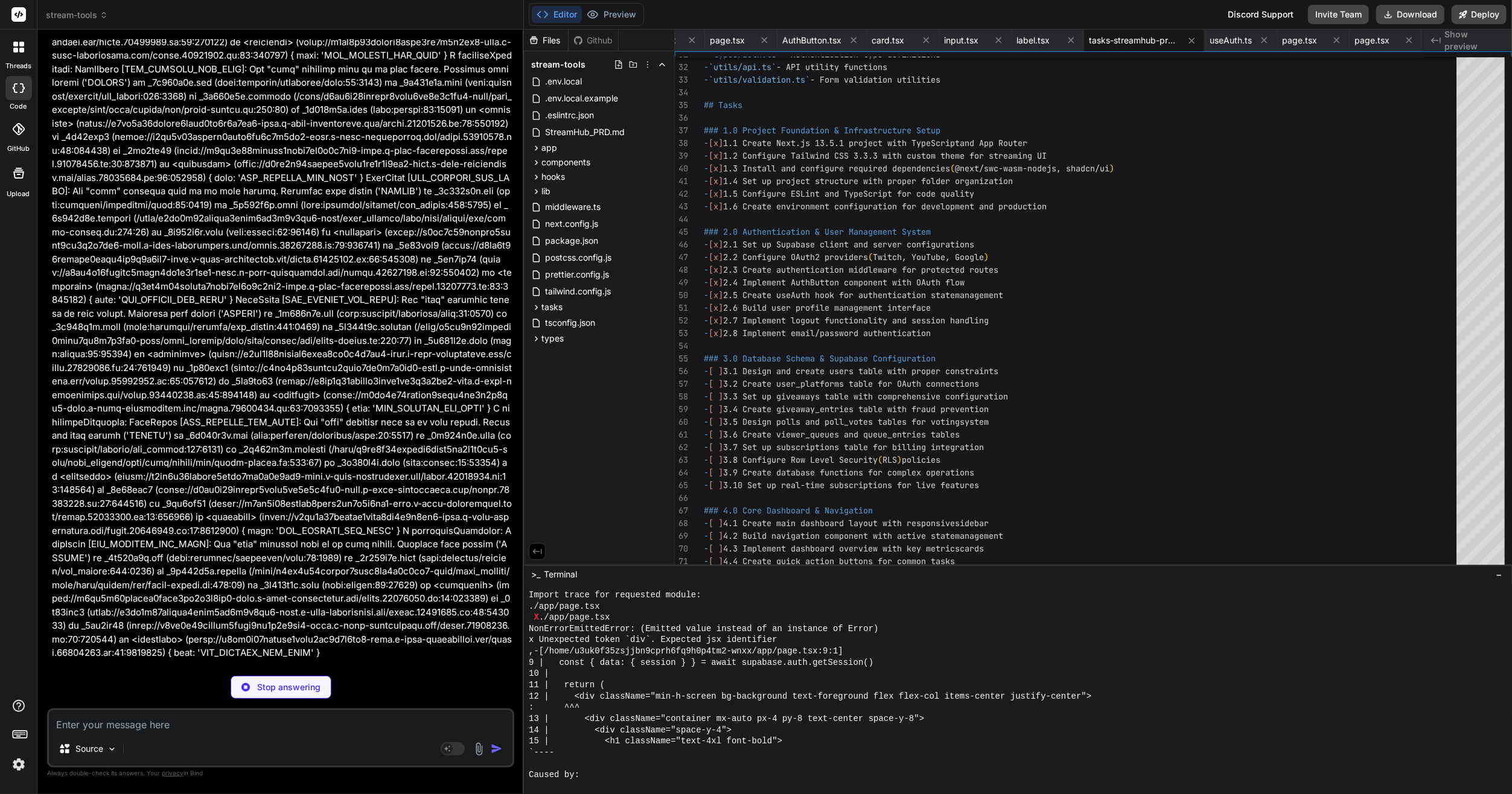
scroll to position [11260, 0]
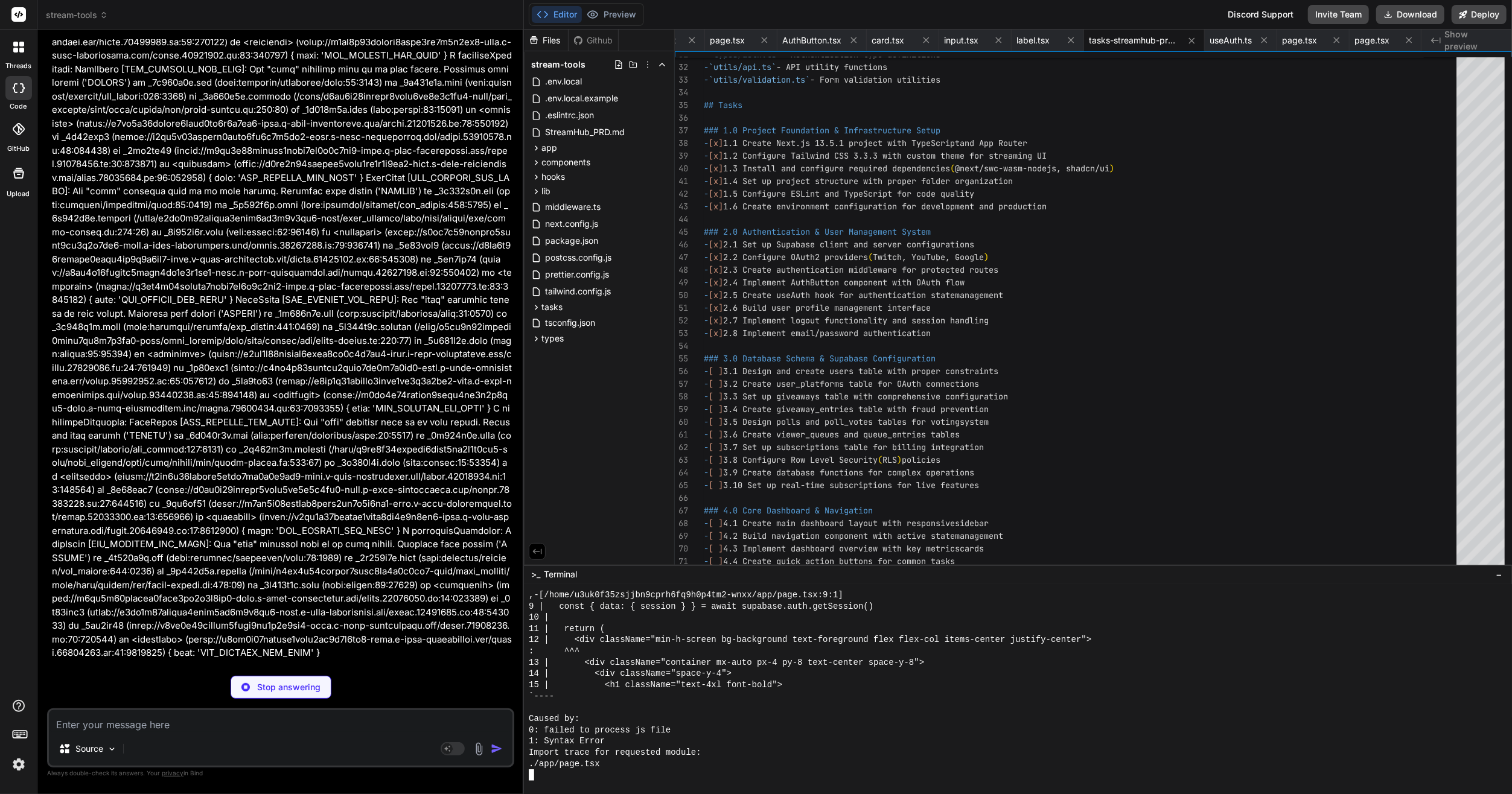
click at [369, 505] on p at bounding box center [282, 41] width 460 height 1235
click at [320, 685] on div "Stop answering" at bounding box center [281, 687] width 101 height 23
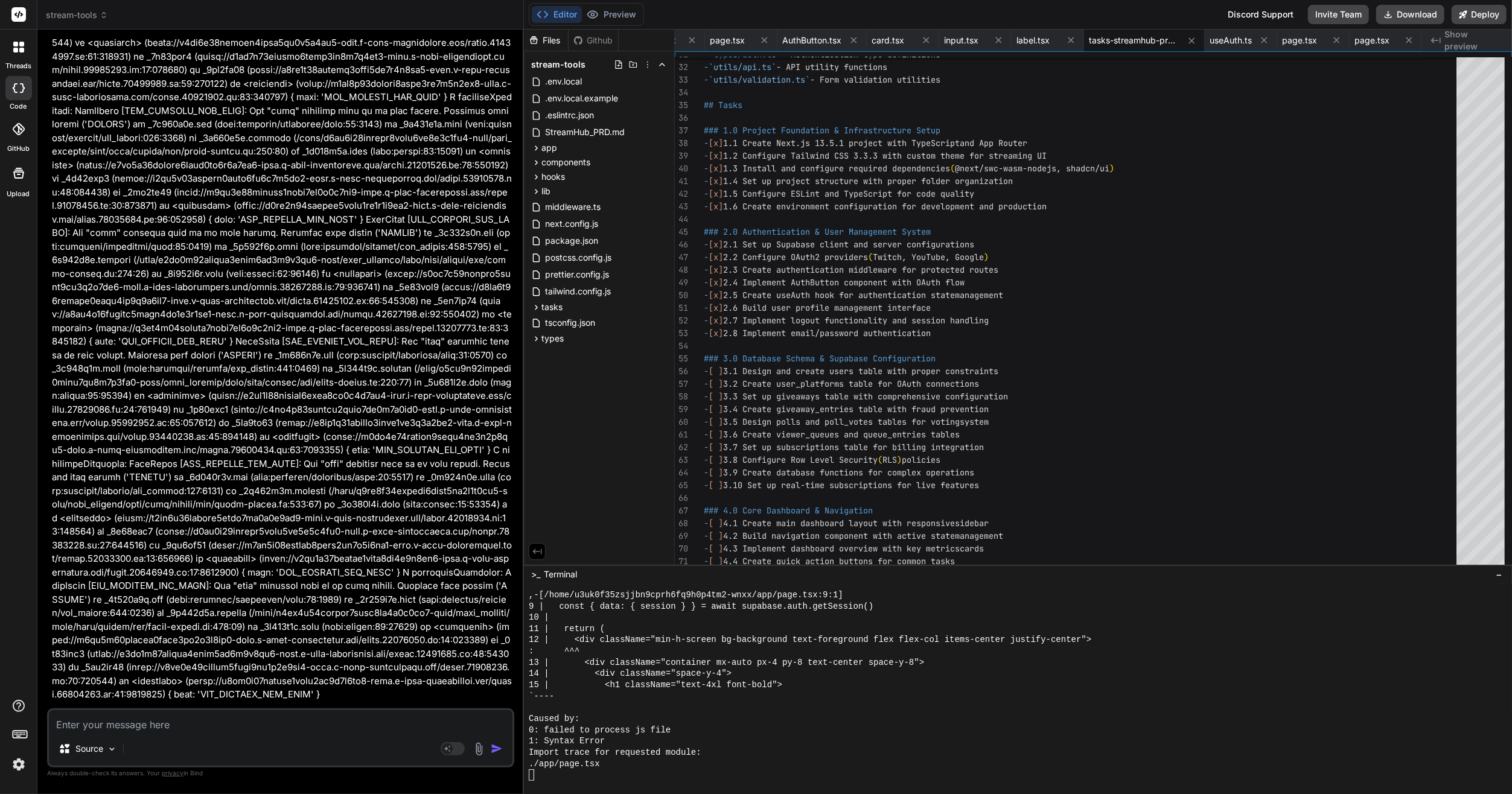
click at [242, 714] on textarea at bounding box center [280, 721] width 463 height 22
paste textarea "lore ips ▲ Dolo.si 48.3.0 - Ametc: adip://elitseddo:3348 - Eiusmodtempo: .inc.u…"
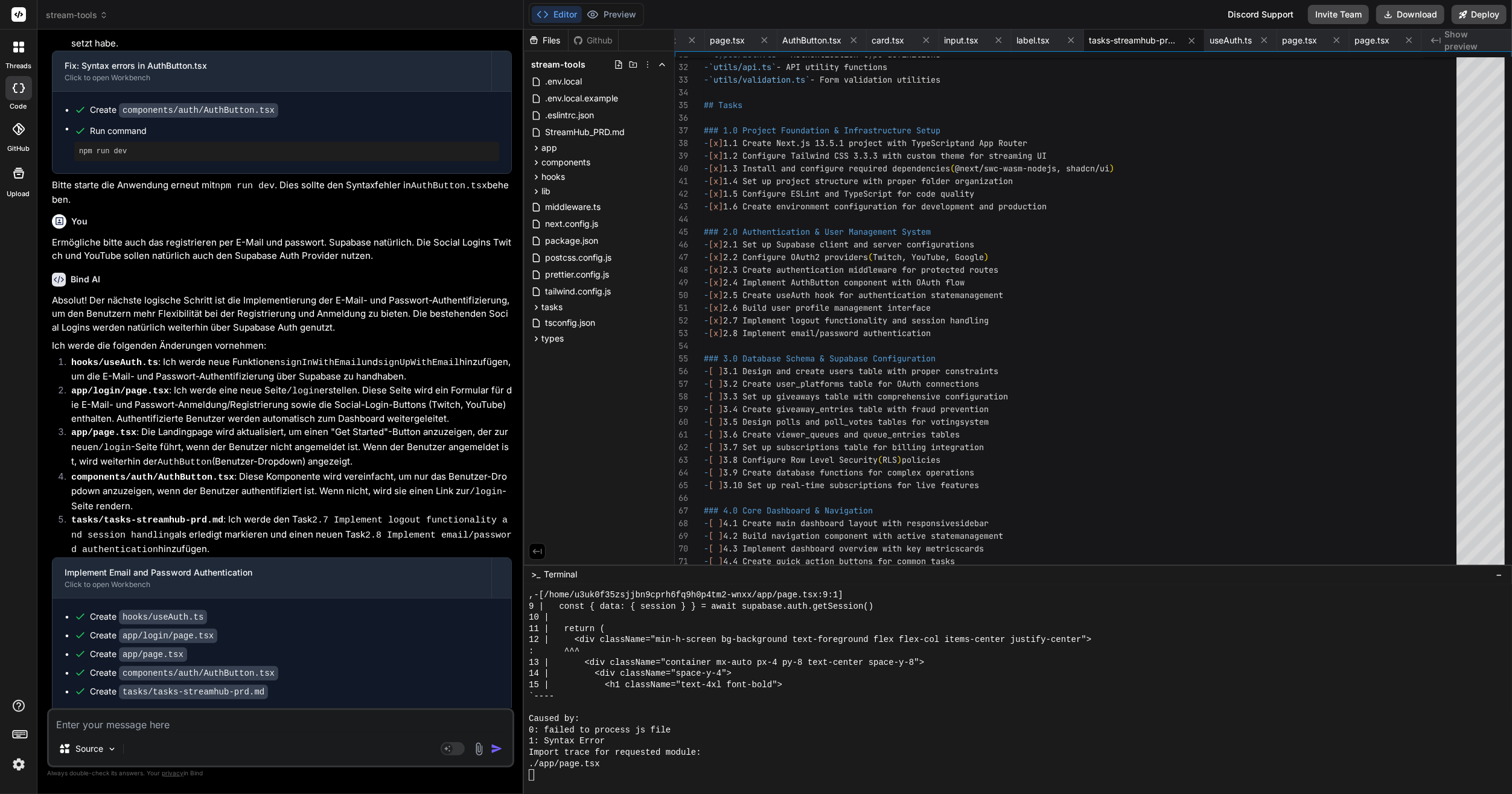
scroll to position [5617, 0]
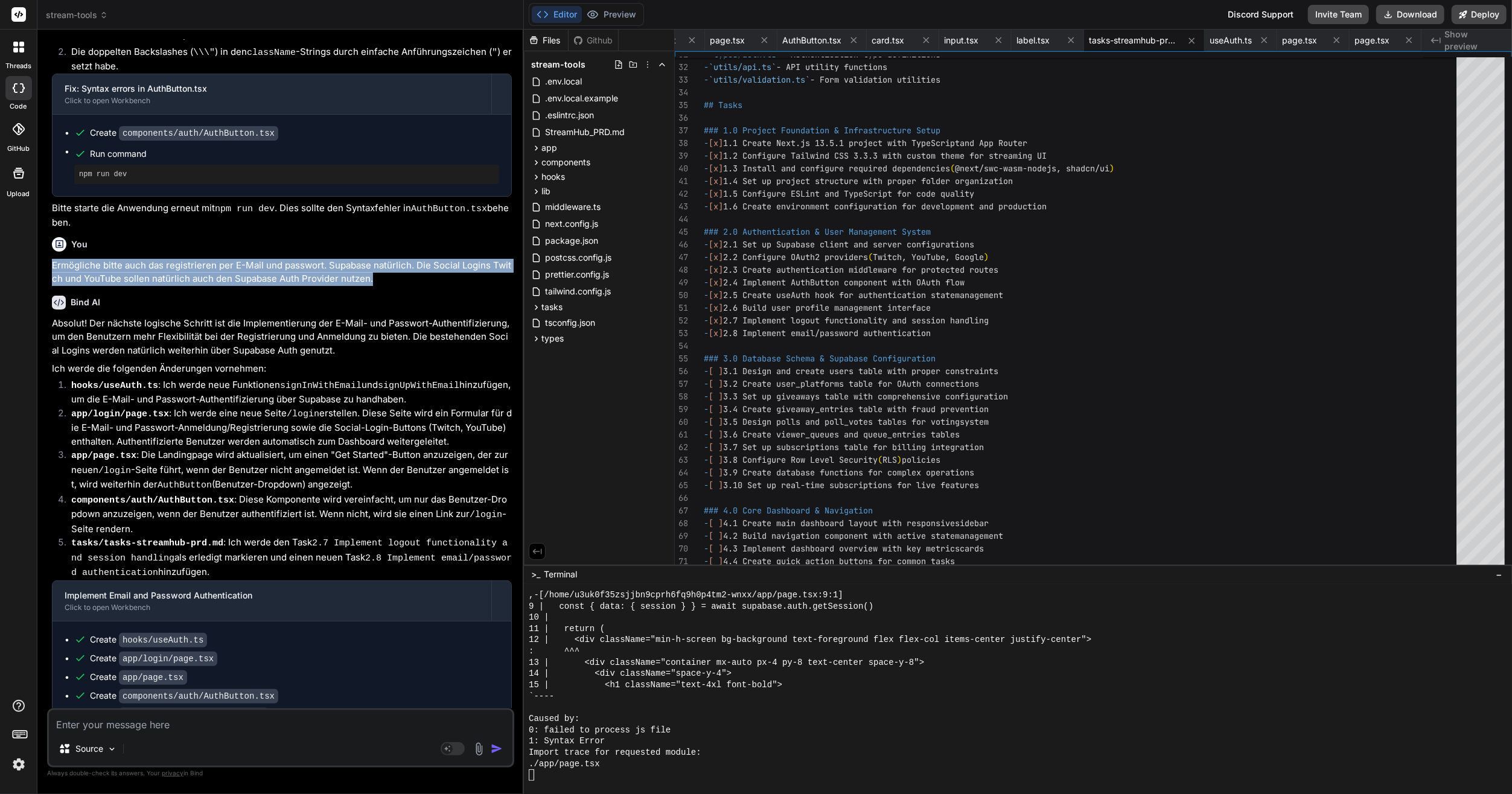
drag, startPoint x: 45, startPoint y: 181, endPoint x: 386, endPoint y: 199, distance: 341.5
click at [386, 199] on div "Bind AI Web Search Created with Pixso. Code Generator You Bind AI Entschuldige …" at bounding box center [281, 411] width 487 height 763
copy p "Ermögliche bitte auch das registrieren per E-Mail und passwort. Supabase natürl…"
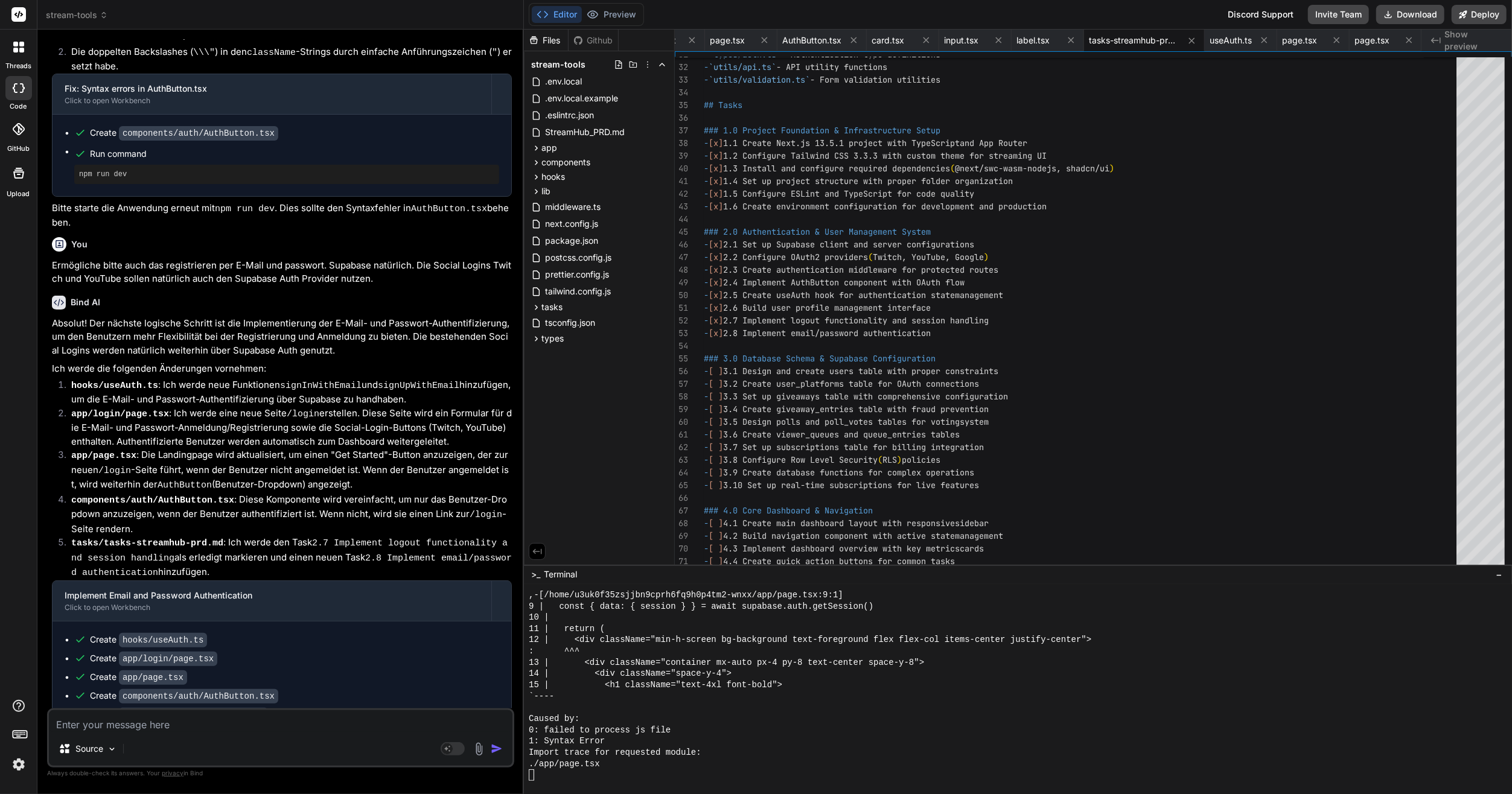
click at [231, 724] on textarea at bounding box center [280, 721] width 463 height 22
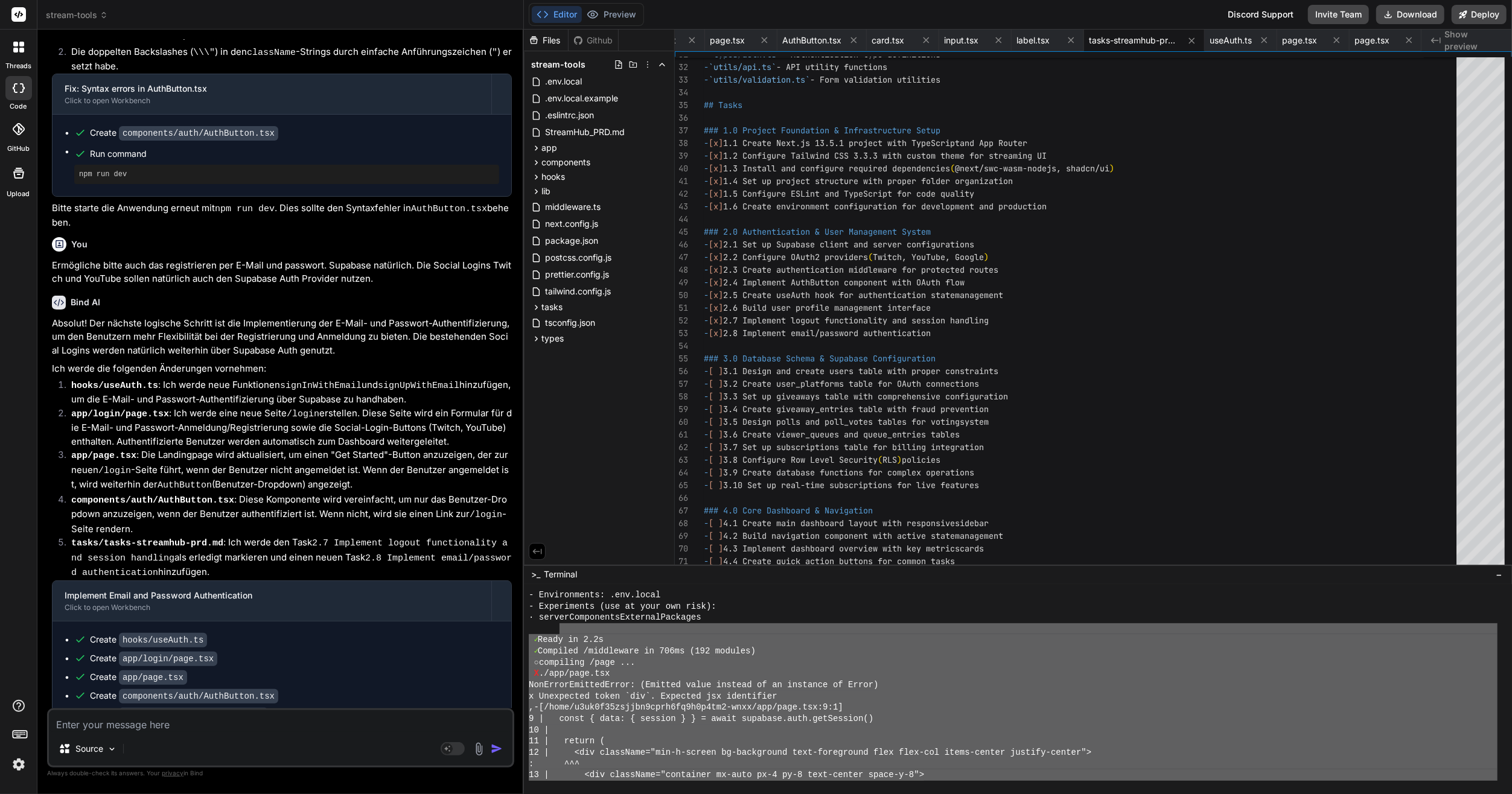
scroll to position [10717, 0]
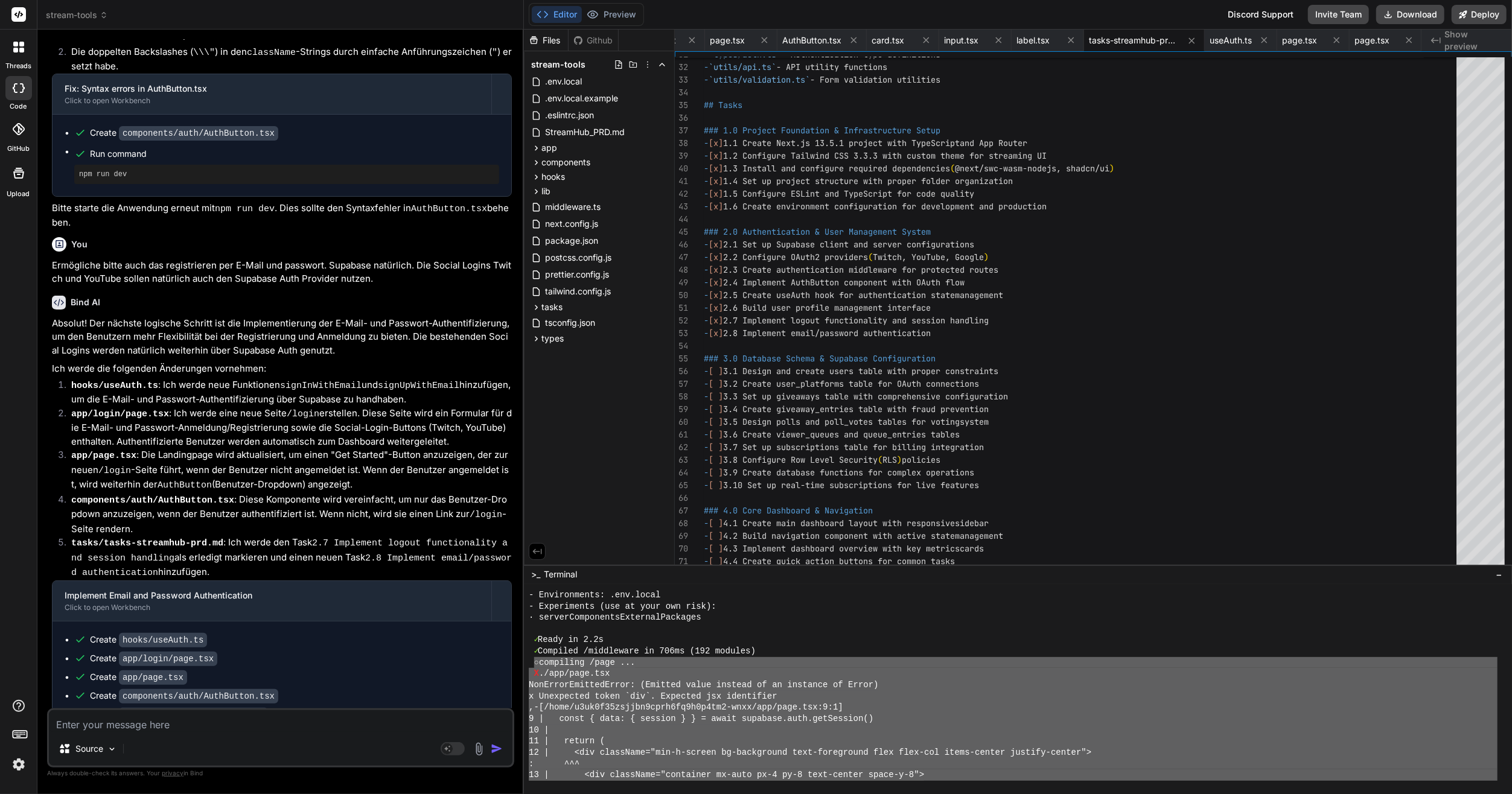
drag, startPoint x: 604, startPoint y: 766, endPoint x: 536, endPoint y: 665, distance: 121.8
click at [533, 663] on div "- Environments: .env.local - Experiments (use at your own risk): · serverCompon…" at bounding box center [1013, 684] width 969 height 191
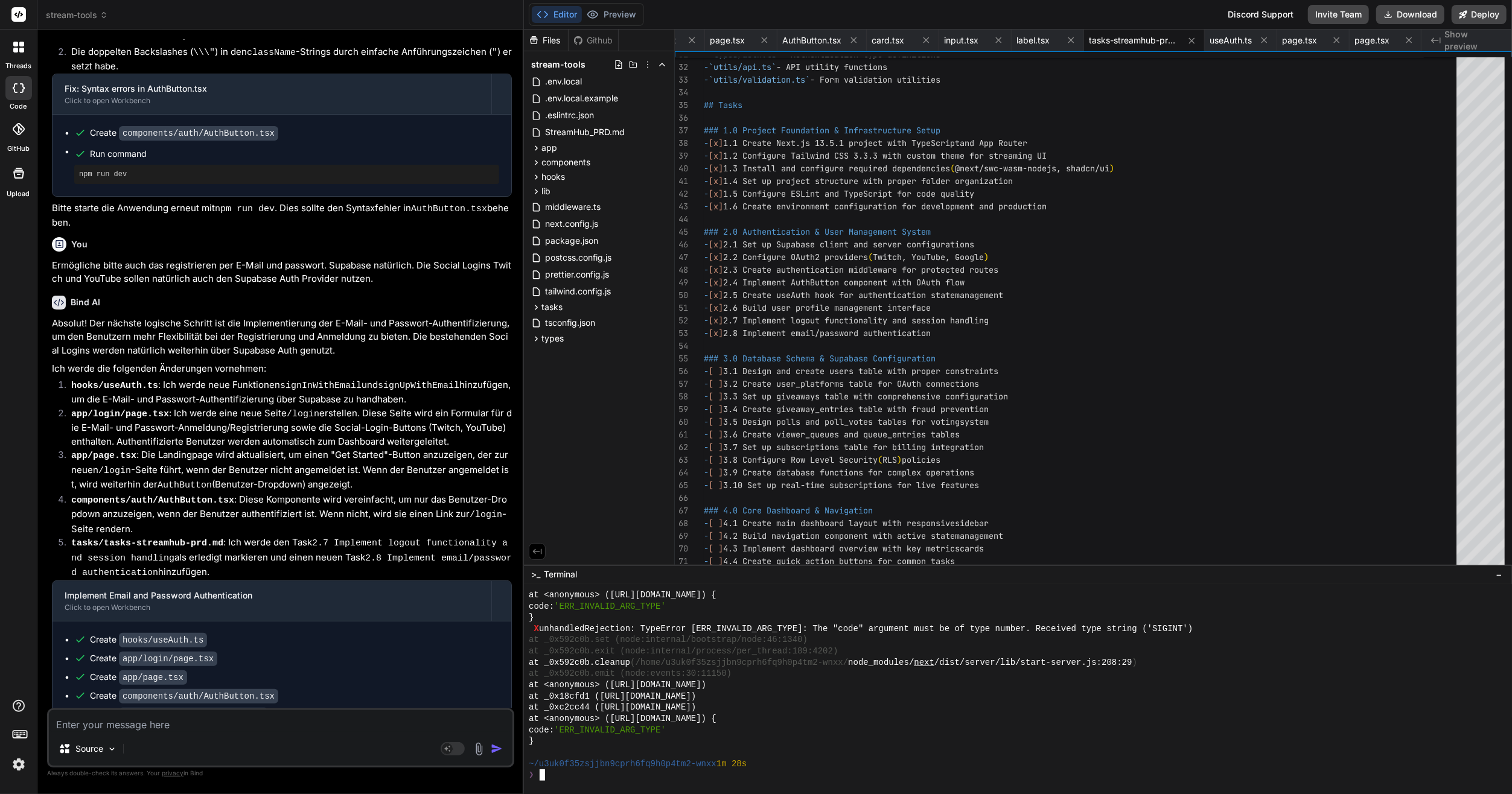
scroll to position [11260, 0]
click at [395, 714] on textarea at bounding box center [280, 721] width 463 height 22
paste textarea "Ermögliche bitte auch das registrieren per E-Mail und passwort. Supabase natürl…"
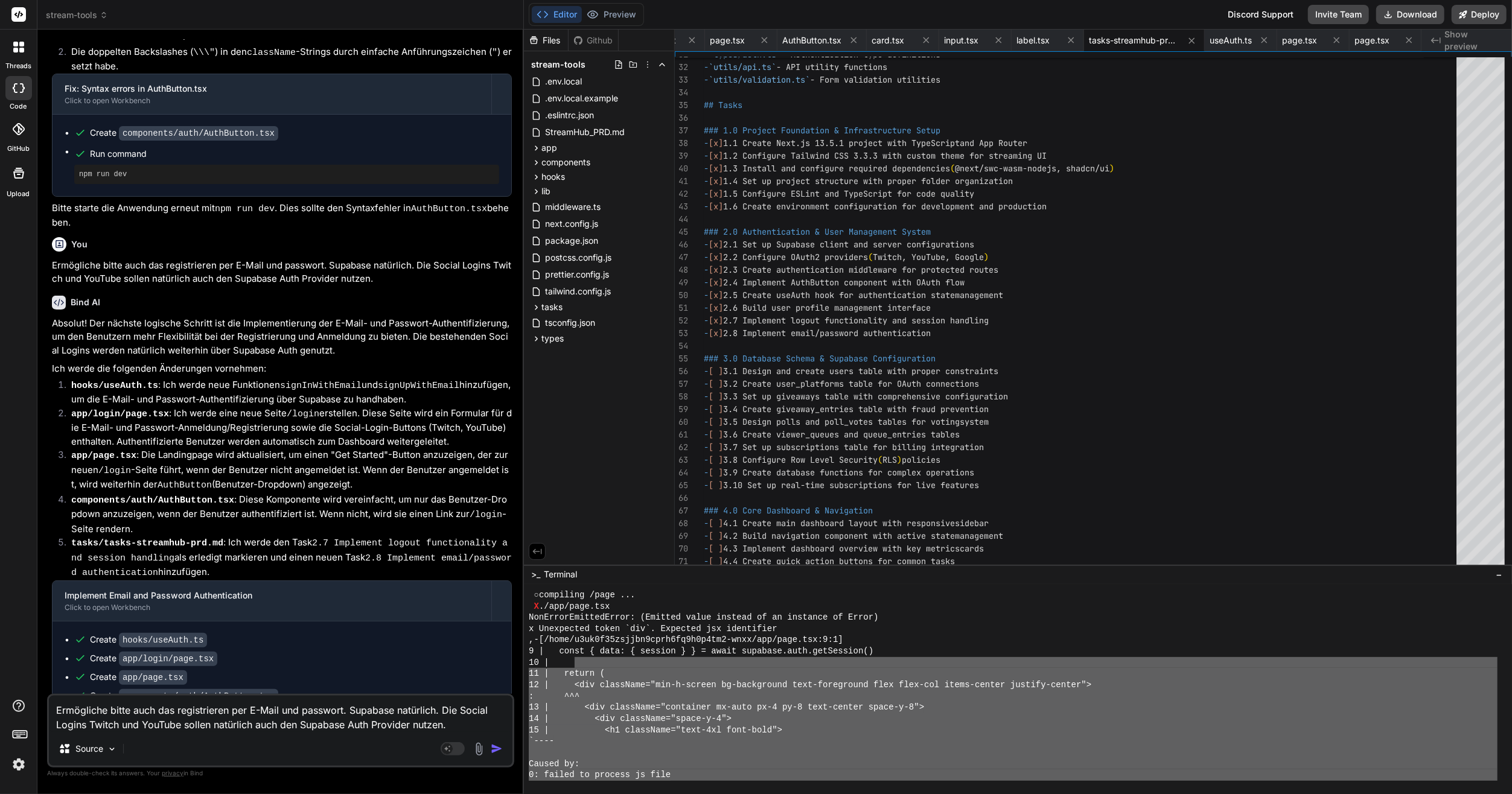
scroll to position [9631, 0]
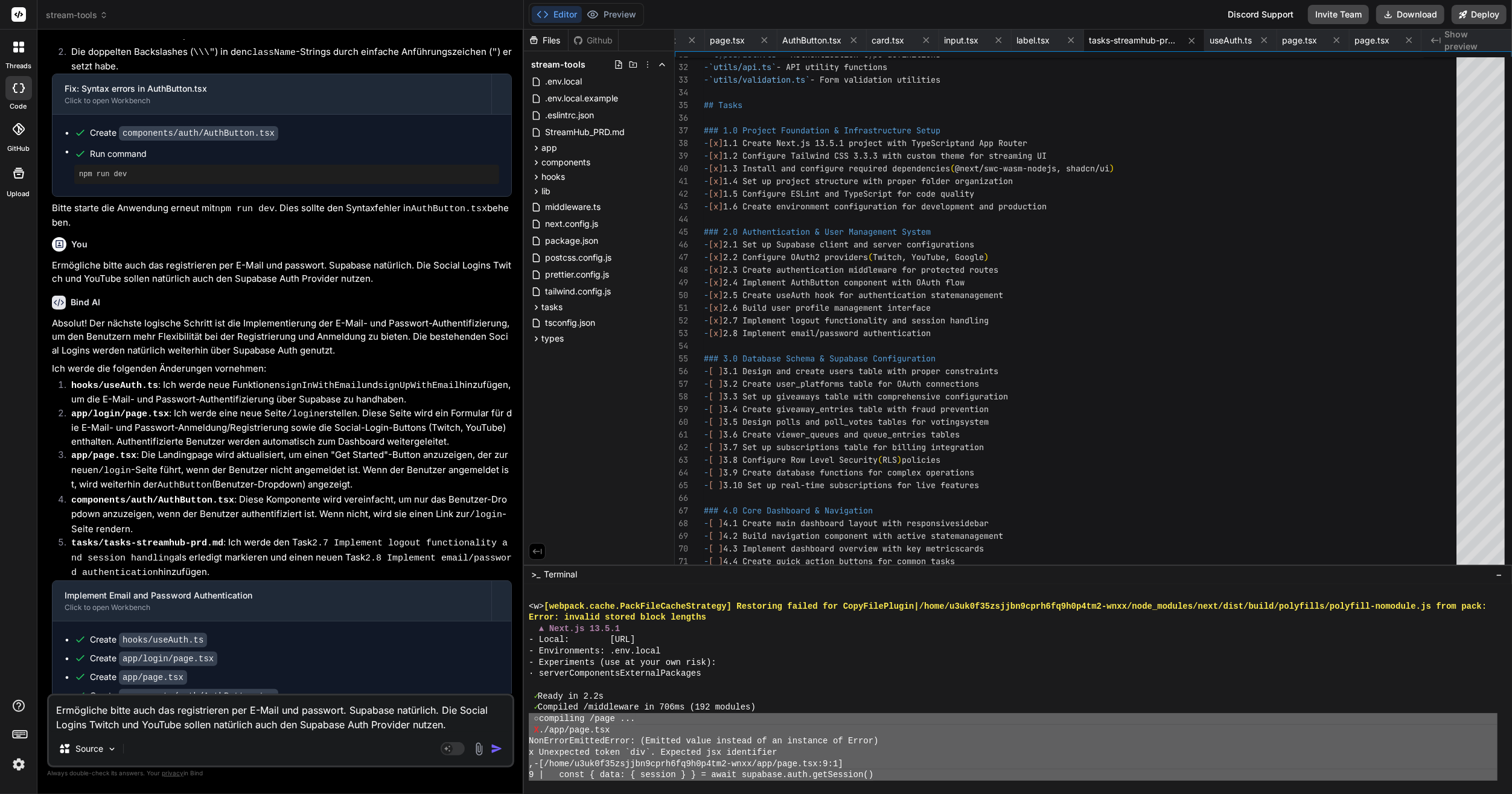
drag, startPoint x: 540, startPoint y: 737, endPoint x: 526, endPoint y: 720, distance: 22.0
click at [526, 720] on div "???????????????????????????????? |||||||||||||||||||||||||||||||| <w> [webpack.…" at bounding box center [1017, 689] width 988 height 210
click at [281, 724] on textarea "Ermögliche bitte auch das registrieren per E-Mail und passwort. Supabase natürl…" at bounding box center [280, 713] width 463 height 36
paste textarea "○ loremipsu /dolo ... S ./ame/cons.adi EliTseddOeiusmoDtemp: (Incidid utlab etd…"
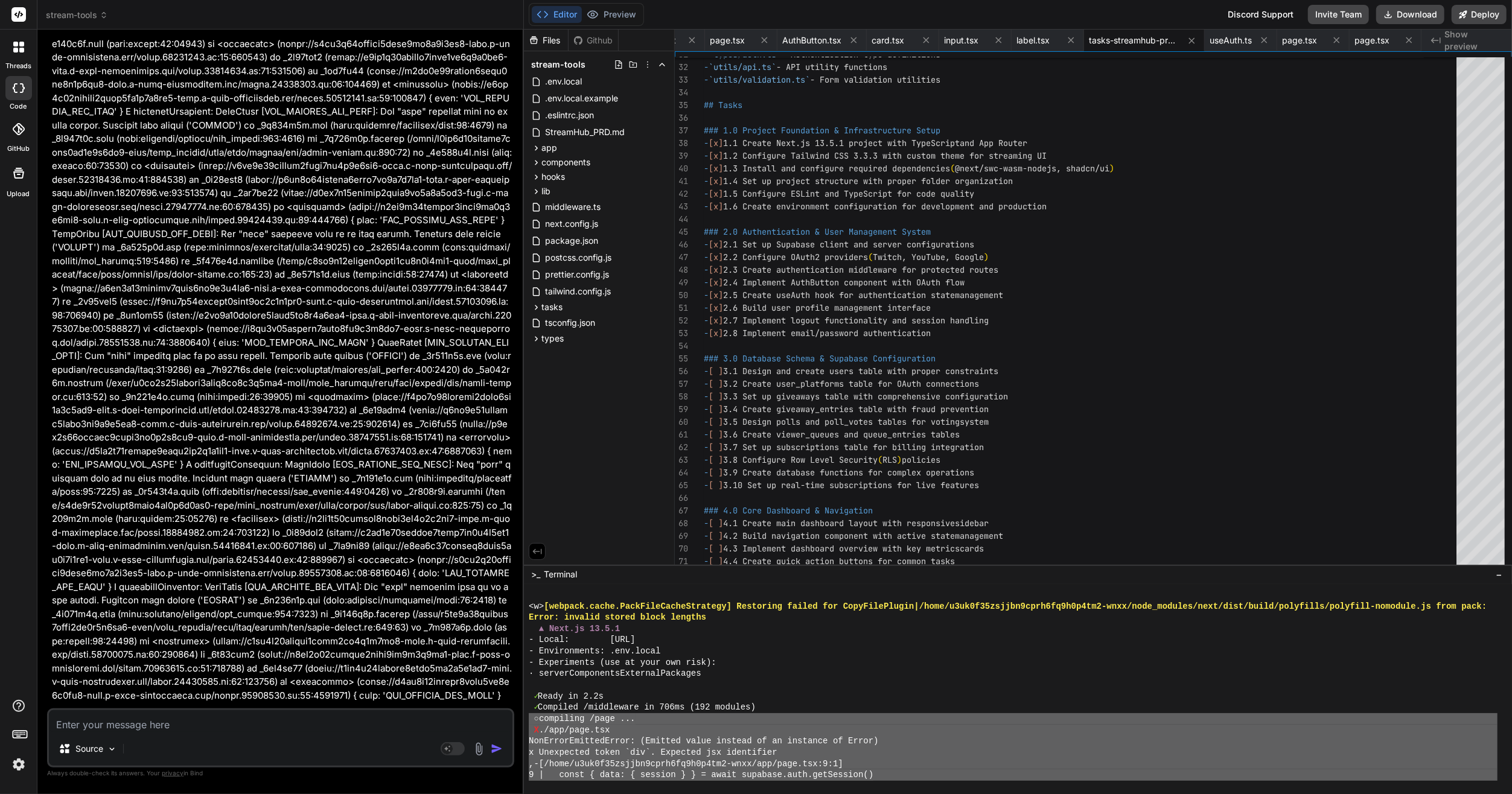
scroll to position [8324, 0]
